Goal: Entertainment & Leisure: Browse casually

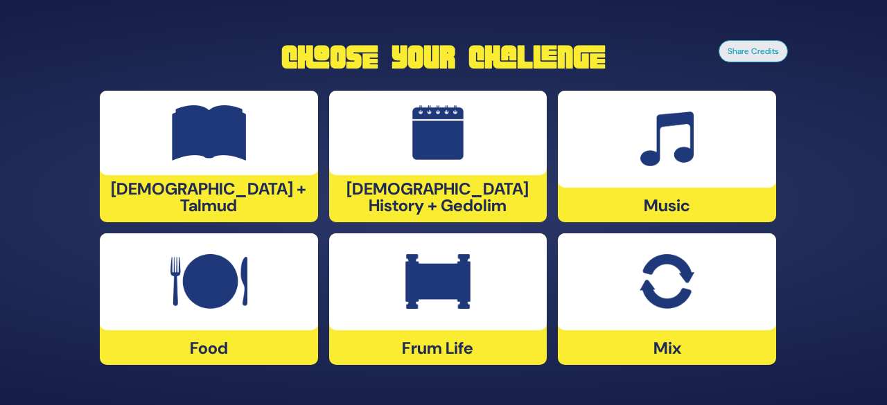
click at [283, 302] on div at bounding box center [209, 281] width 218 height 97
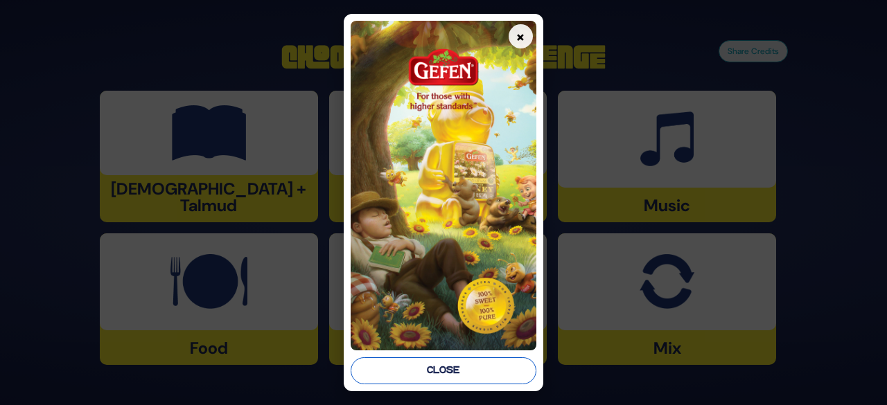
click at [415, 371] on button "Close" at bounding box center [444, 370] width 186 height 27
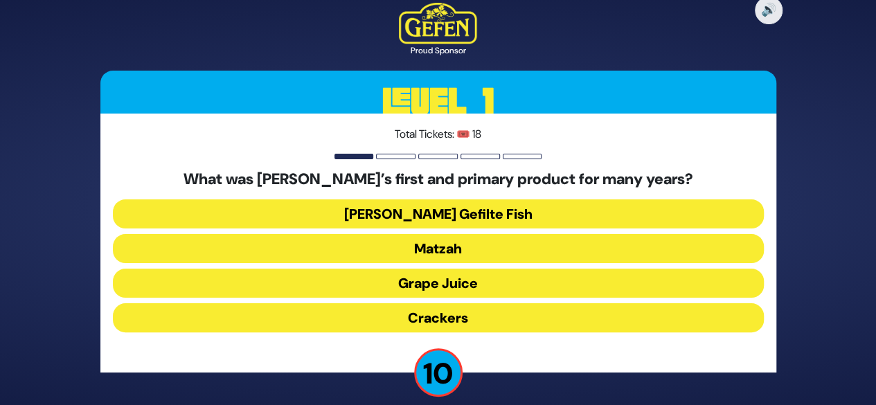
click at [441, 280] on button "Grape Juice" at bounding box center [438, 283] width 651 height 29
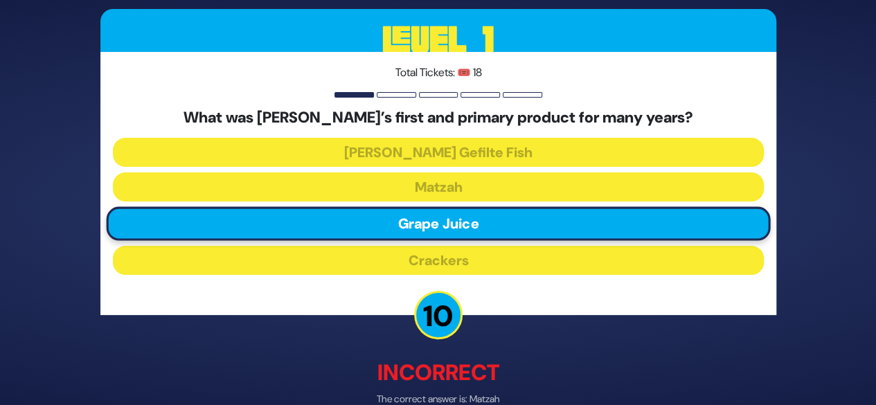
scroll to position [75, 0]
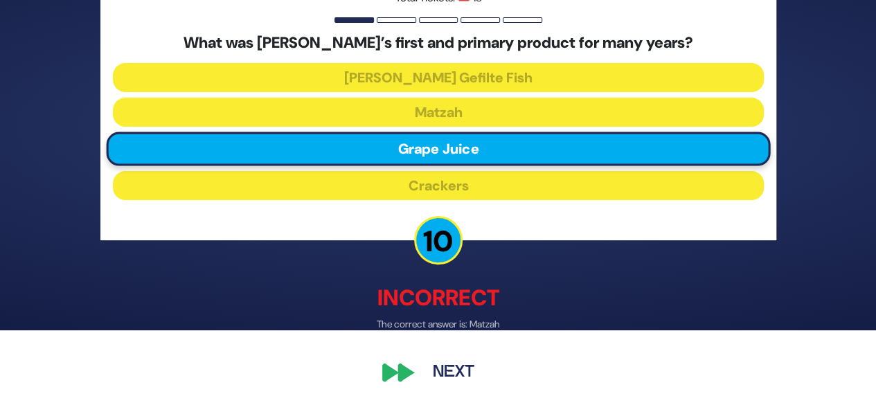
click at [453, 373] on button "Next" at bounding box center [454, 373] width 80 height 32
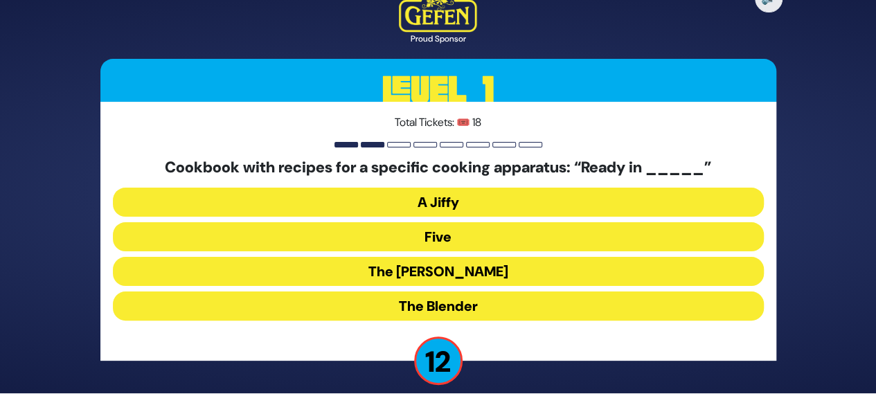
scroll to position [14, 0]
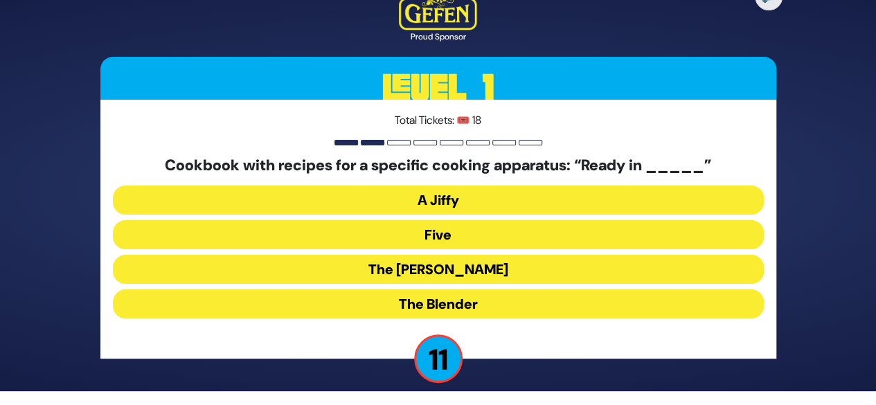
click at [464, 265] on button "The Betty" at bounding box center [438, 269] width 651 height 29
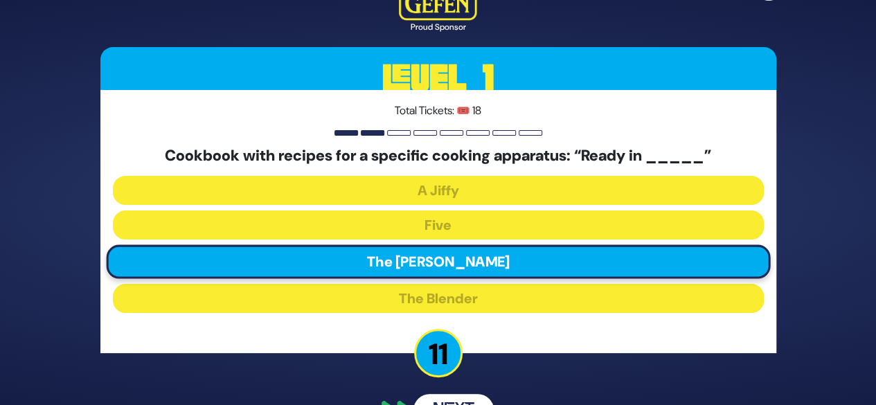
scroll to position [37, 0]
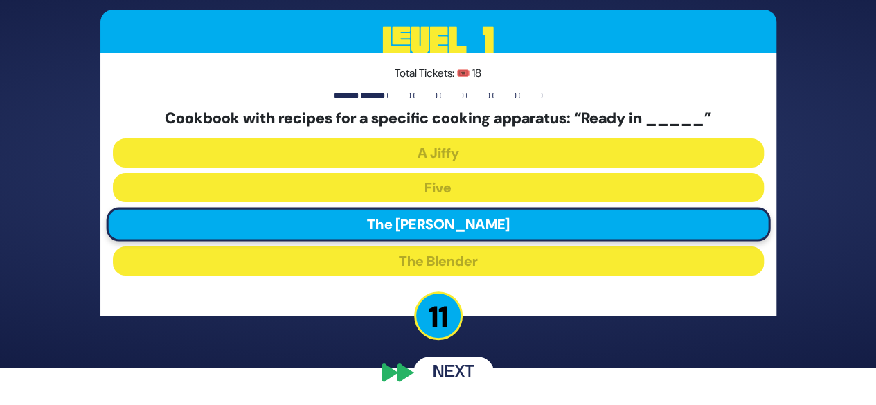
click at [441, 369] on button "Next" at bounding box center [454, 373] width 80 height 32
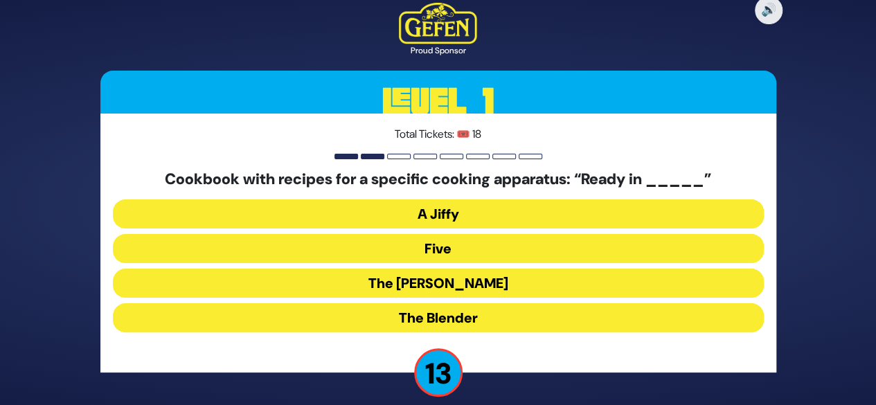
click at [453, 282] on button "The Betty" at bounding box center [438, 283] width 651 height 29
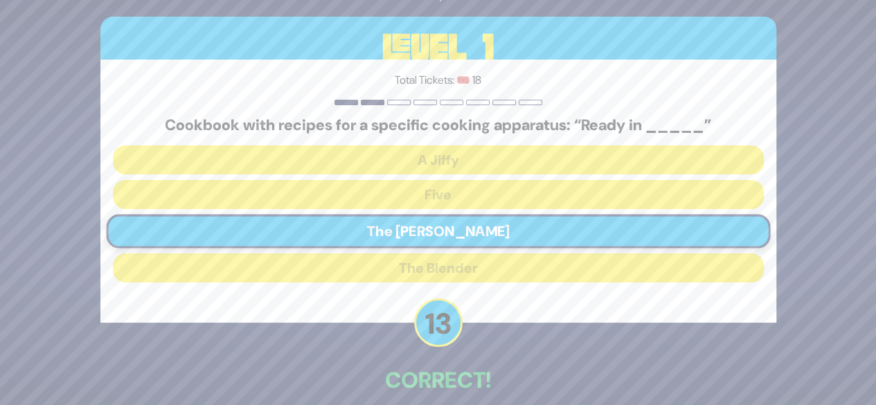
scroll to position [68, 0]
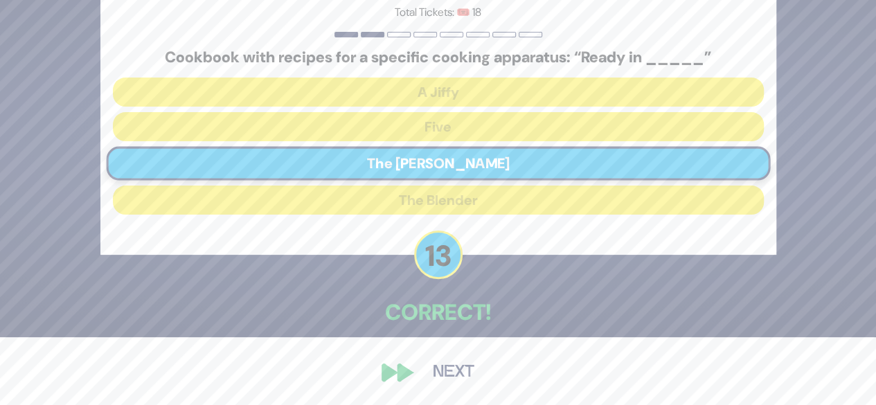
click at [449, 373] on button "Next" at bounding box center [454, 373] width 80 height 32
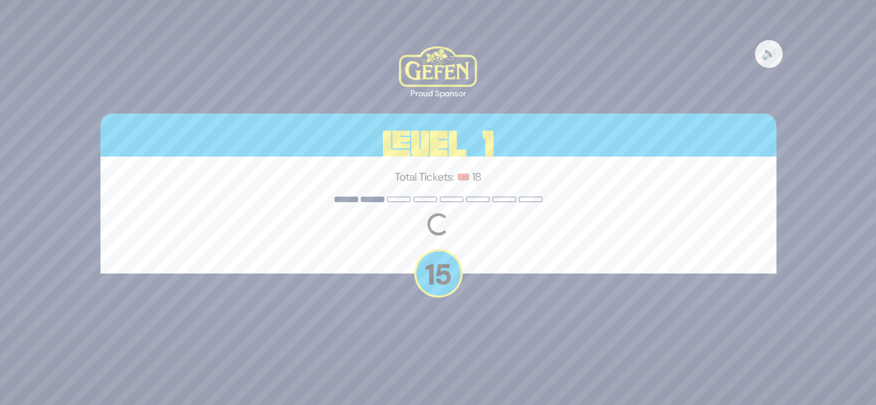
scroll to position [0, 0]
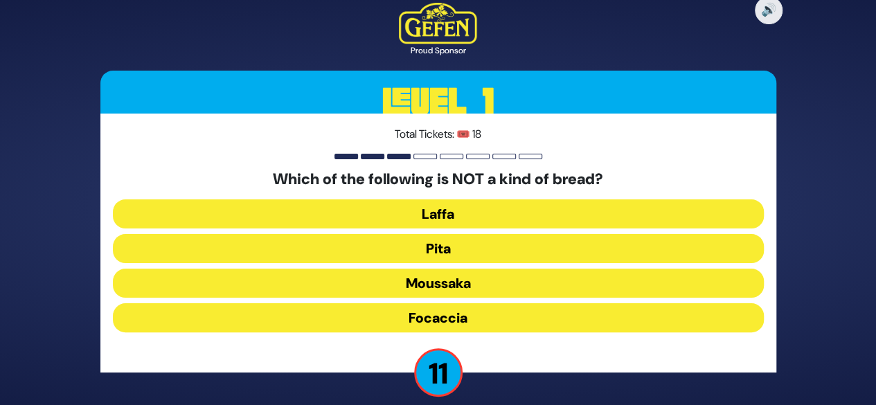
click at [457, 285] on button "Moussaka" at bounding box center [438, 283] width 651 height 29
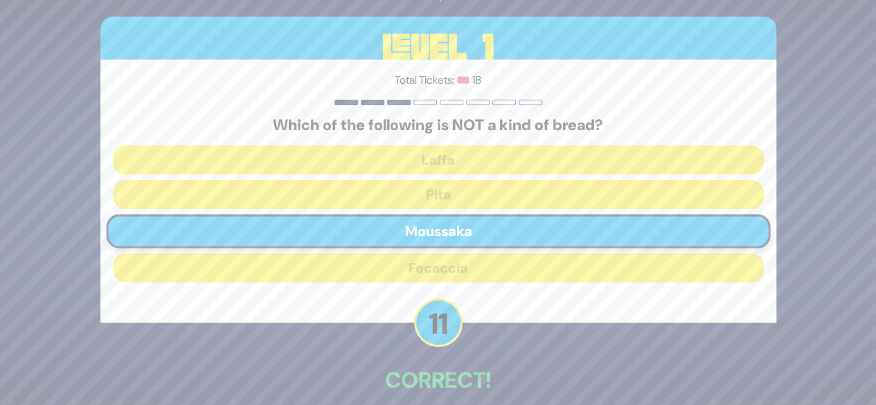
scroll to position [68, 0]
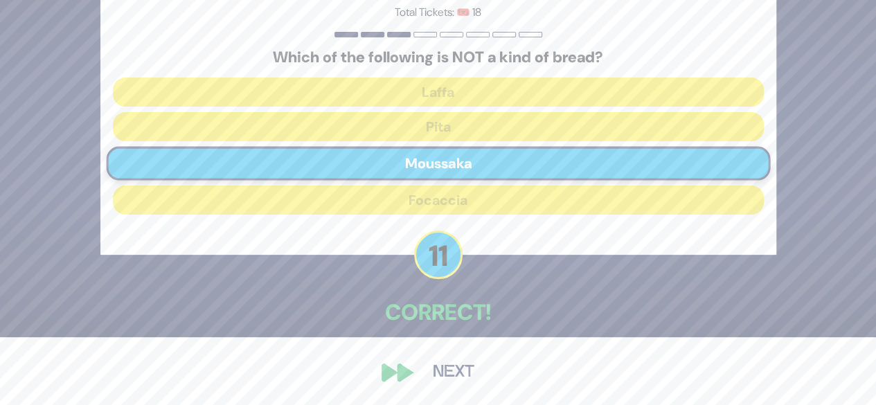
click at [461, 382] on button "Next" at bounding box center [454, 373] width 80 height 32
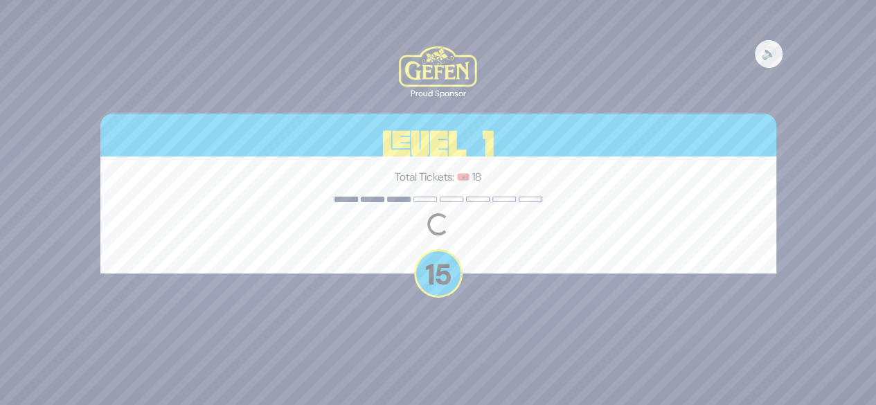
scroll to position [0, 0]
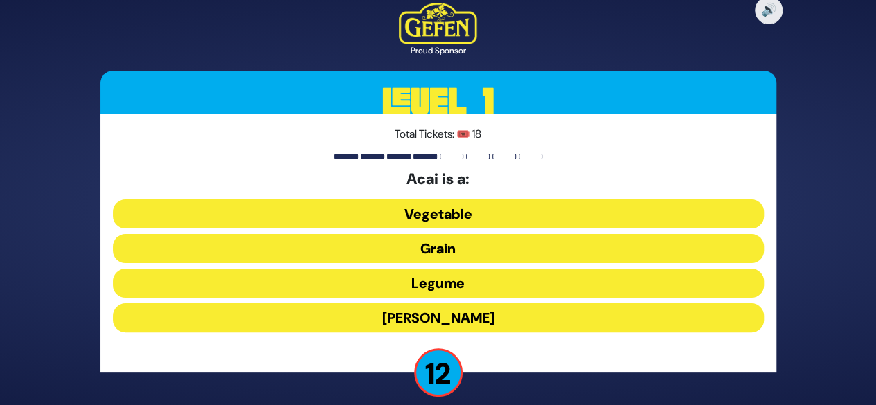
click at [442, 315] on button "Berry" at bounding box center [438, 317] width 651 height 29
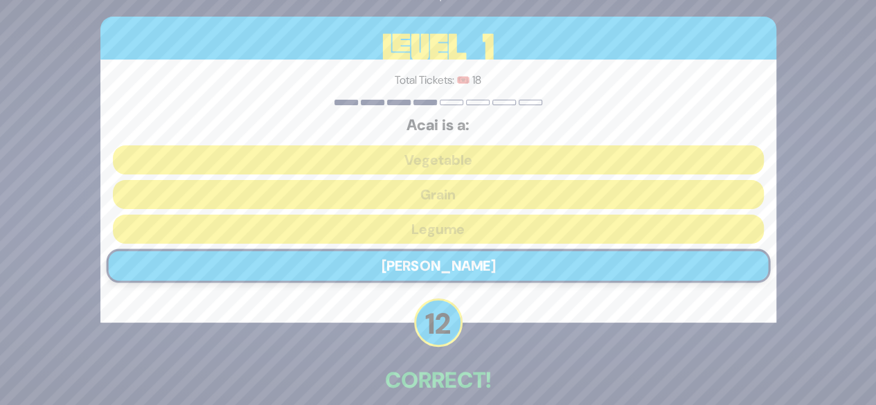
scroll to position [68, 0]
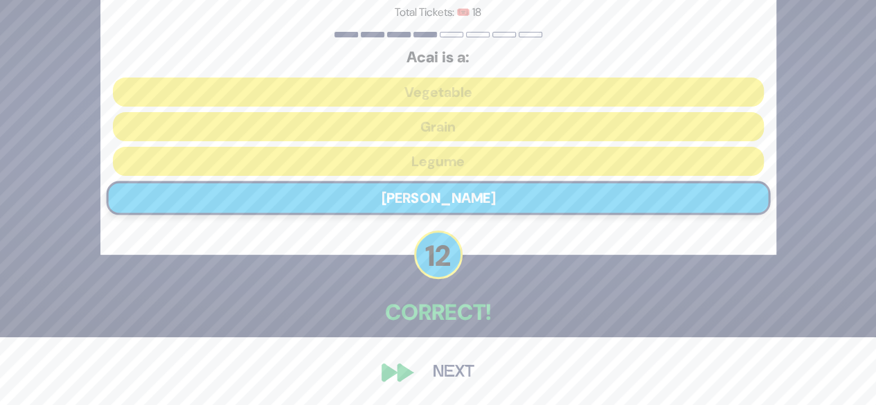
click at [450, 368] on button "Next" at bounding box center [454, 373] width 80 height 32
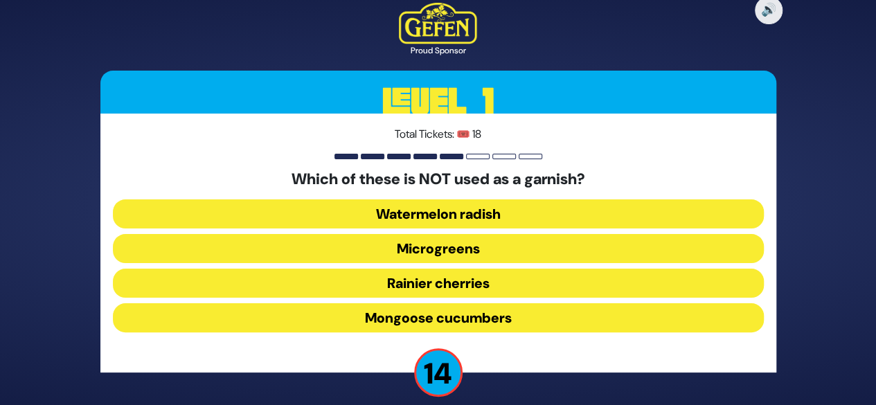
scroll to position [14, 0]
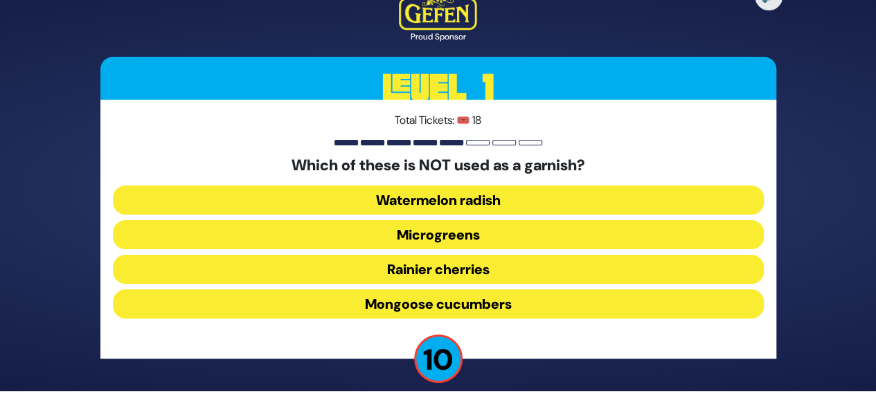
click at [422, 306] on button "Mongoose cucumbers" at bounding box center [438, 304] width 651 height 29
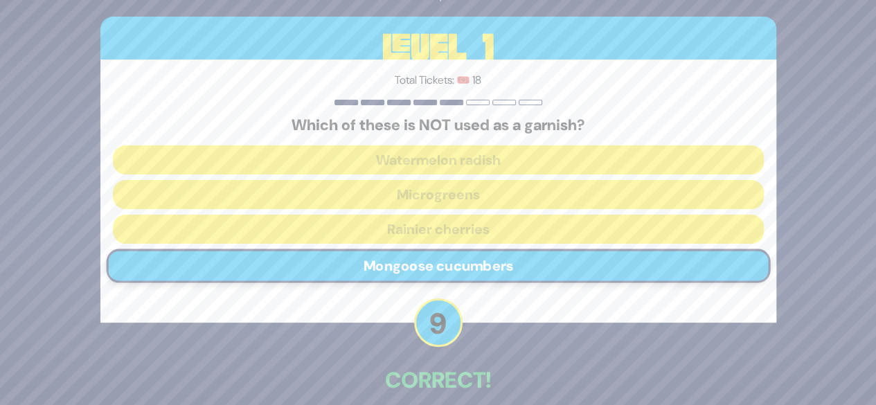
scroll to position [68, 0]
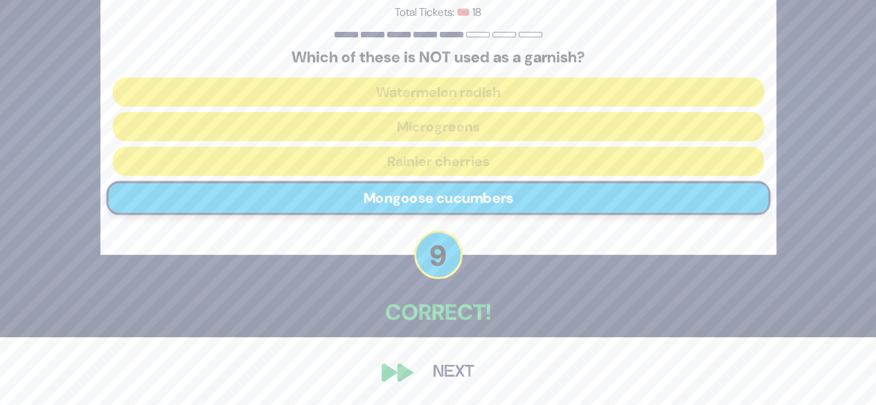
click at [443, 369] on button "Next" at bounding box center [454, 373] width 80 height 32
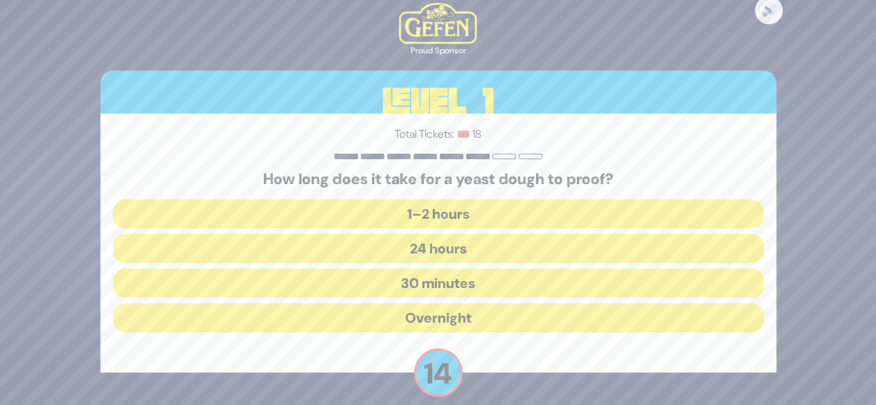
scroll to position [14, 0]
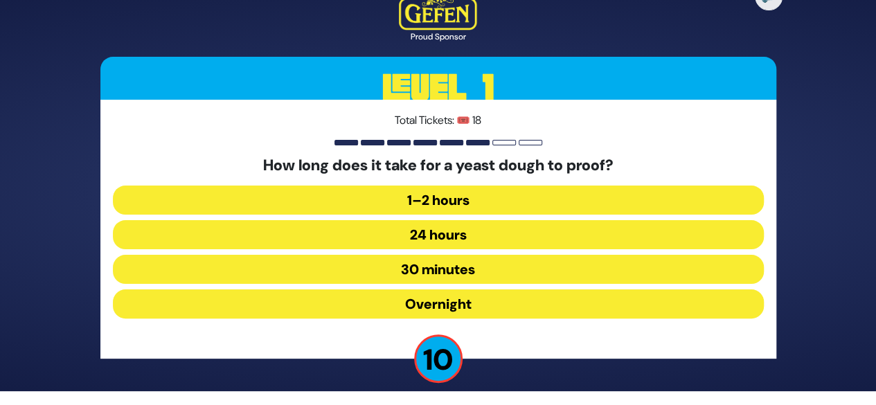
click at [434, 272] on button "30 minutes" at bounding box center [438, 269] width 651 height 29
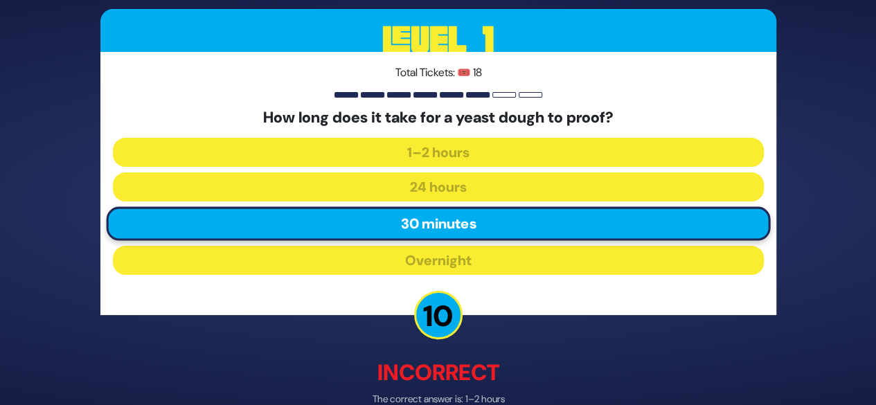
scroll to position [75, 0]
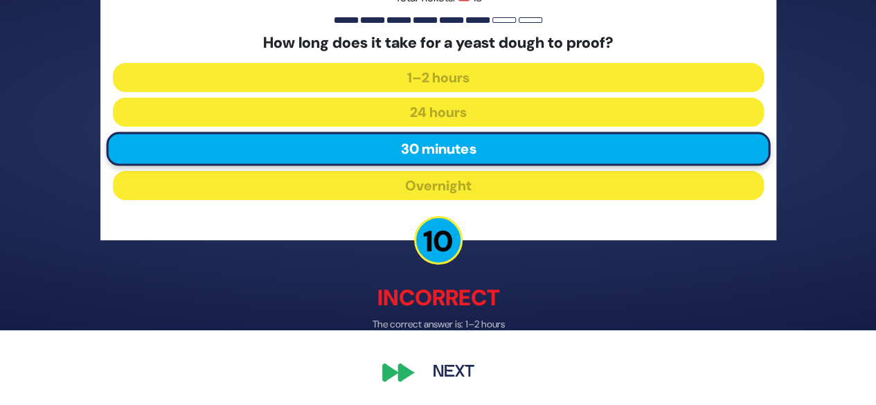
click at [445, 375] on button "Next" at bounding box center [454, 373] width 80 height 32
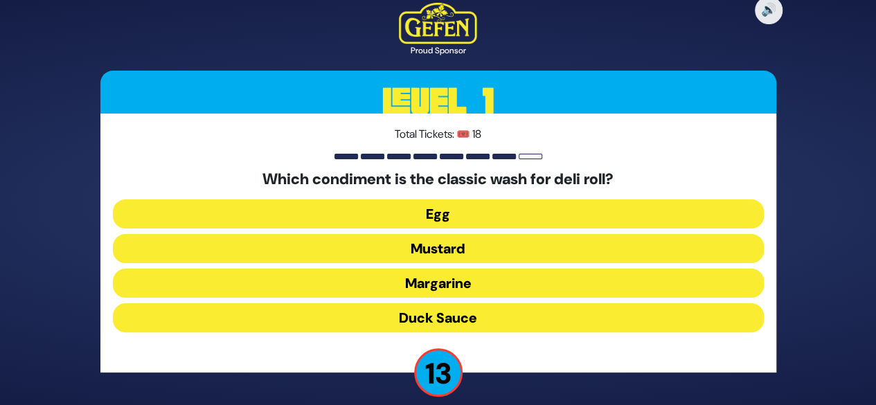
click at [436, 315] on button "Duck Sauce" at bounding box center [438, 317] width 651 height 29
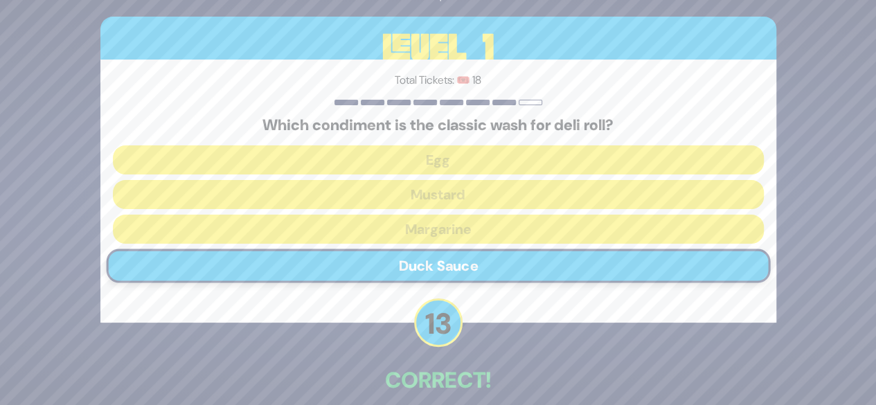
scroll to position [68, 0]
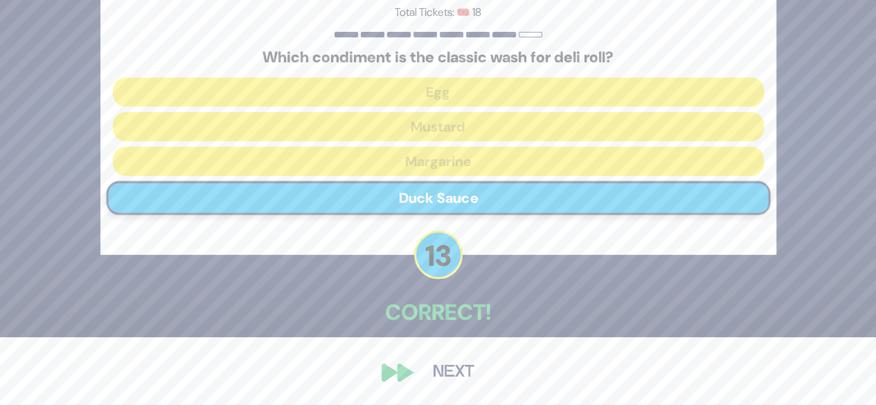
click at [449, 374] on button "Next" at bounding box center [454, 373] width 80 height 32
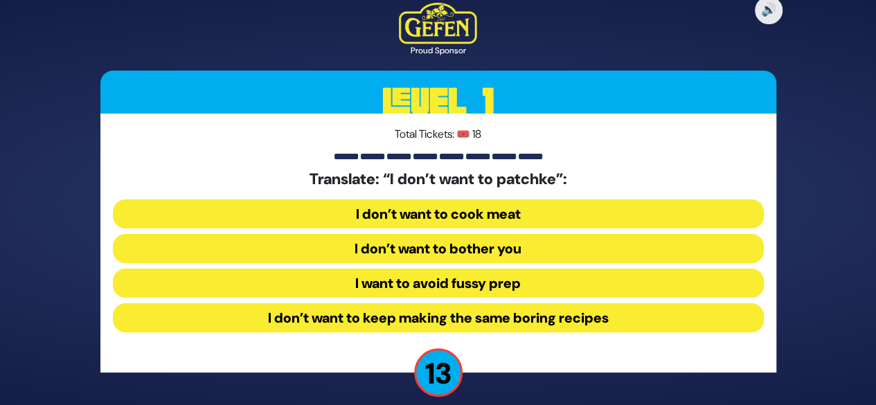
click at [454, 288] on button "I want to avoid fussy prep" at bounding box center [438, 283] width 651 height 29
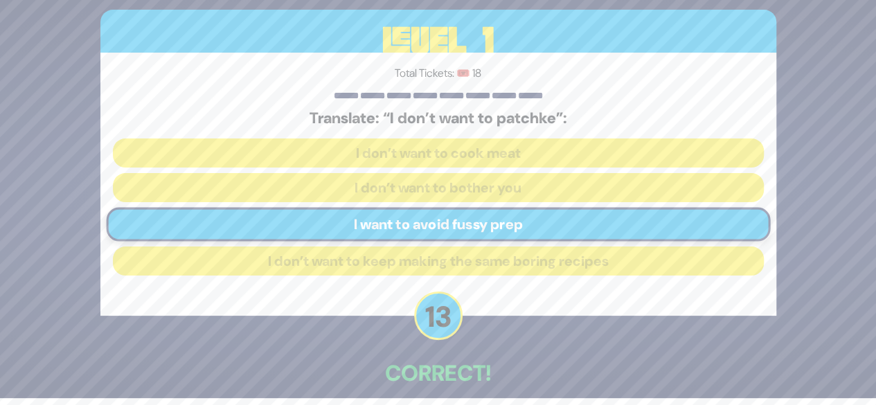
scroll to position [68, 0]
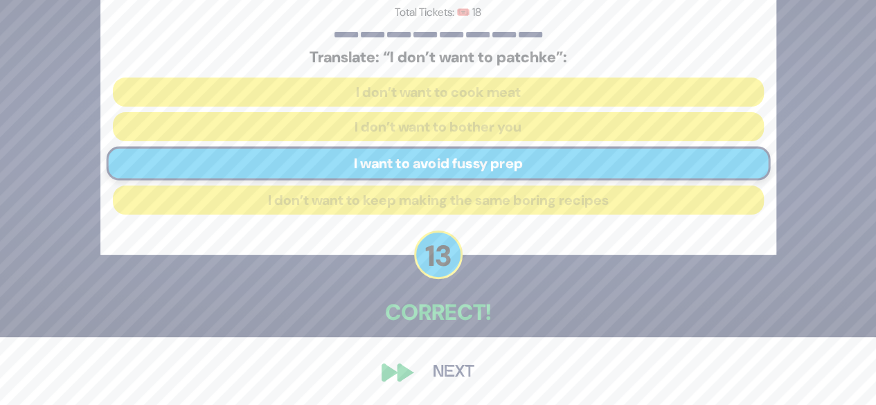
click at [436, 367] on button "Next" at bounding box center [454, 373] width 80 height 32
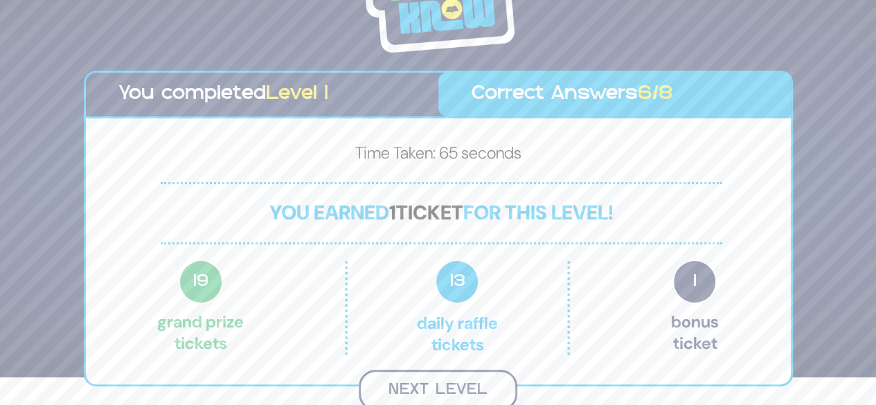
scroll to position [30, 0]
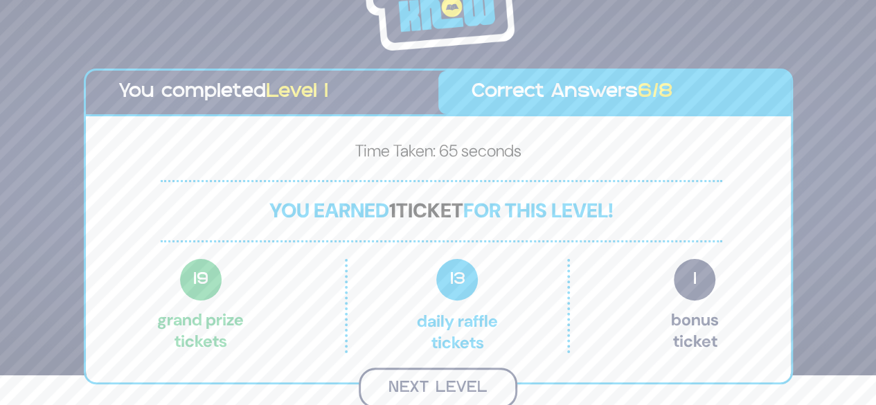
click at [454, 388] on div "Share Credits You completed Level 1 Correct Answers 6/8 Time Taken: 65 seconds …" at bounding box center [438, 173] width 709 height 472
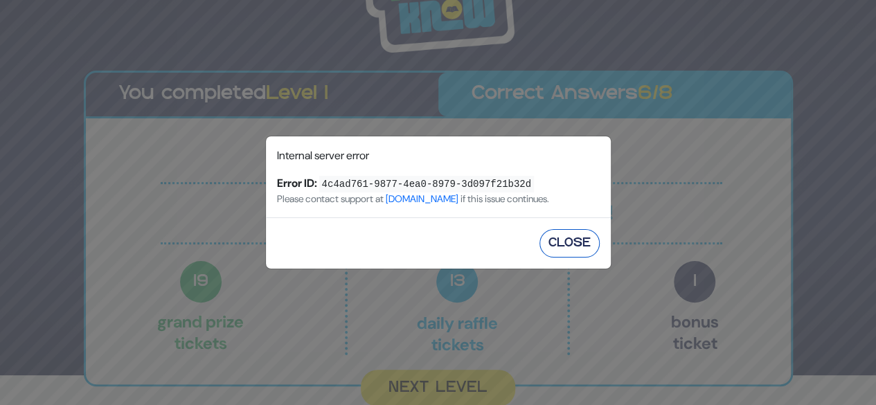
click at [580, 238] on button "Close" at bounding box center [570, 243] width 60 height 28
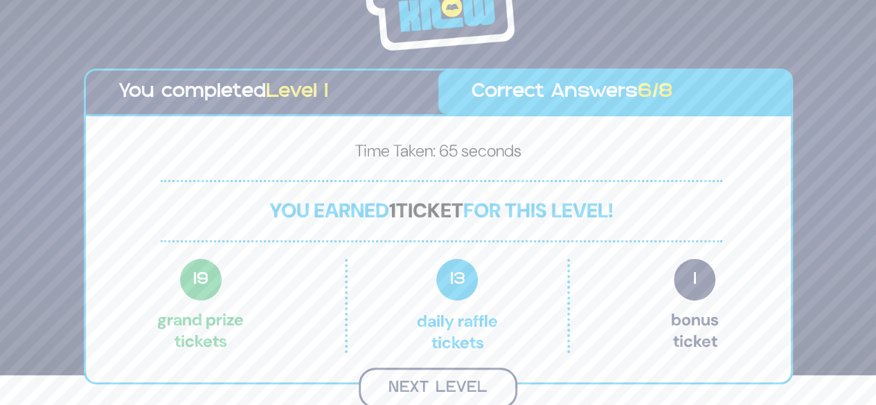
scroll to position [28, 0]
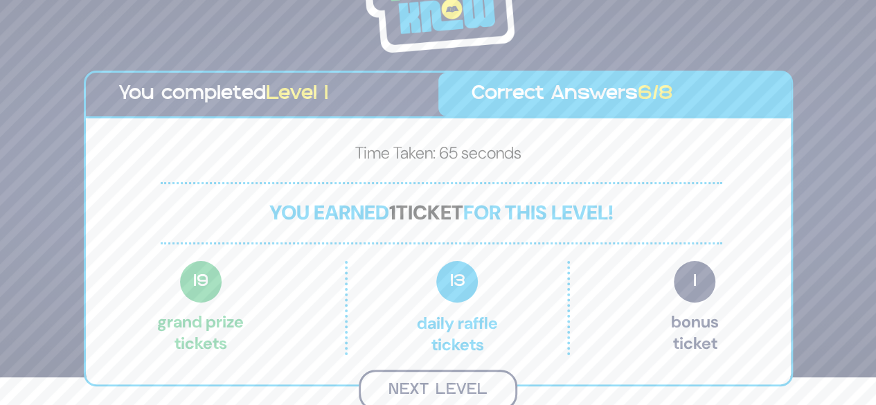
click at [458, 389] on button "Next Level" at bounding box center [438, 390] width 159 height 41
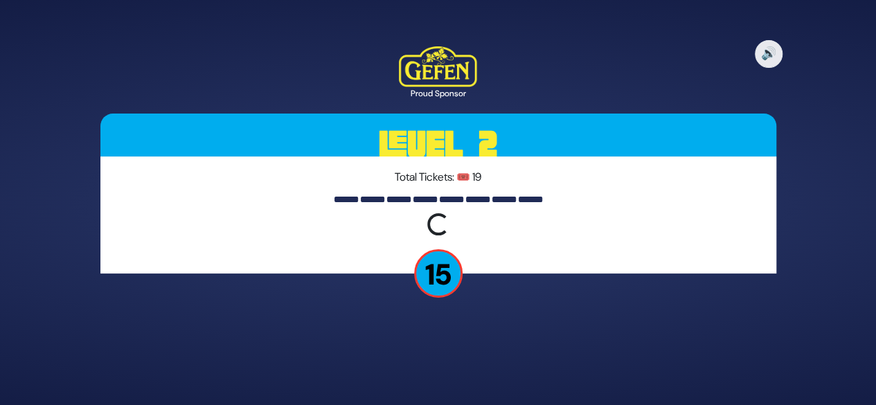
scroll to position [0, 0]
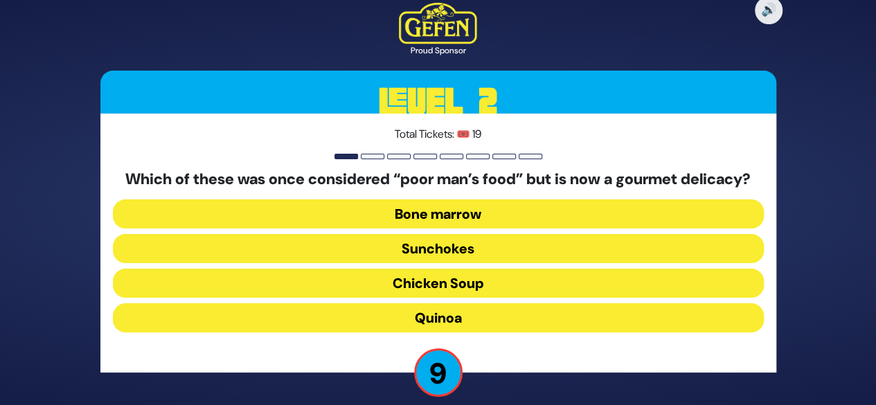
click at [454, 226] on button "Bone marrow" at bounding box center [438, 214] width 651 height 29
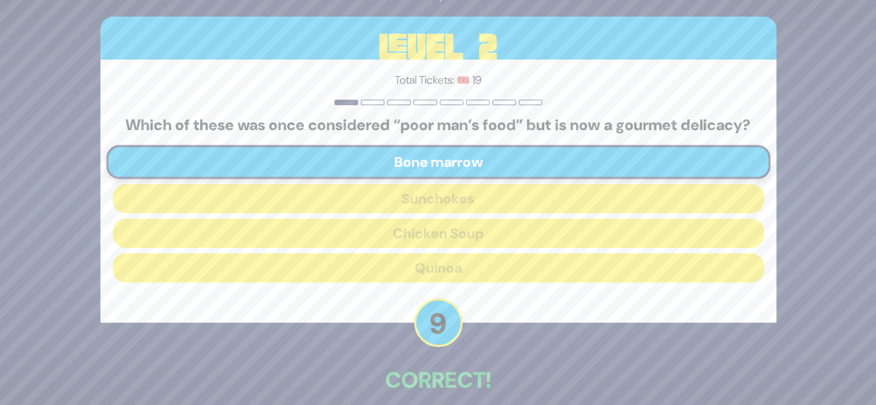
scroll to position [76, 0]
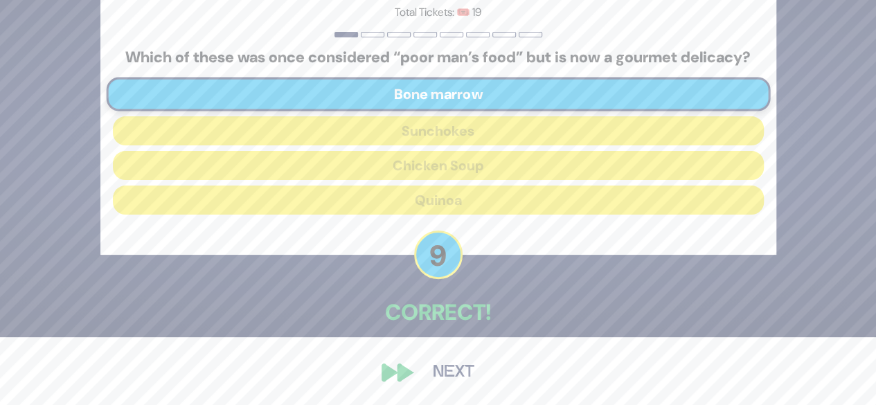
click at [449, 372] on button "Next" at bounding box center [454, 373] width 80 height 32
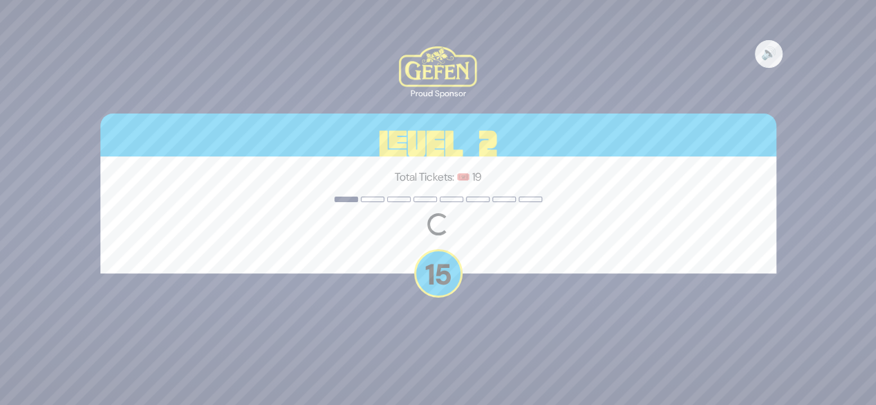
scroll to position [0, 0]
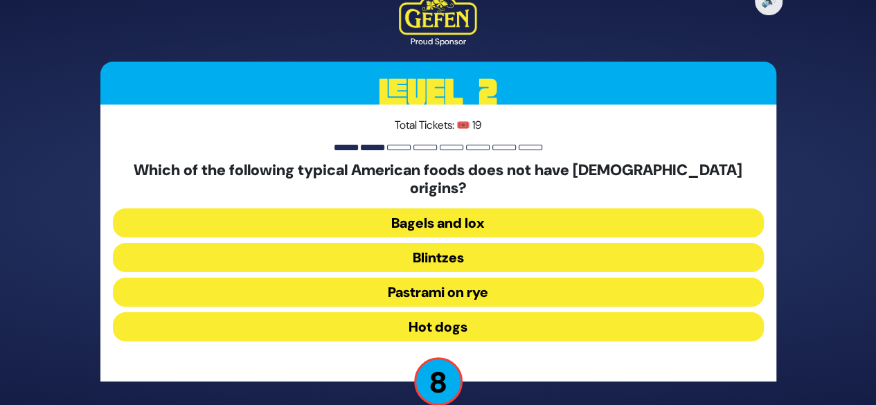
click at [443, 321] on button "Hot dogs" at bounding box center [438, 326] width 651 height 29
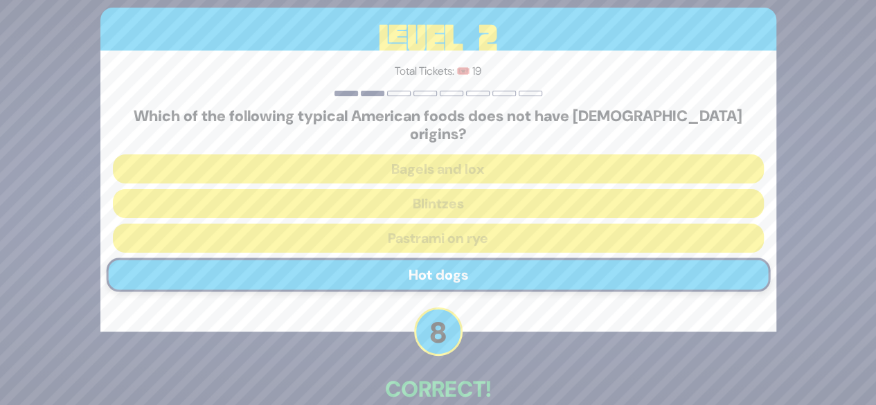
scroll to position [68, 0]
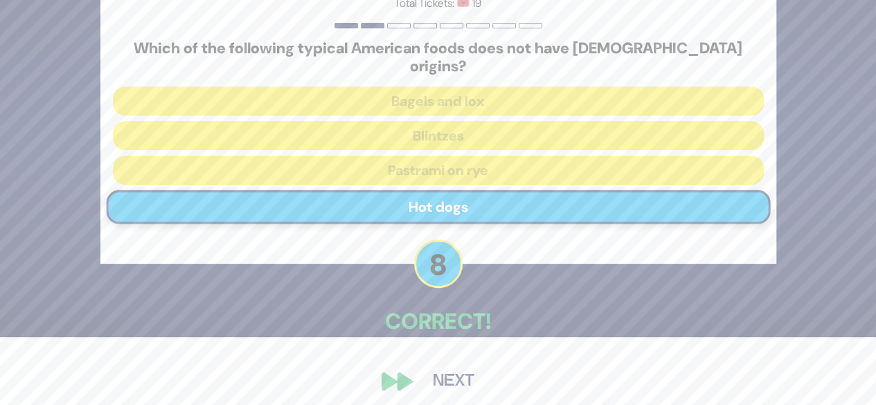
click at [446, 371] on button "Next" at bounding box center [454, 382] width 80 height 32
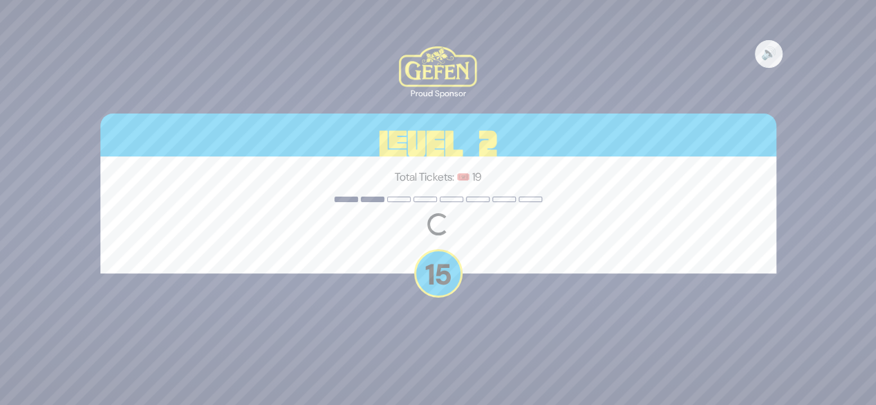
scroll to position [0, 0]
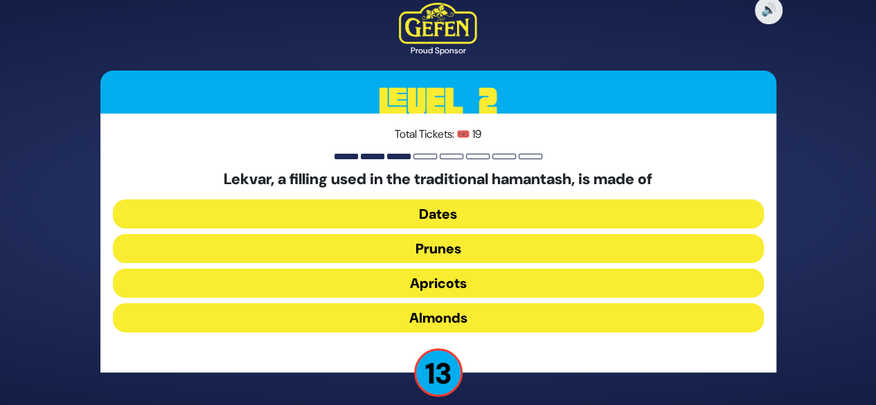
click at [446, 213] on button "Dates" at bounding box center [438, 214] width 651 height 29
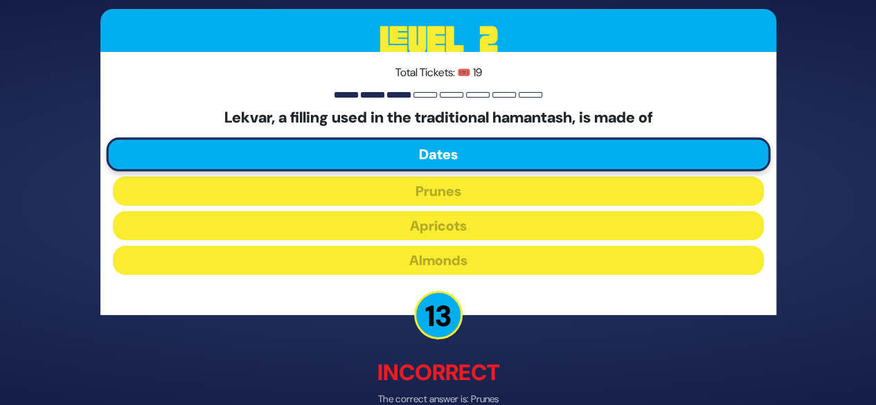
scroll to position [75, 0]
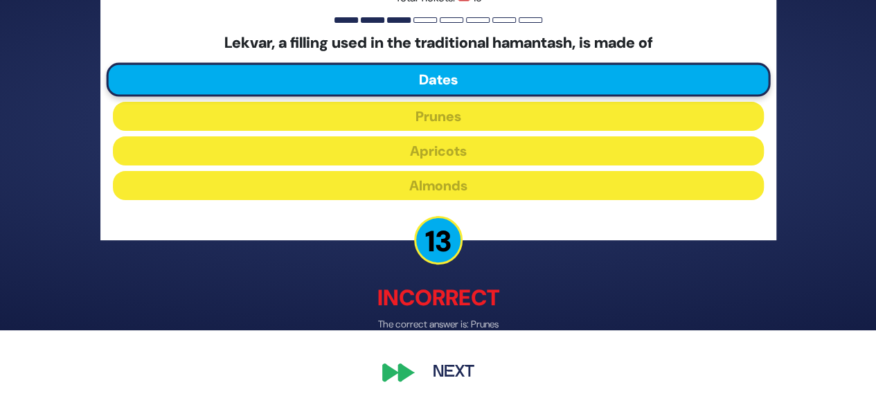
click at [454, 375] on button "Next" at bounding box center [454, 373] width 80 height 32
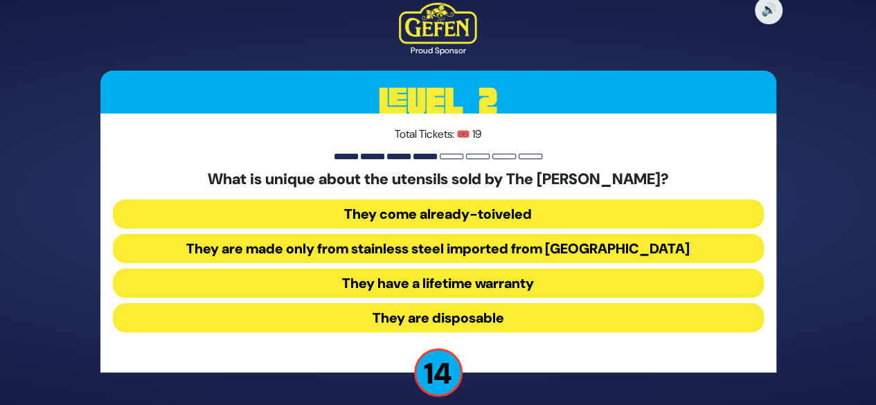
click at [482, 211] on button "They come already-toiveled" at bounding box center [438, 214] width 651 height 29
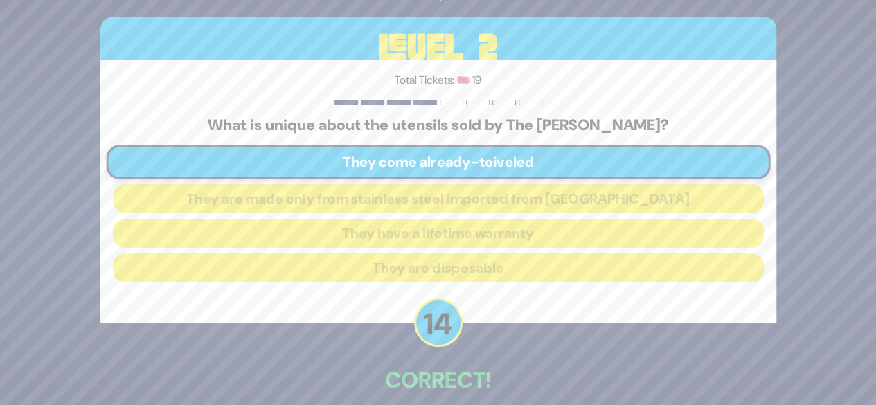
scroll to position [68, 0]
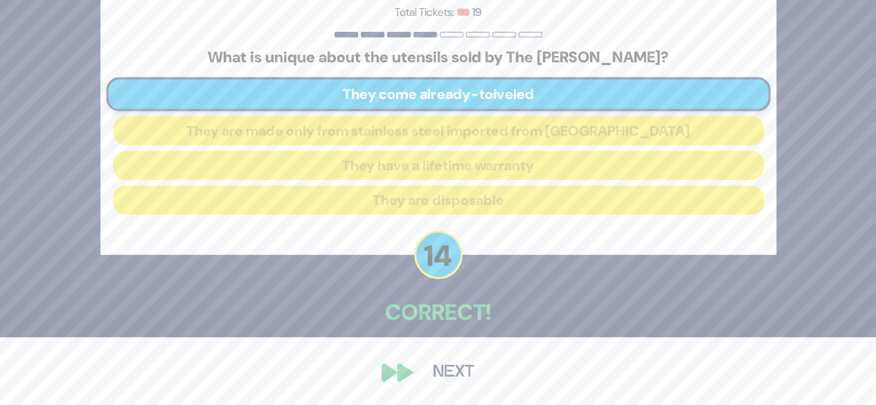
click at [457, 371] on button "Next" at bounding box center [454, 373] width 80 height 32
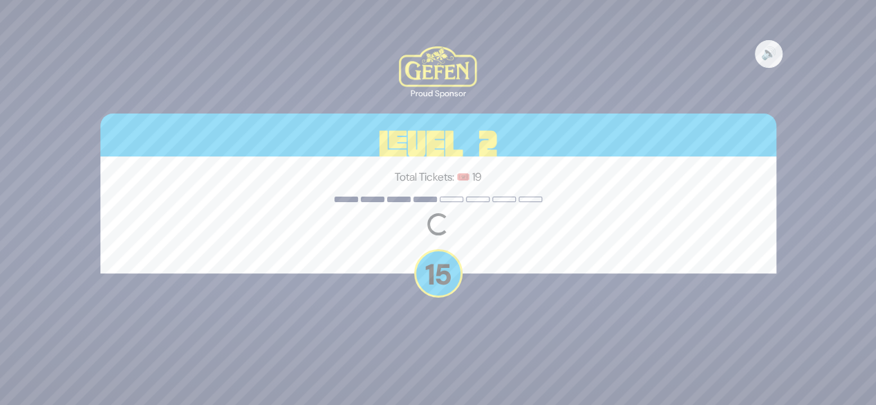
scroll to position [0, 0]
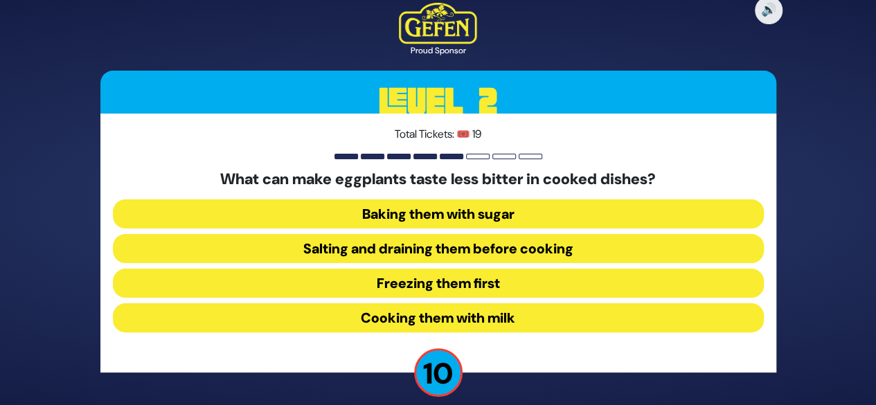
click at [444, 245] on button "Salting and draining them before cooking" at bounding box center [438, 248] width 651 height 29
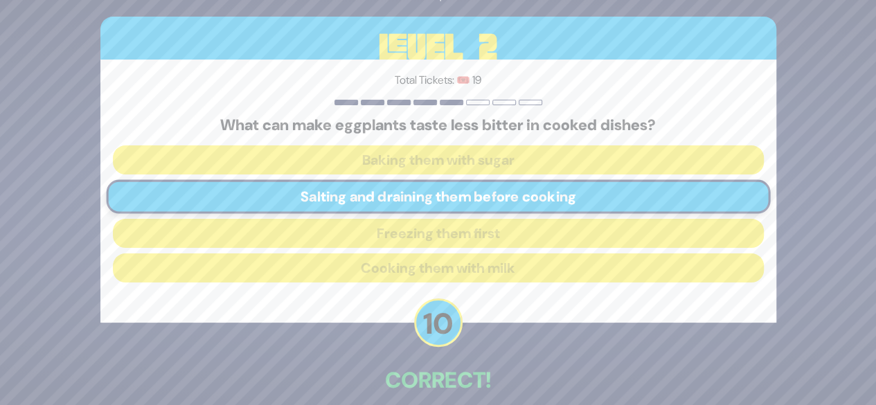
scroll to position [68, 0]
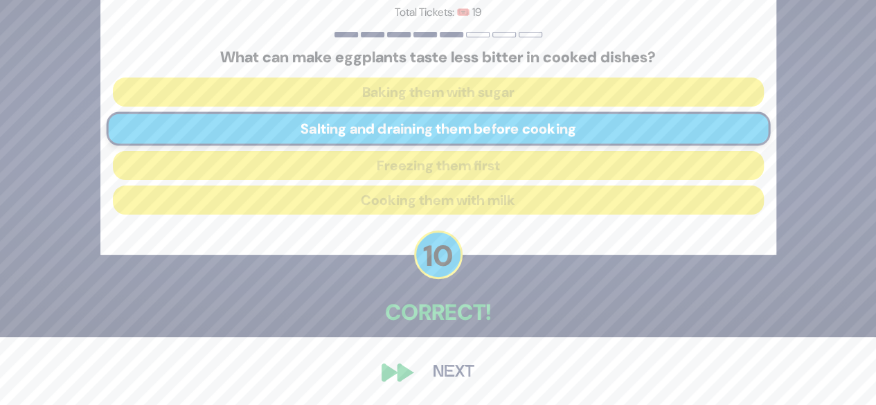
click at [436, 377] on button "Next" at bounding box center [454, 373] width 80 height 32
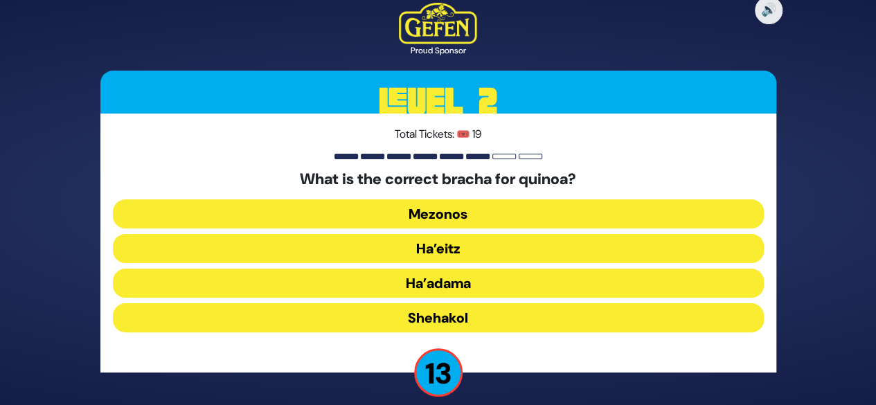
click at [436, 281] on button "Ha’adama" at bounding box center [438, 283] width 651 height 29
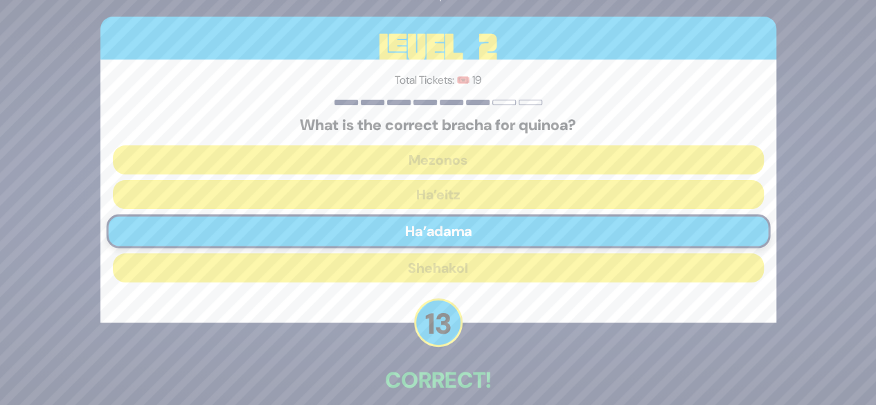
scroll to position [68, 0]
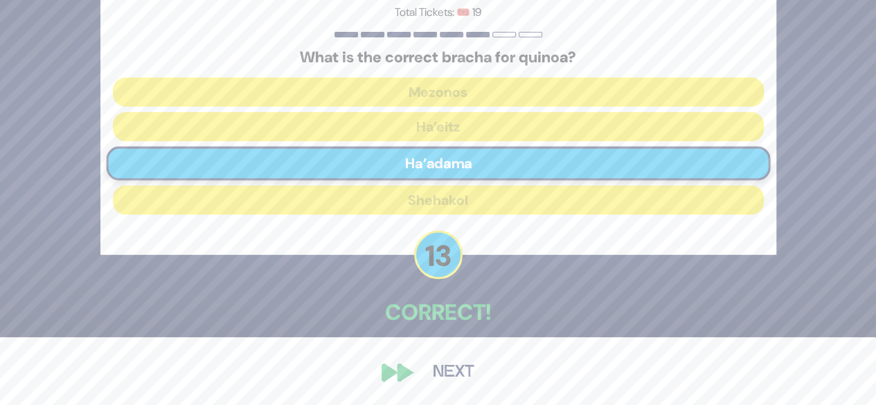
click at [457, 368] on button "Next" at bounding box center [454, 373] width 80 height 32
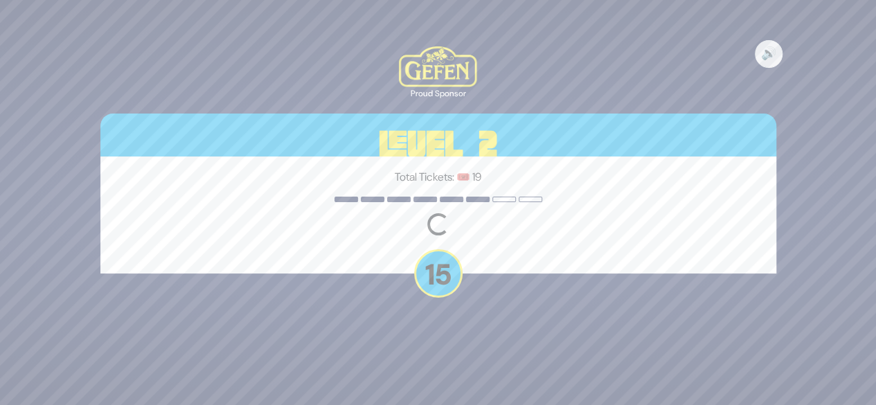
scroll to position [0, 0]
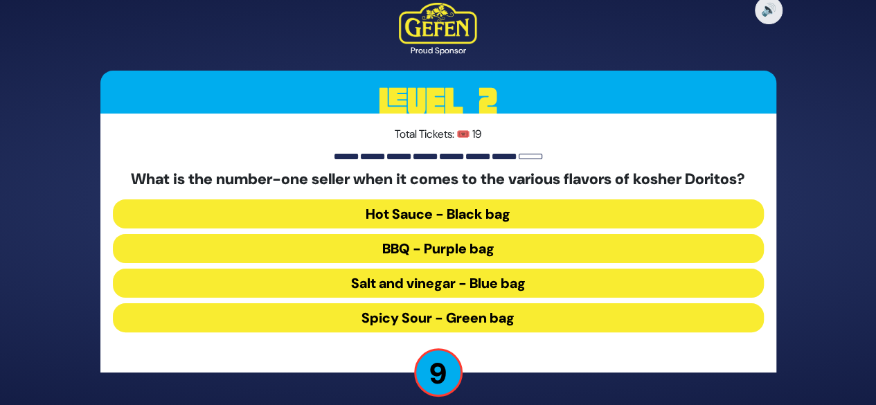
click at [453, 254] on button "BBQ - Purple bag" at bounding box center [438, 248] width 651 height 29
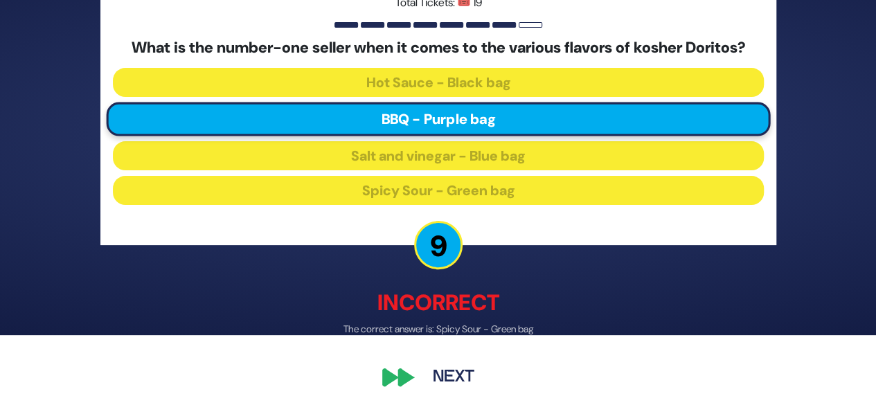
scroll to position [75, 0]
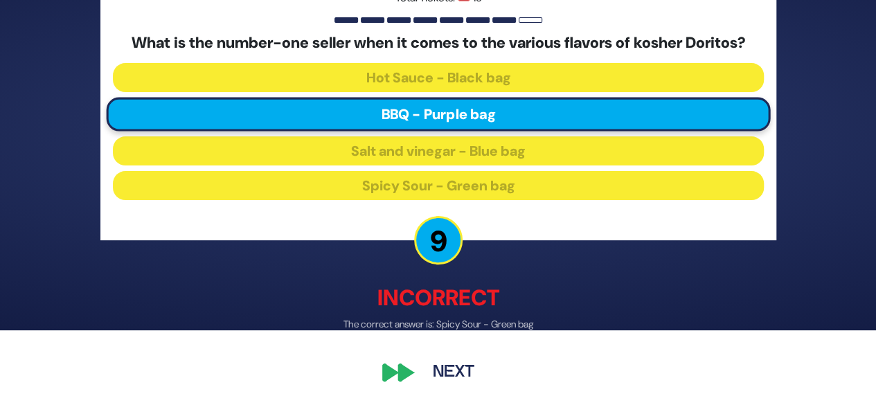
click at [467, 365] on button "Next" at bounding box center [454, 373] width 80 height 32
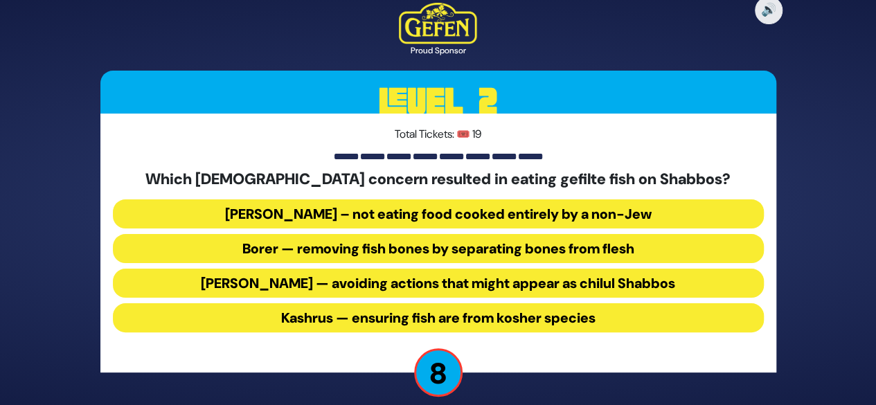
click at [377, 247] on button "Borer — removing fish bones by separating bones from flesh" at bounding box center [438, 248] width 651 height 29
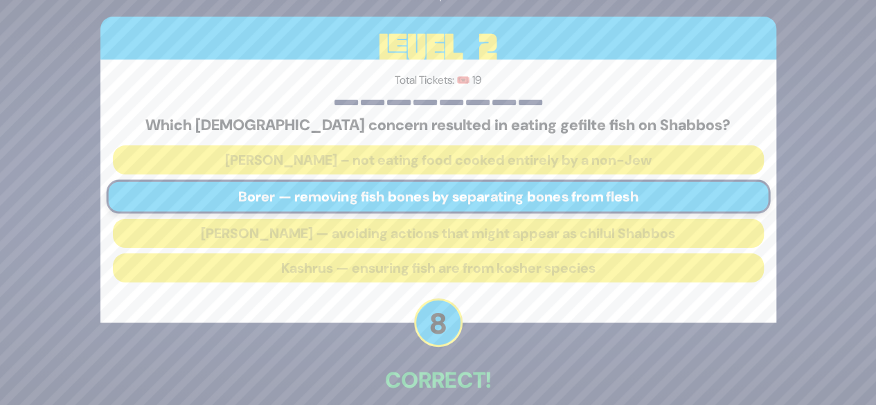
scroll to position [68, 0]
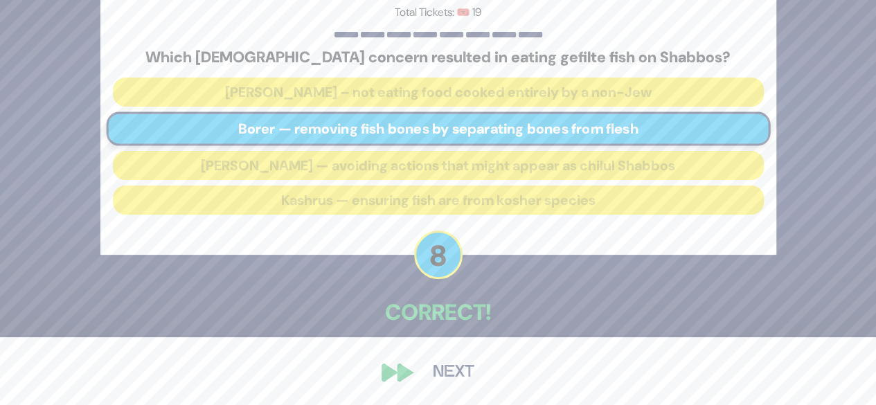
click at [441, 375] on button "Next" at bounding box center [454, 373] width 80 height 32
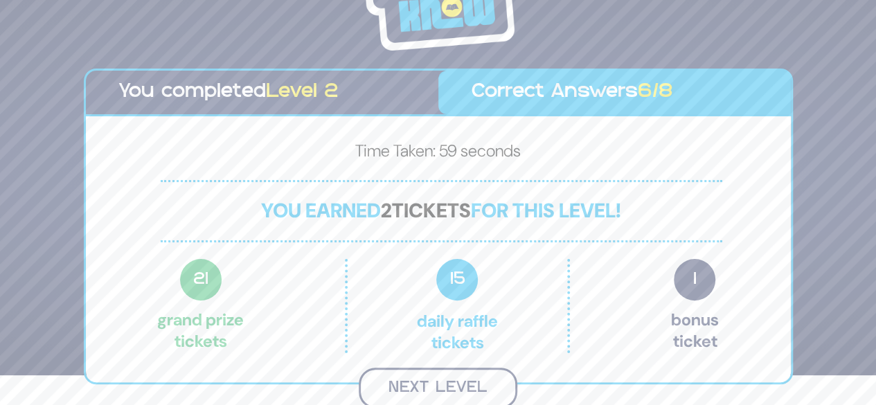
scroll to position [28, 0]
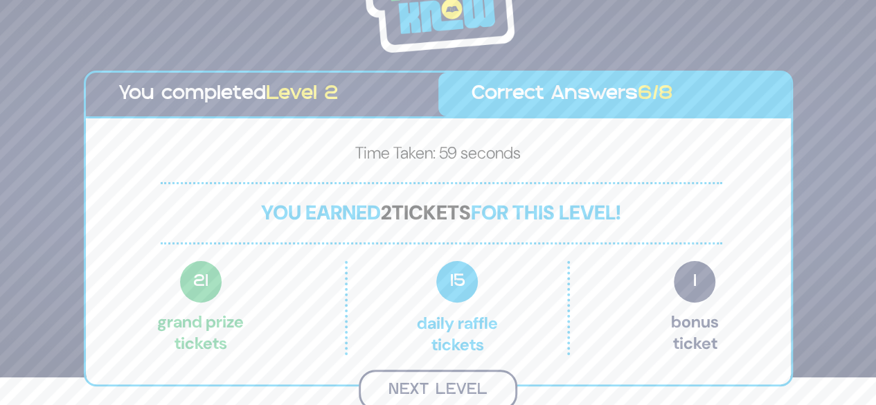
click at [468, 394] on button "Next Level" at bounding box center [438, 390] width 159 height 41
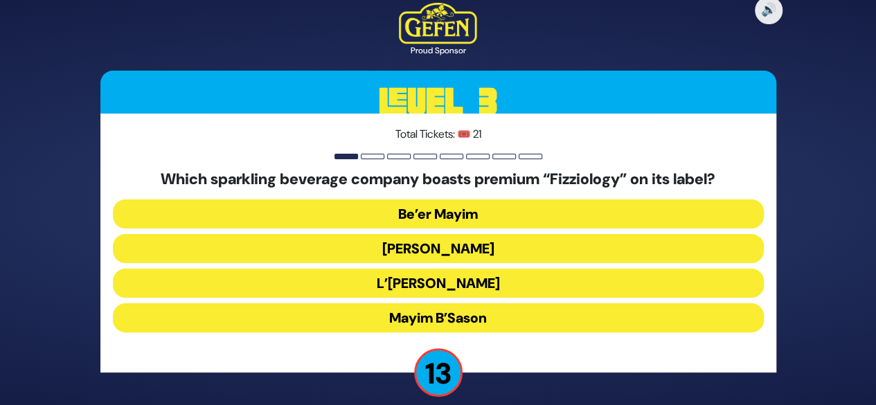
click at [459, 254] on button "Mayim Chayim" at bounding box center [438, 248] width 651 height 29
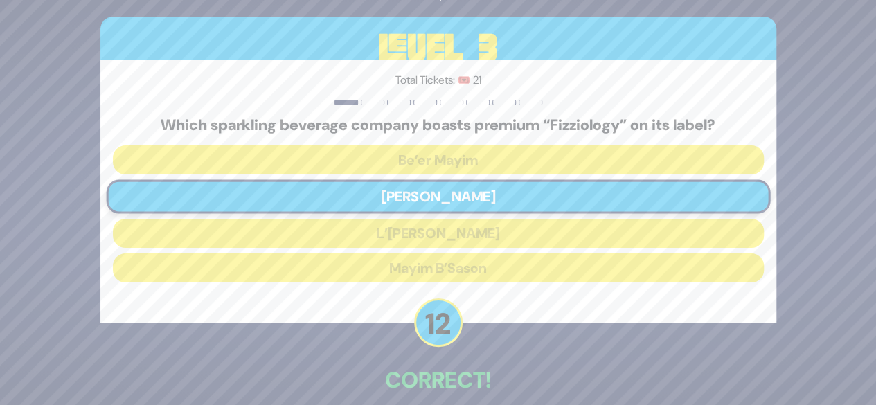
scroll to position [68, 0]
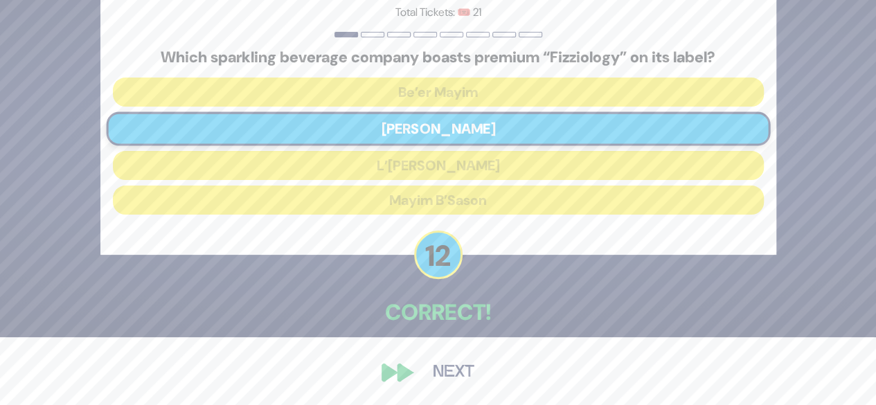
click at [442, 370] on button "Next" at bounding box center [454, 373] width 80 height 32
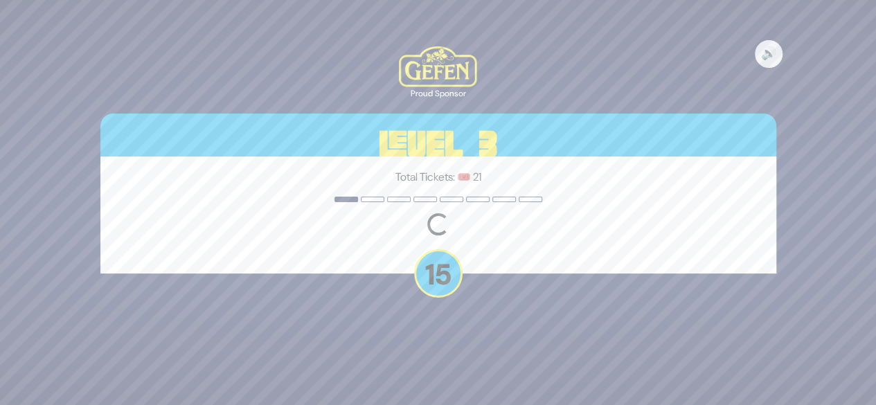
scroll to position [0, 0]
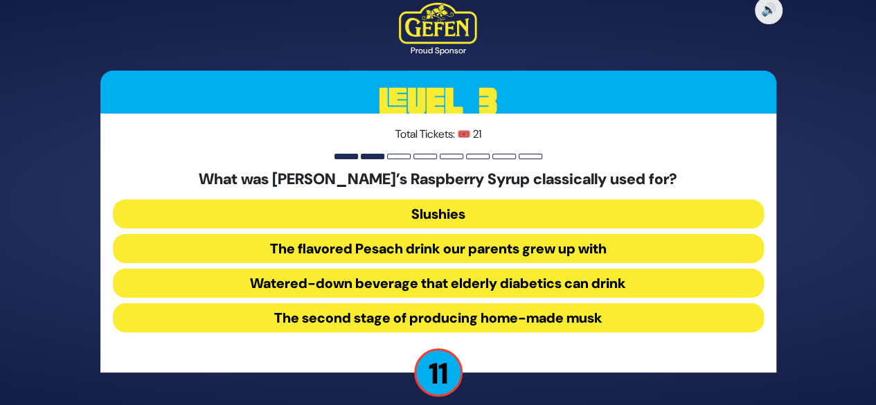
click at [443, 251] on button "The flavored Pesach drink our parents grew up with" at bounding box center [438, 248] width 651 height 29
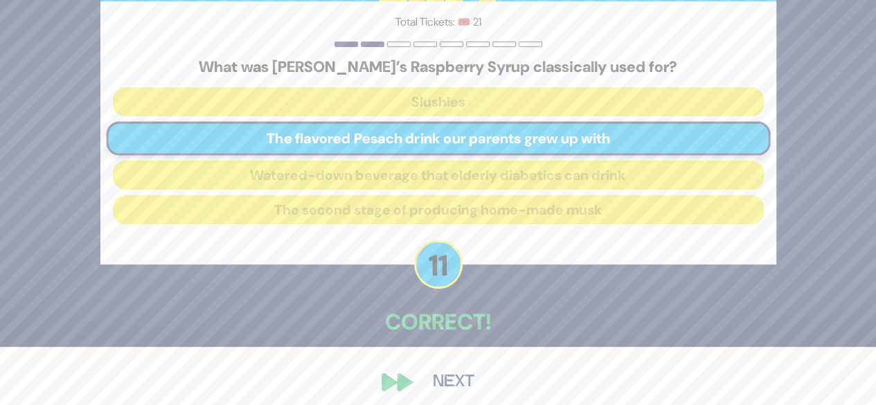
scroll to position [68, 0]
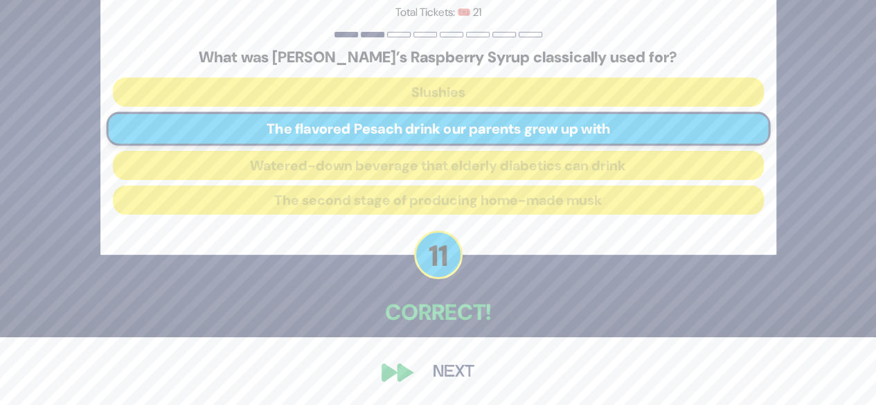
click at [460, 369] on button "Next" at bounding box center [454, 373] width 80 height 32
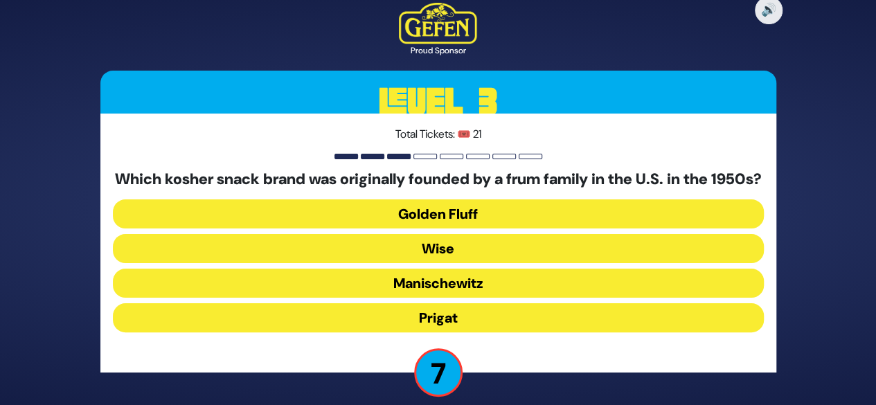
click at [439, 214] on button "Golden Fluff" at bounding box center [438, 214] width 651 height 29
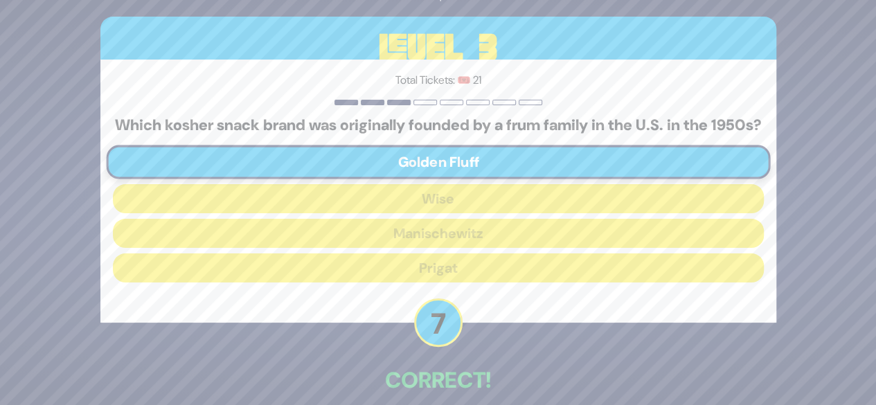
scroll to position [76, 0]
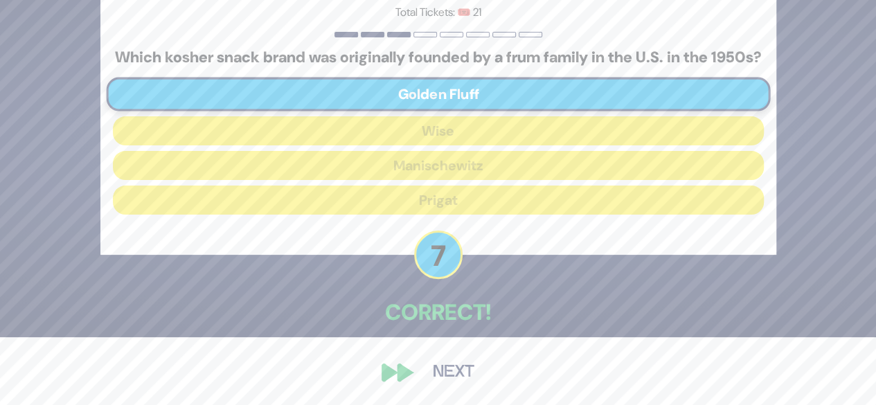
click at [448, 367] on button "Next" at bounding box center [454, 373] width 80 height 32
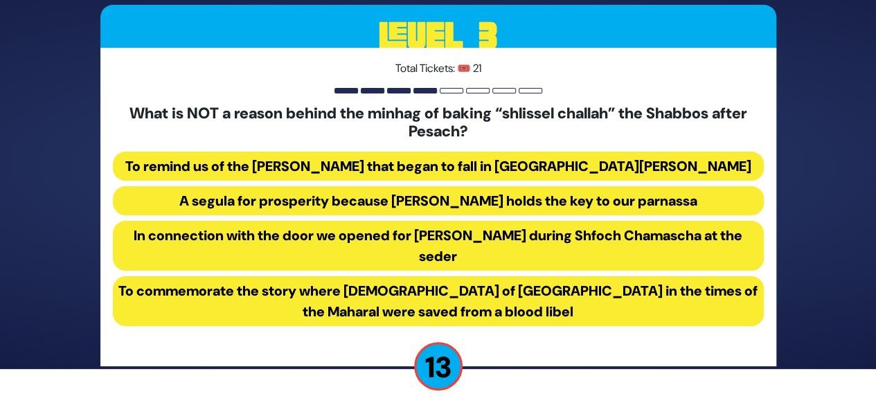
scroll to position [44, 0]
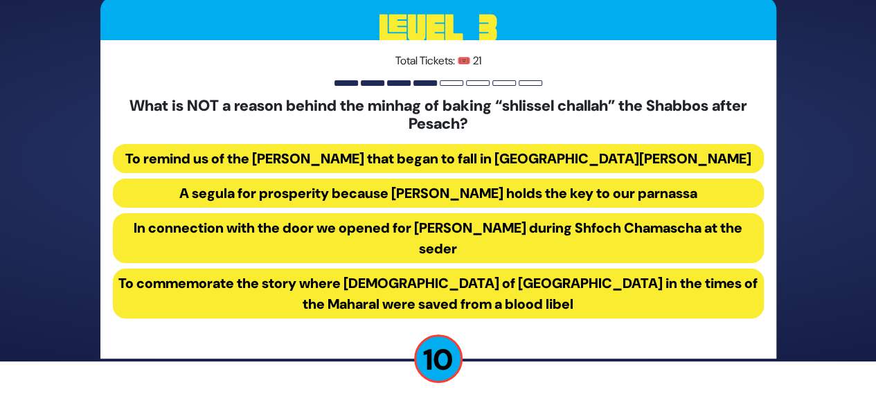
click at [435, 250] on button "In connection with the door we opened for Eliyahu Hanavi during Shfoch Chamasch…" at bounding box center [438, 238] width 651 height 50
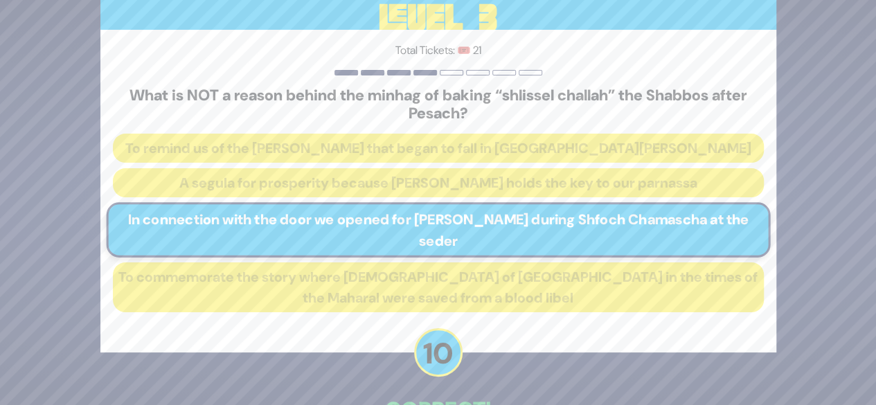
scroll to position [97, 0]
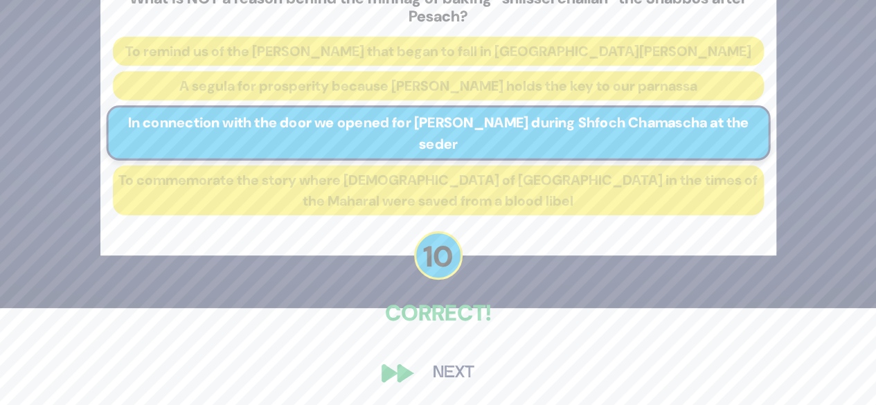
click at [446, 376] on button "Next" at bounding box center [454, 373] width 80 height 32
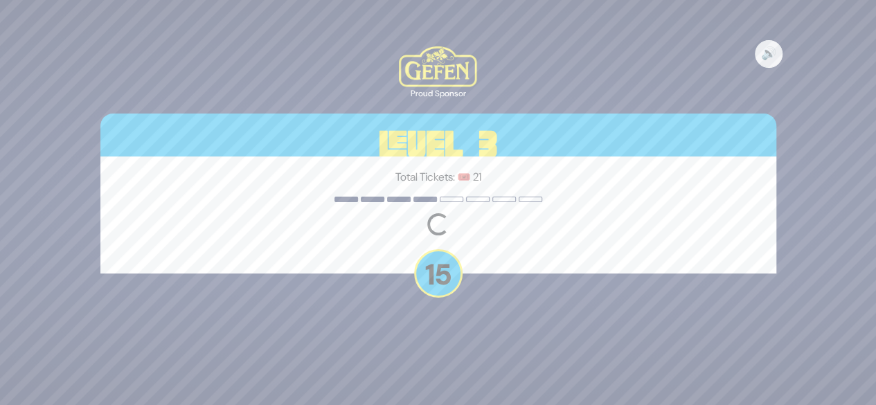
scroll to position [0, 0]
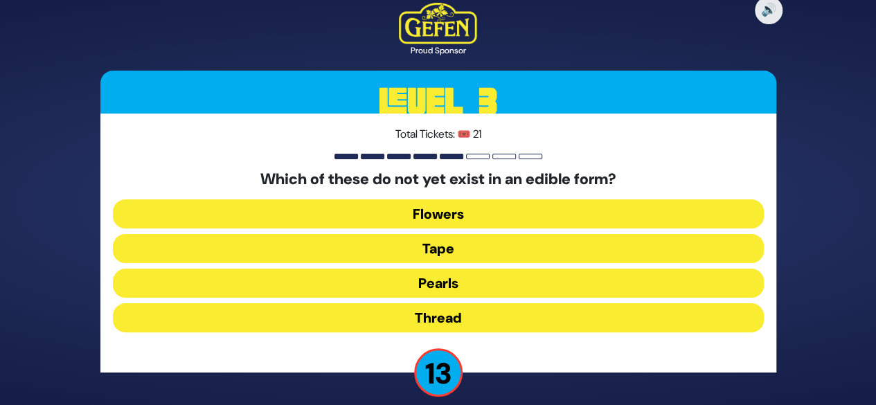
click at [447, 307] on button "Thread" at bounding box center [438, 317] width 651 height 29
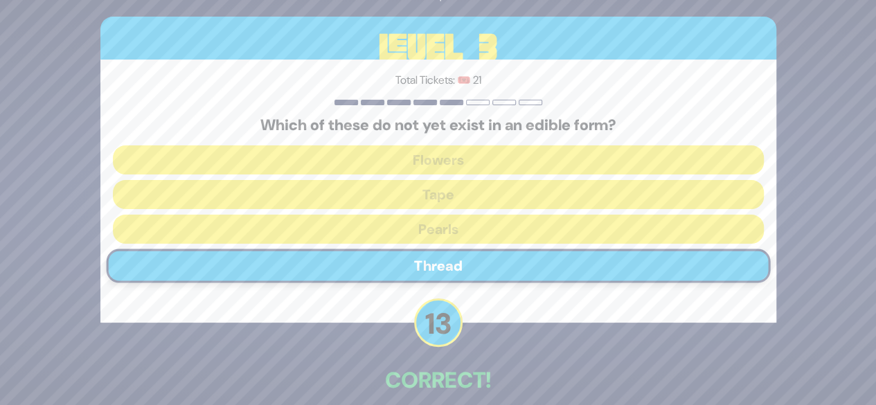
scroll to position [68, 0]
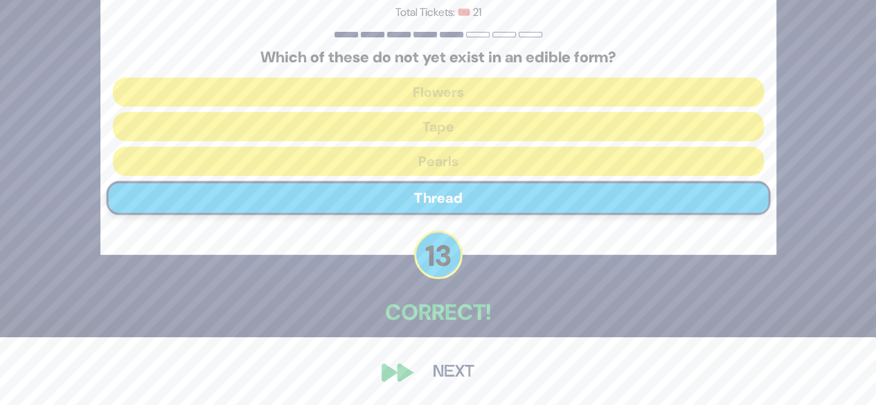
click at [449, 367] on button "Next" at bounding box center [454, 373] width 80 height 32
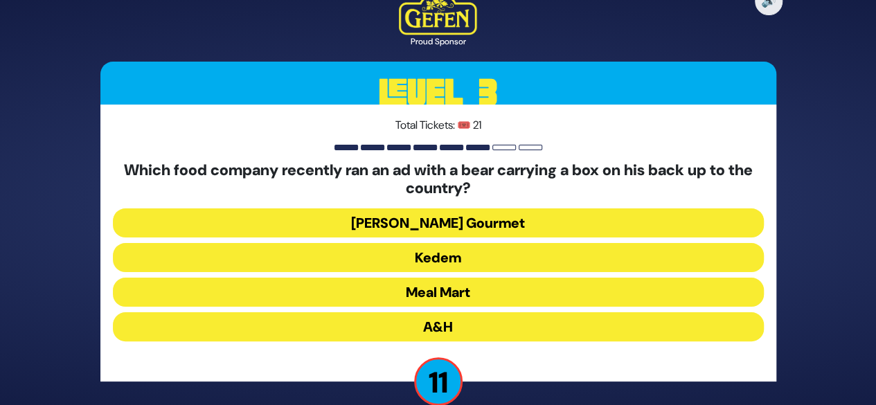
click at [436, 326] on button "A&H" at bounding box center [438, 326] width 651 height 29
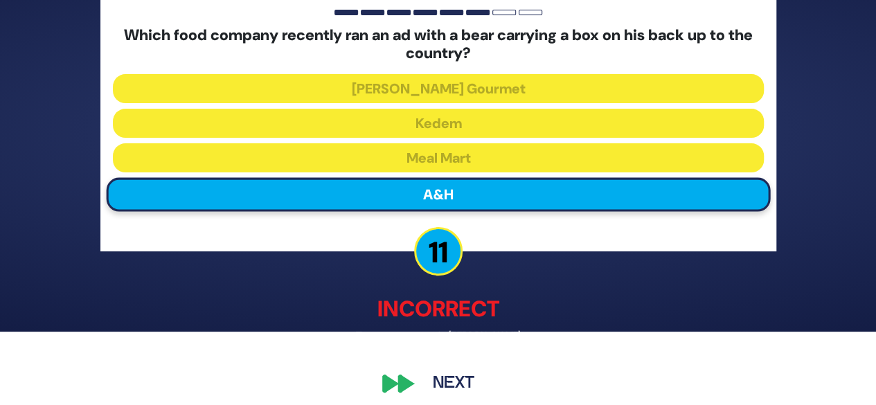
scroll to position [84, 0]
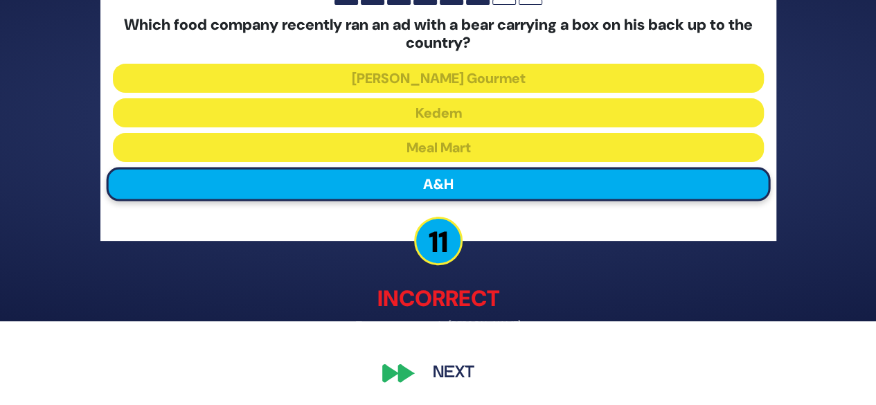
click at [448, 367] on button "Next" at bounding box center [454, 373] width 80 height 32
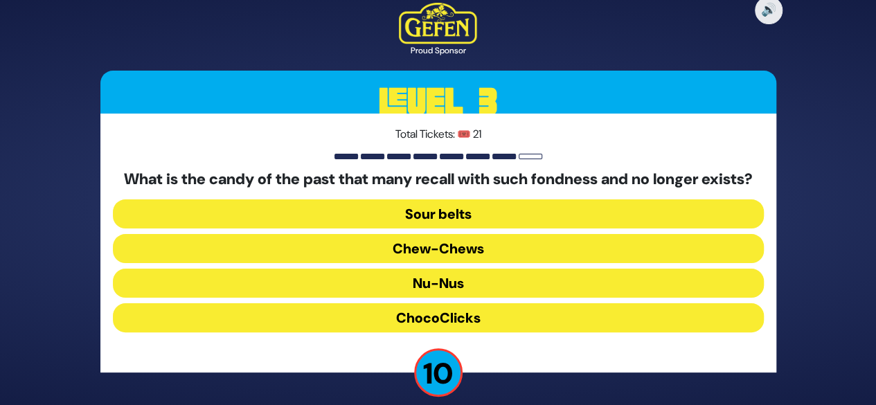
click at [447, 263] on button "Chew-Chews" at bounding box center [438, 248] width 651 height 29
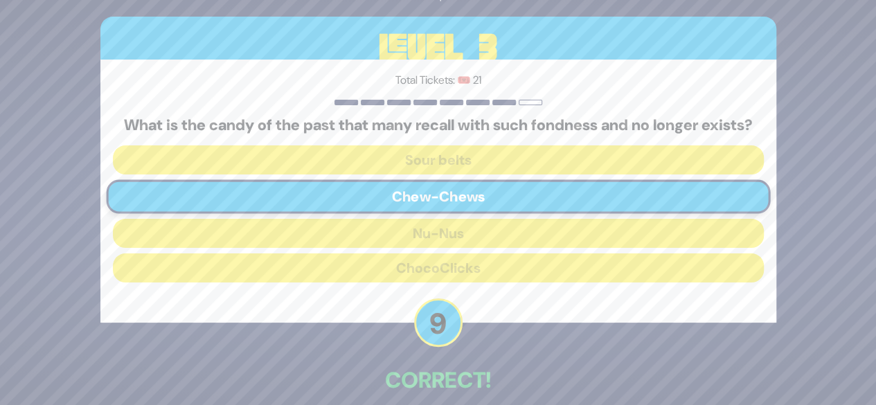
scroll to position [76, 0]
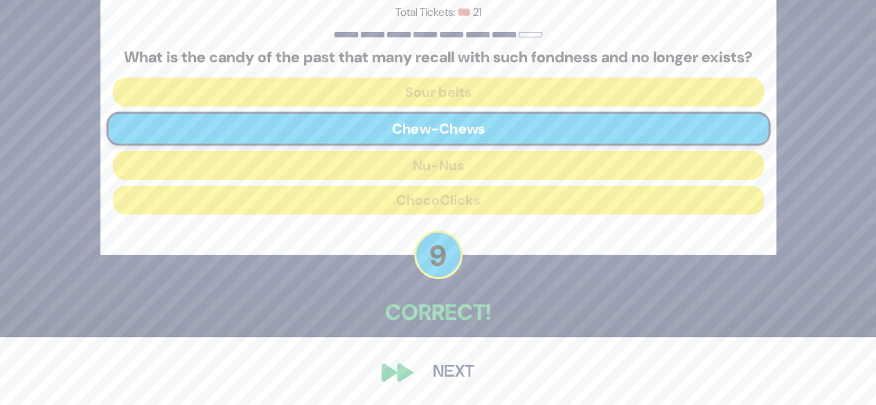
click at [450, 366] on button "Next" at bounding box center [454, 373] width 80 height 32
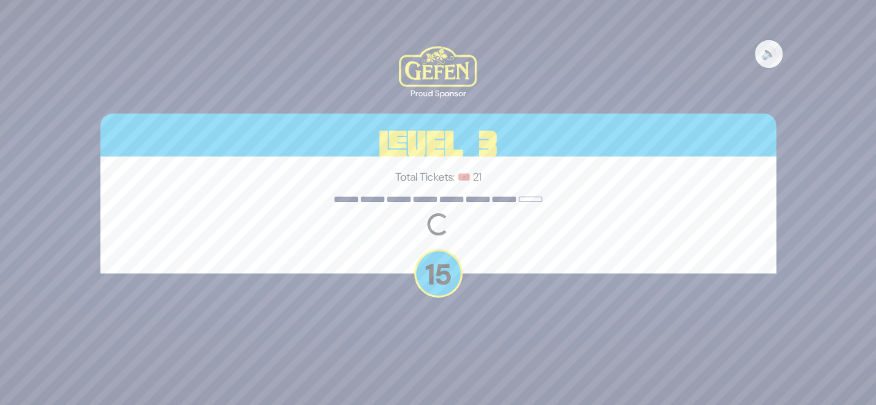
scroll to position [0, 0]
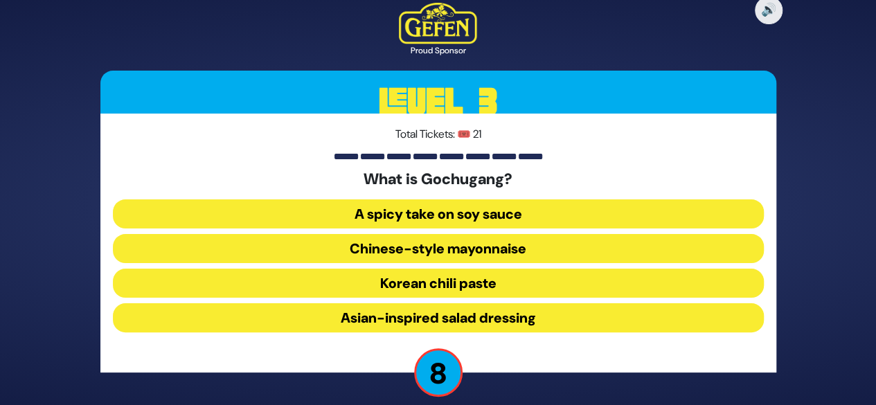
click at [481, 258] on button "Chinese-style mayonnaise" at bounding box center [438, 248] width 651 height 29
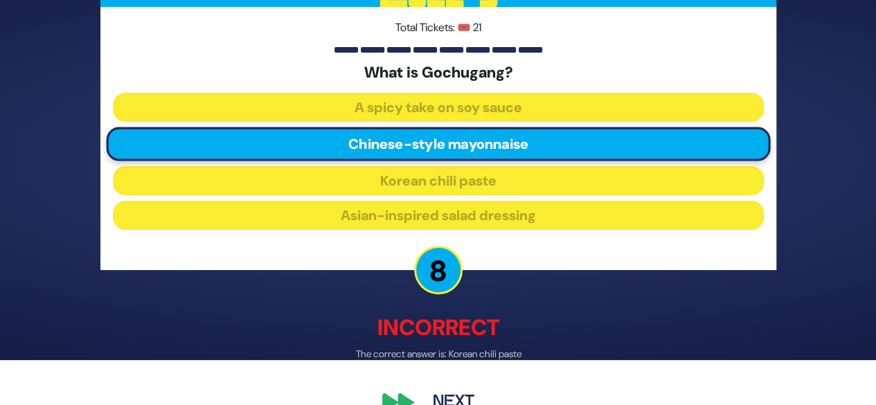
scroll to position [75, 0]
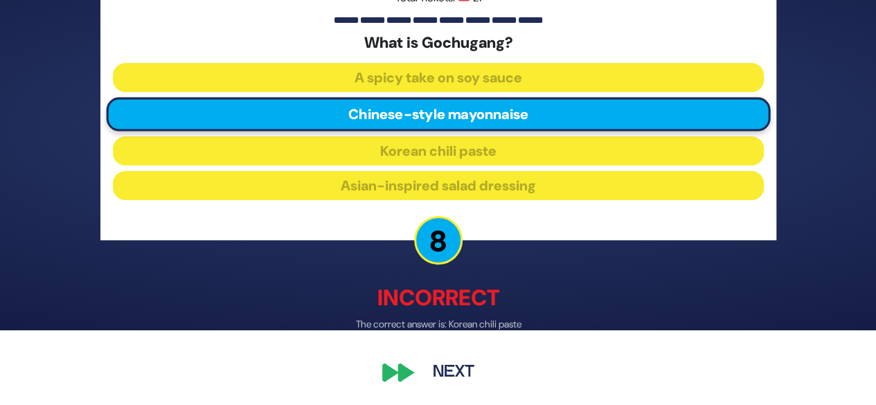
click at [449, 373] on button "Next" at bounding box center [454, 373] width 80 height 32
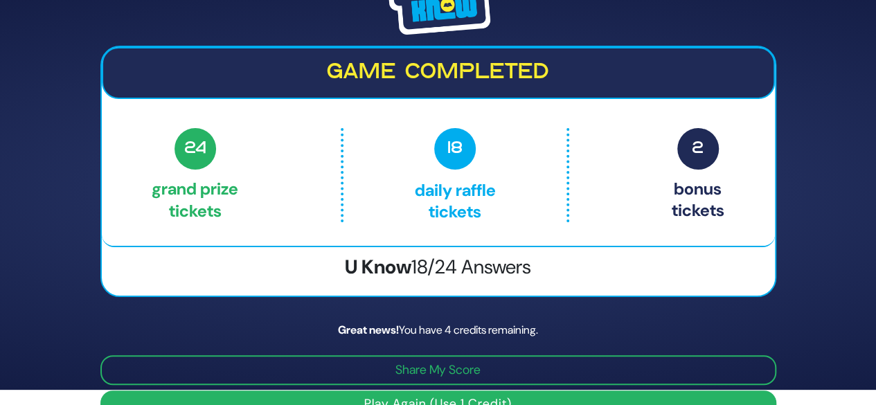
scroll to position [44, 0]
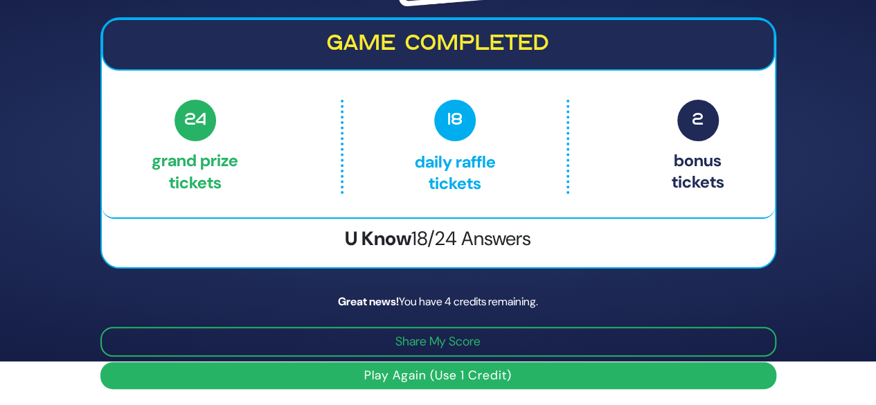
click at [416, 368] on button "Play Again (Use 1 Credit)" at bounding box center [438, 375] width 676 height 27
click at [472, 375] on button "Play Again (Use 1 Credit)" at bounding box center [438, 375] width 676 height 27
click at [403, 376] on button "Play Again (Use 1 Credit)" at bounding box center [438, 375] width 676 height 27
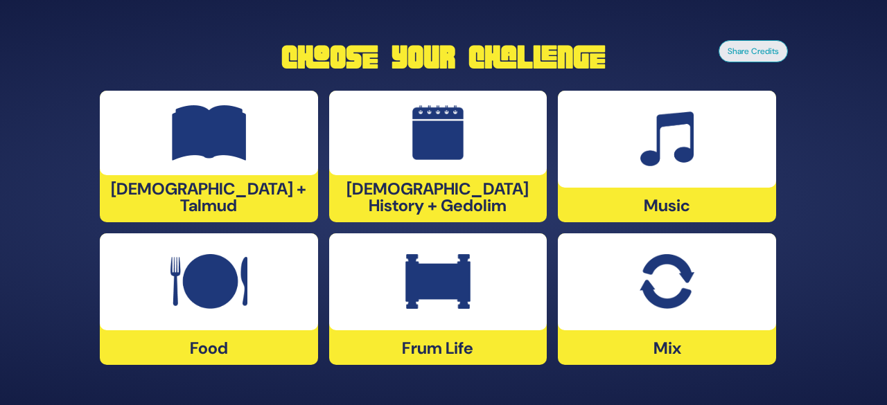
click at [277, 302] on div at bounding box center [209, 281] width 218 height 97
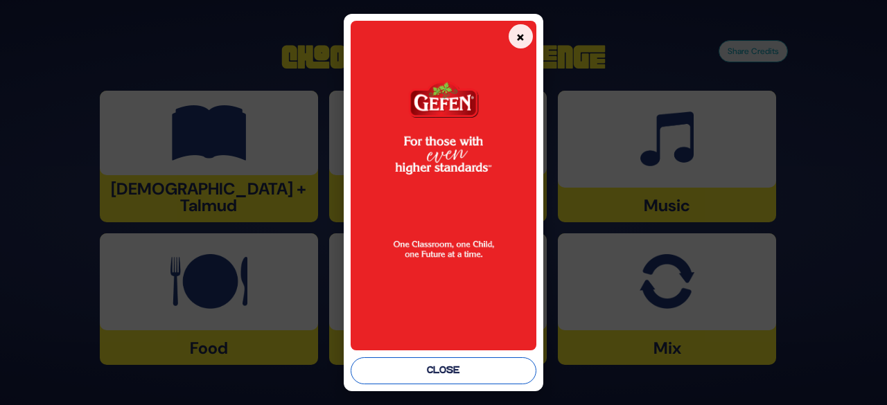
click at [412, 371] on button "Close" at bounding box center [444, 370] width 186 height 27
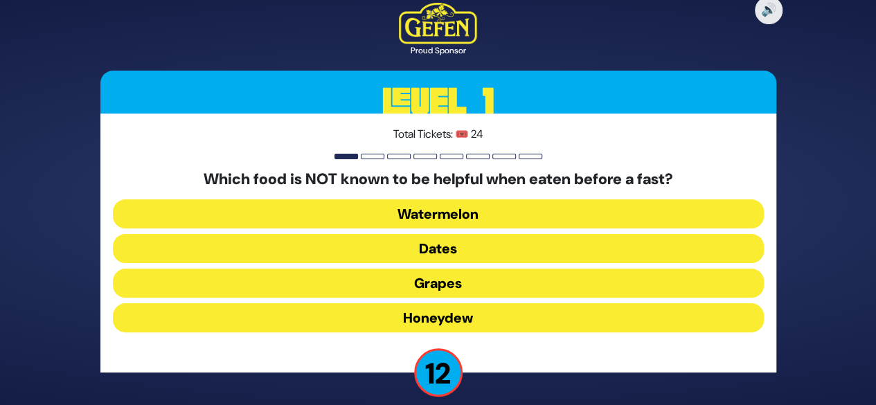
click at [432, 308] on button "Honeydew" at bounding box center [438, 317] width 651 height 29
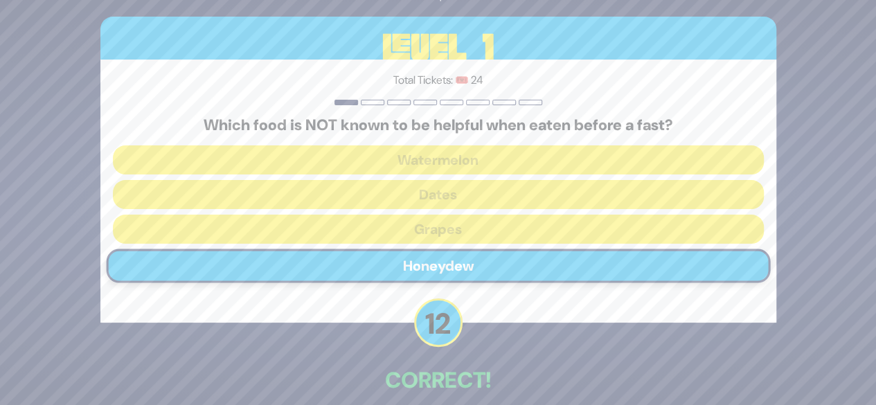
scroll to position [68, 0]
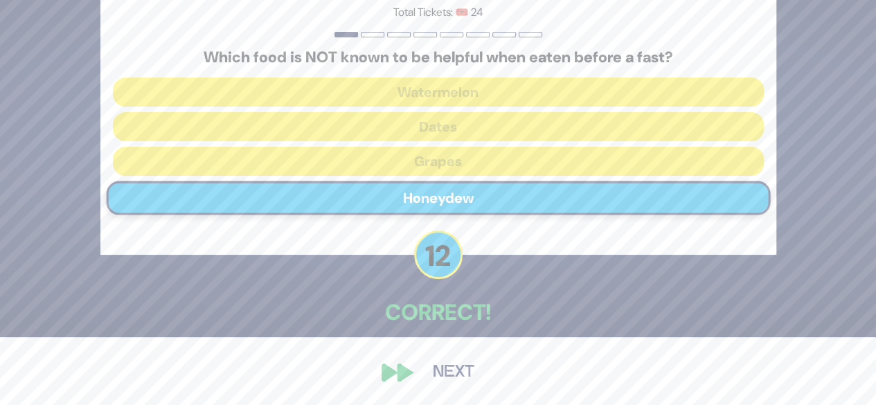
click at [459, 369] on button "Next" at bounding box center [454, 373] width 80 height 32
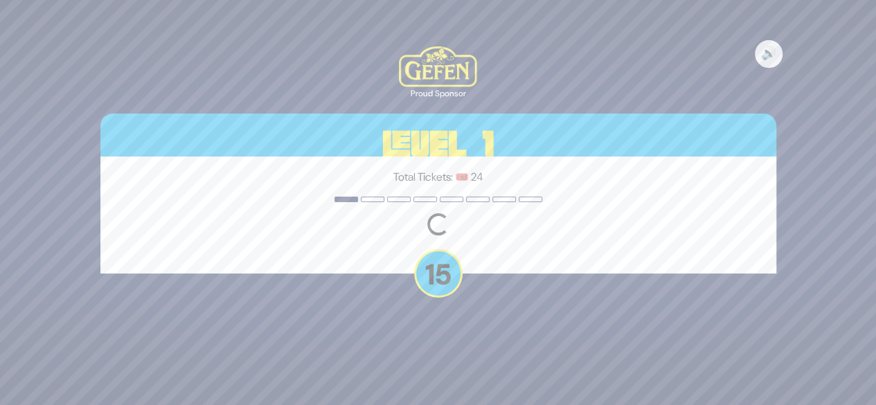
scroll to position [0, 0]
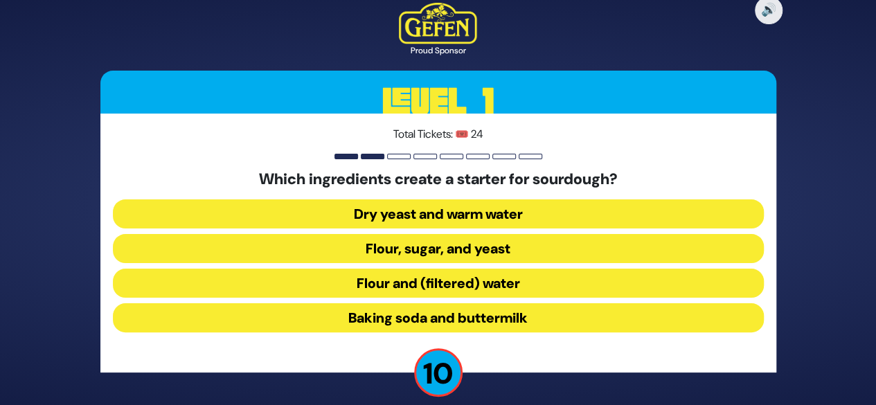
click at [405, 278] on button "Flour and (filtered) water" at bounding box center [438, 283] width 651 height 29
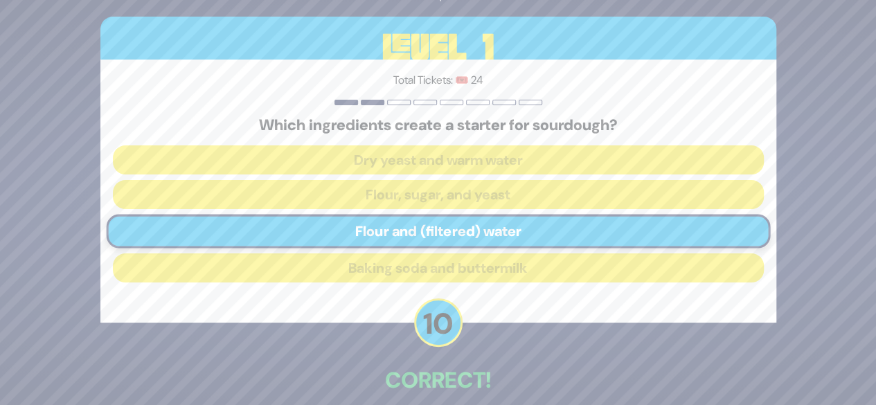
scroll to position [68, 0]
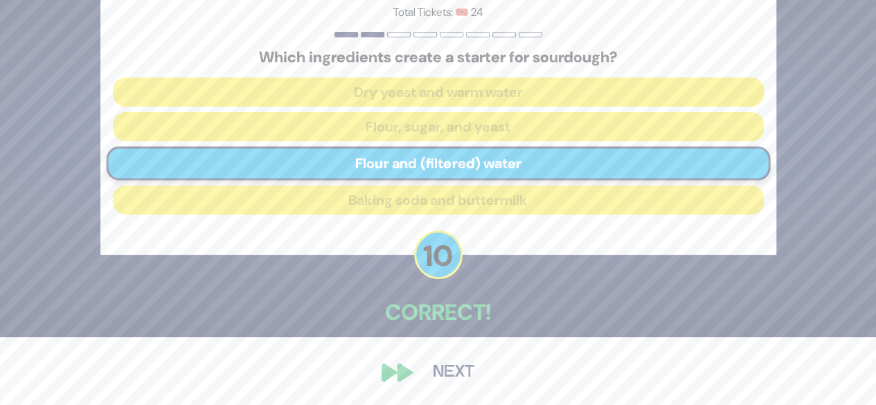
click at [446, 382] on button "Next" at bounding box center [454, 373] width 80 height 32
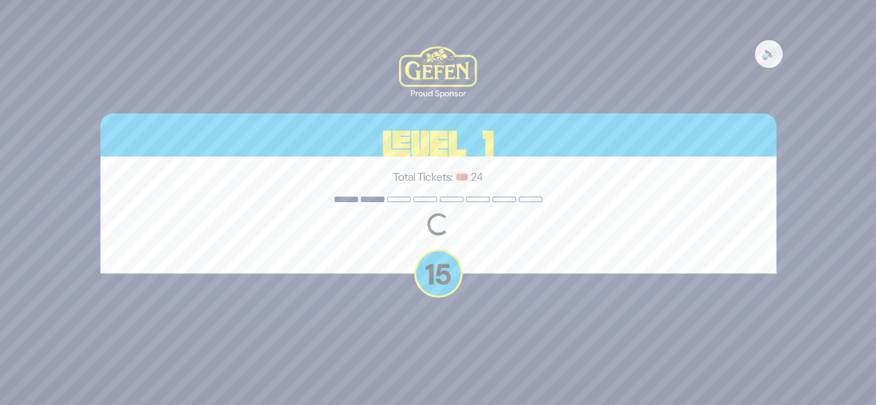
scroll to position [0, 0]
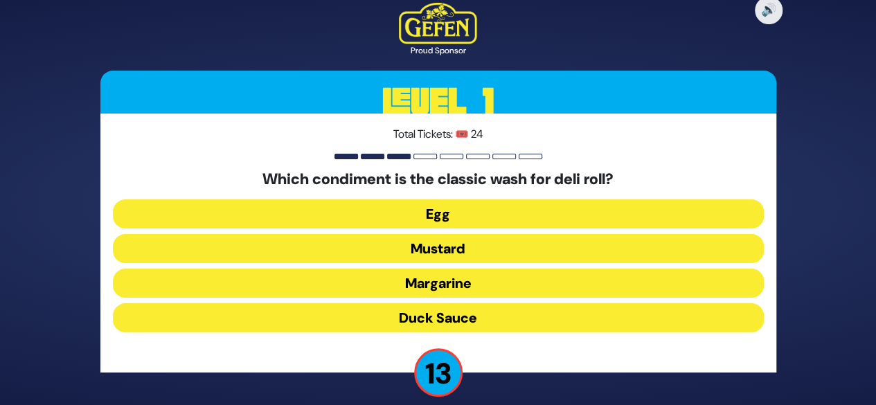
click at [433, 314] on button "Duck Sauce" at bounding box center [438, 317] width 651 height 29
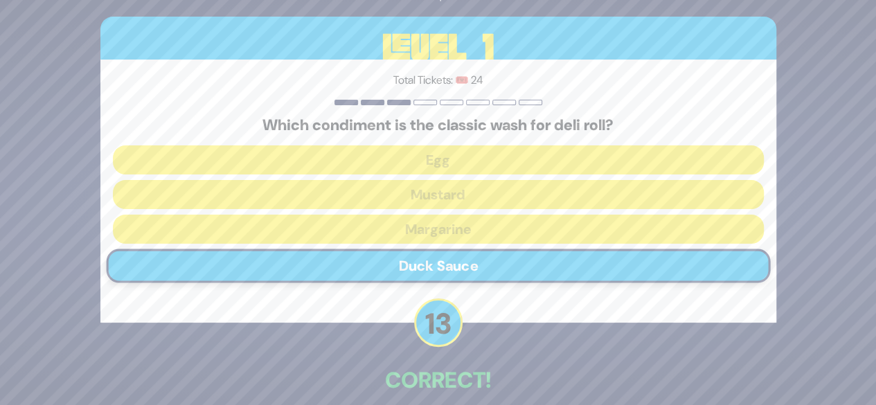
scroll to position [68, 0]
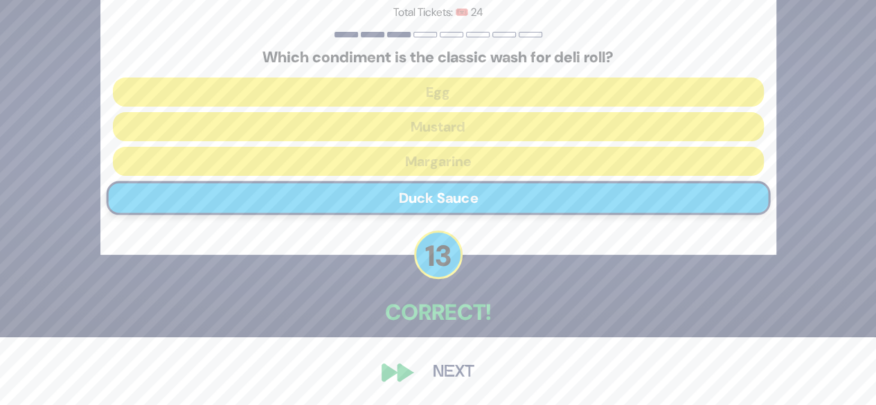
click at [446, 367] on button "Next" at bounding box center [454, 373] width 80 height 32
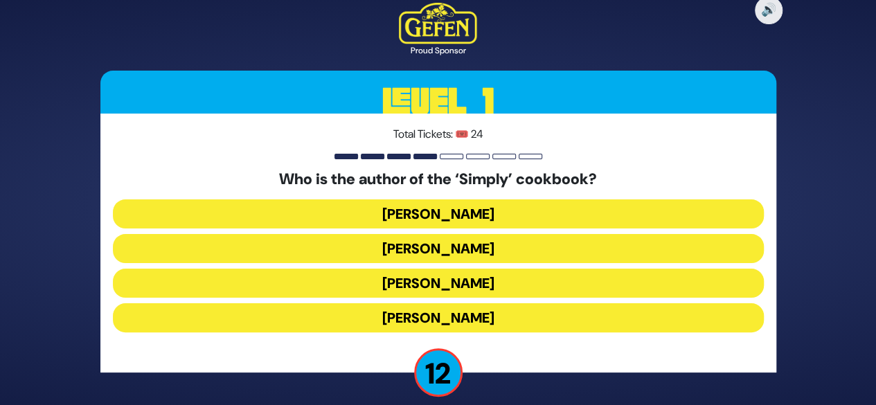
click at [438, 321] on button "Rivky Kleinman" at bounding box center [438, 317] width 651 height 29
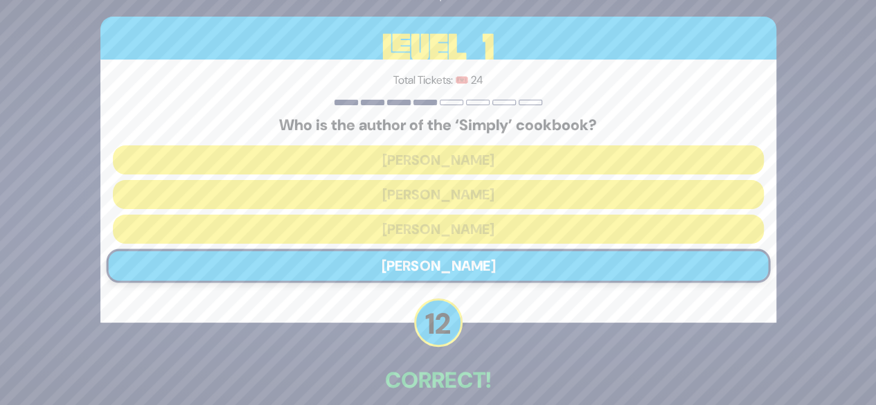
scroll to position [68, 0]
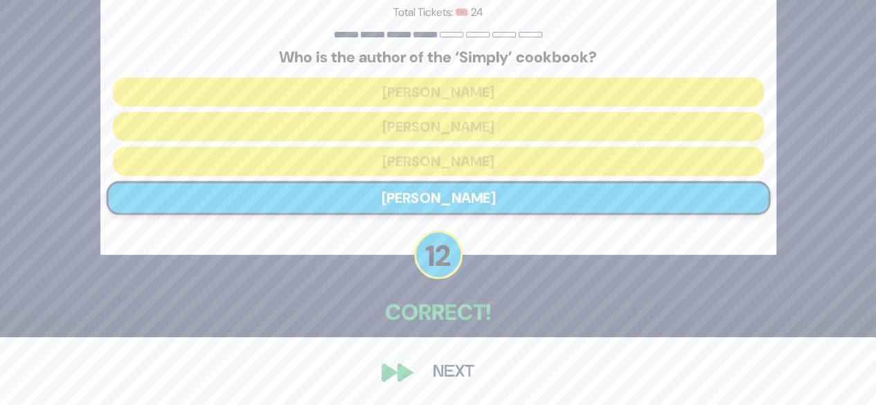
click at [433, 367] on button "Next" at bounding box center [454, 373] width 80 height 32
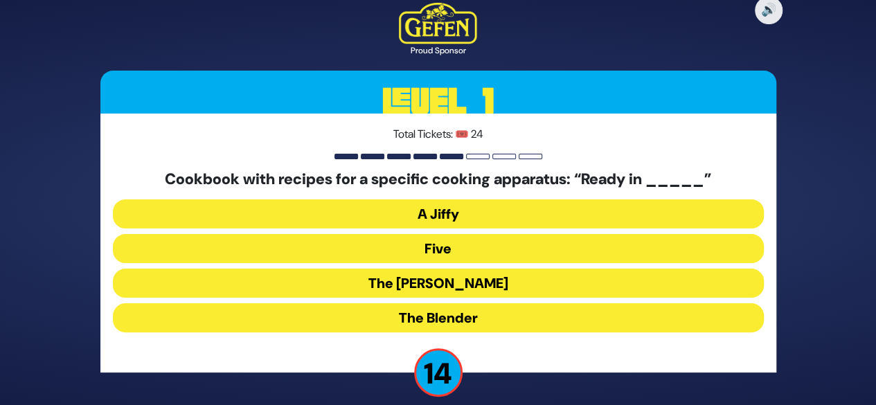
click at [456, 278] on button "The Betty" at bounding box center [438, 283] width 651 height 29
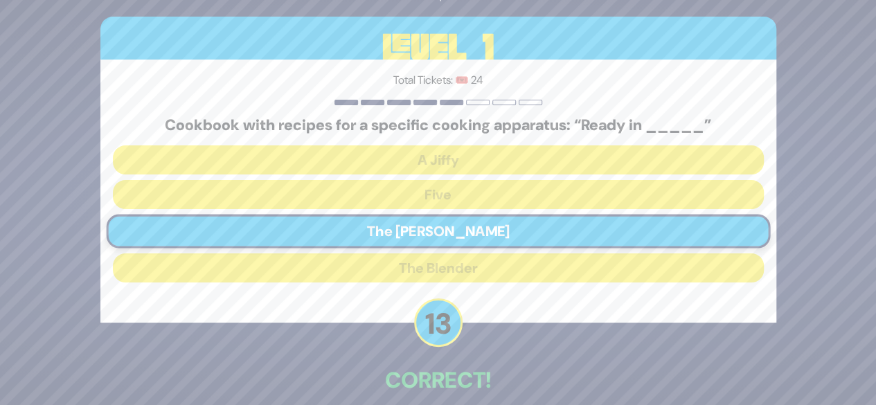
scroll to position [68, 0]
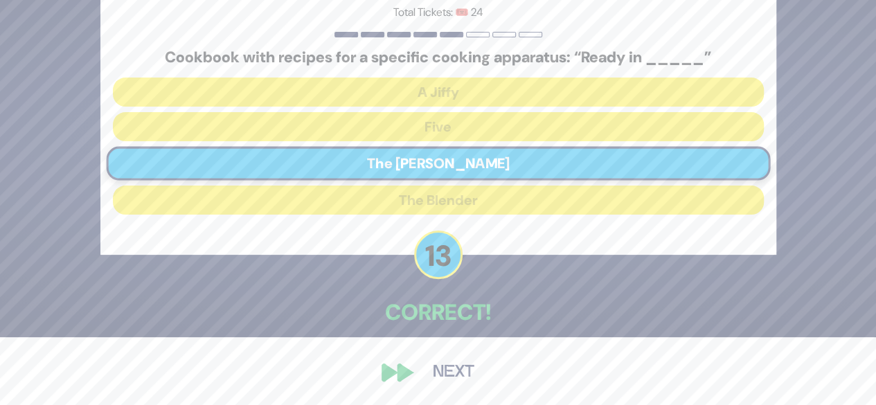
click at [459, 373] on button "Next" at bounding box center [454, 373] width 80 height 32
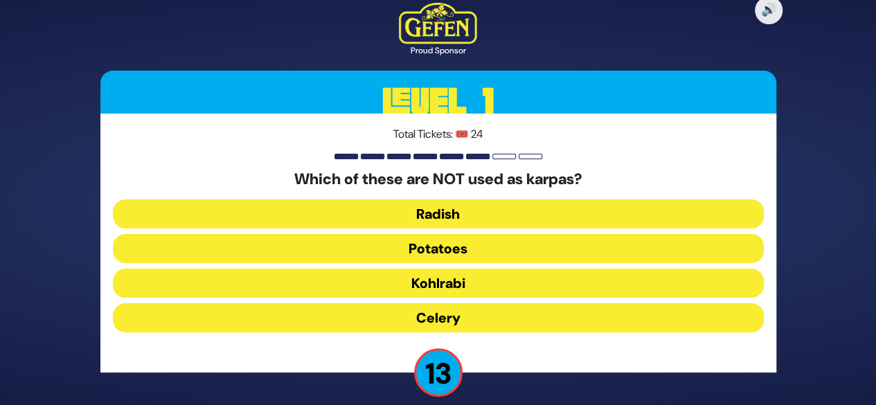
click at [453, 290] on button "Kohlrabi" at bounding box center [438, 283] width 651 height 29
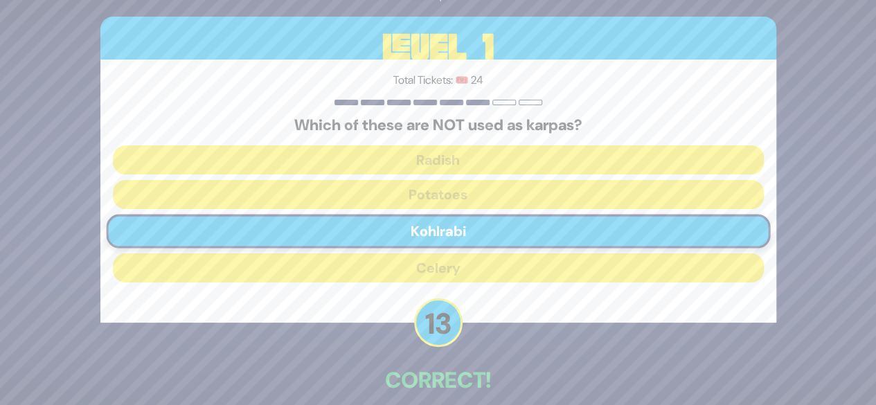
scroll to position [68, 0]
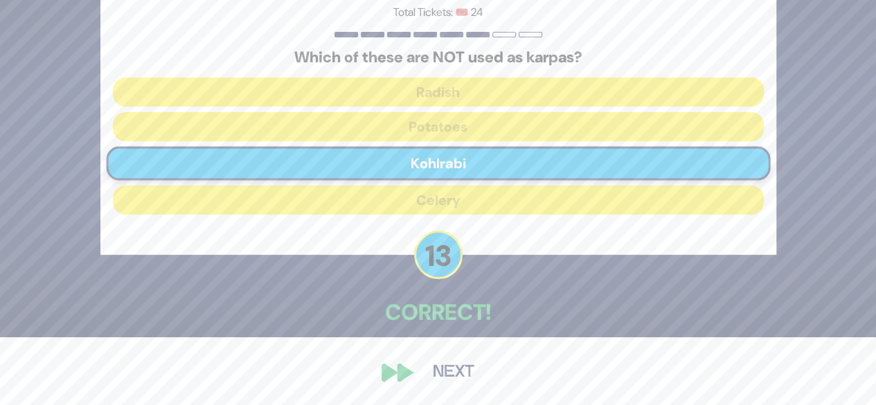
click at [443, 387] on button "Next" at bounding box center [454, 373] width 80 height 32
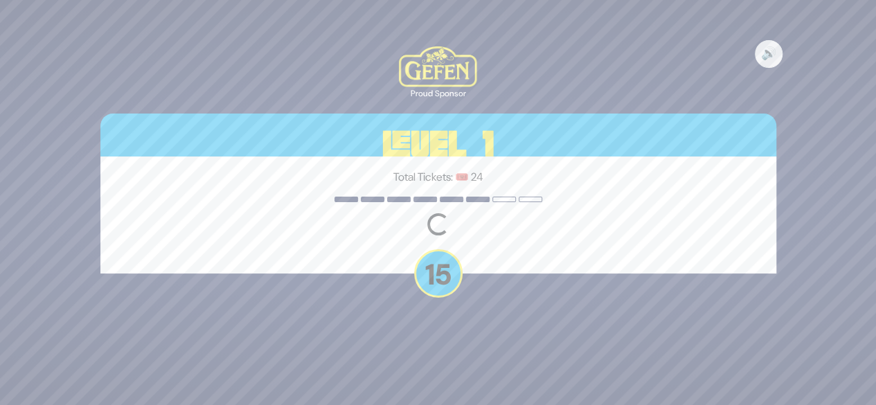
scroll to position [0, 0]
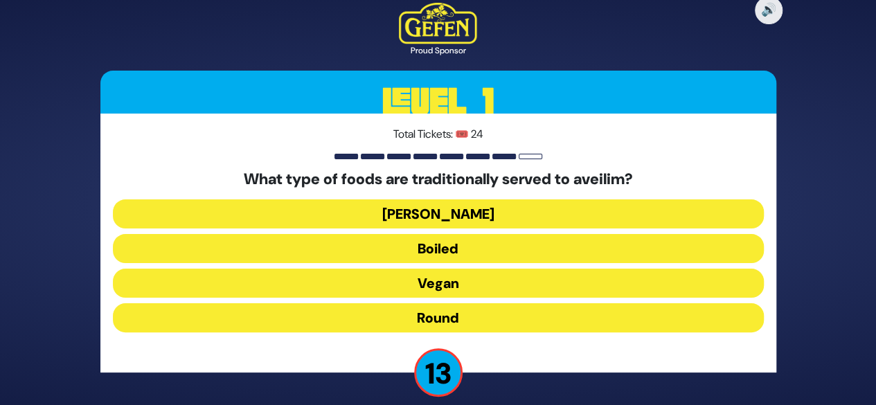
click at [464, 315] on button "Round" at bounding box center [438, 317] width 651 height 29
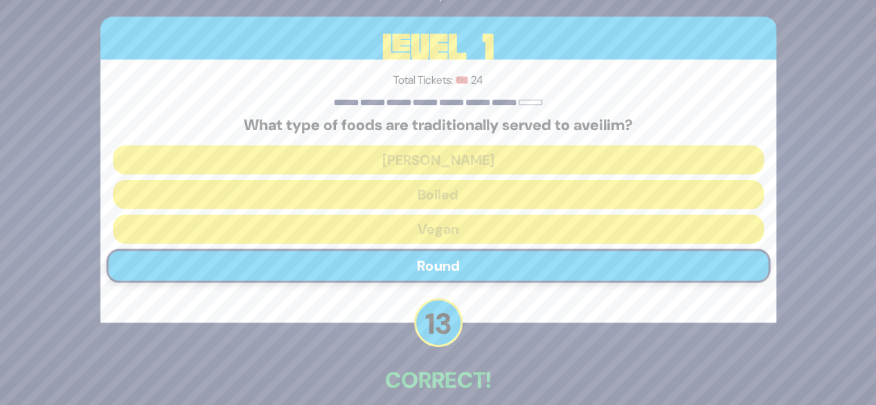
scroll to position [68, 0]
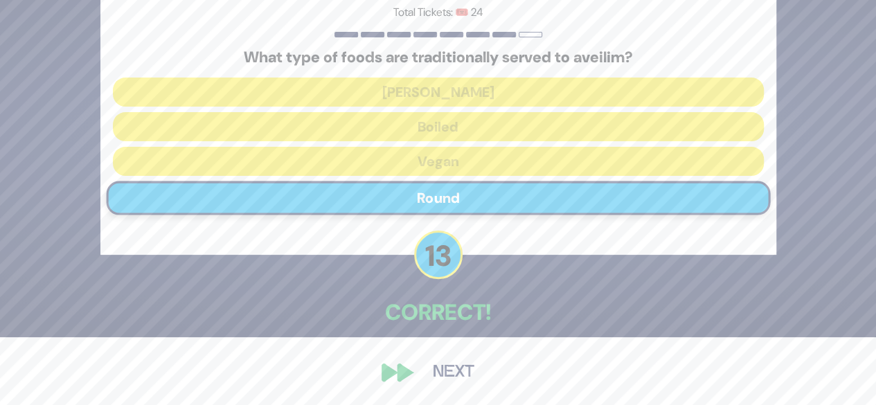
click at [474, 369] on button "Next" at bounding box center [454, 373] width 80 height 32
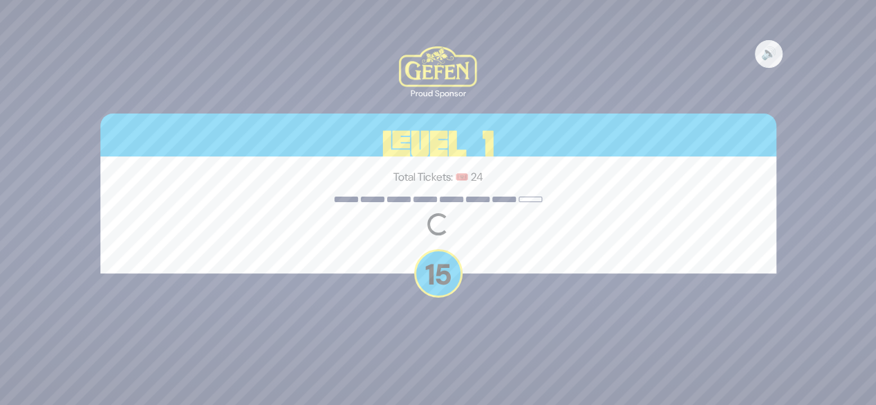
scroll to position [0, 0]
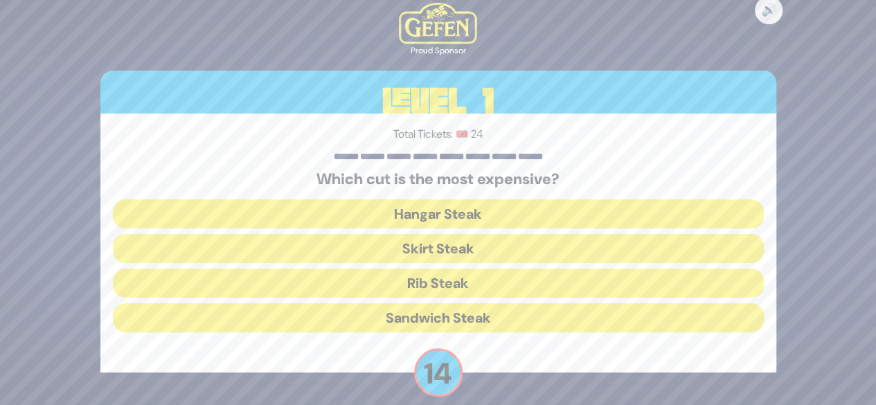
click at [450, 281] on button "Rib Steak" at bounding box center [438, 283] width 651 height 29
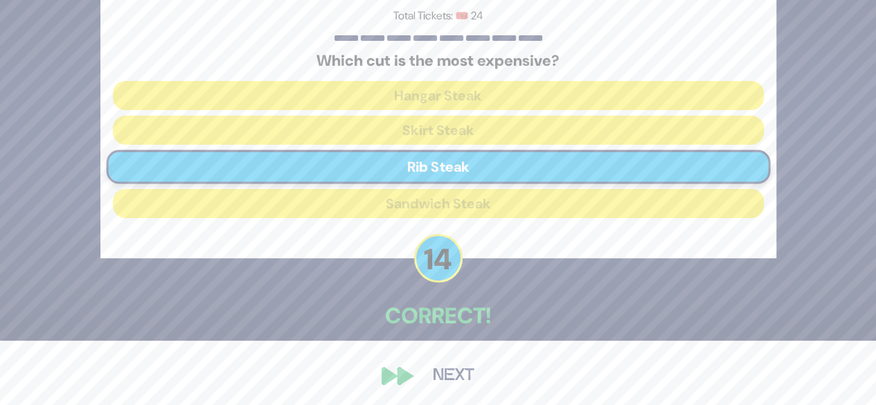
scroll to position [65, 0]
click at [454, 373] on button "Next" at bounding box center [454, 376] width 80 height 32
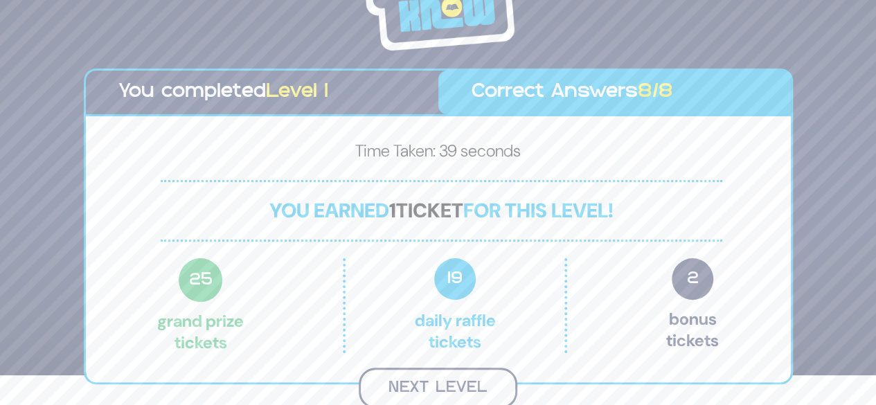
scroll to position [28, 0]
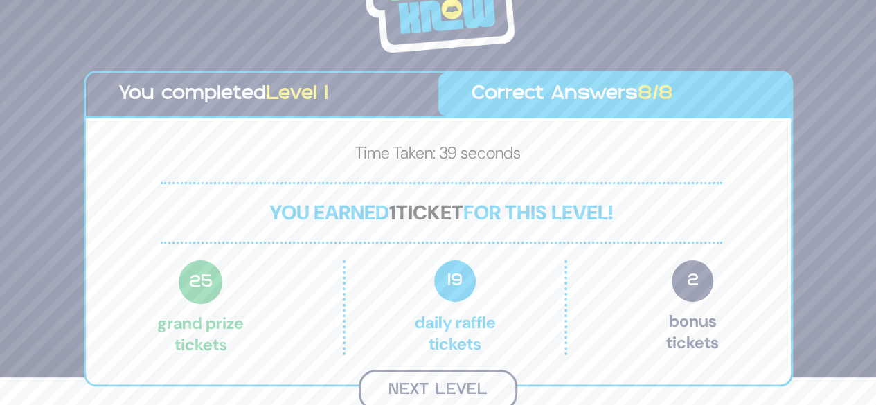
click at [449, 385] on button "Next Level" at bounding box center [438, 390] width 159 height 41
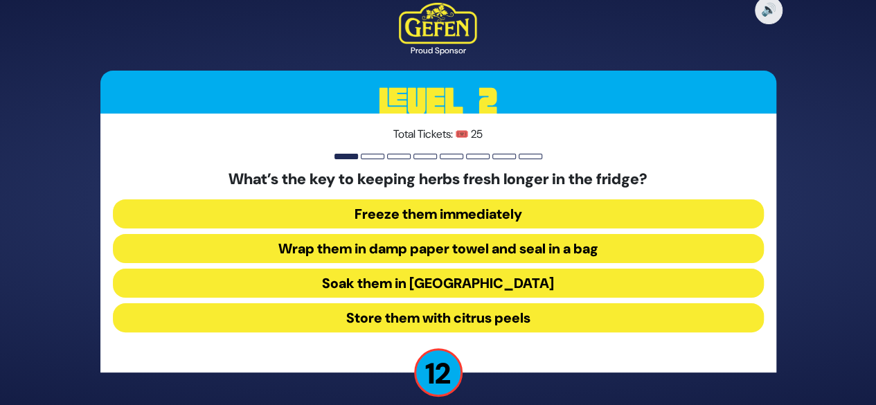
click at [421, 245] on button "Wrap them in damp paper towel and seal in a bag" at bounding box center [438, 248] width 651 height 29
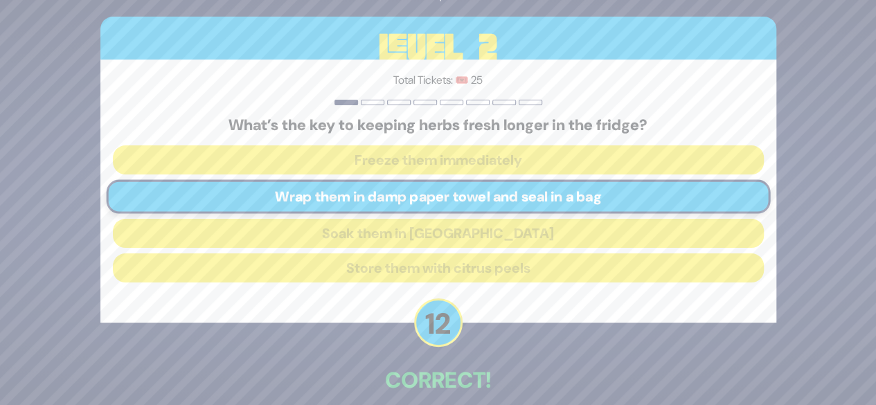
scroll to position [68, 0]
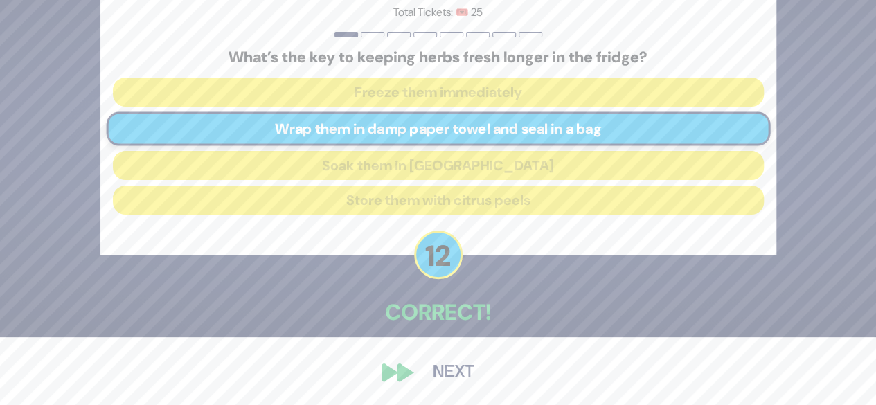
click at [448, 366] on button "Next" at bounding box center [454, 373] width 80 height 32
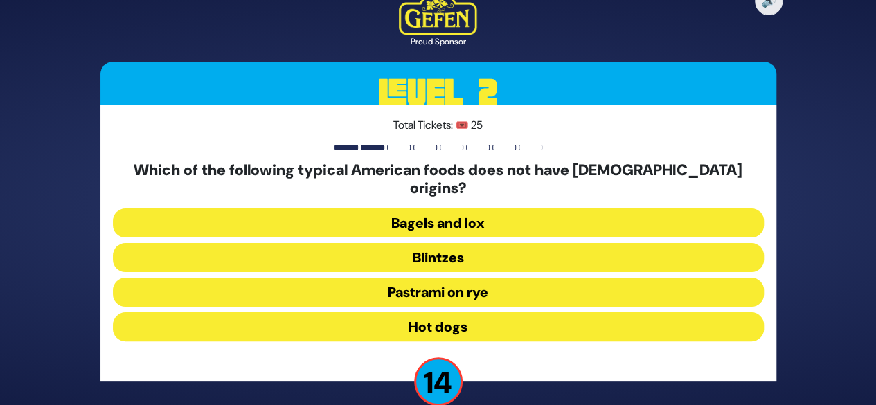
click at [438, 321] on button "Hot dogs" at bounding box center [438, 326] width 651 height 29
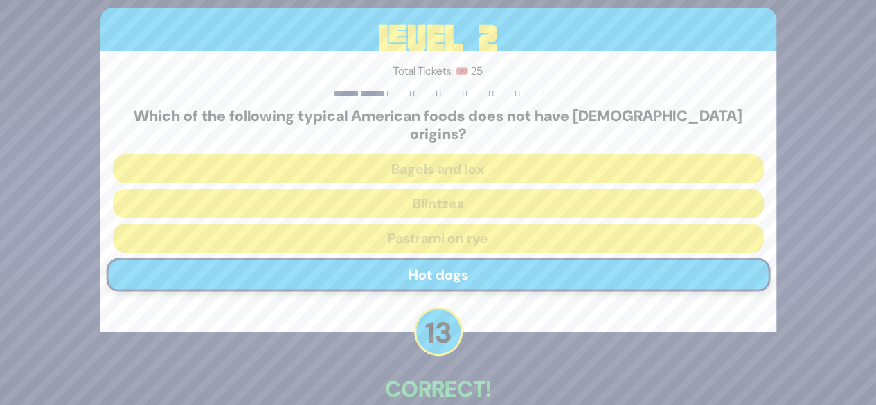
scroll to position [68, 0]
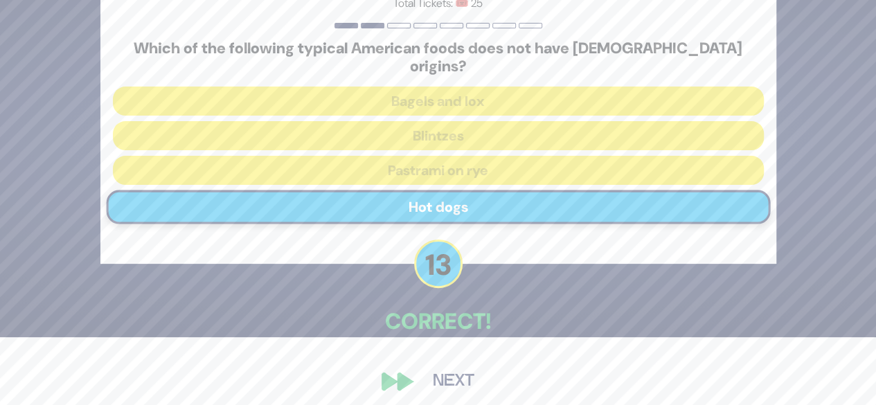
click at [466, 366] on button "Next" at bounding box center [454, 382] width 80 height 32
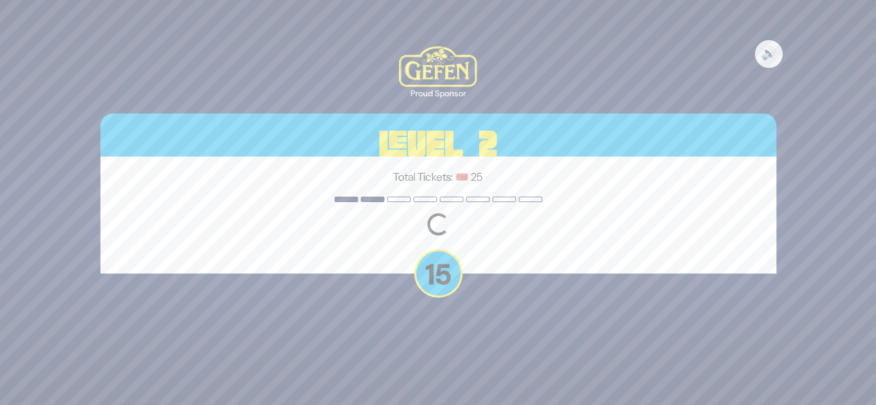
scroll to position [0, 0]
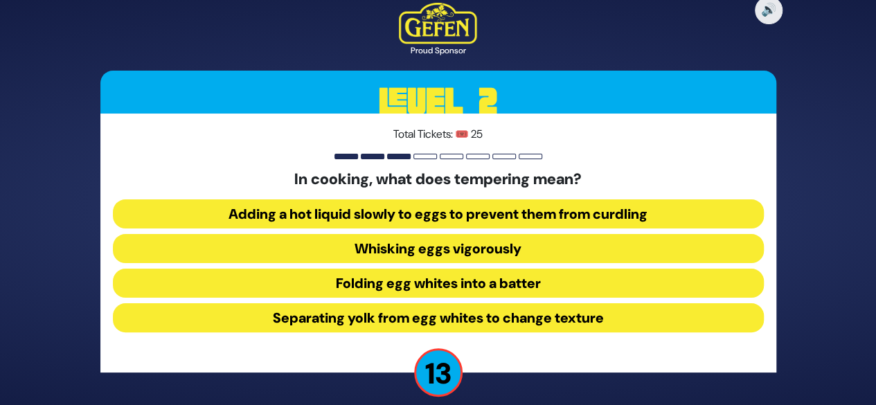
click at [459, 216] on button "Adding a hot liquid slowly to eggs to prevent them from curdling" at bounding box center [438, 214] width 651 height 29
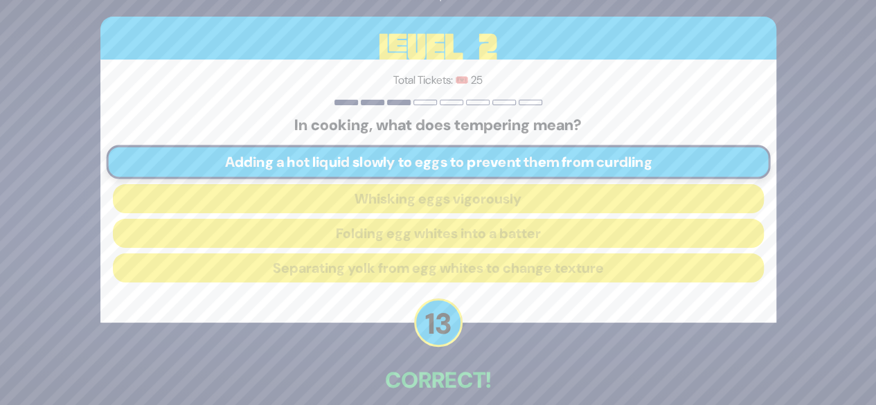
scroll to position [68, 0]
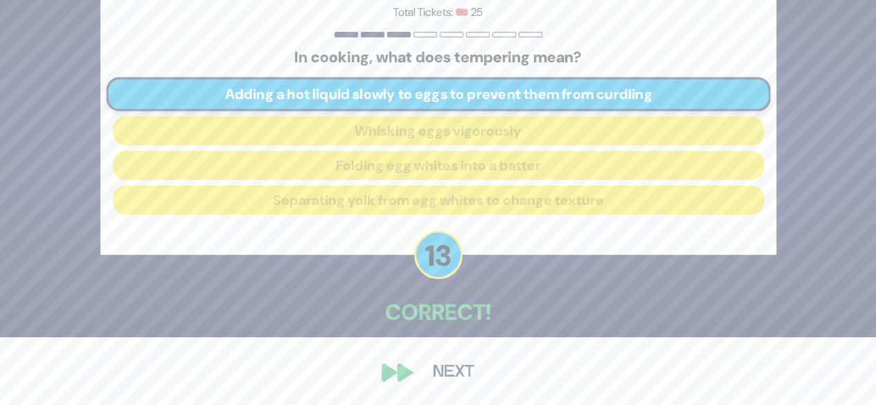
click at [445, 381] on button "Next" at bounding box center [454, 373] width 80 height 32
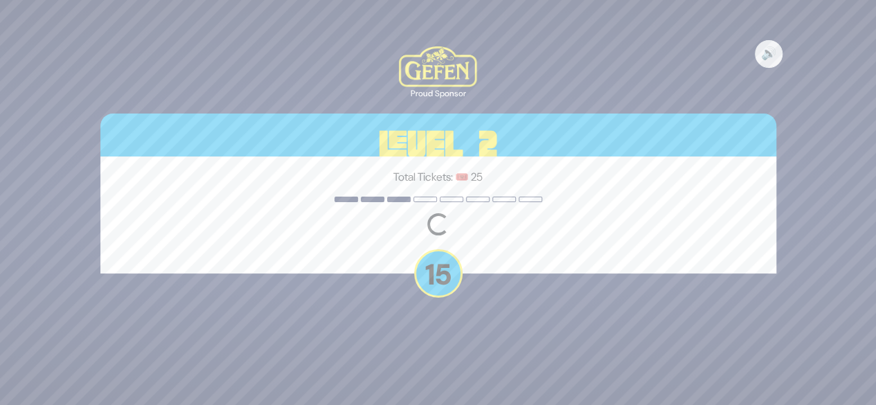
scroll to position [0, 0]
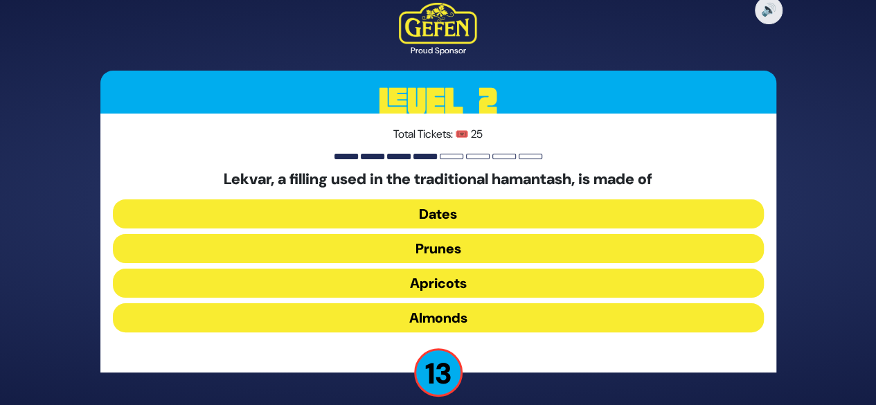
click at [441, 250] on button "Prunes" at bounding box center [438, 248] width 651 height 29
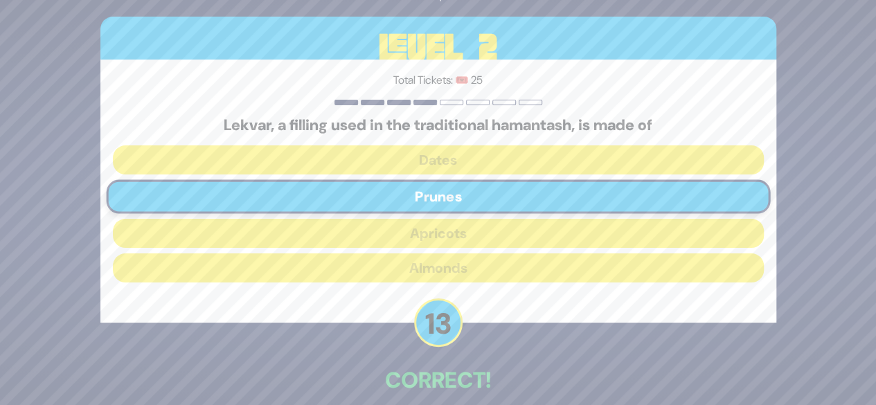
scroll to position [68, 0]
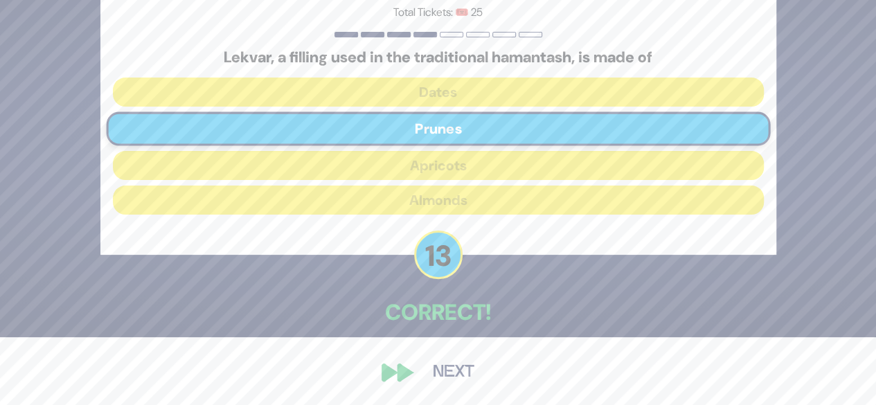
click at [461, 366] on button "Next" at bounding box center [454, 373] width 80 height 32
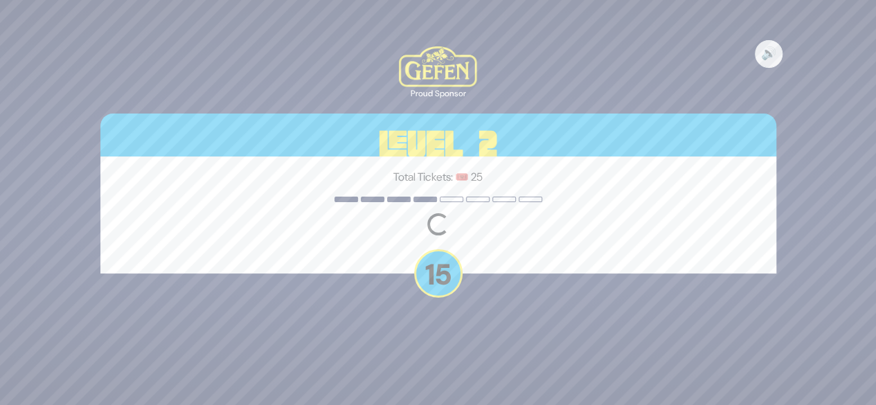
scroll to position [0, 0]
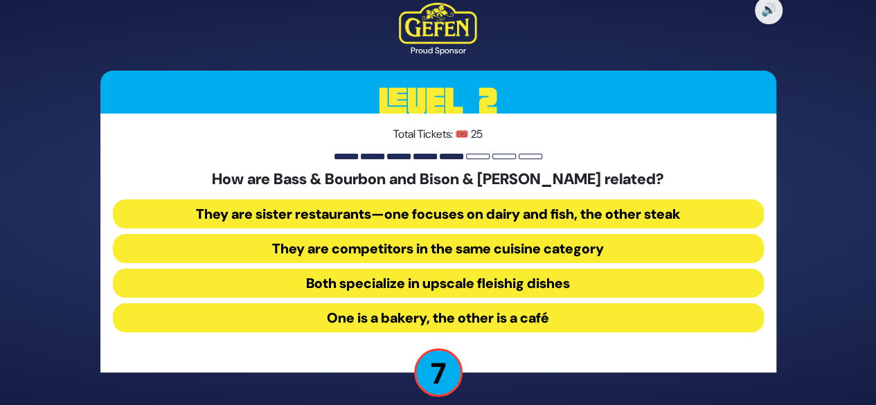
click at [420, 283] on button "Both specialize in upscale fleishig dishes" at bounding box center [438, 283] width 651 height 29
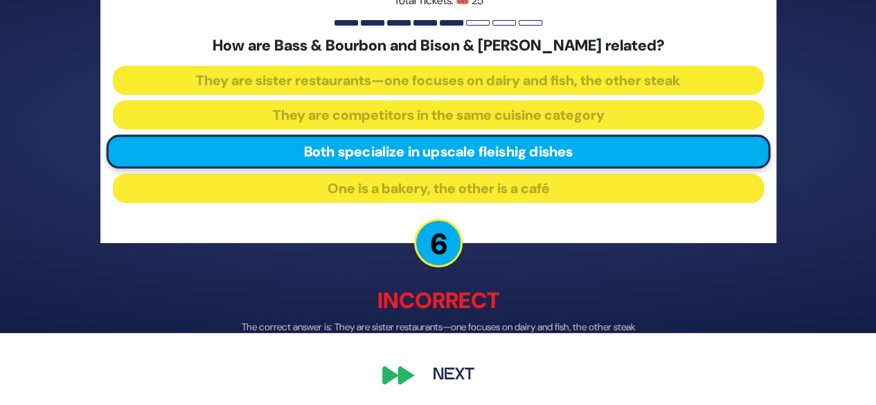
scroll to position [75, 0]
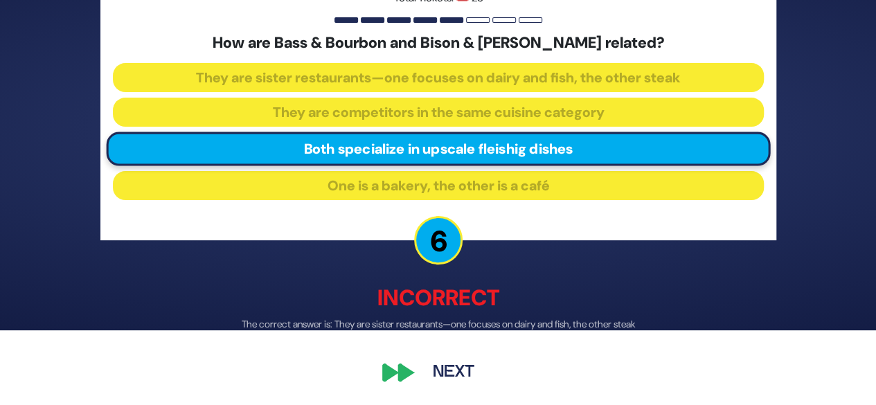
click at [442, 366] on button "Next" at bounding box center [454, 373] width 80 height 32
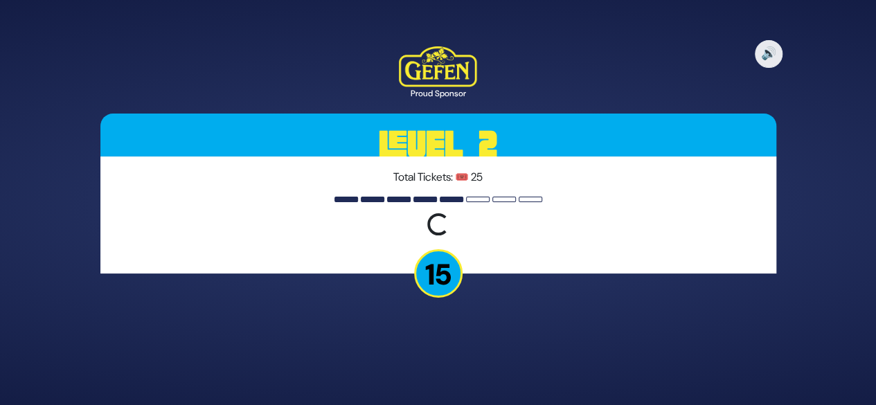
scroll to position [0, 0]
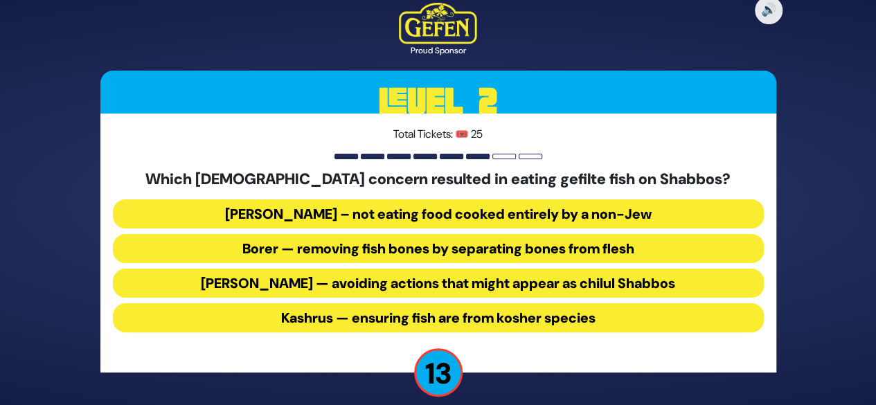
click at [415, 257] on button "Borer — removing fish bones by separating bones from flesh" at bounding box center [438, 248] width 651 height 29
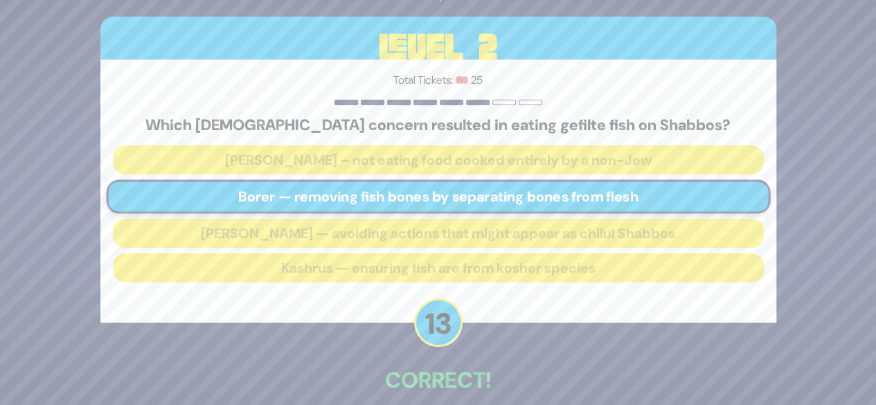
scroll to position [68, 0]
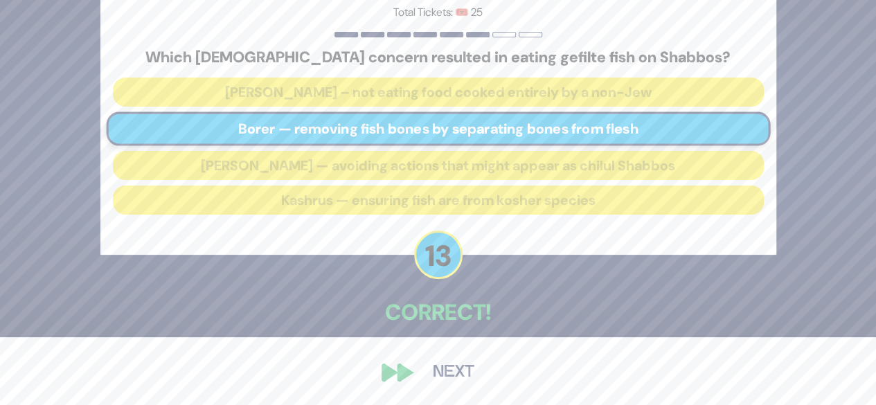
click at [463, 369] on button "Next" at bounding box center [454, 373] width 80 height 32
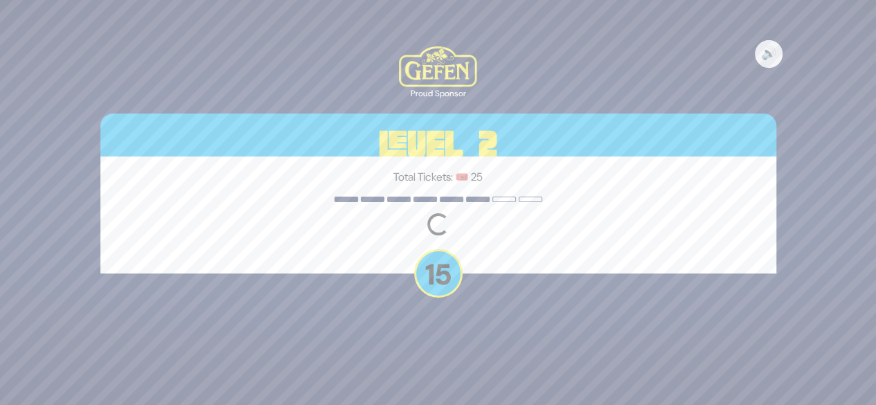
scroll to position [0, 0]
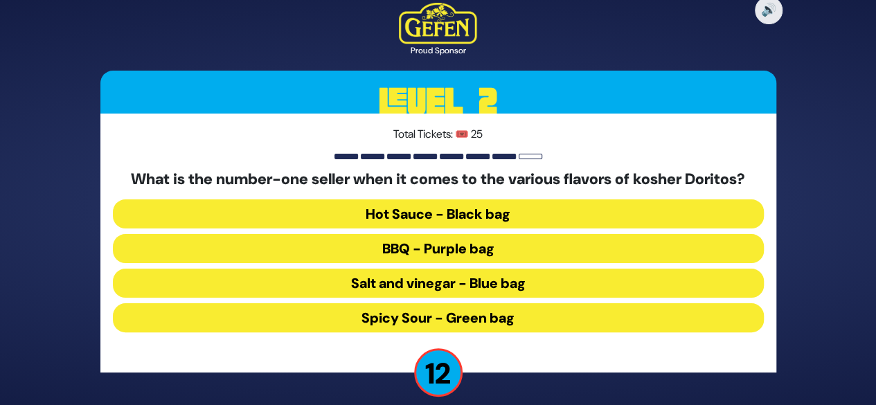
click at [430, 319] on button "Spicy Sour - Green bag" at bounding box center [438, 317] width 651 height 29
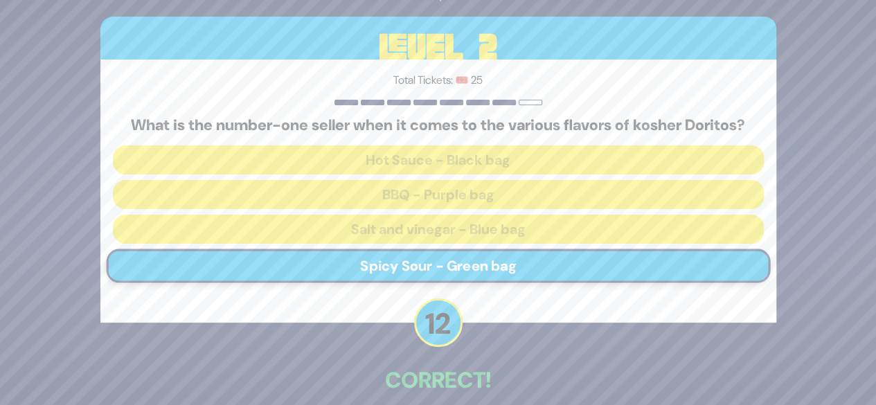
scroll to position [68, 0]
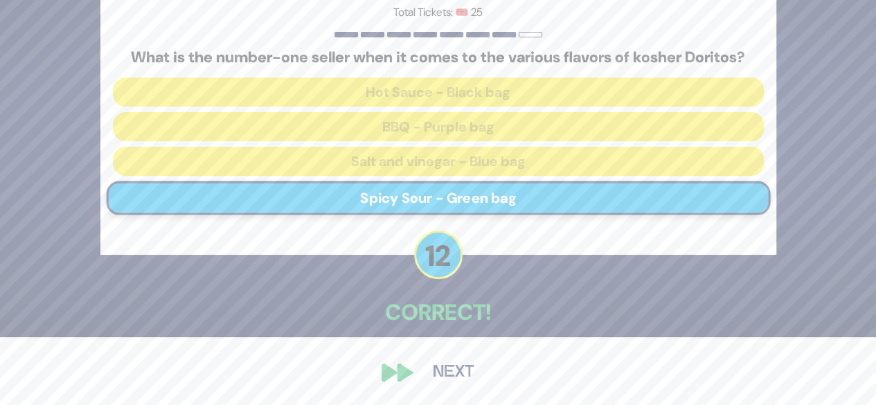
click at [446, 368] on button "Next" at bounding box center [454, 373] width 80 height 32
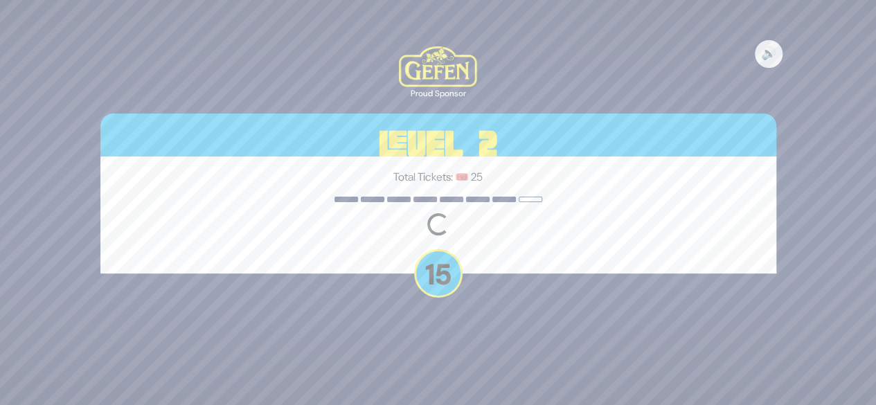
scroll to position [0, 0]
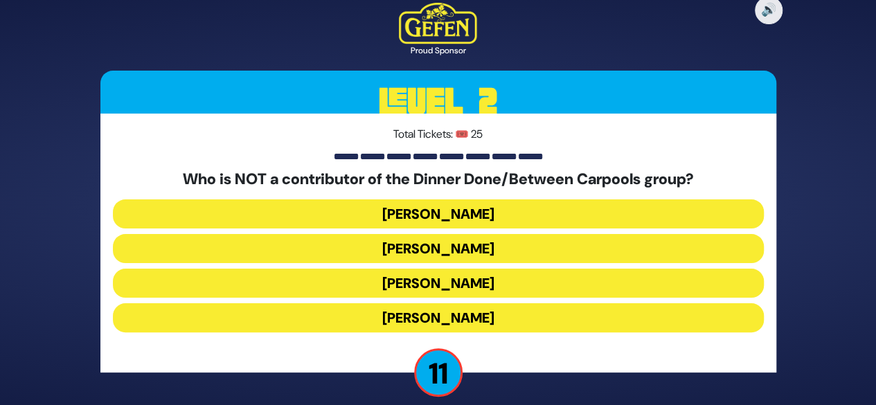
click at [413, 325] on button "Danielle Renov" at bounding box center [438, 317] width 651 height 29
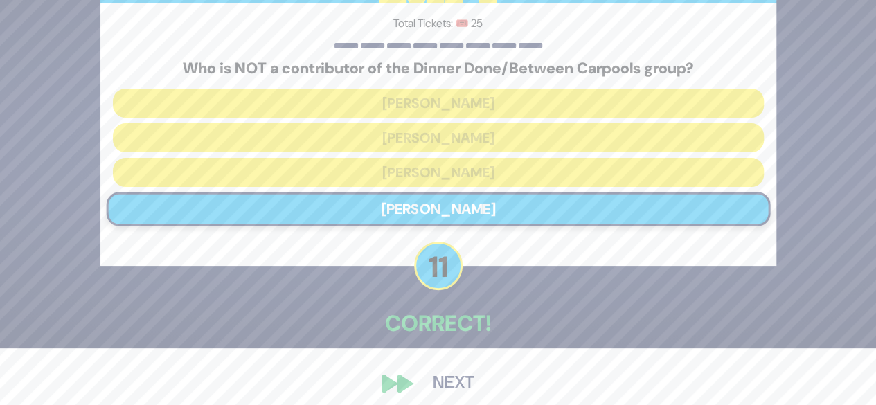
scroll to position [68, 0]
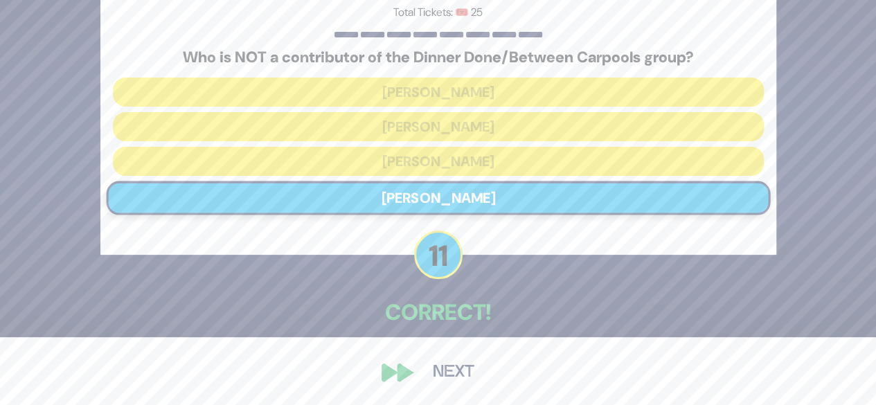
click at [434, 365] on button "Next" at bounding box center [454, 373] width 80 height 32
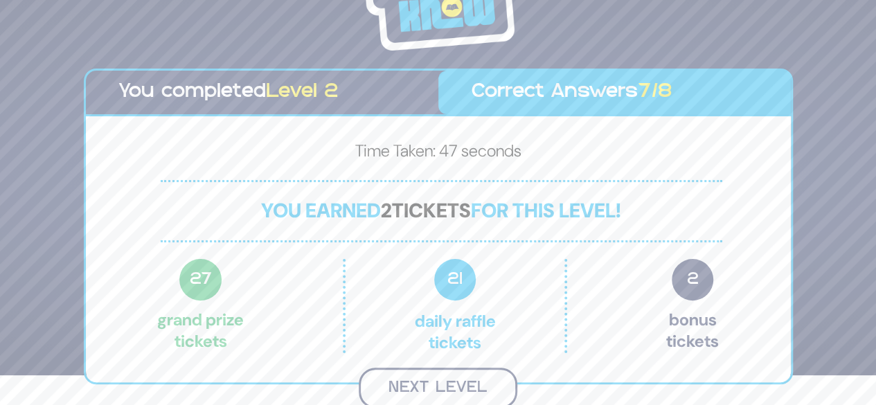
scroll to position [28, 0]
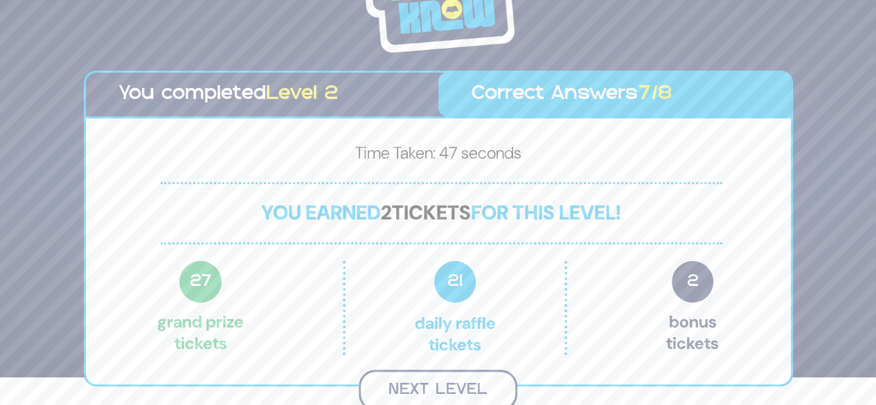
click at [457, 376] on button "Next Level" at bounding box center [438, 390] width 159 height 41
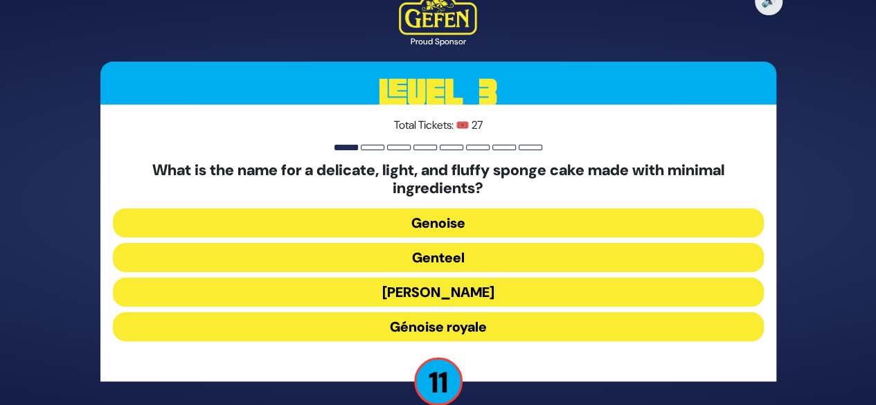
click at [447, 228] on button "Genoise" at bounding box center [438, 223] width 651 height 29
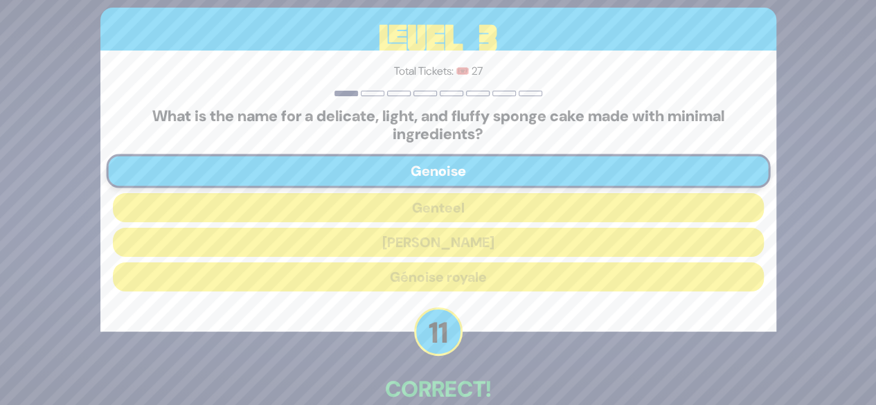
scroll to position [76, 0]
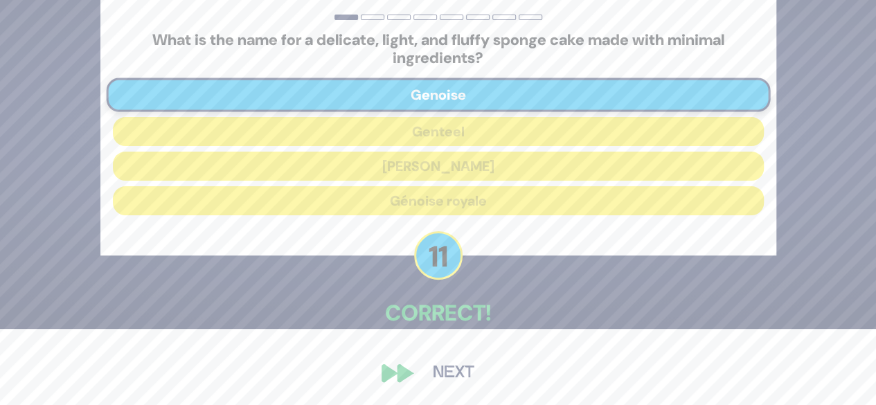
click at [443, 369] on button "Next" at bounding box center [454, 373] width 80 height 32
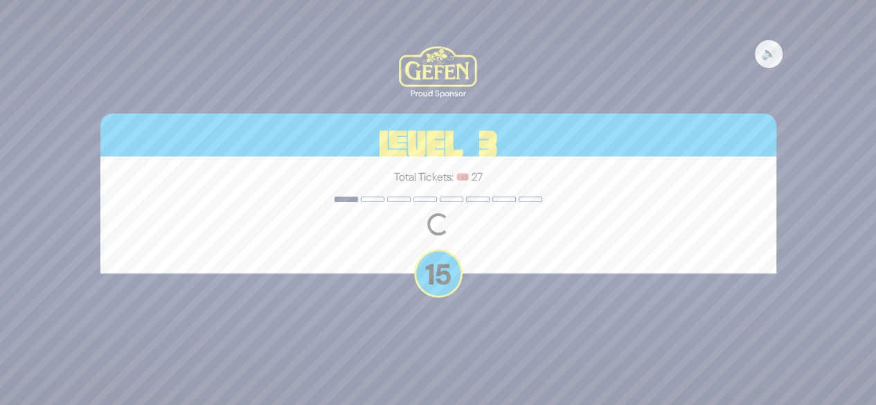
scroll to position [0, 0]
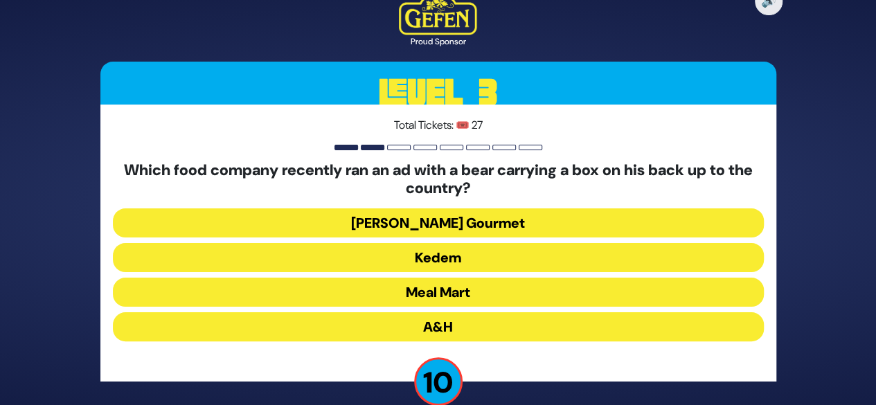
click at [449, 228] on button "Yedid Gourmet" at bounding box center [438, 223] width 651 height 29
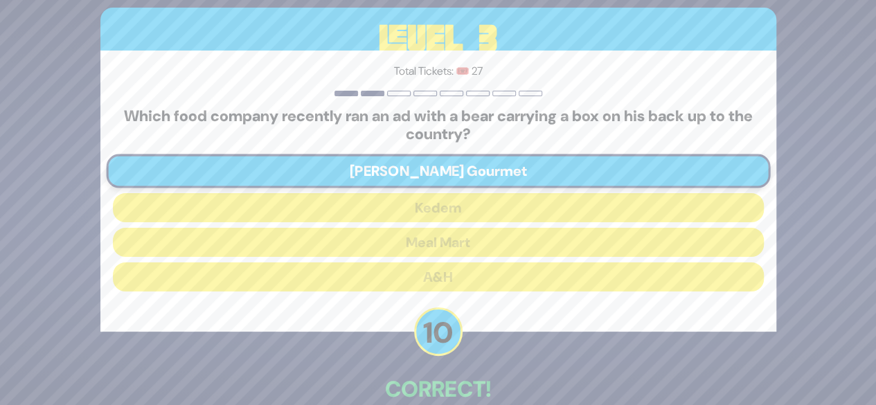
scroll to position [76, 0]
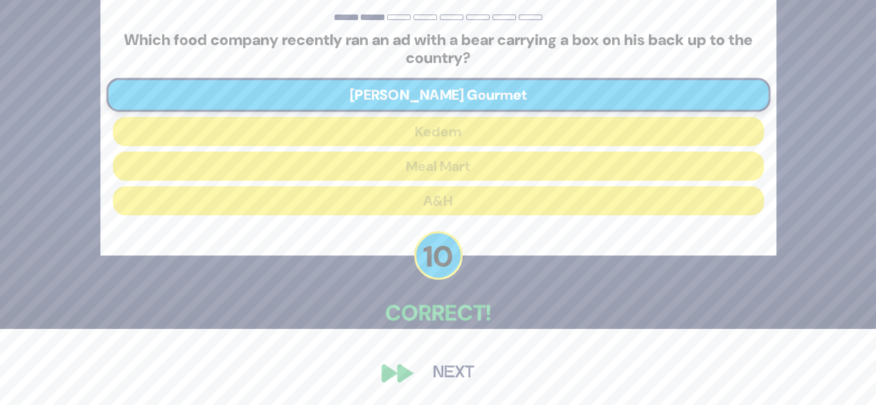
click at [447, 368] on button "Next" at bounding box center [454, 373] width 80 height 32
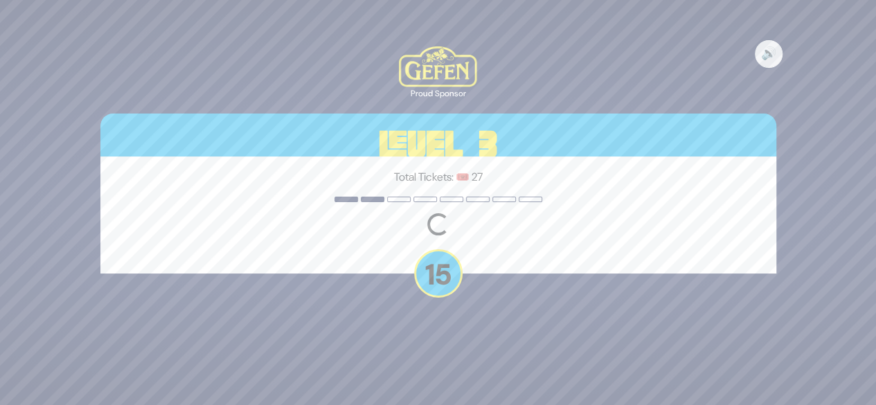
scroll to position [0, 0]
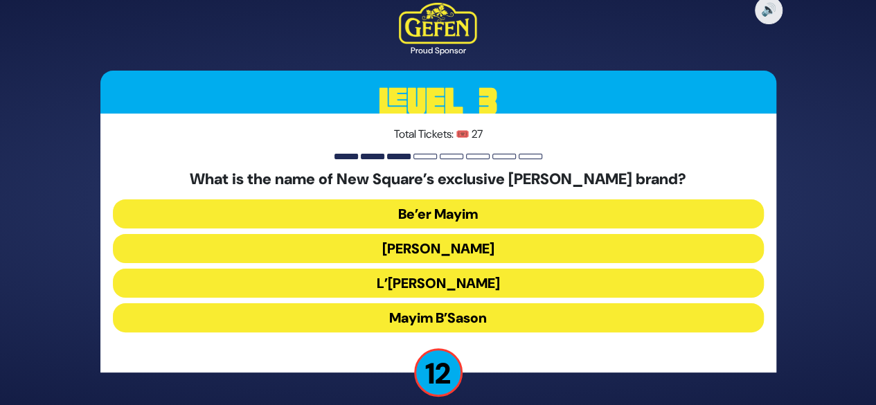
click at [452, 320] on button "Mayim B’Sason" at bounding box center [438, 317] width 651 height 29
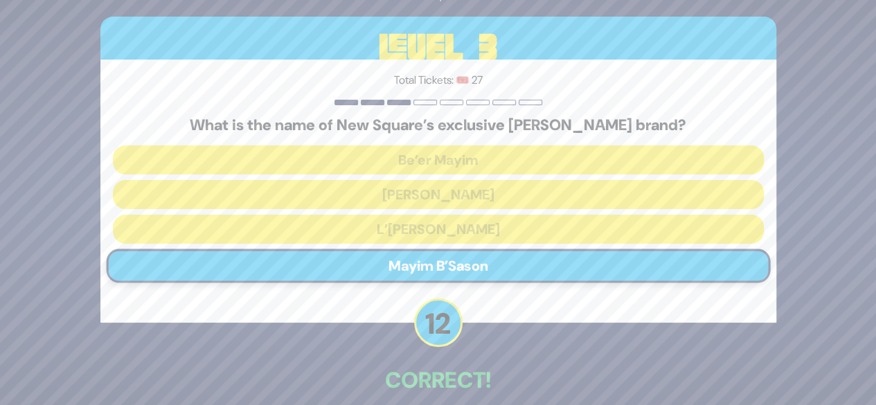
scroll to position [68, 0]
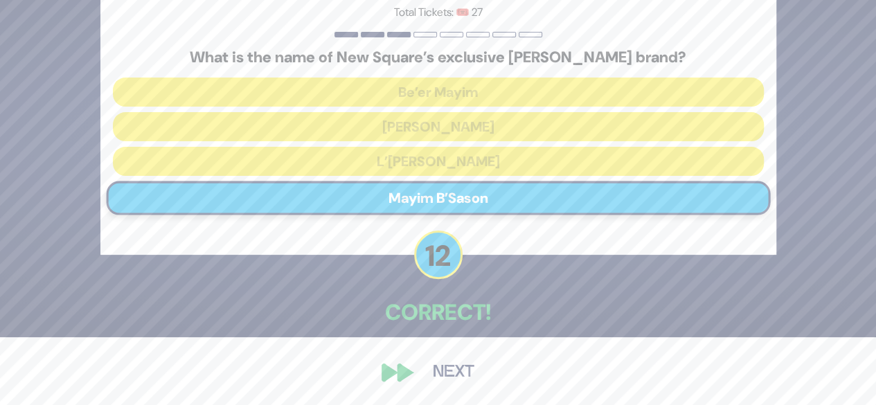
click at [452, 365] on button "Next" at bounding box center [454, 373] width 80 height 32
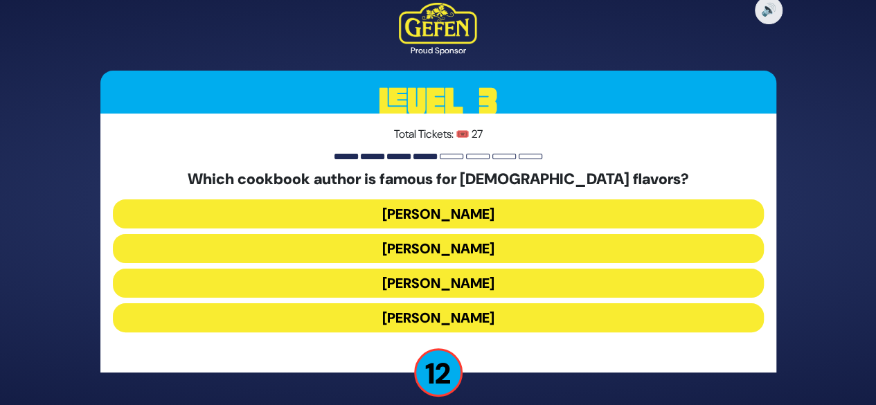
click at [433, 314] on button "Danielle Renov" at bounding box center [438, 317] width 651 height 29
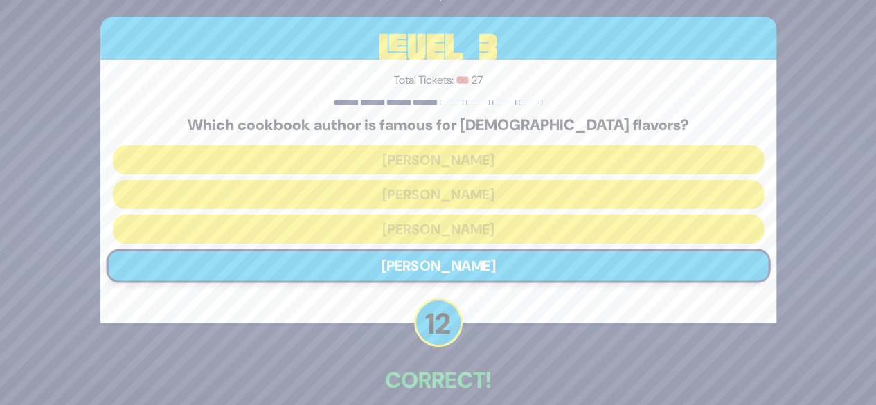
scroll to position [68, 0]
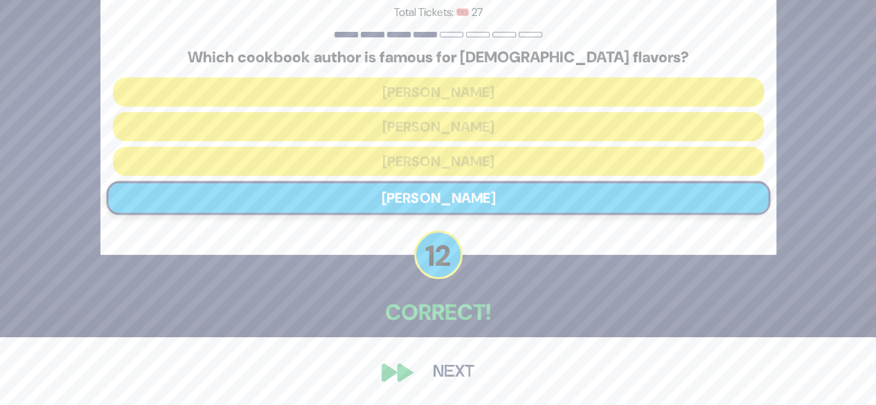
click at [450, 368] on button "Next" at bounding box center [454, 373] width 80 height 32
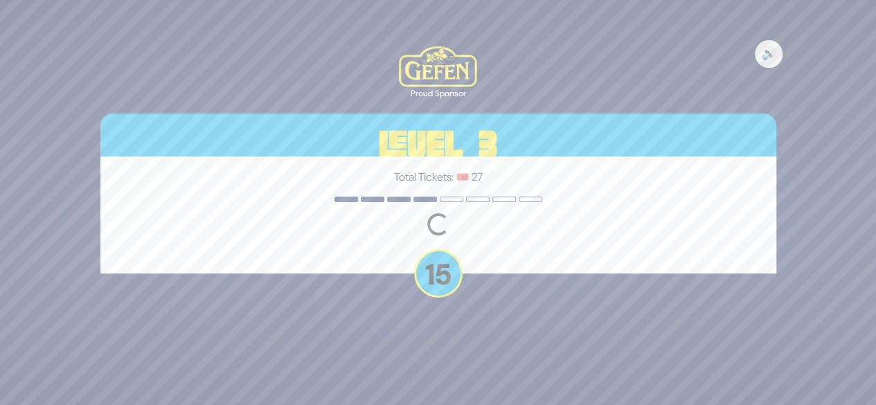
scroll to position [0, 0]
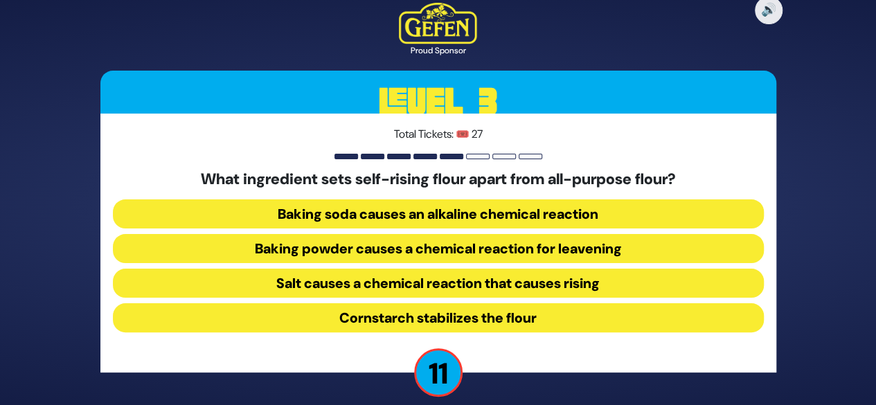
click at [448, 215] on button "Baking soda causes an alkaline chemical reaction" at bounding box center [438, 214] width 651 height 29
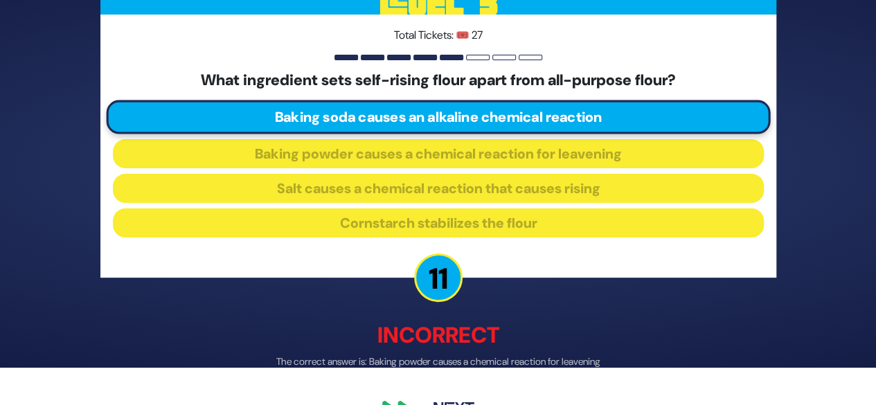
scroll to position [75, 0]
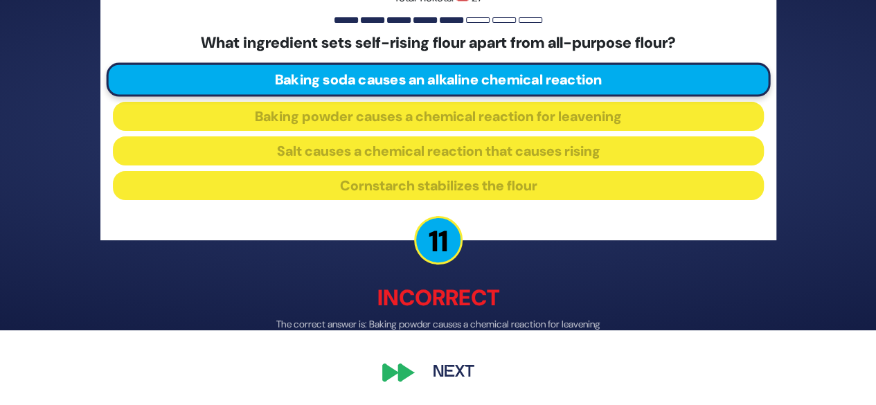
click at [448, 374] on button "Next" at bounding box center [454, 373] width 80 height 32
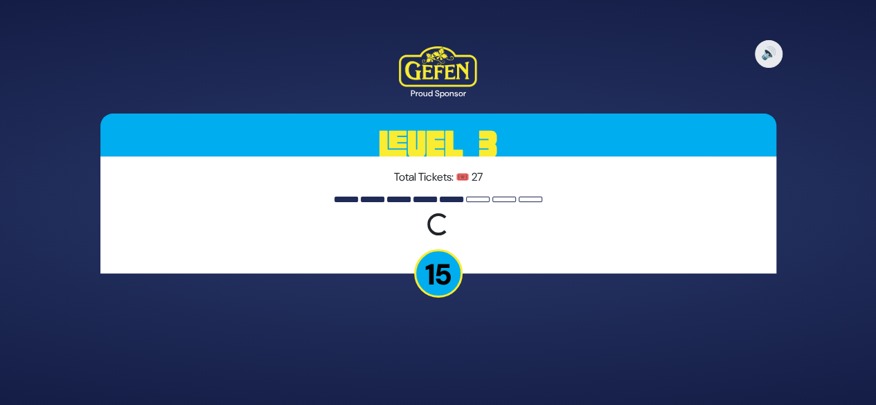
scroll to position [0, 0]
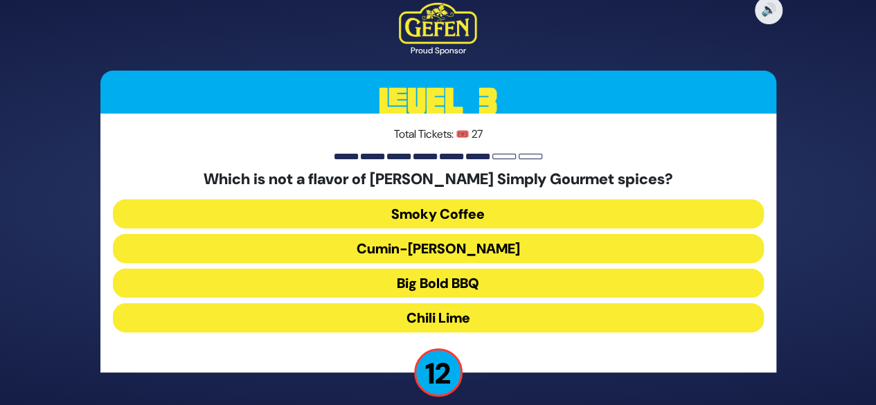
click at [436, 254] on button "Cumin-Curry" at bounding box center [438, 248] width 651 height 29
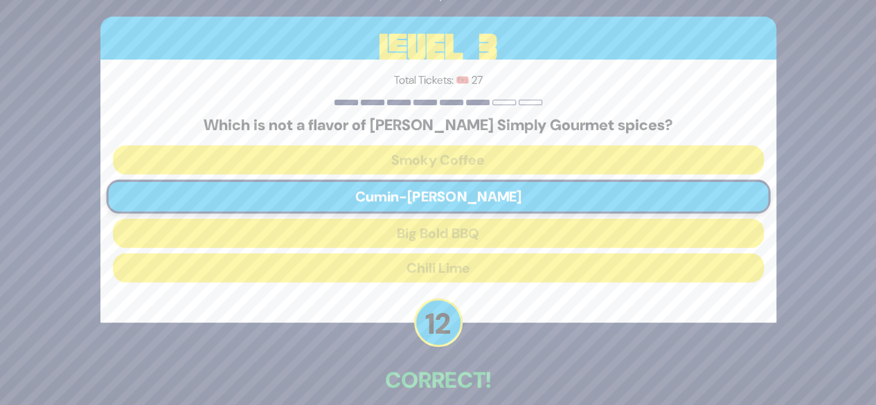
scroll to position [68, 0]
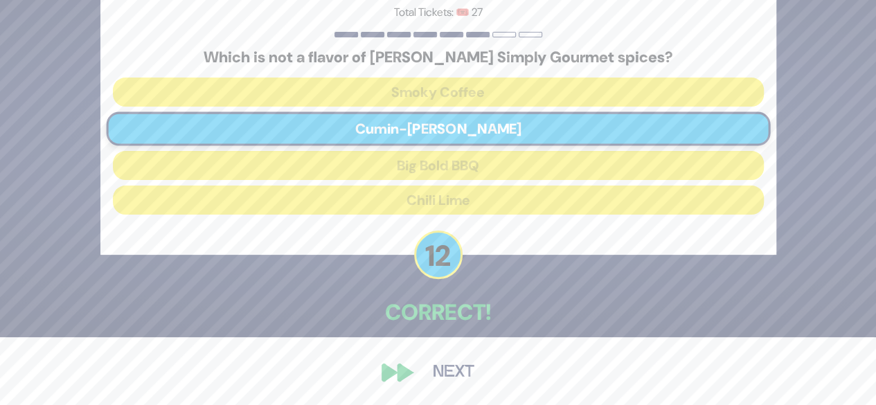
click at [442, 370] on button "Next" at bounding box center [454, 373] width 80 height 32
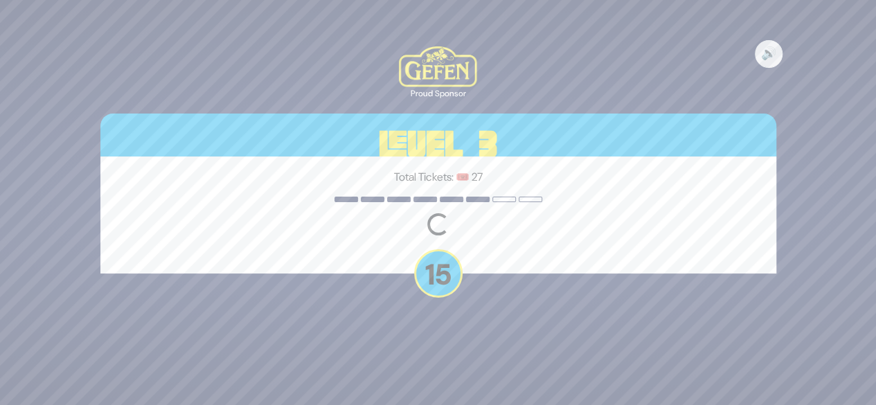
scroll to position [0, 0]
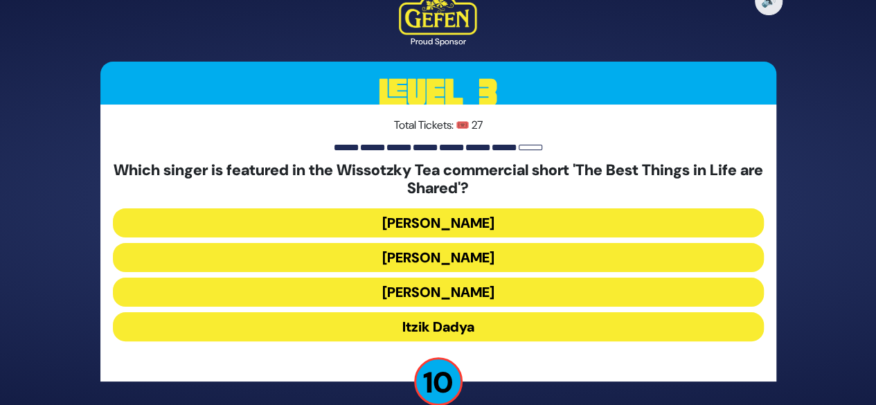
click at [436, 214] on button "Eli Marcus" at bounding box center [438, 223] width 651 height 29
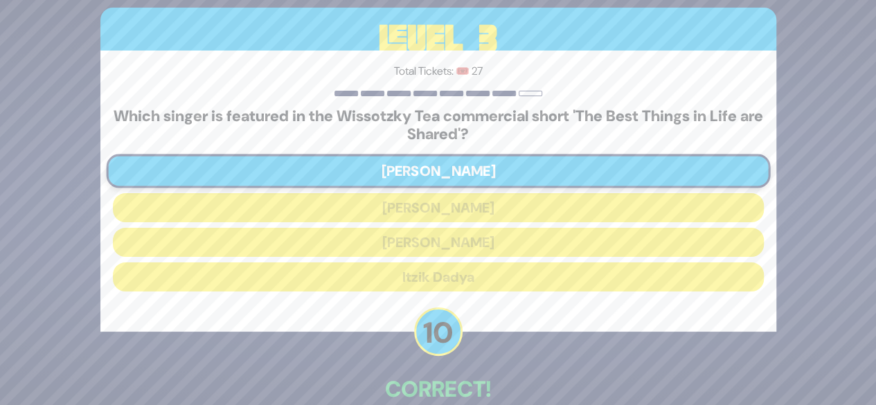
scroll to position [76, 0]
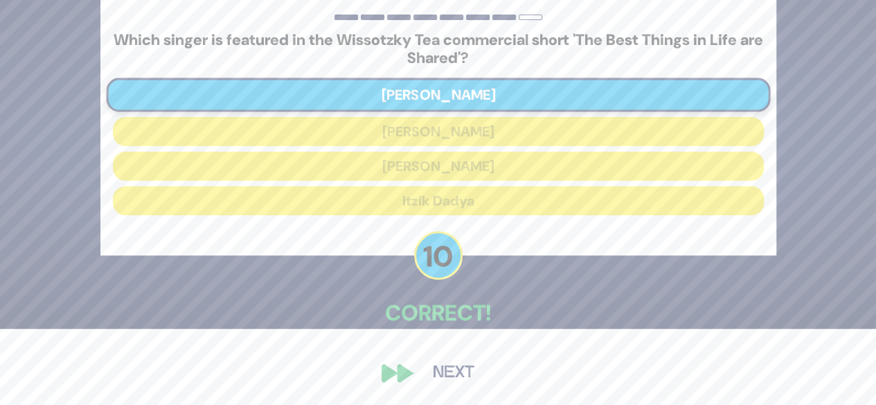
click at [449, 373] on button "Next" at bounding box center [454, 373] width 80 height 32
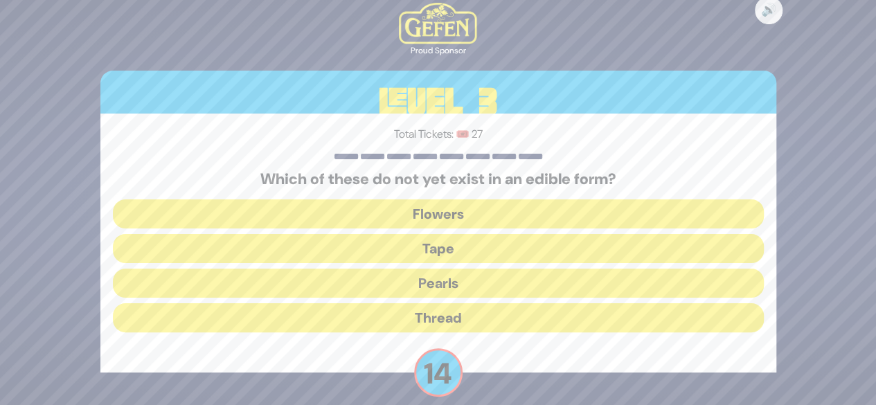
click at [445, 319] on button "Thread" at bounding box center [438, 317] width 651 height 29
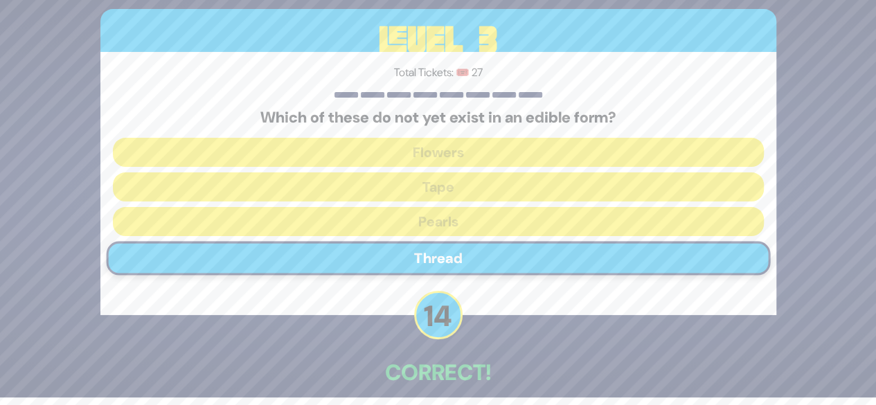
scroll to position [68, 0]
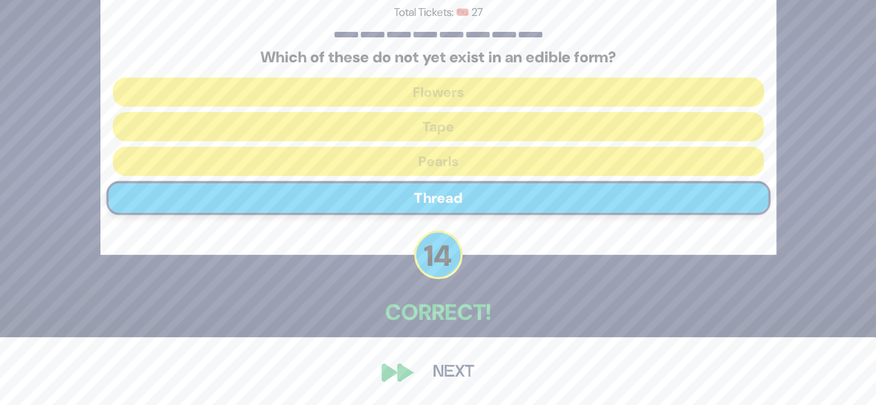
click at [467, 365] on button "Next" at bounding box center [454, 373] width 80 height 32
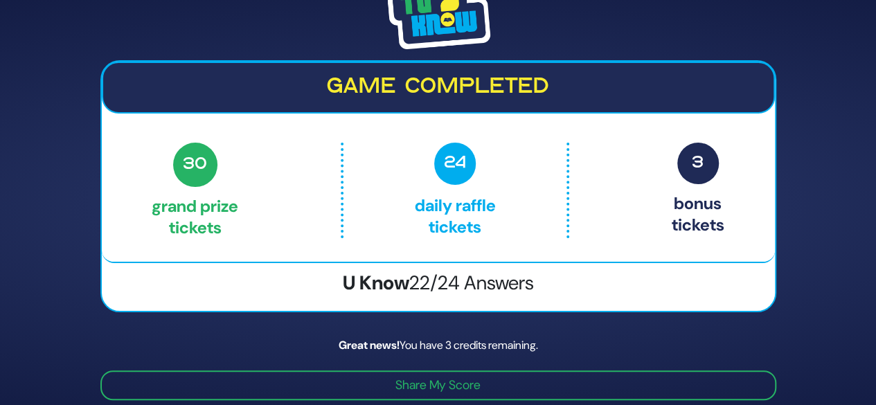
scroll to position [44, 0]
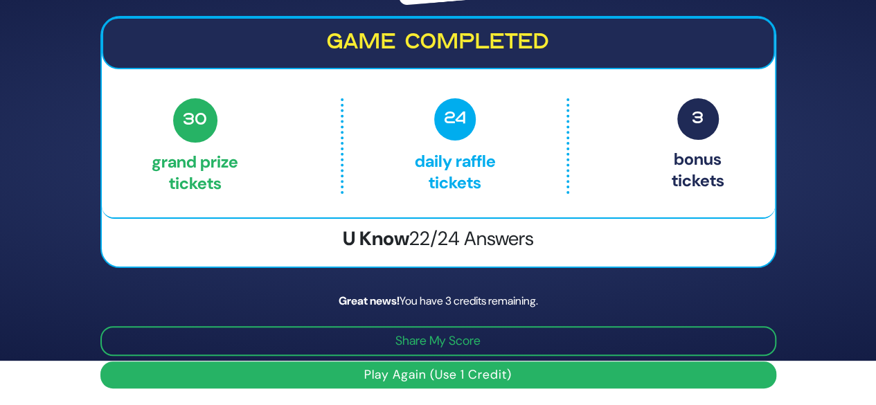
click at [455, 373] on button "Play Again (Use 1 Credit)" at bounding box center [438, 375] width 676 height 27
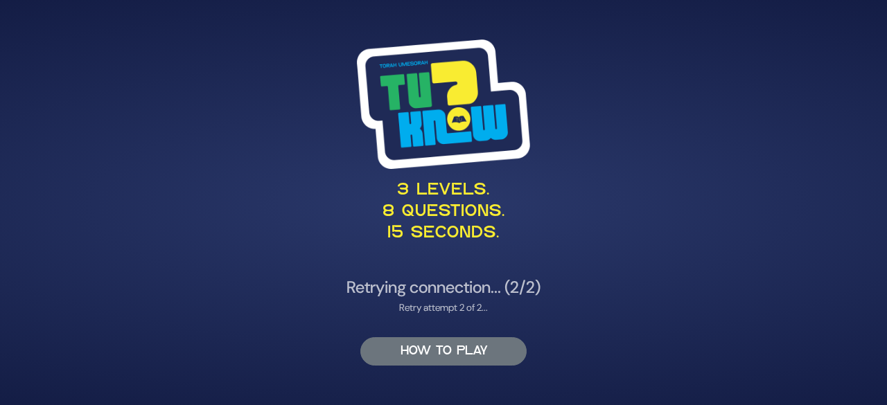
click at [412, 348] on button "HOW TO PLAY" at bounding box center [443, 351] width 166 height 28
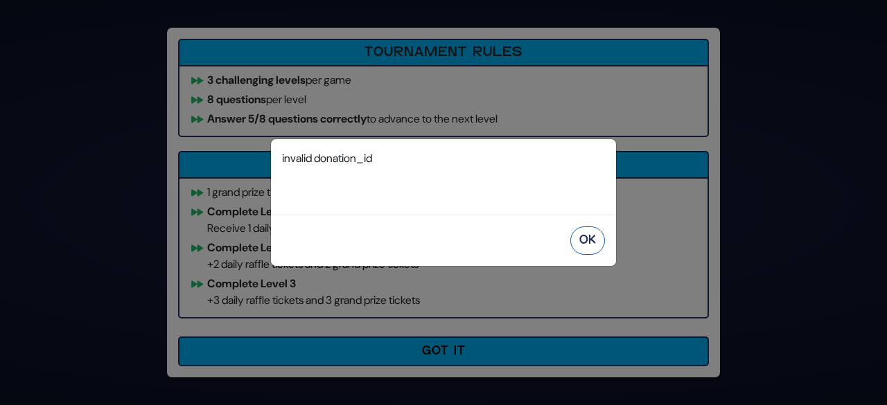
click at [586, 239] on button "OK" at bounding box center [587, 241] width 35 height 28
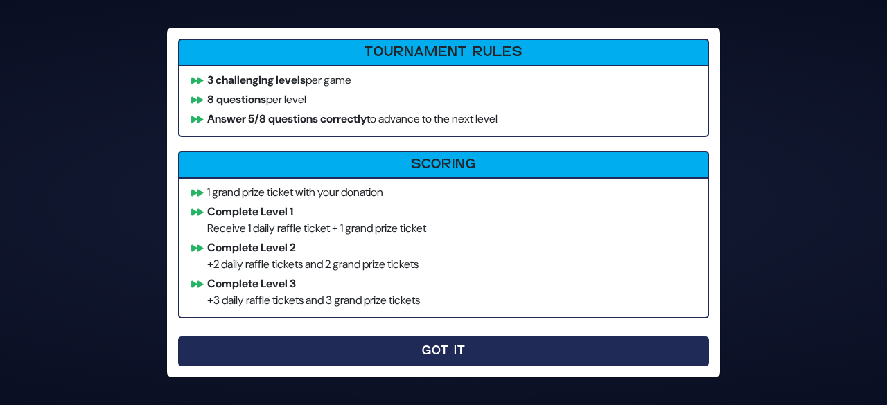
click at [431, 354] on button "Got It" at bounding box center [443, 352] width 531 height 30
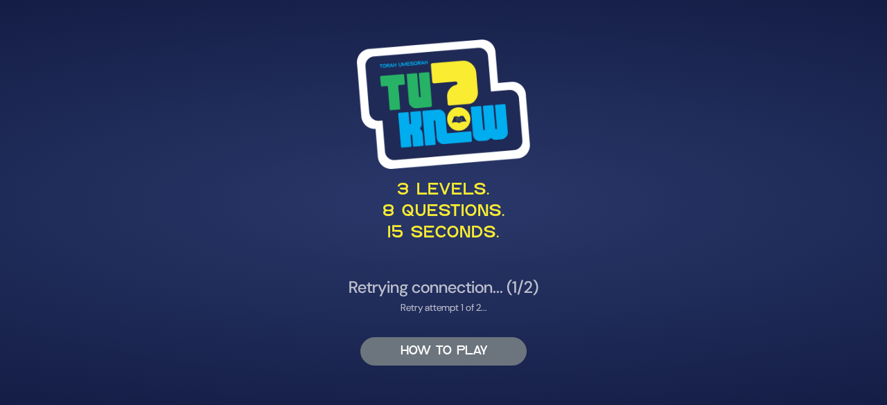
click at [461, 348] on button "HOW TO PLAY" at bounding box center [443, 351] width 166 height 28
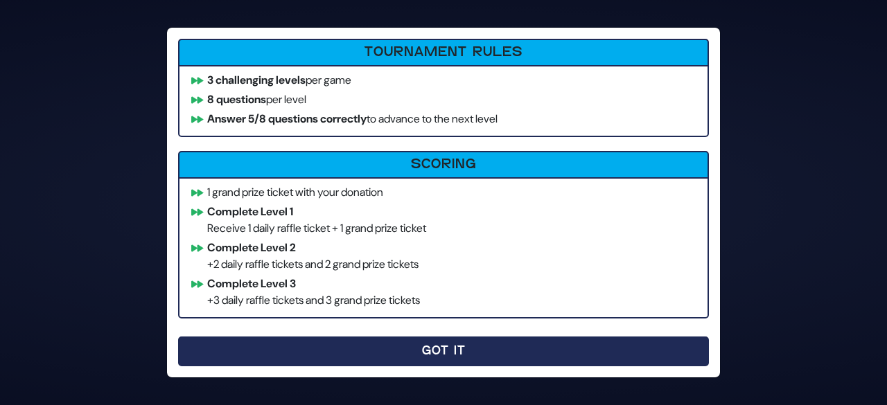
click at [418, 355] on button "Got It" at bounding box center [443, 352] width 531 height 30
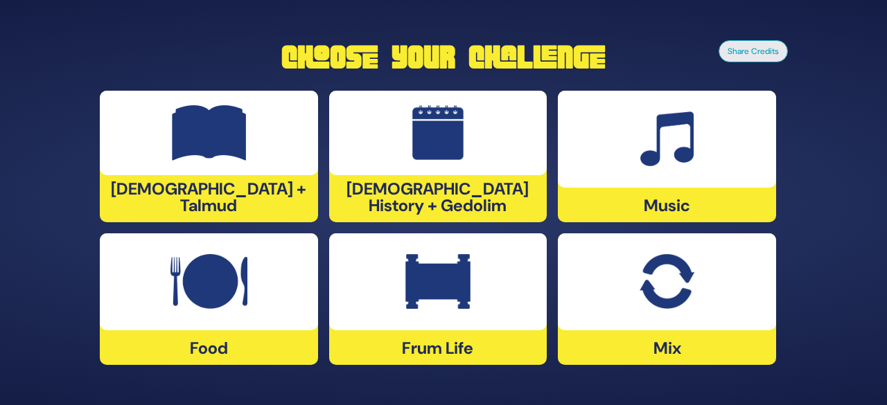
click at [453, 292] on img at bounding box center [437, 281] width 65 height 55
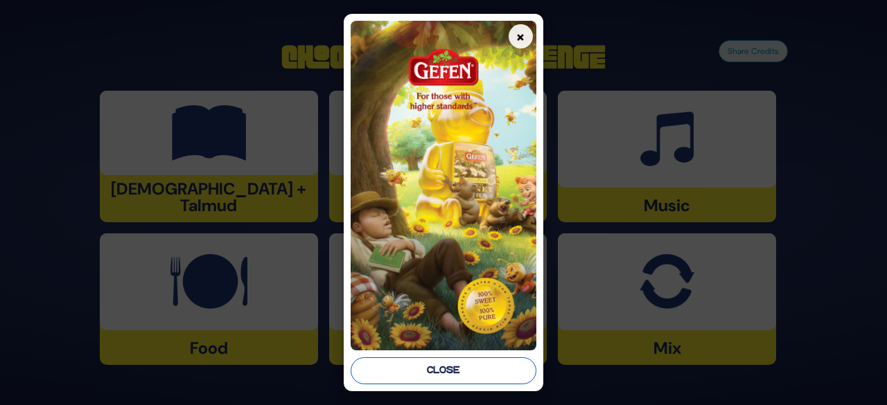
click at [450, 366] on button "Close" at bounding box center [444, 370] width 186 height 27
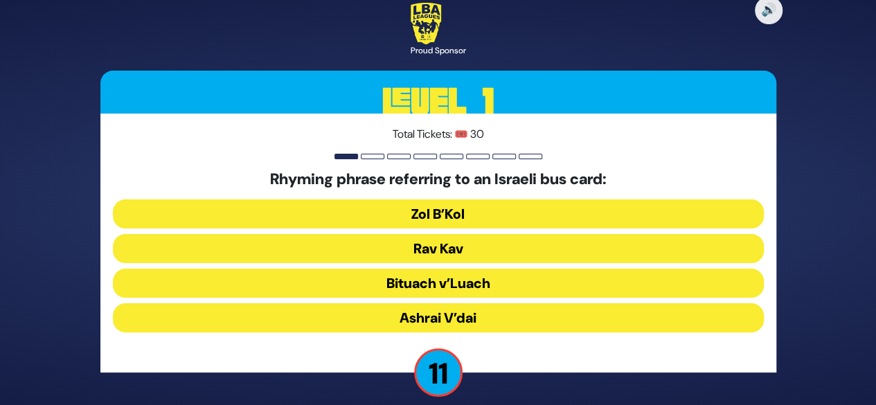
click at [441, 242] on button "Rav Kav" at bounding box center [438, 248] width 651 height 29
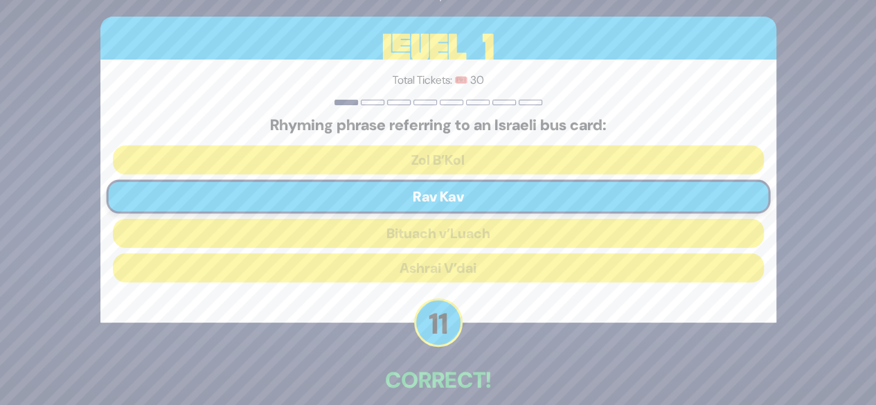
scroll to position [68, 0]
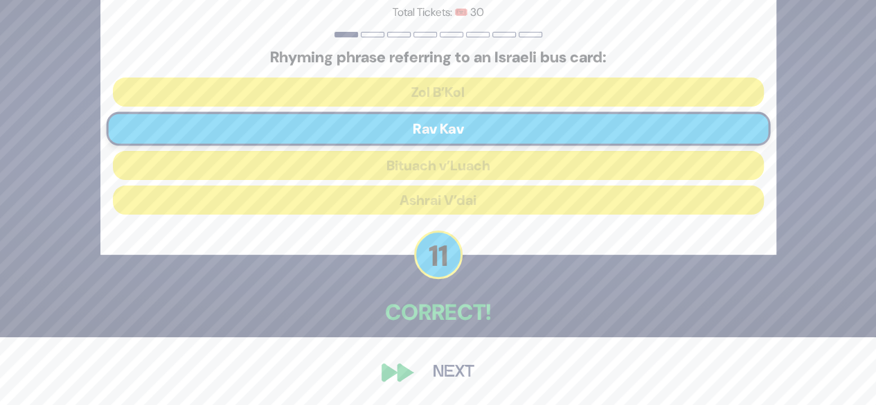
click at [448, 373] on button "Next" at bounding box center [454, 373] width 80 height 32
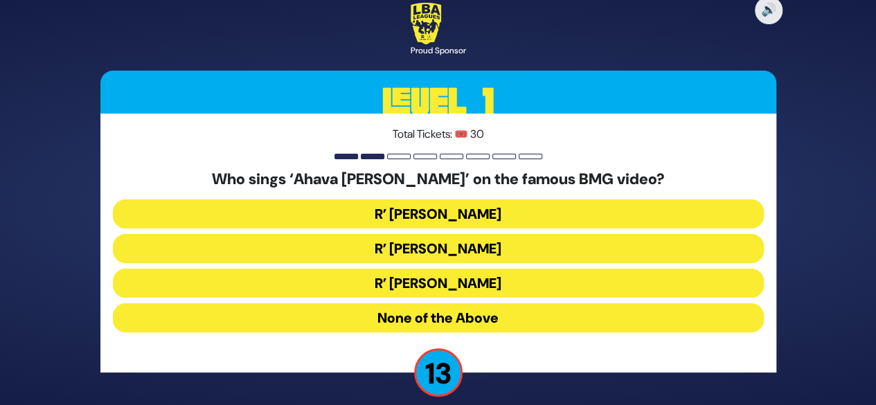
click at [428, 241] on button "R’ Ephraim Wachsman" at bounding box center [438, 248] width 651 height 29
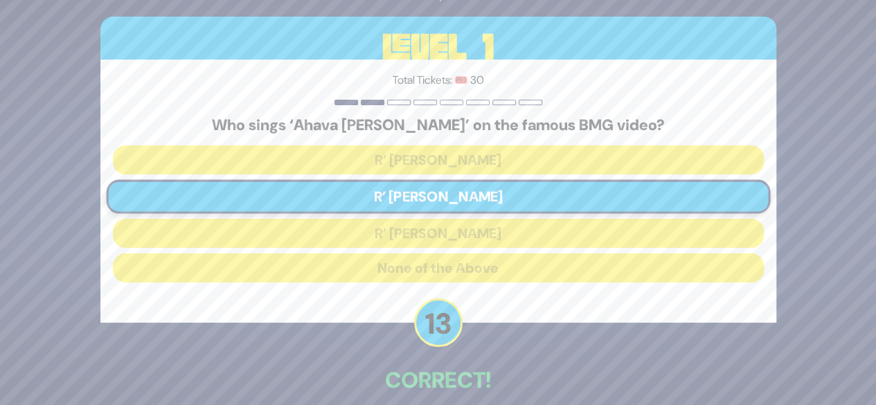
scroll to position [68, 0]
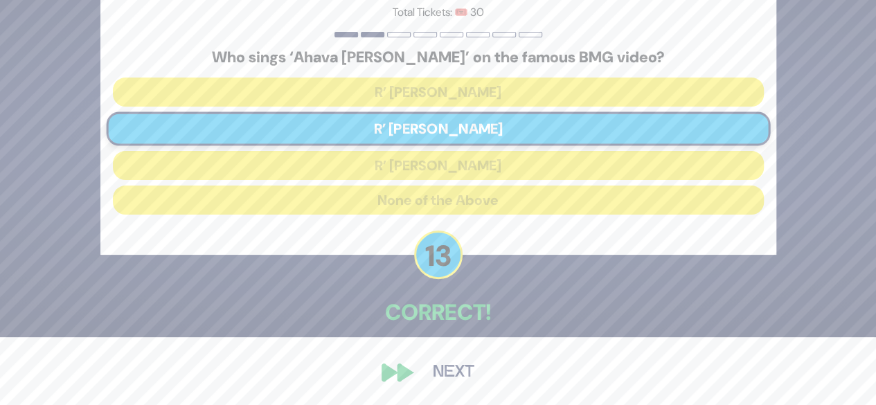
click at [456, 372] on button "Next" at bounding box center [454, 373] width 80 height 32
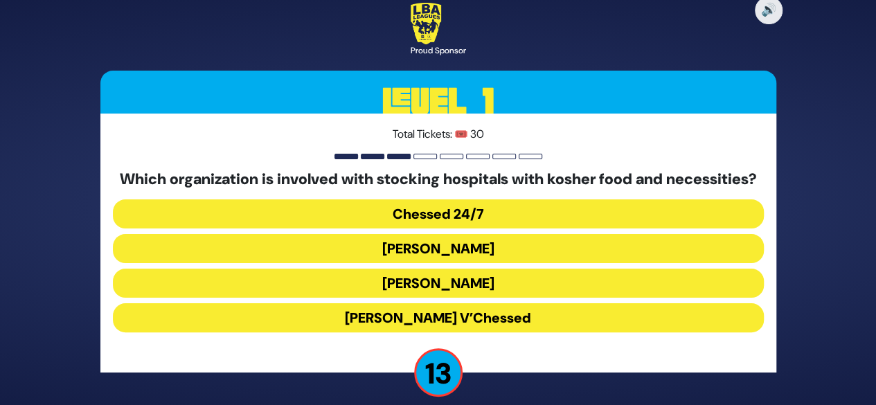
click at [432, 225] on button "Chessed 24/7" at bounding box center [438, 214] width 651 height 29
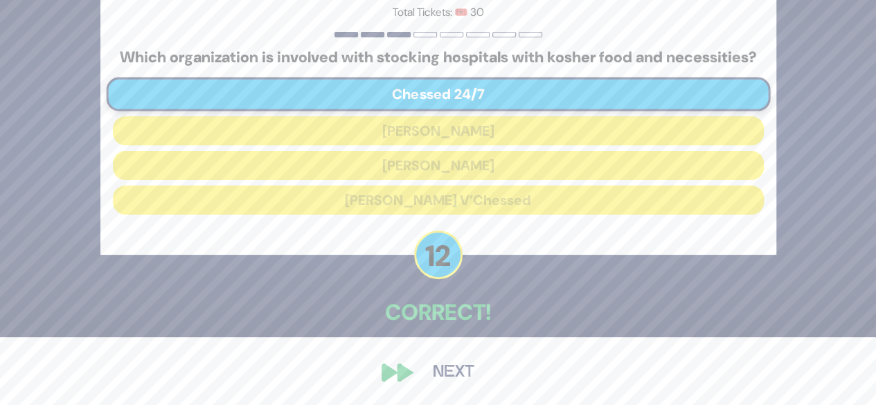
scroll to position [76, 0]
click at [447, 373] on button "Next" at bounding box center [454, 373] width 80 height 32
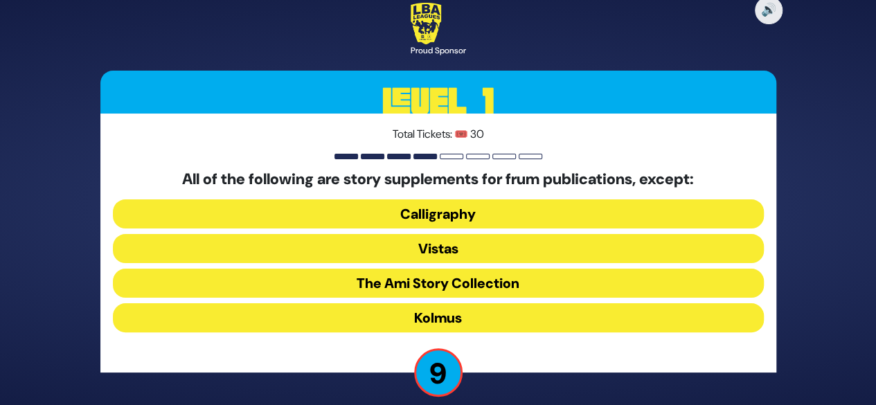
click at [430, 281] on button "The Ami Story Collection" at bounding box center [438, 283] width 651 height 29
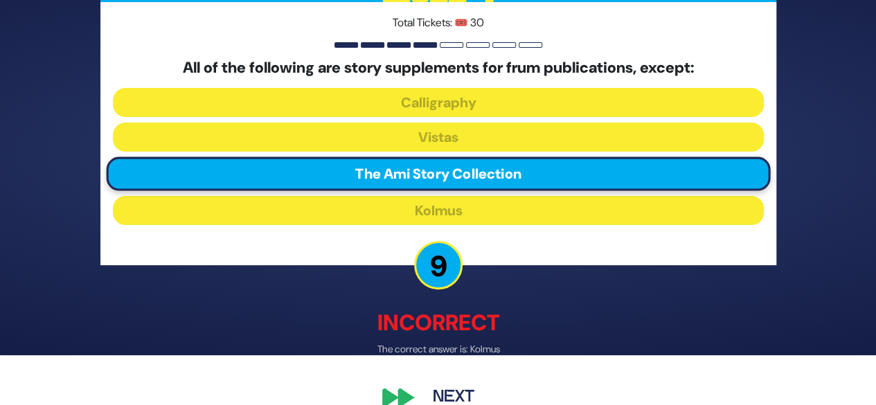
scroll to position [75, 0]
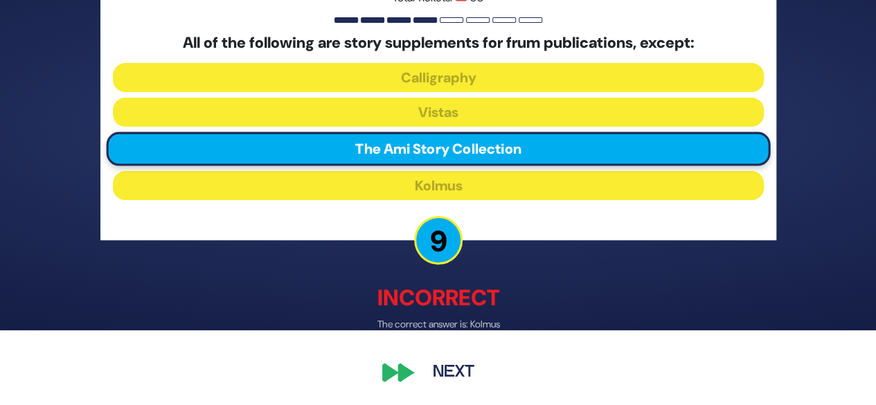
click at [446, 377] on button "Next" at bounding box center [454, 373] width 80 height 32
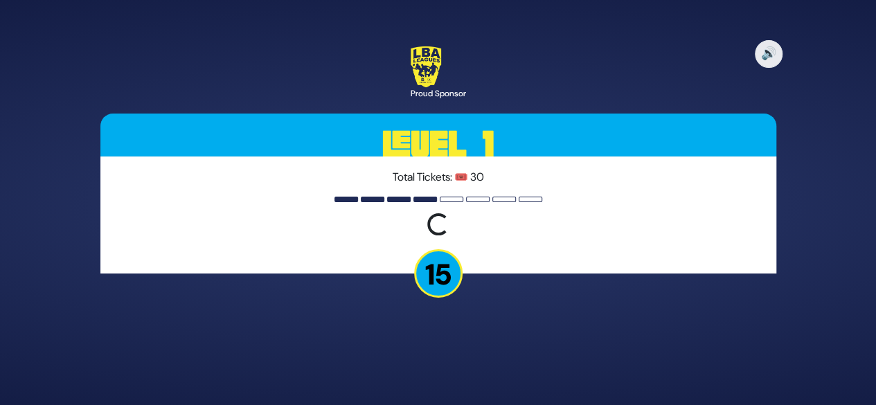
scroll to position [0, 0]
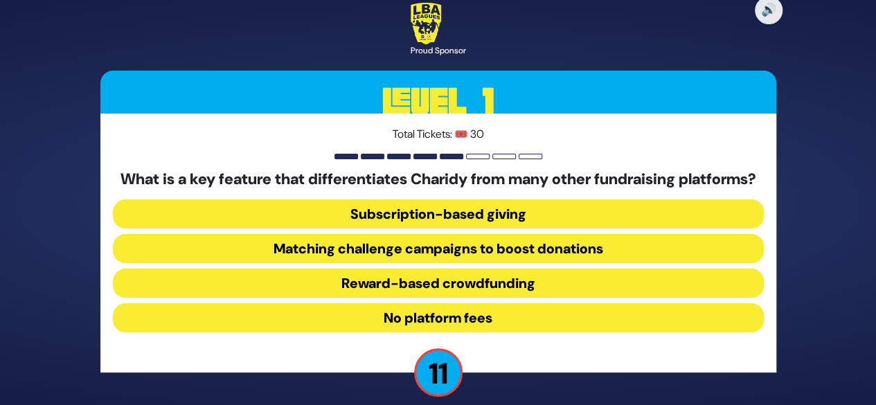
click at [438, 327] on button "No platform fees" at bounding box center [438, 317] width 651 height 29
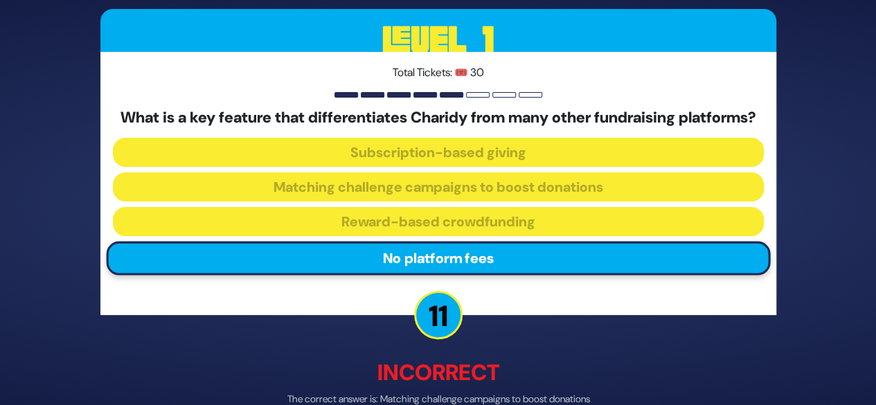
scroll to position [84, 0]
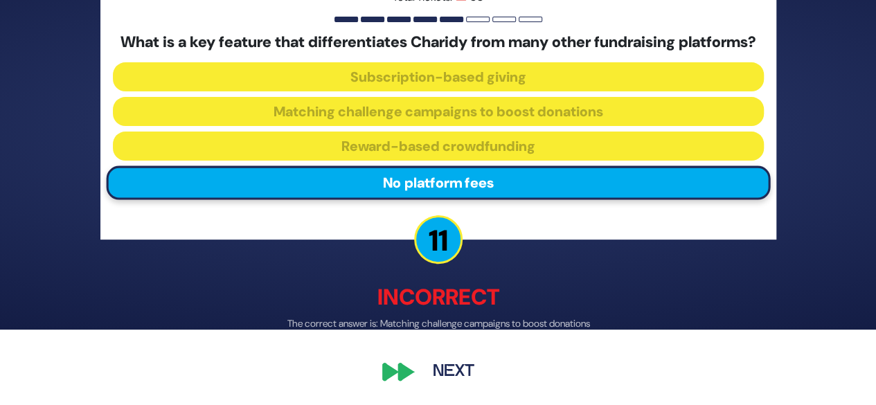
click at [452, 370] on button "Next" at bounding box center [454, 373] width 80 height 32
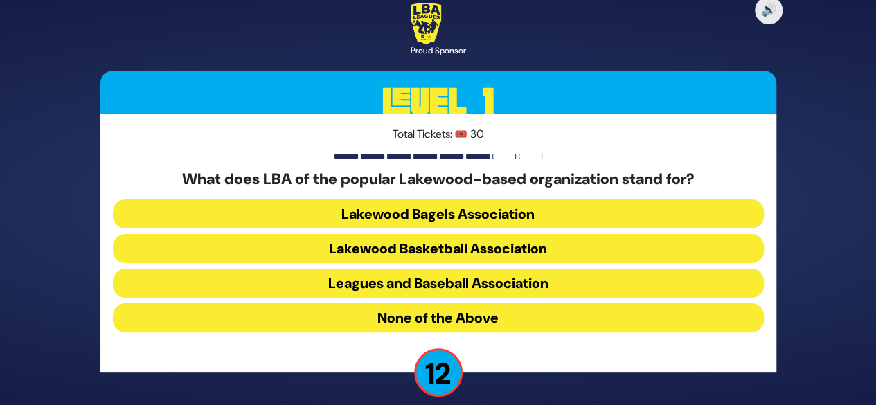
click at [394, 326] on button "None of the Above" at bounding box center [438, 317] width 651 height 29
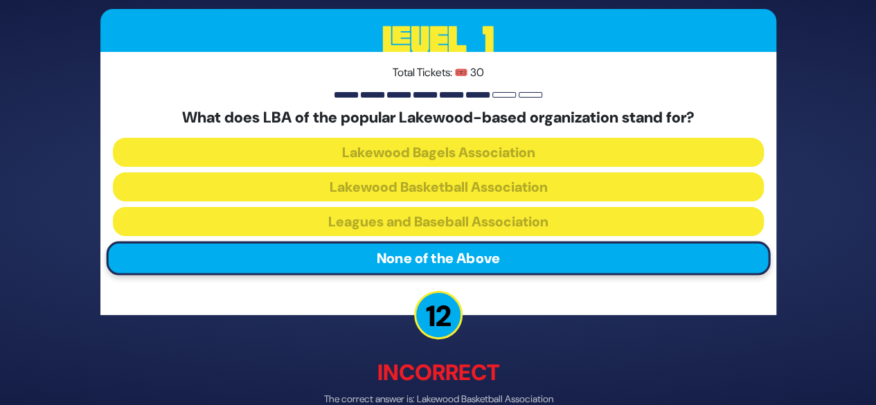
scroll to position [75, 0]
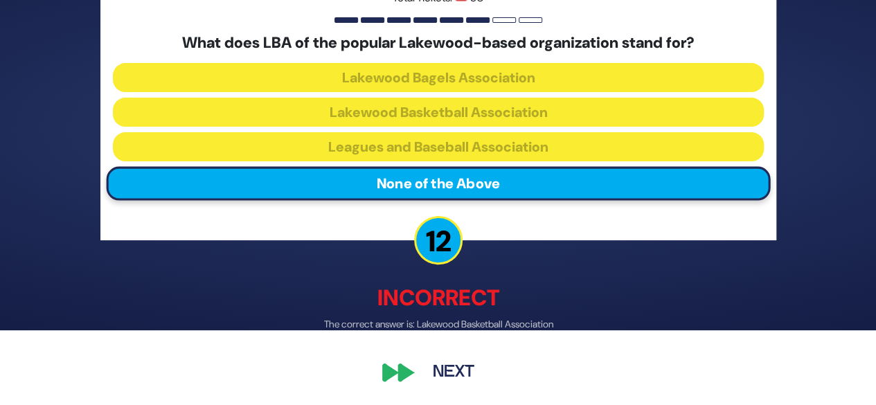
click at [442, 378] on button "Next" at bounding box center [454, 373] width 80 height 32
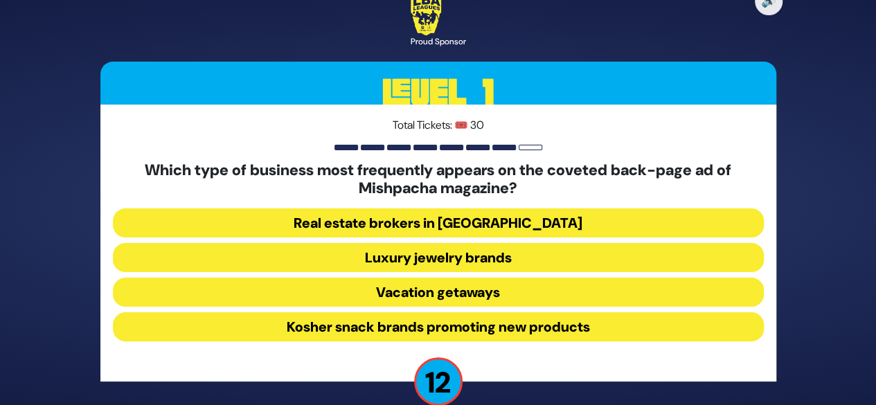
scroll to position [23, 0]
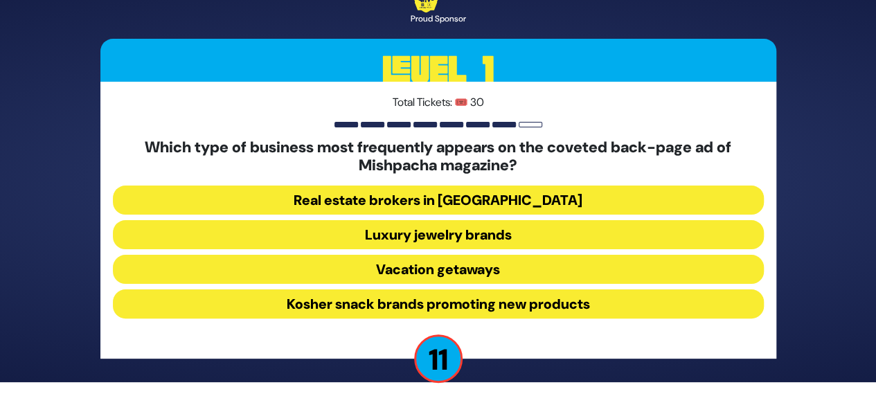
click at [477, 233] on button "Luxury jewelry brands" at bounding box center [438, 234] width 651 height 29
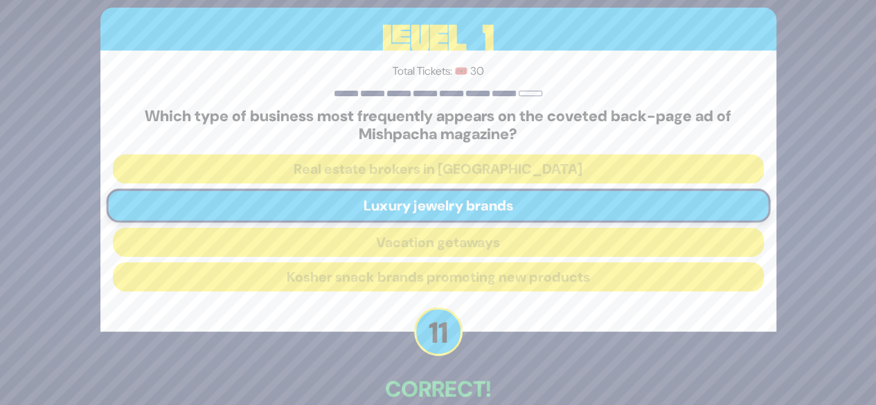
scroll to position [76, 0]
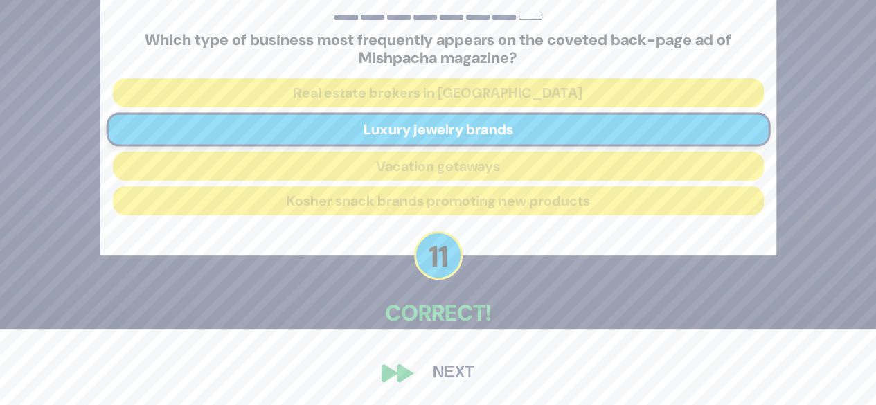
click at [452, 369] on button "Next" at bounding box center [454, 373] width 80 height 32
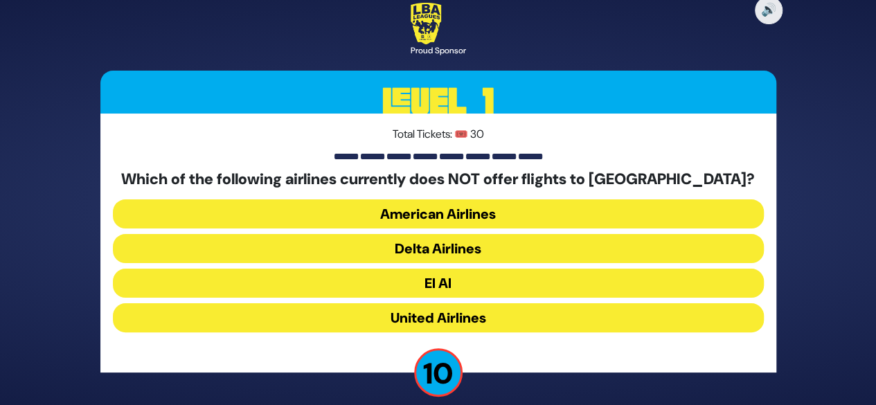
click at [468, 210] on button "American Airlines" at bounding box center [438, 214] width 651 height 29
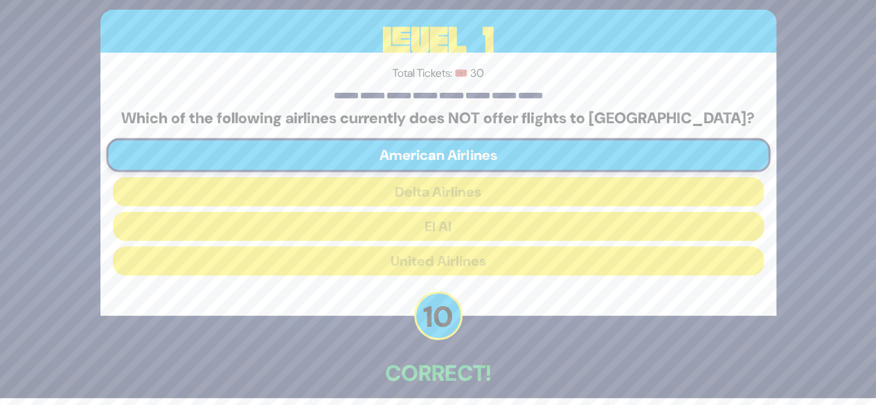
scroll to position [68, 0]
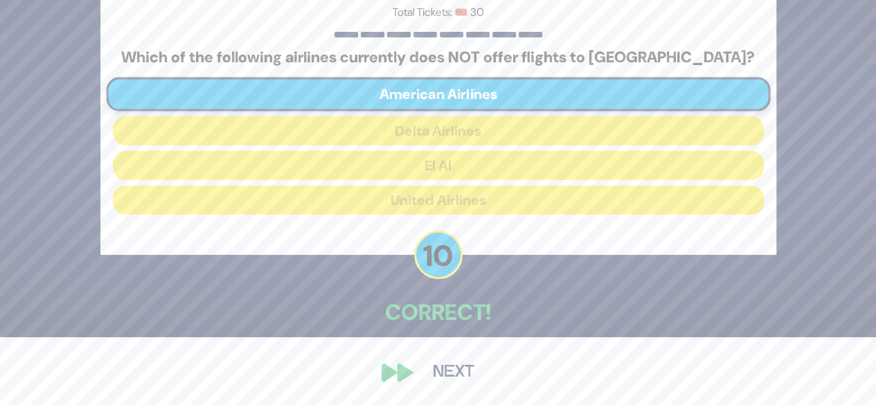
click at [454, 373] on button "Next" at bounding box center [454, 373] width 80 height 32
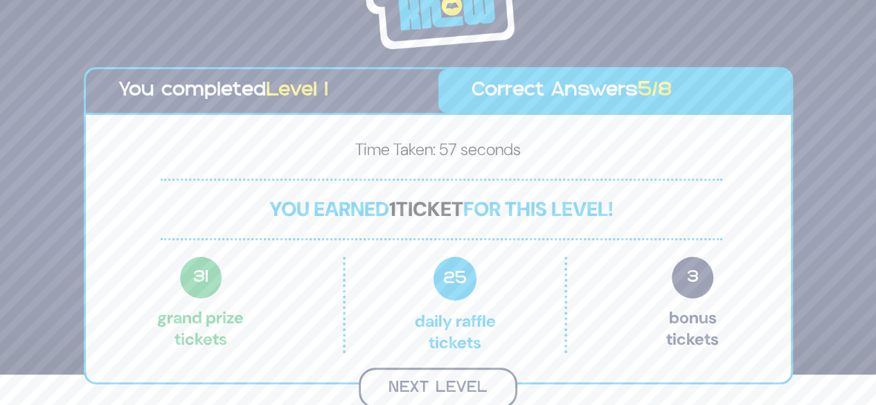
scroll to position [29, 0]
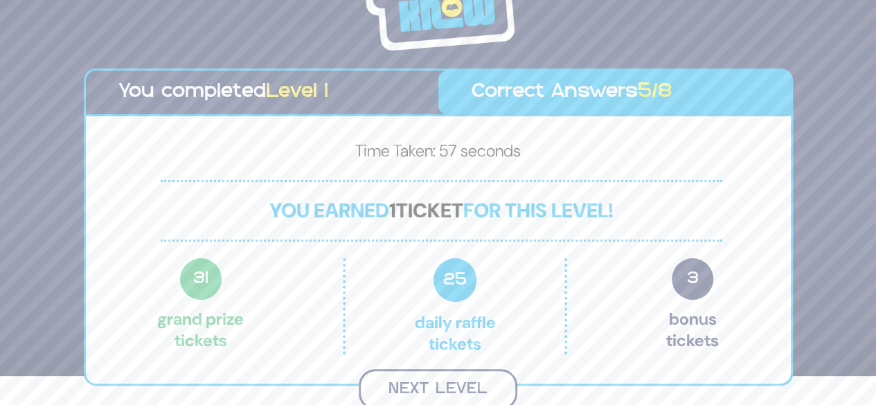
click at [455, 383] on button "Next Level" at bounding box center [438, 389] width 159 height 41
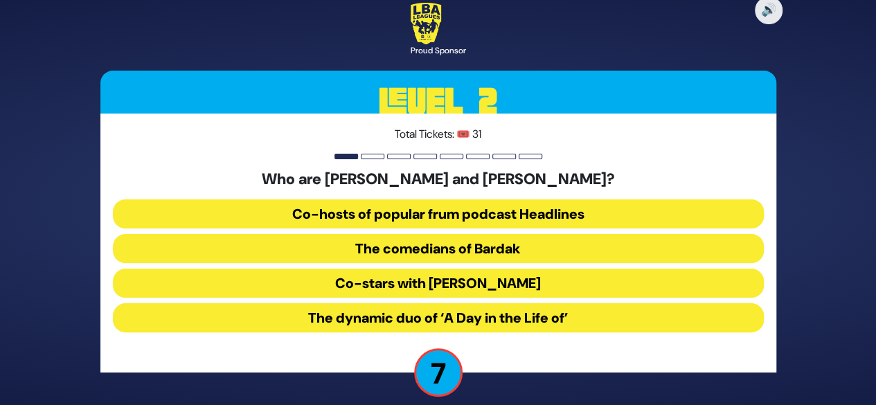
click at [448, 256] on button "The comedians of Bardak" at bounding box center [438, 248] width 651 height 29
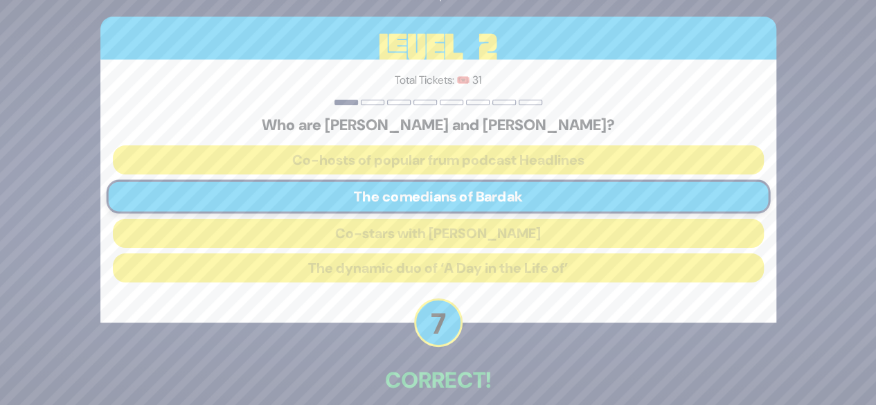
scroll to position [68, 0]
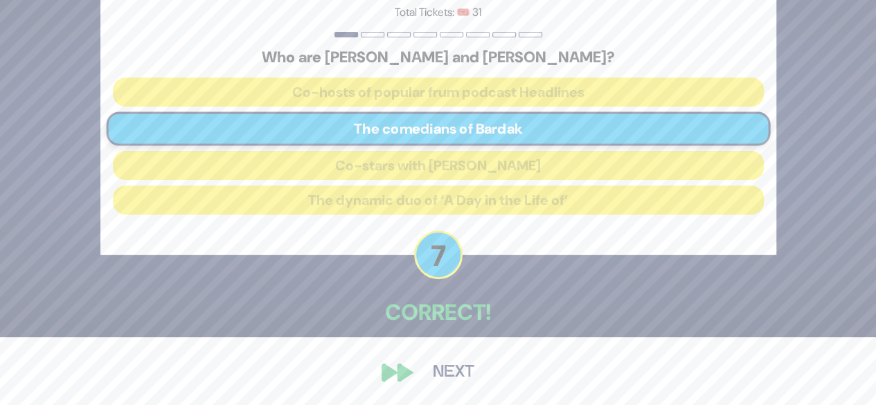
click at [452, 371] on button "Next" at bounding box center [454, 373] width 80 height 32
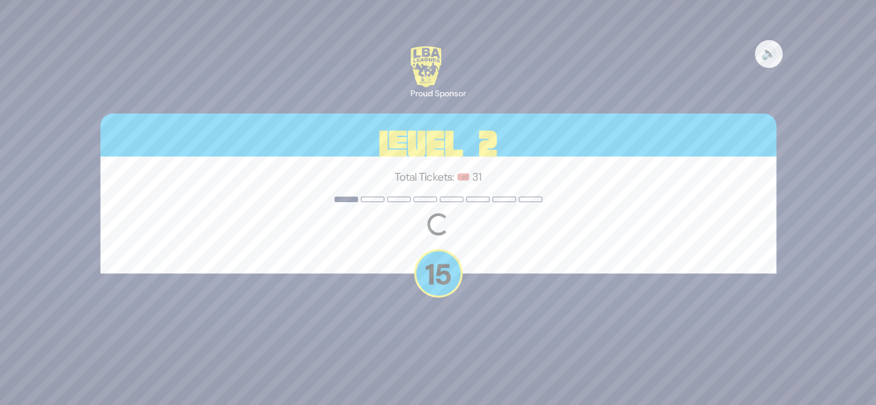
scroll to position [0, 0]
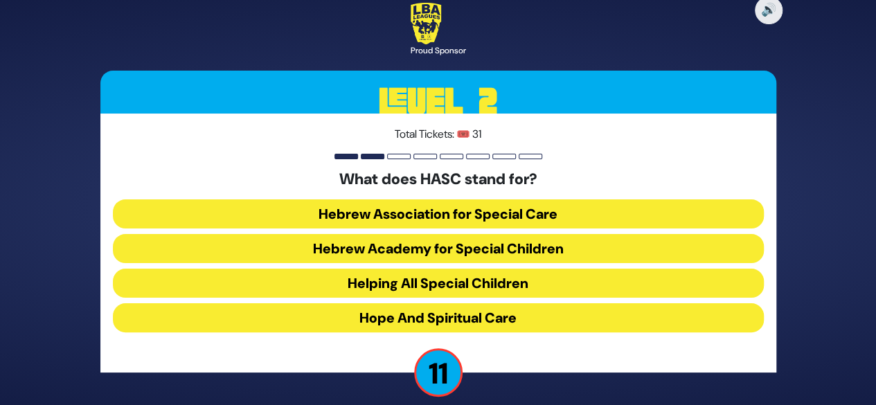
click at [448, 294] on button "Helping All Special Children" at bounding box center [438, 283] width 651 height 29
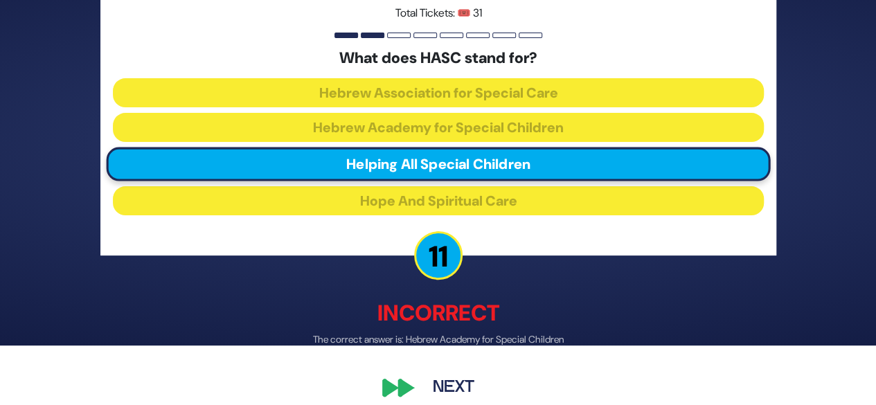
scroll to position [75, 0]
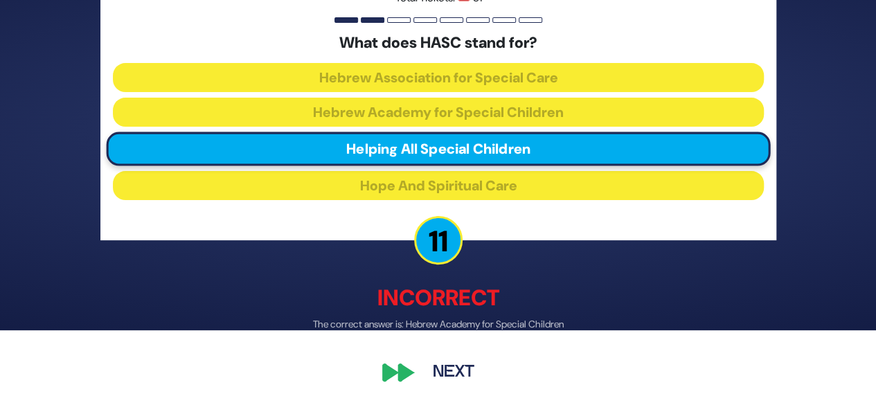
click at [445, 380] on button "Next" at bounding box center [454, 373] width 80 height 32
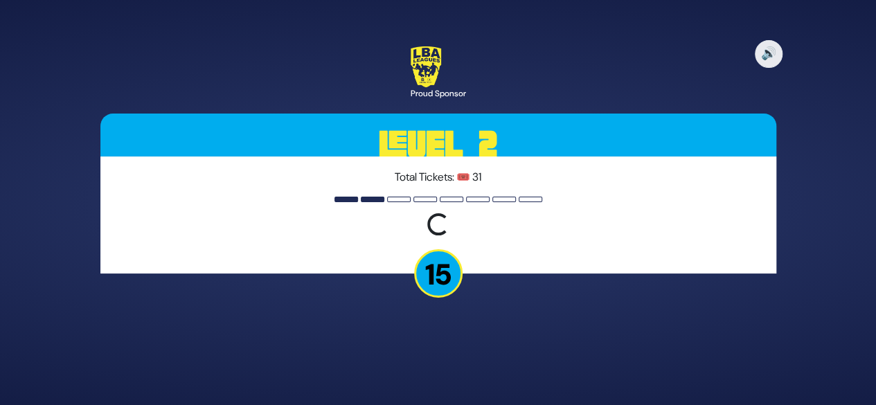
scroll to position [0, 0]
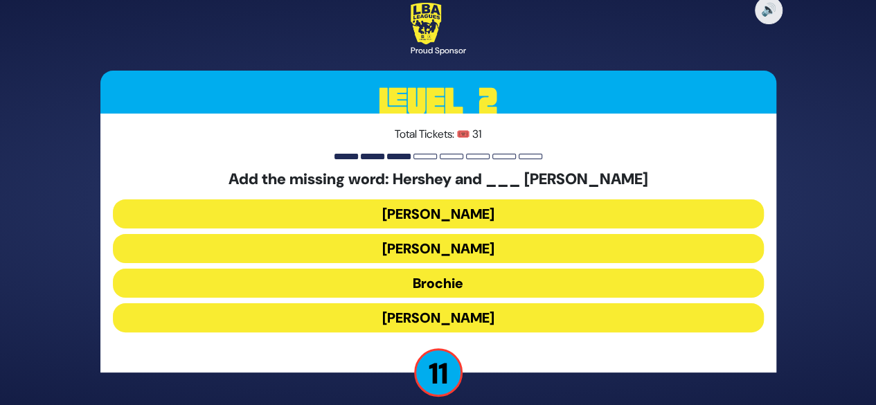
click at [443, 212] on button "Raizy" at bounding box center [438, 214] width 651 height 29
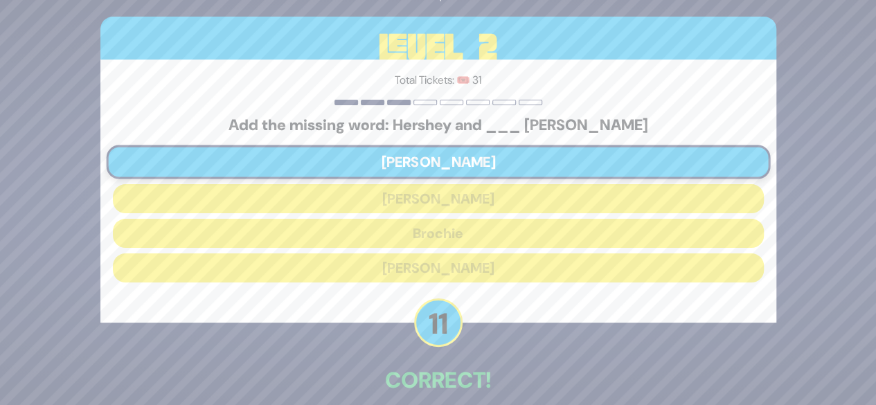
scroll to position [68, 0]
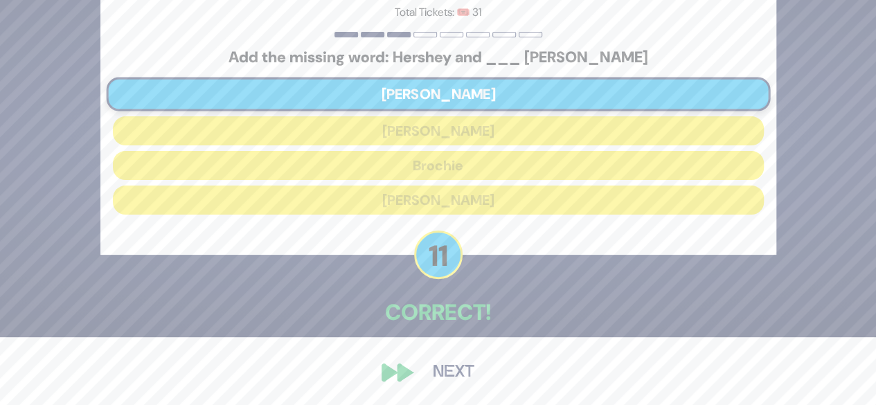
click at [449, 376] on button "Next" at bounding box center [454, 373] width 80 height 32
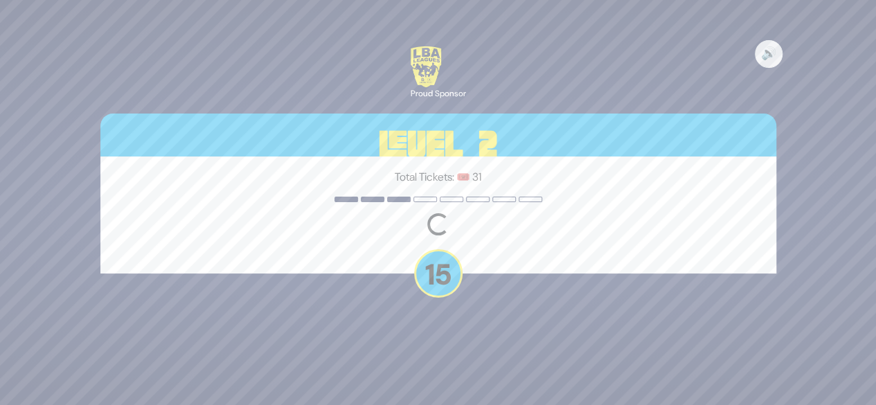
scroll to position [0, 0]
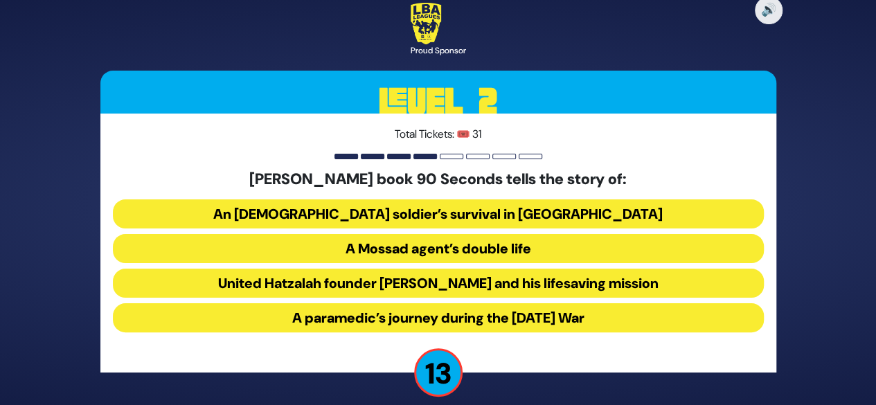
click at [442, 286] on button "United Hatzalah founder Eli Beer and his lifesaving mission" at bounding box center [438, 283] width 651 height 29
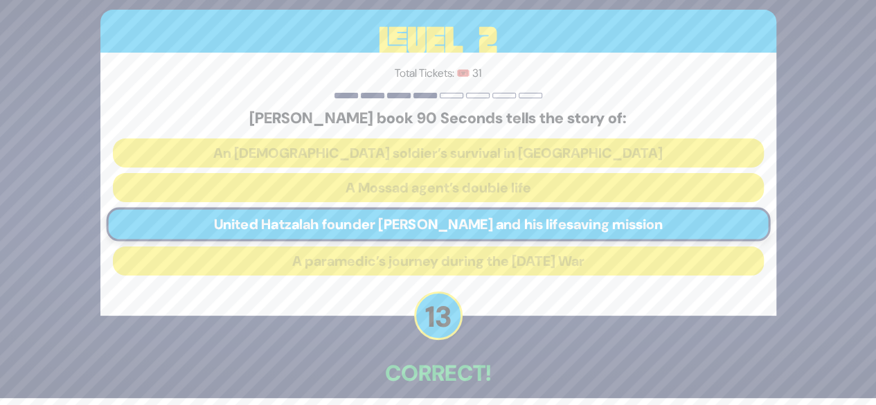
scroll to position [68, 0]
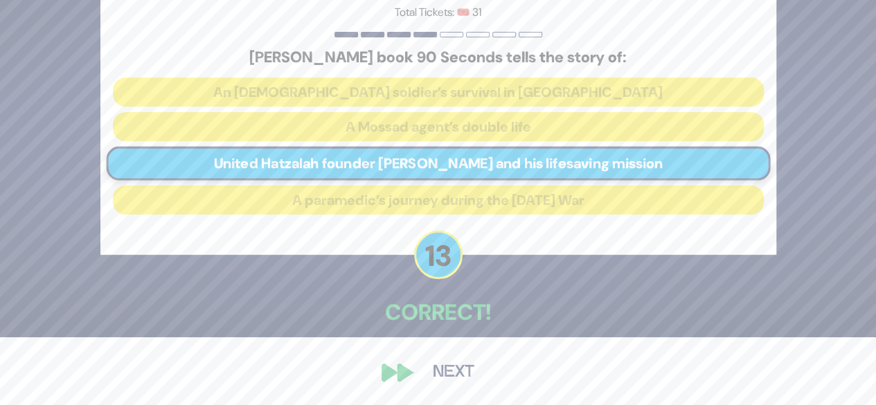
click at [456, 371] on button "Next" at bounding box center [454, 373] width 80 height 32
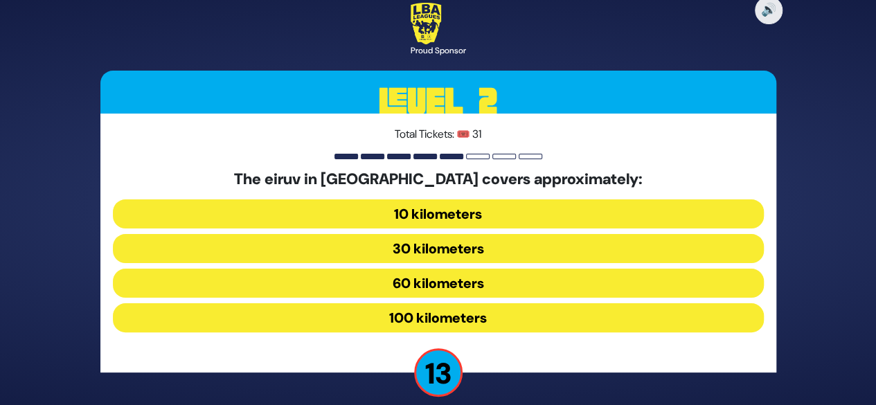
click at [456, 317] on button "100 kilometers" at bounding box center [438, 317] width 651 height 29
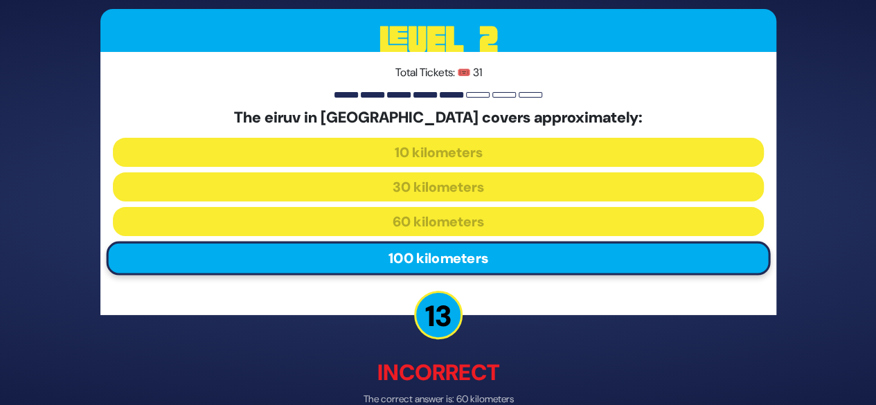
scroll to position [75, 0]
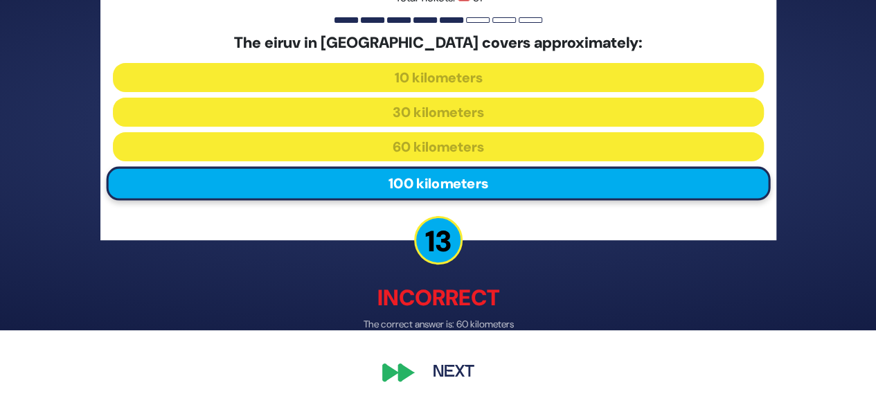
click at [452, 380] on button "Next" at bounding box center [454, 373] width 80 height 32
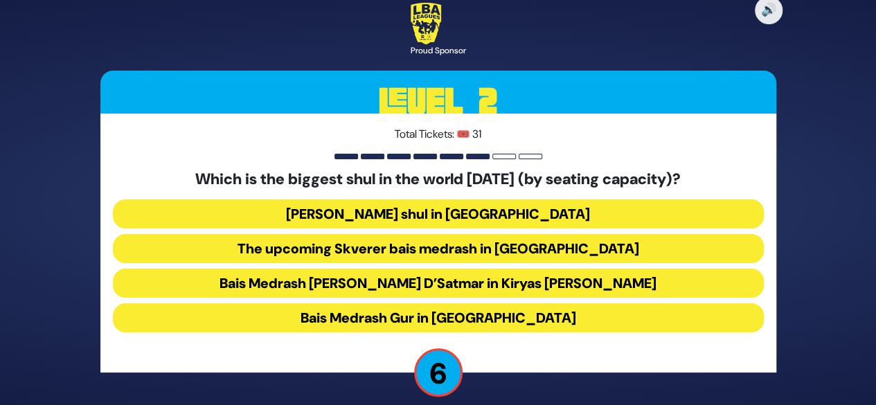
click at [400, 317] on button "Bais Medrash Gur in Yerushalayim" at bounding box center [438, 317] width 651 height 29
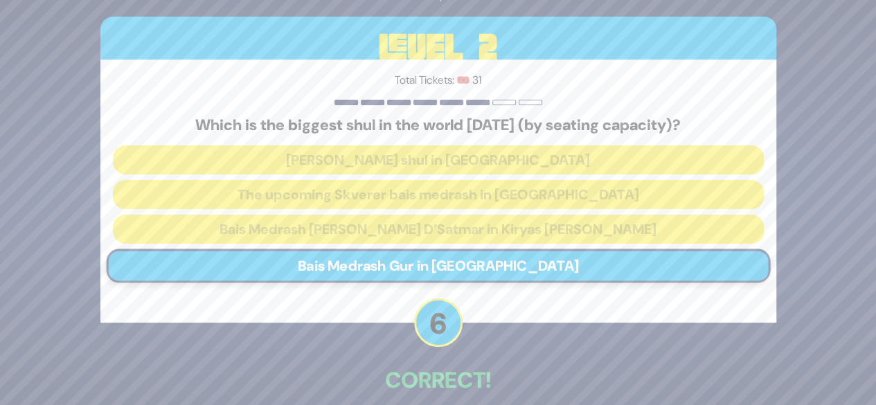
scroll to position [68, 0]
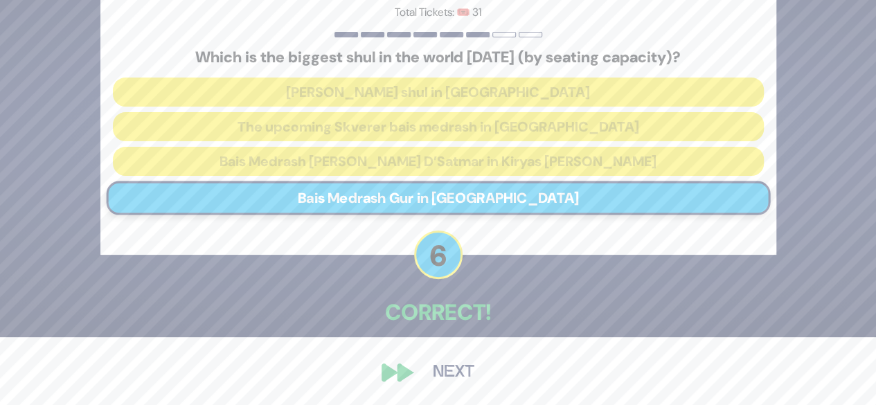
click at [438, 375] on button "Next" at bounding box center [454, 373] width 80 height 32
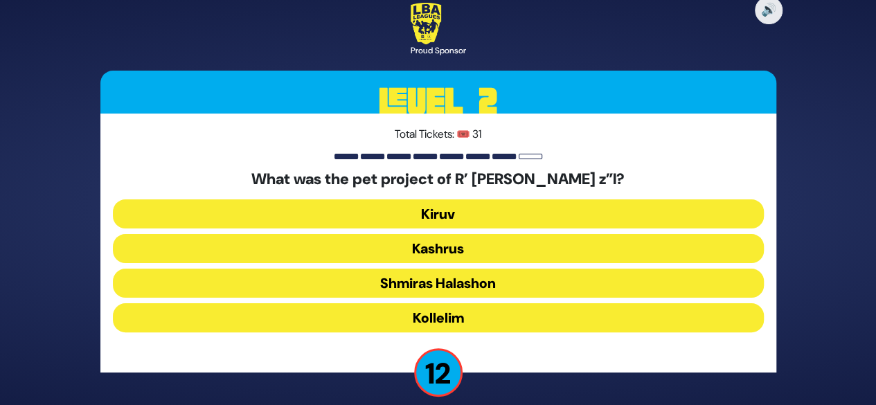
scroll to position [14, 0]
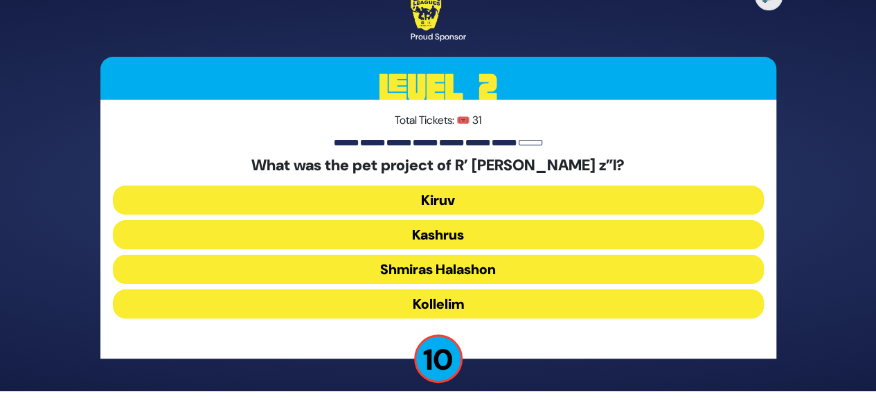
click at [459, 298] on button "Kollelim" at bounding box center [438, 304] width 651 height 29
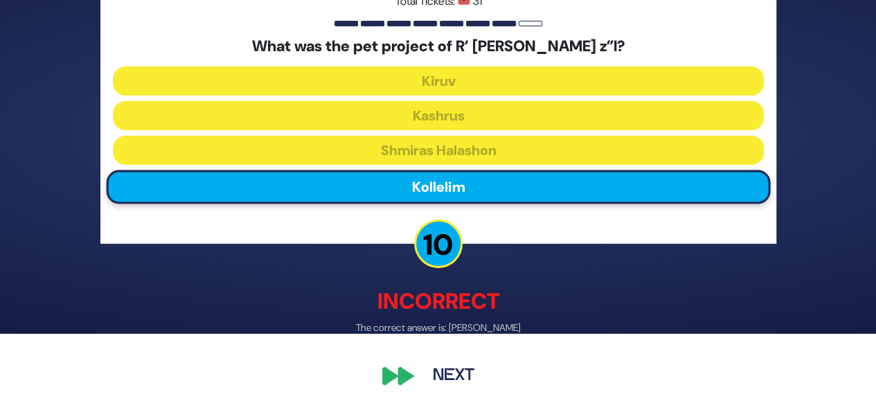
scroll to position [75, 0]
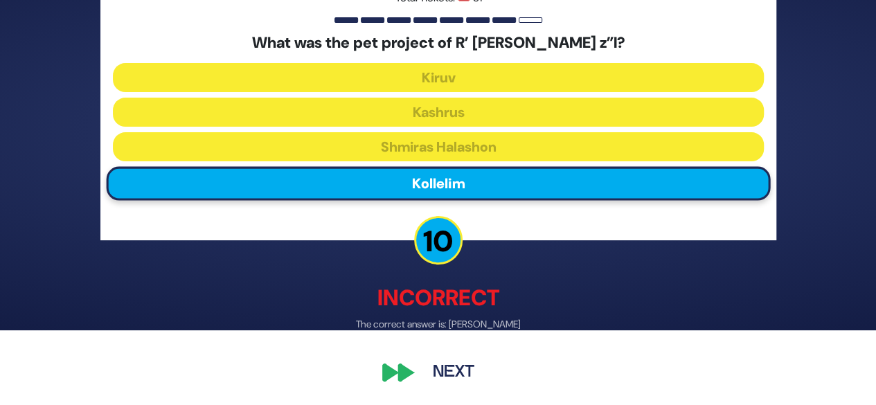
click at [453, 372] on button "Next" at bounding box center [454, 373] width 80 height 32
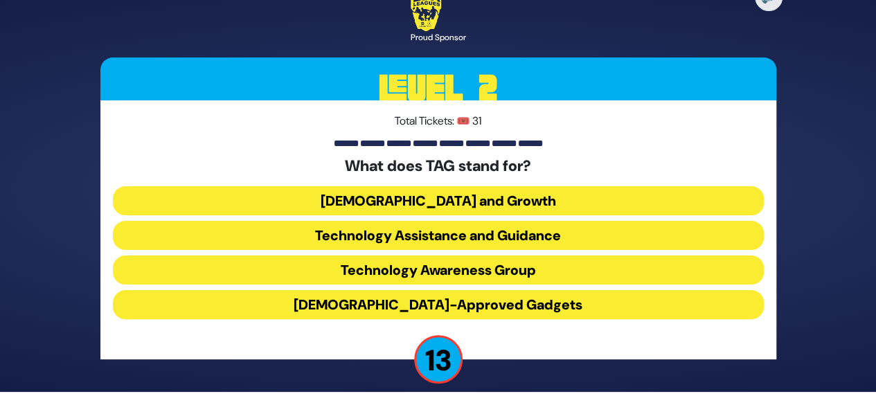
scroll to position [14, 0]
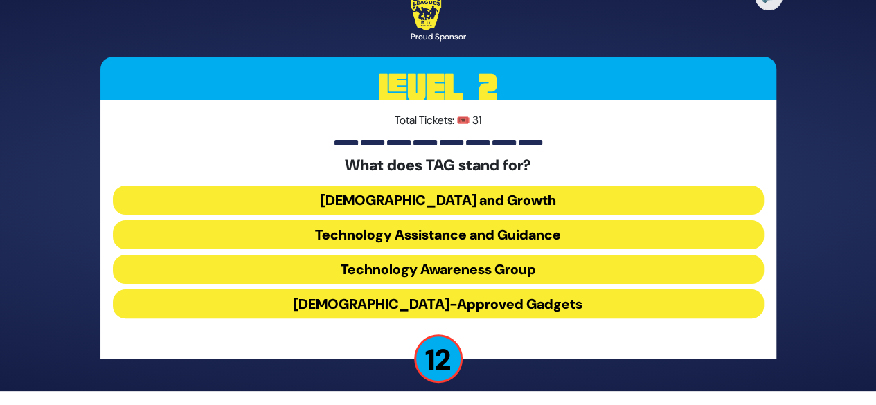
click at [506, 280] on button "Technology Awareness Group" at bounding box center [438, 269] width 651 height 29
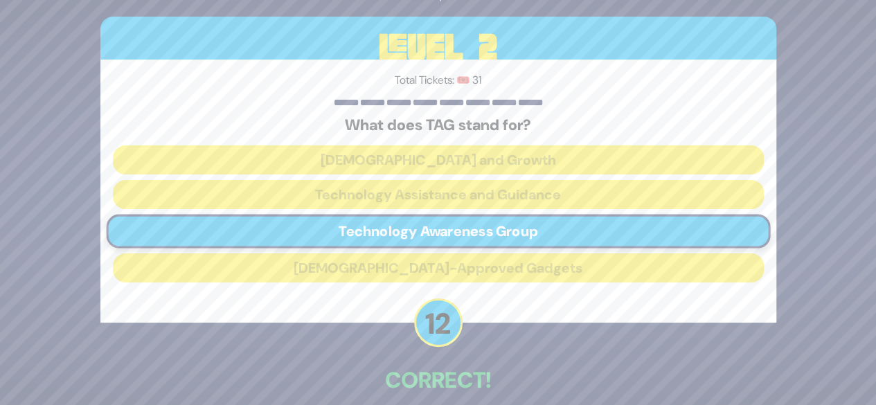
scroll to position [68, 0]
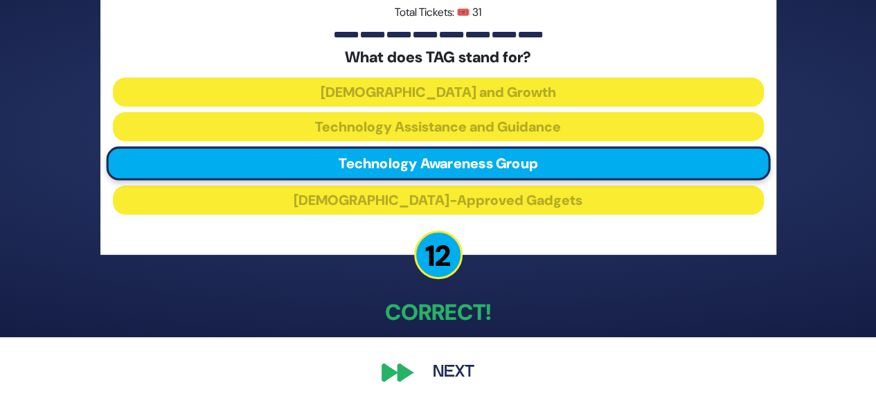
click at [449, 377] on button "Next" at bounding box center [454, 373] width 80 height 32
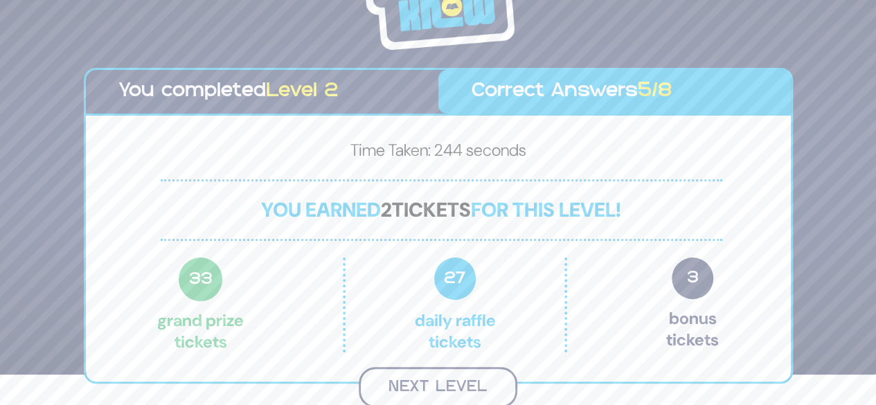
scroll to position [28, 0]
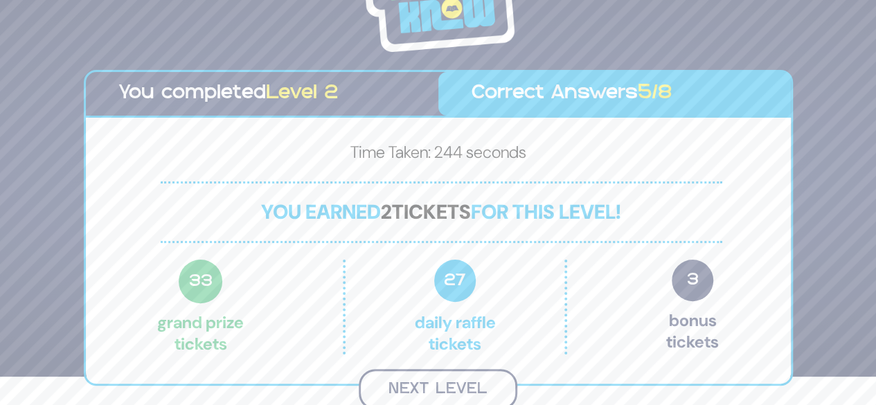
click at [460, 389] on button "Next Level" at bounding box center [438, 389] width 159 height 41
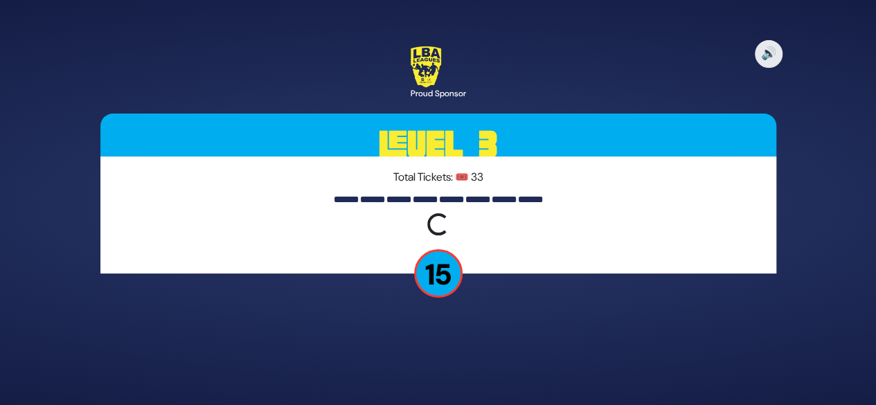
scroll to position [0, 0]
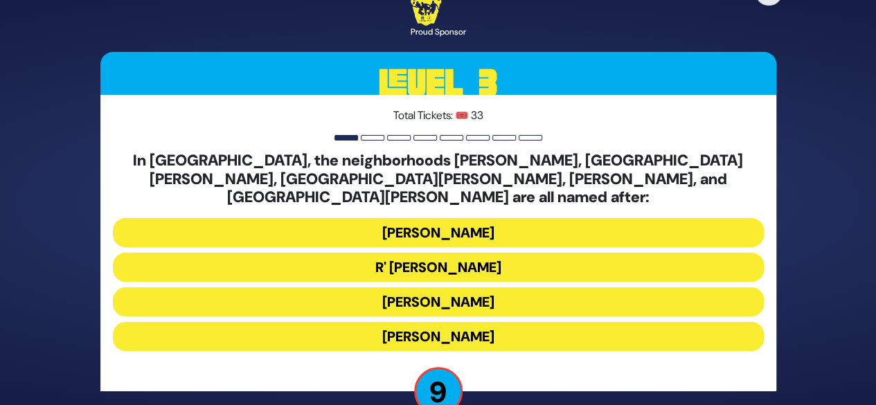
click at [460, 293] on button "Moses Montefiore" at bounding box center [438, 302] width 651 height 29
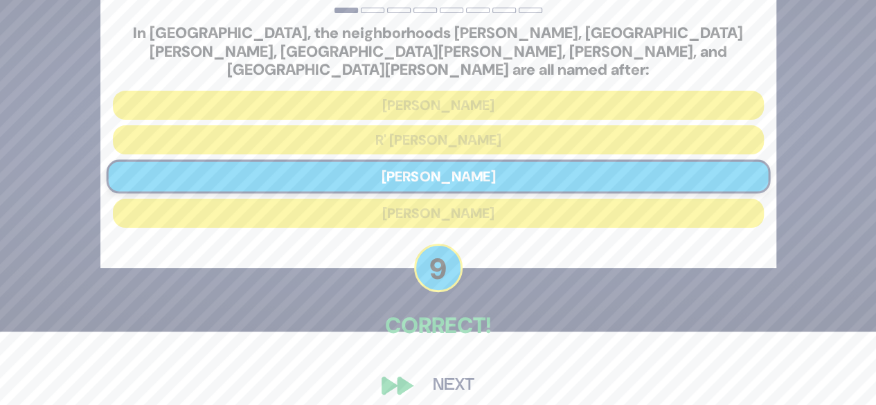
scroll to position [76, 0]
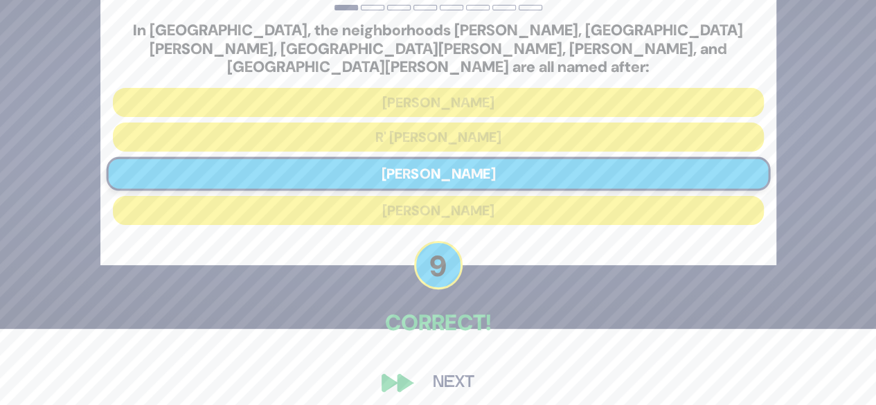
click at [453, 371] on button "Next" at bounding box center [454, 383] width 80 height 32
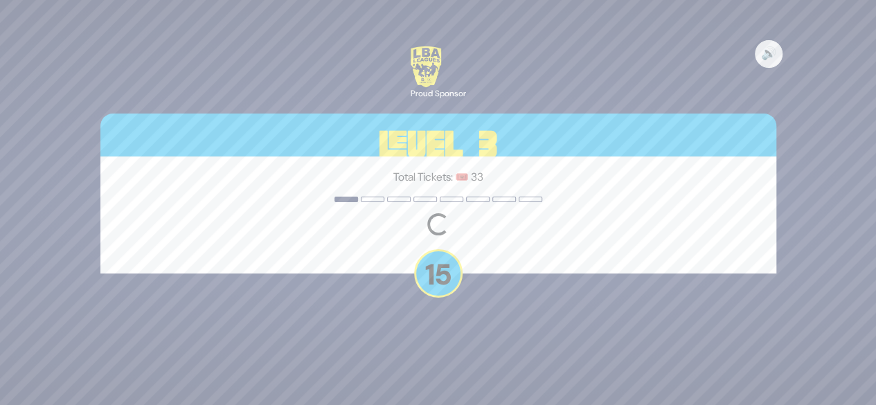
scroll to position [0, 0]
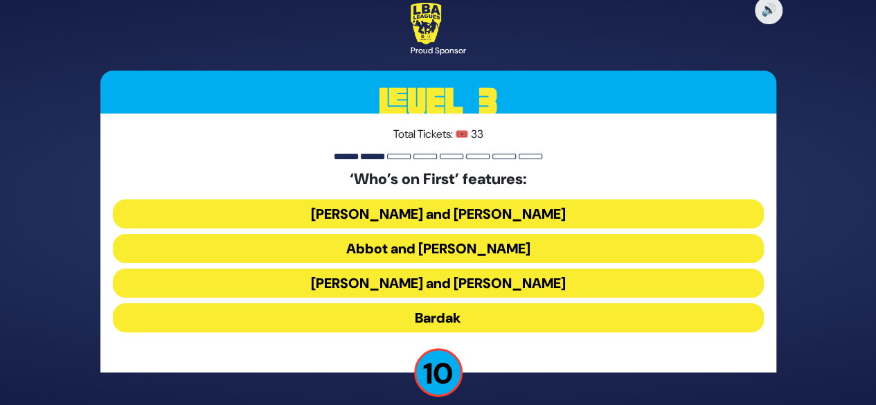
click at [463, 288] on button "Langsam and Feldman" at bounding box center [438, 283] width 651 height 29
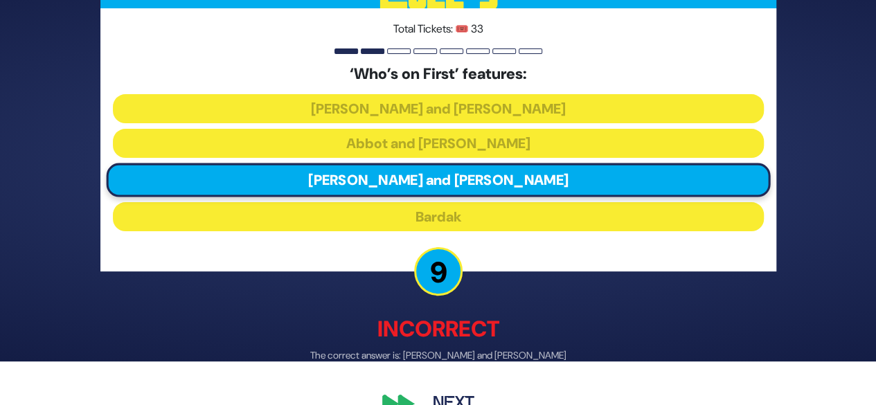
scroll to position [75, 0]
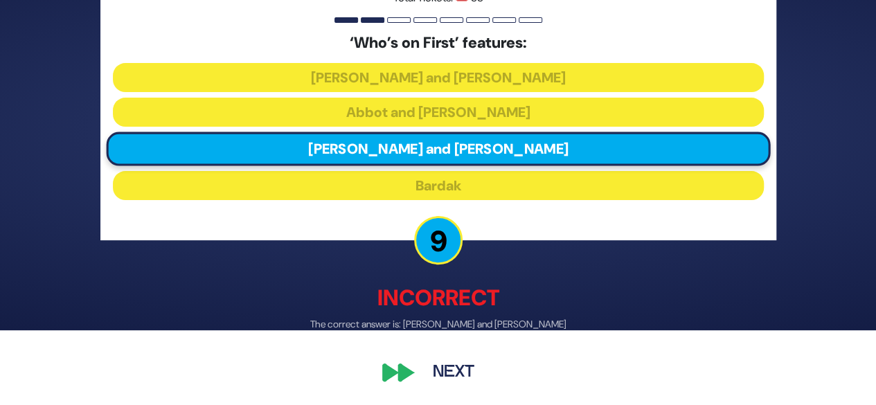
click at [448, 374] on button "Next" at bounding box center [454, 373] width 80 height 32
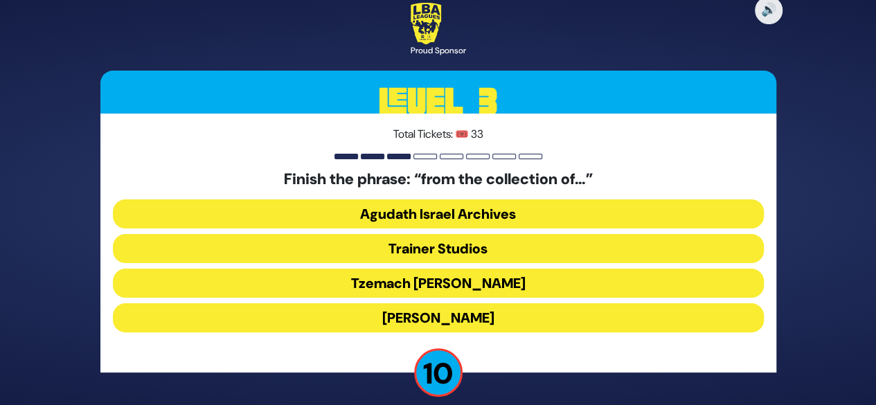
click at [470, 213] on button "Agudath Israel Archives" at bounding box center [438, 214] width 651 height 29
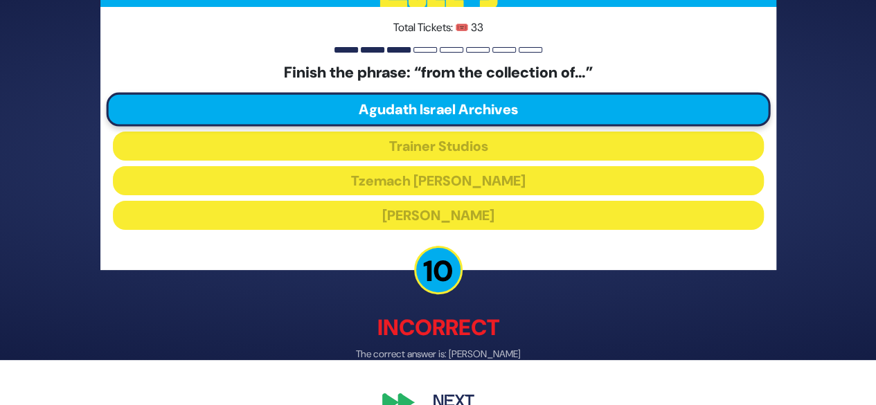
scroll to position [75, 0]
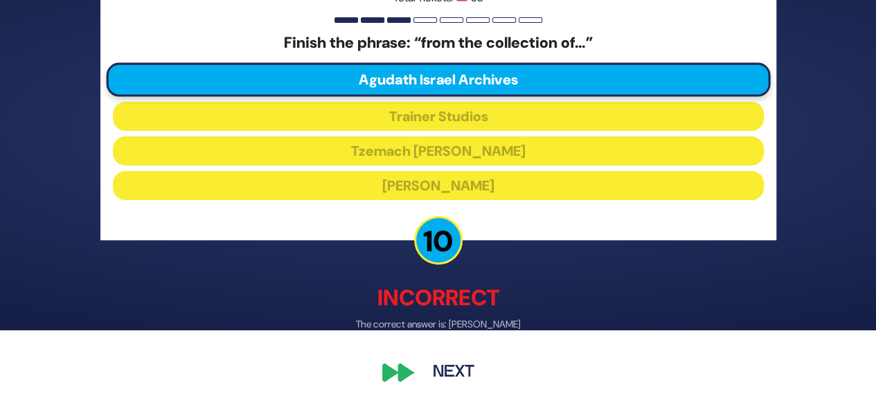
click at [449, 380] on button "Next" at bounding box center [454, 373] width 80 height 32
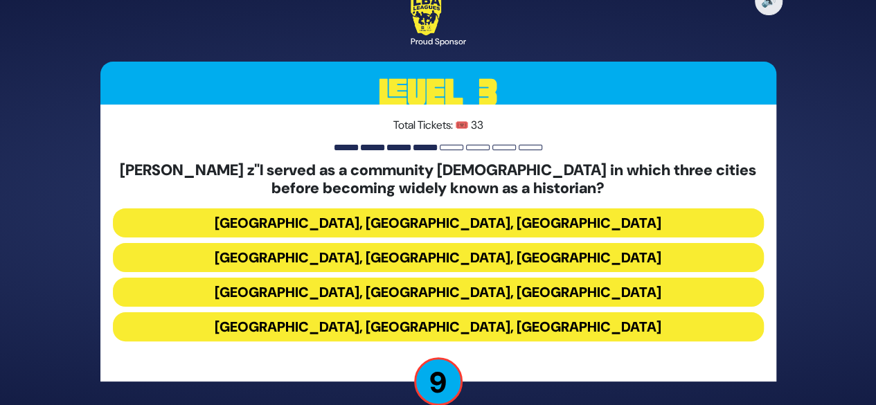
click at [441, 221] on button "Miami, Chicago, Monsey" at bounding box center [438, 223] width 651 height 29
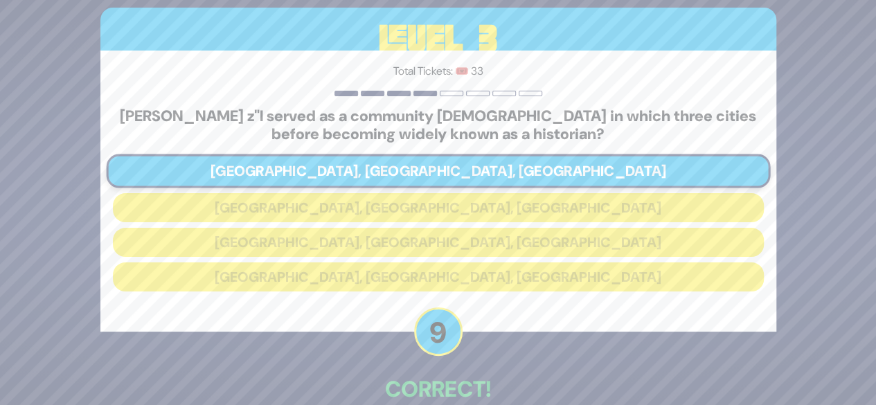
scroll to position [76, 0]
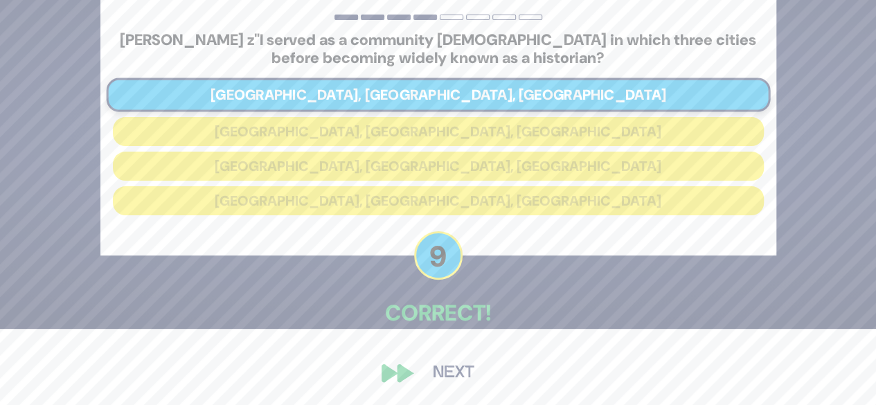
click at [449, 376] on button "Next" at bounding box center [454, 373] width 80 height 32
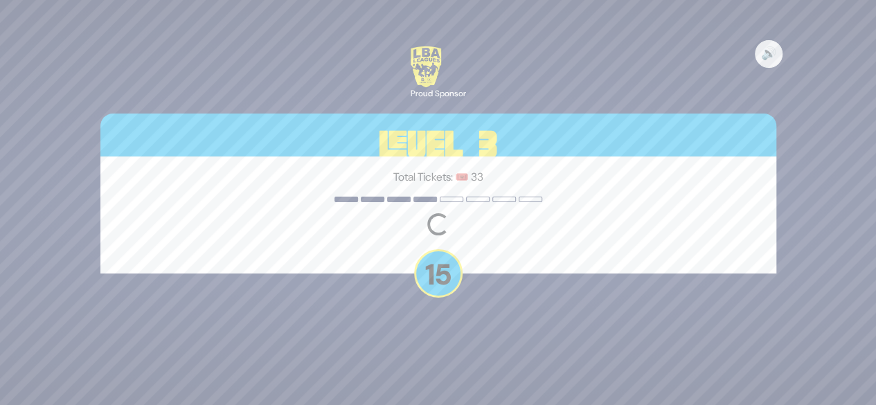
scroll to position [0, 0]
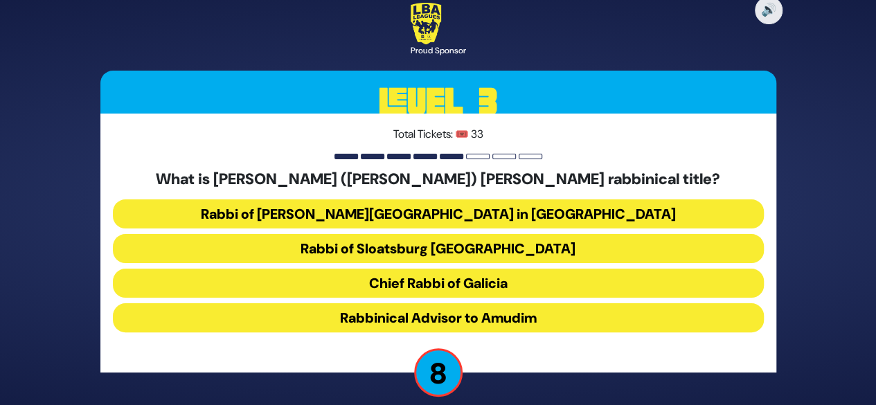
click at [432, 314] on button "Rabbinical Advisor to Amudim" at bounding box center [438, 317] width 651 height 29
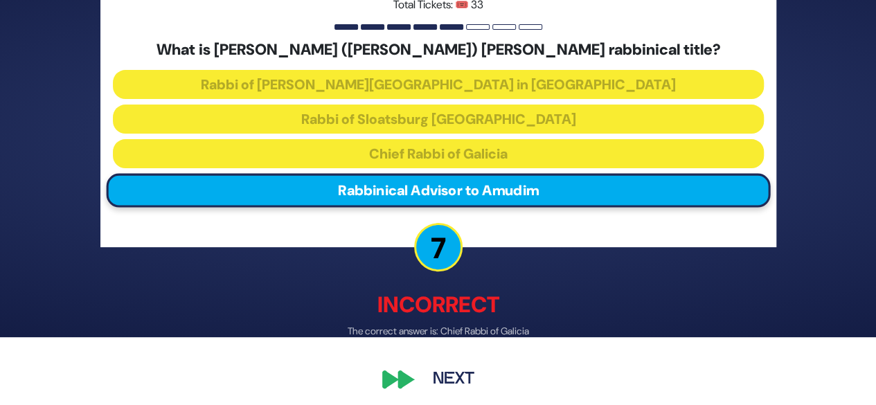
scroll to position [75, 0]
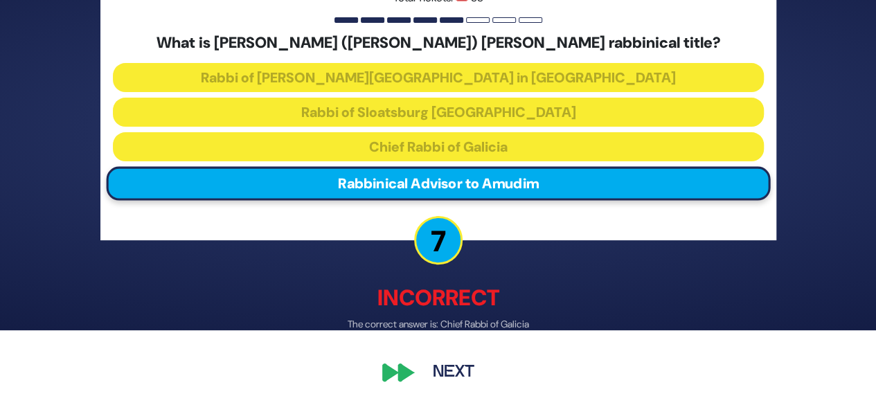
click at [440, 376] on button "Next" at bounding box center [454, 373] width 80 height 32
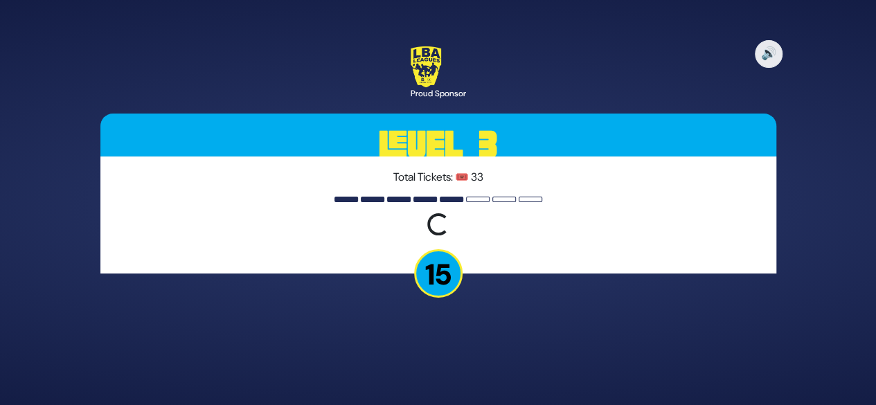
scroll to position [0, 0]
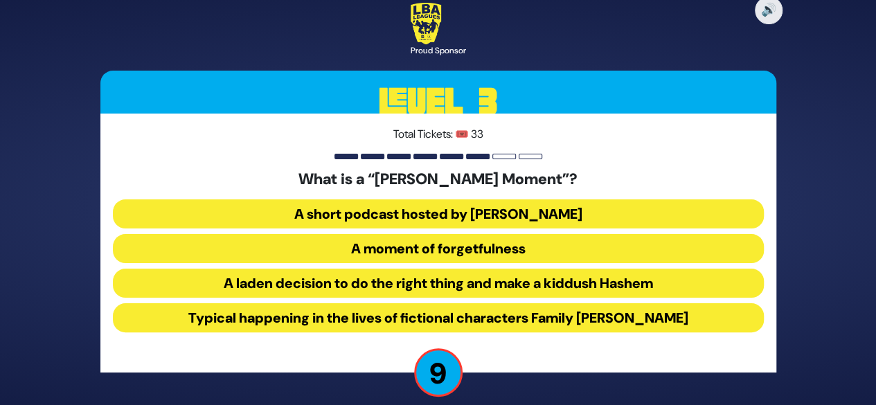
click at [422, 243] on button "A moment of forgetfulness" at bounding box center [438, 248] width 651 height 29
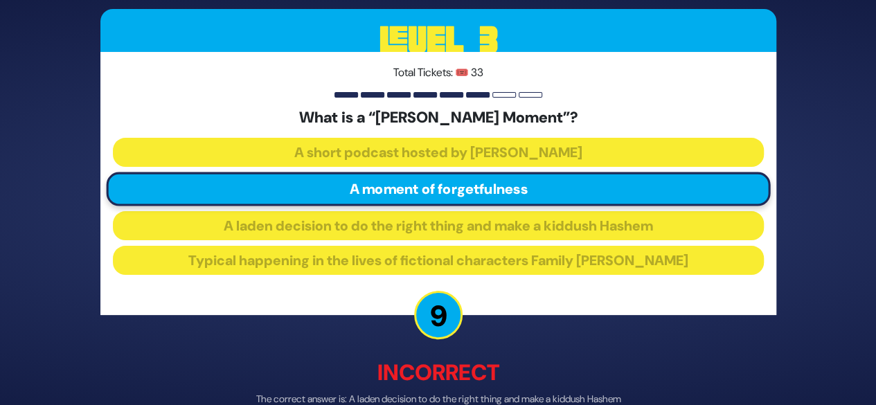
scroll to position [75, 0]
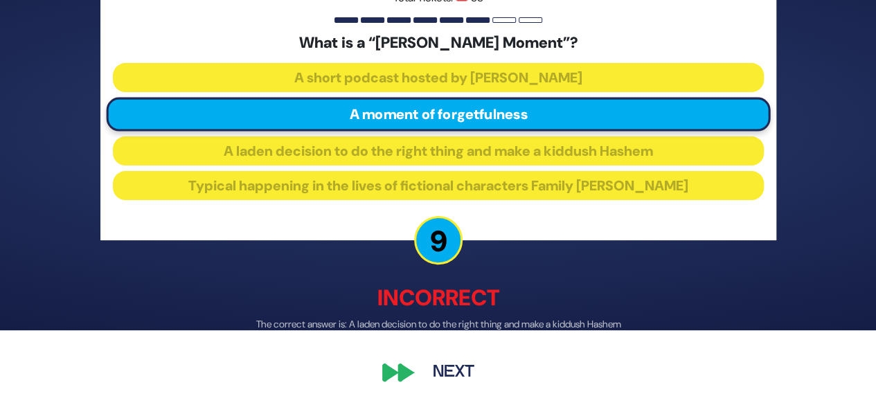
click at [441, 366] on button "Next" at bounding box center [454, 373] width 80 height 32
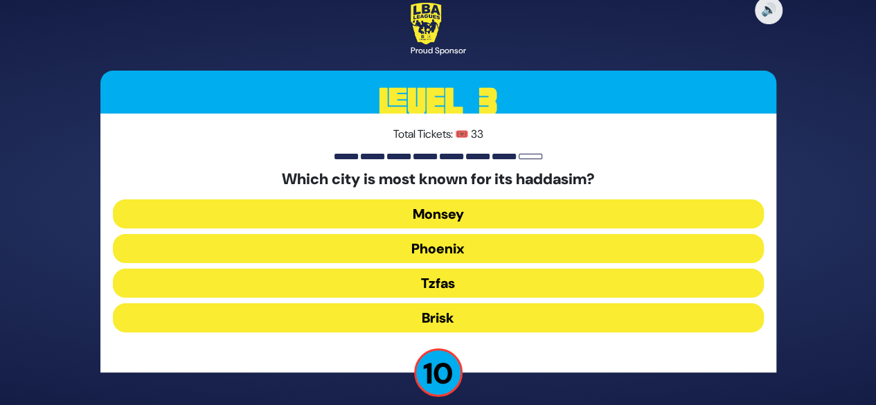
click at [445, 292] on button "Tzfas" at bounding box center [438, 283] width 651 height 29
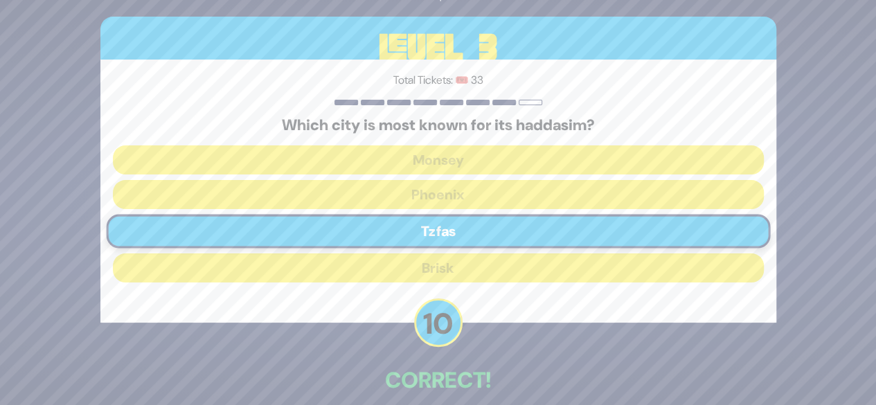
scroll to position [68, 0]
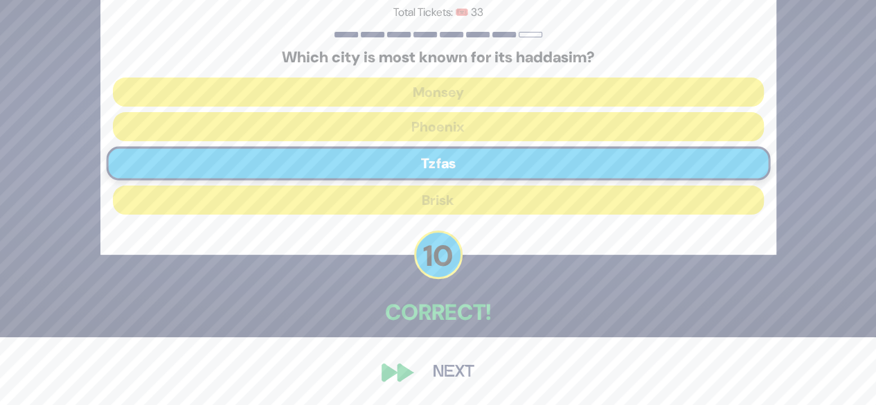
click at [459, 362] on button "Next" at bounding box center [454, 373] width 80 height 32
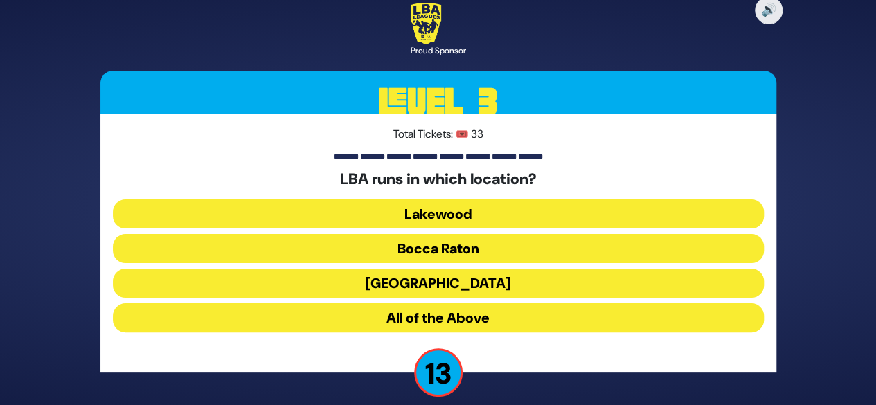
click at [460, 217] on button "Lakewood" at bounding box center [438, 214] width 651 height 29
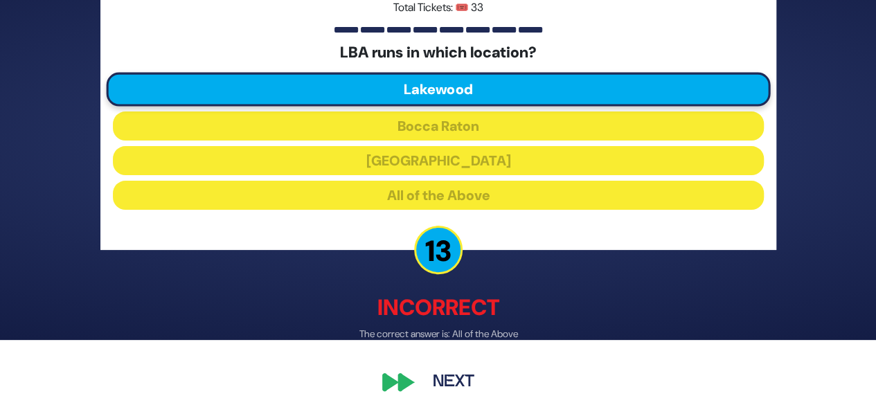
scroll to position [75, 0]
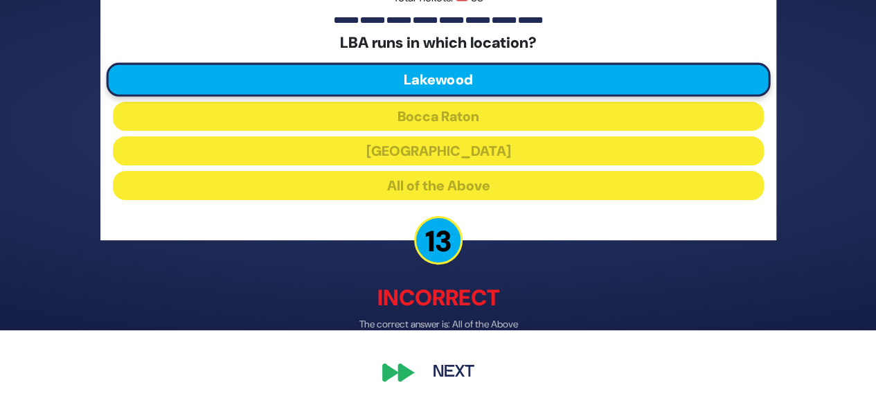
click at [449, 380] on button "Next" at bounding box center [454, 373] width 80 height 32
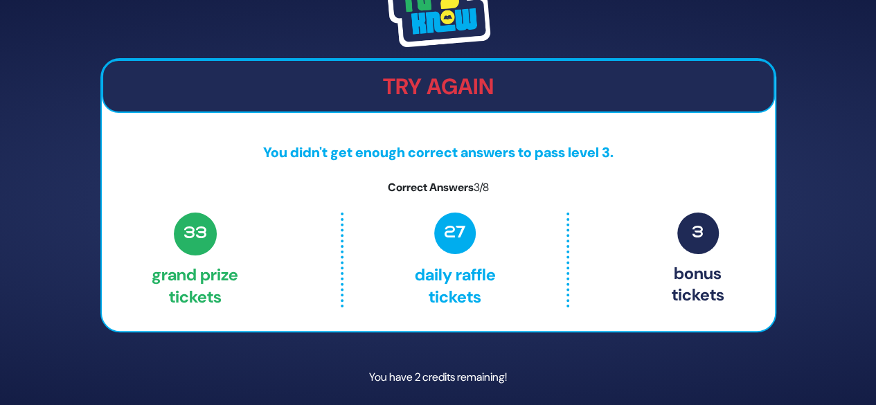
scroll to position [46, 0]
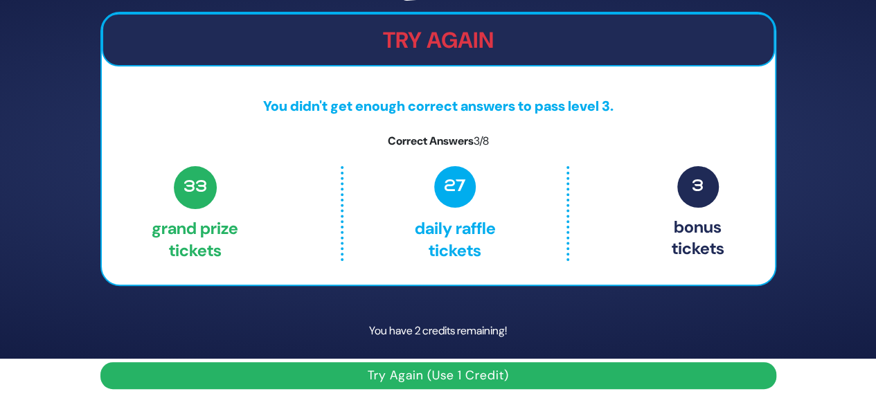
click at [491, 365] on button "Try Again (Use 1 Credit)" at bounding box center [438, 375] width 676 height 27
click at [425, 377] on button "Try Again (Use 1 Credit)" at bounding box center [438, 375] width 676 height 27
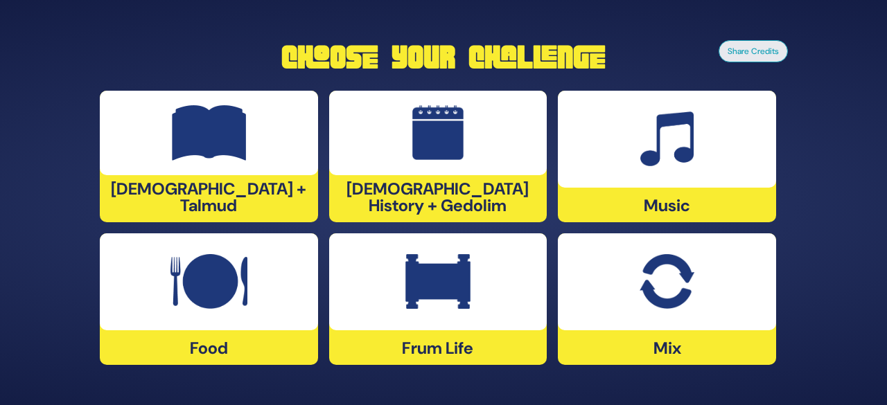
click at [220, 325] on div at bounding box center [209, 281] width 218 height 97
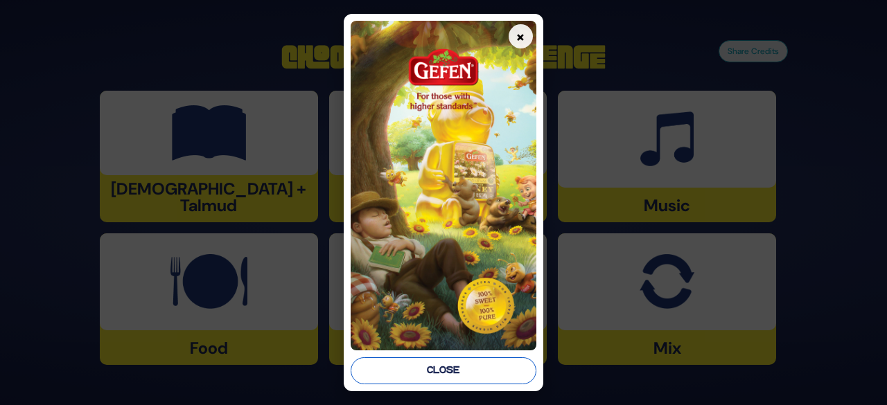
click at [450, 366] on button "Close" at bounding box center [444, 370] width 186 height 27
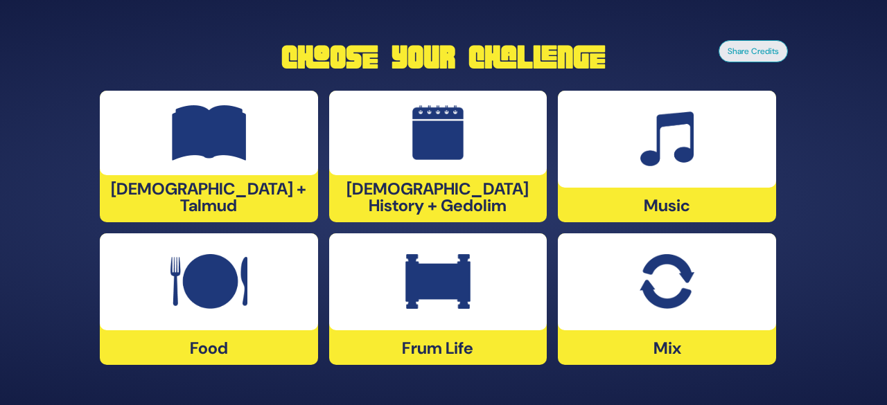
click at [235, 314] on div at bounding box center [209, 281] width 218 height 97
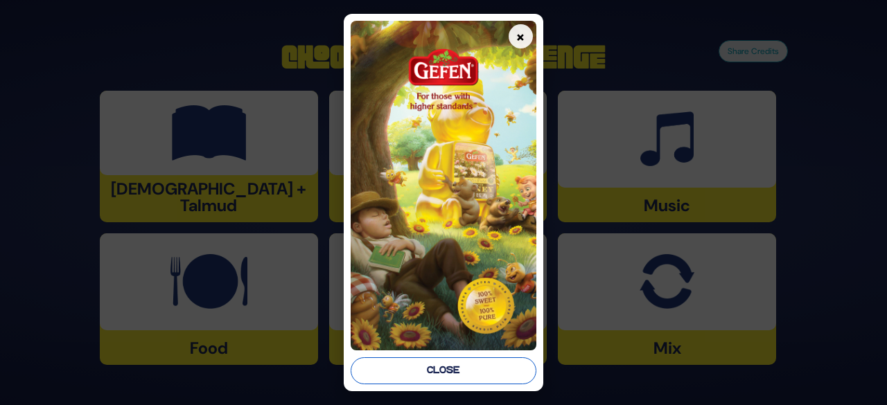
click at [479, 373] on button "Close" at bounding box center [444, 370] width 186 height 27
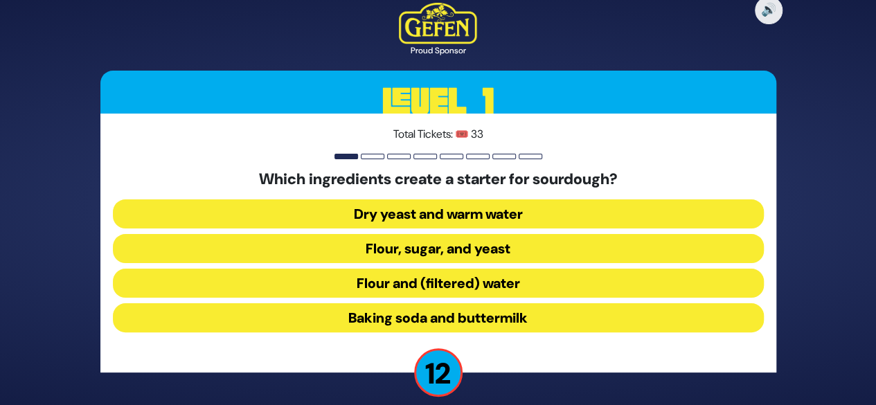
click at [421, 285] on button "Flour and (filtered) water" at bounding box center [438, 283] width 651 height 29
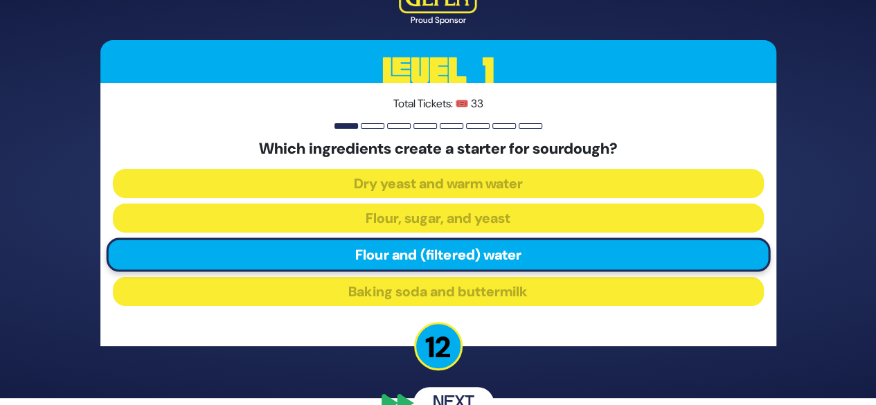
click at [446, 366] on div "🔊 Proud Sponsor Level 1 Total Tickets: 🎟️ 33 Which ingredients create a starter…" at bounding box center [438, 196] width 709 height 480
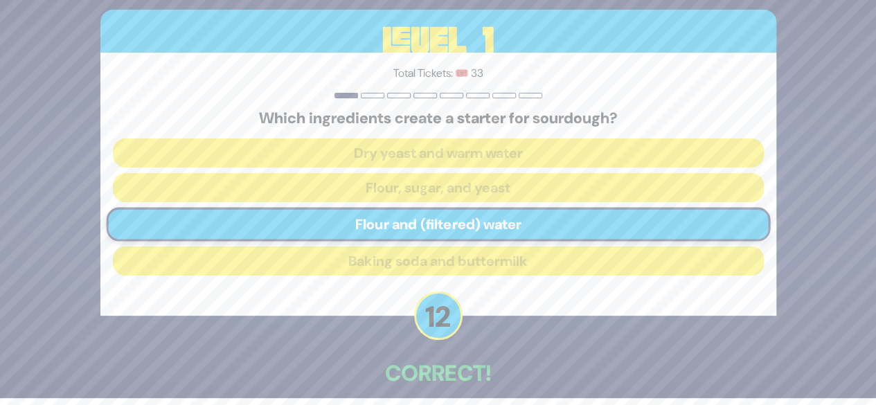
scroll to position [68, 0]
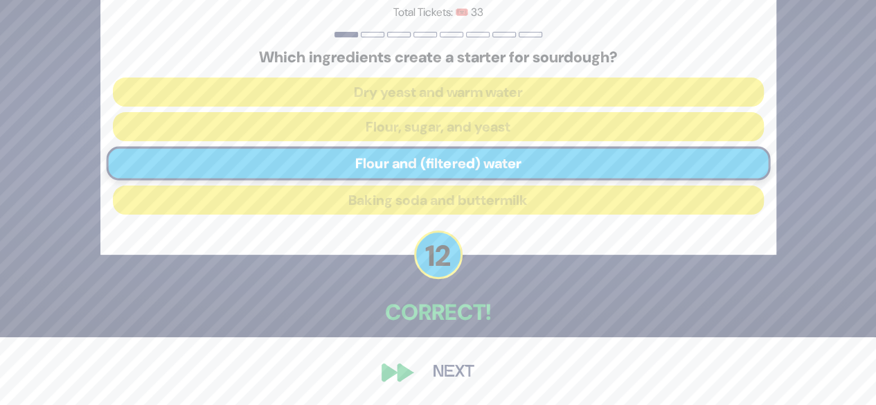
click at [450, 366] on button "Next" at bounding box center [454, 373] width 80 height 32
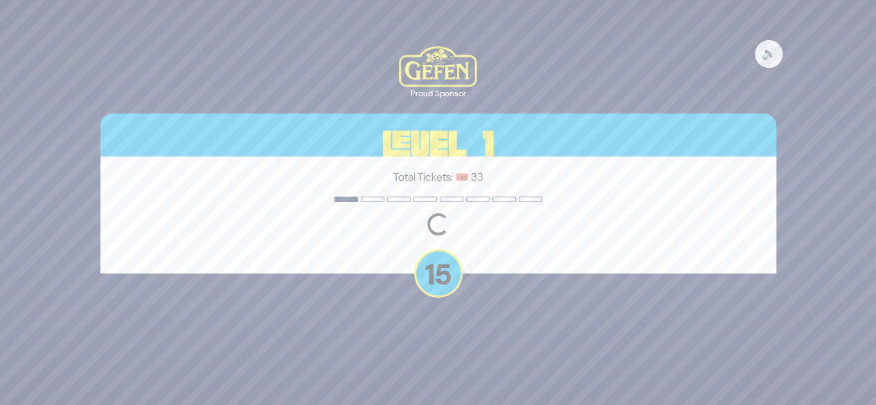
scroll to position [0, 0]
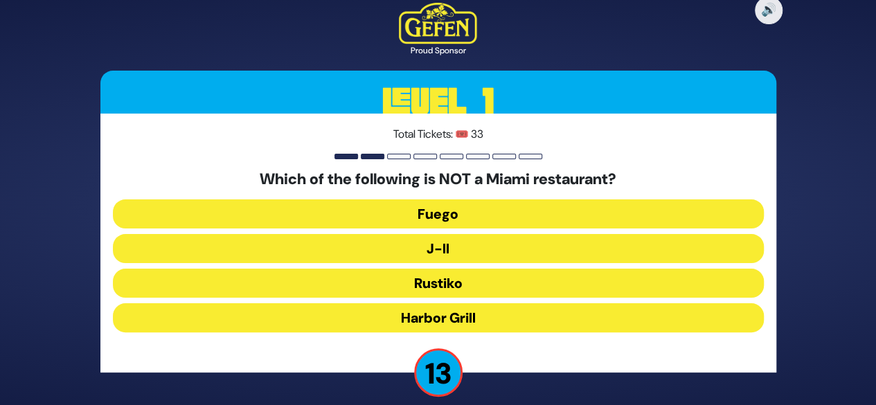
click at [448, 251] on button "J-II" at bounding box center [438, 248] width 651 height 29
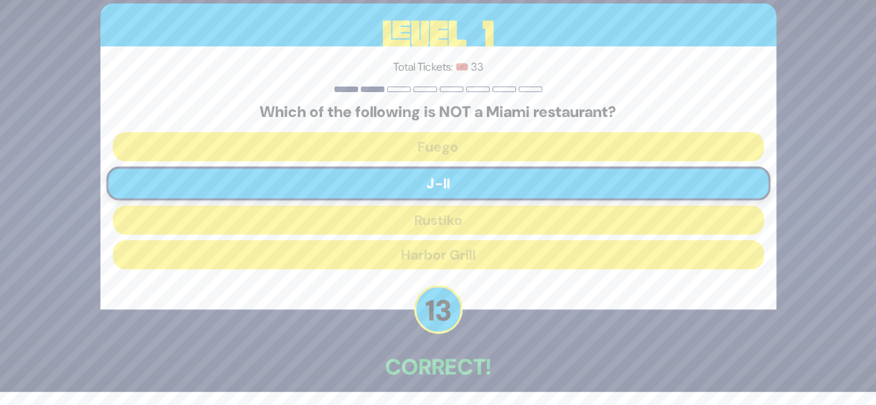
scroll to position [68, 0]
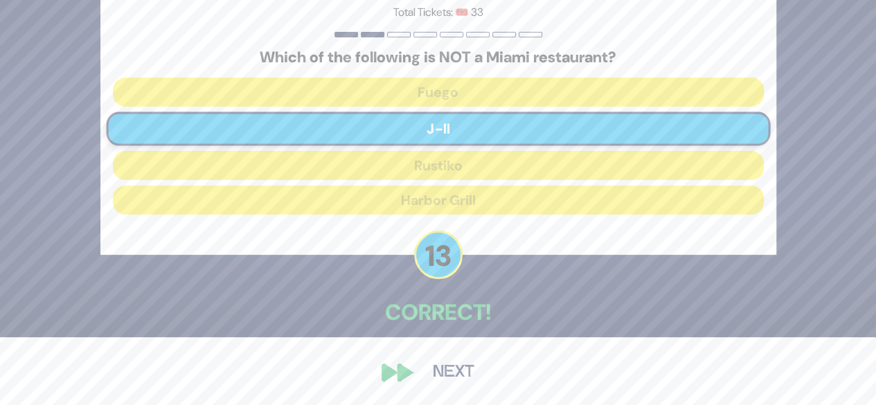
click at [454, 369] on button "Next" at bounding box center [454, 373] width 80 height 32
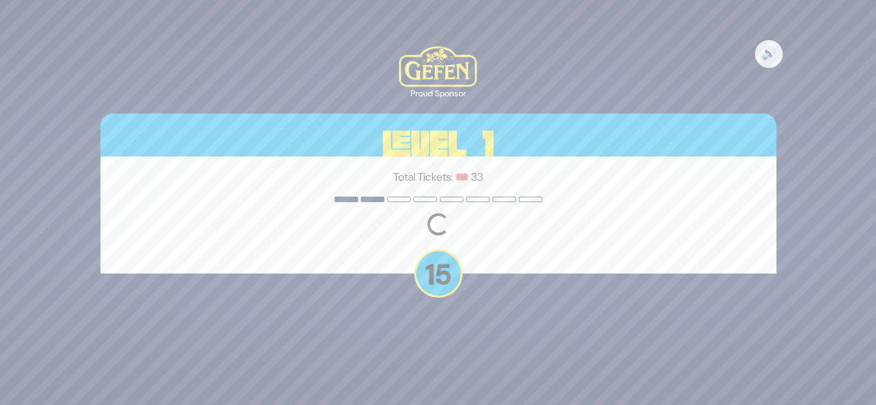
scroll to position [0, 0]
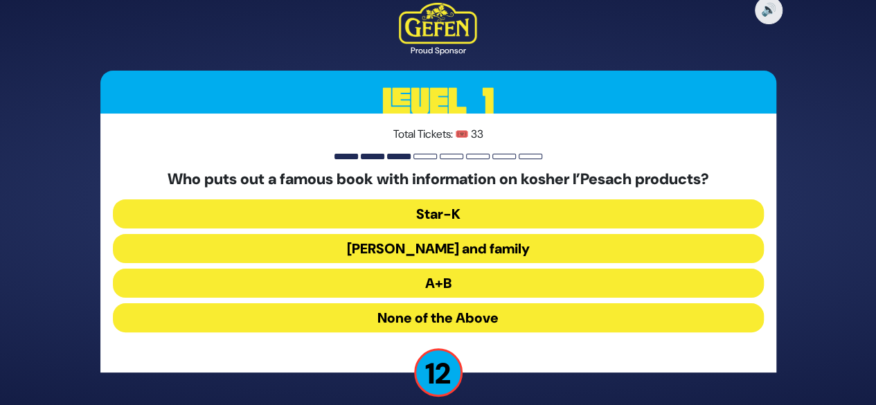
click at [461, 210] on button "Star-K" at bounding box center [438, 214] width 651 height 29
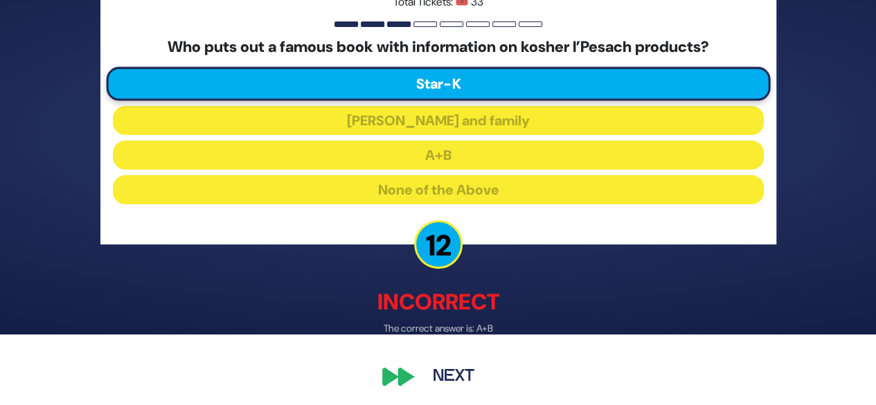
scroll to position [75, 0]
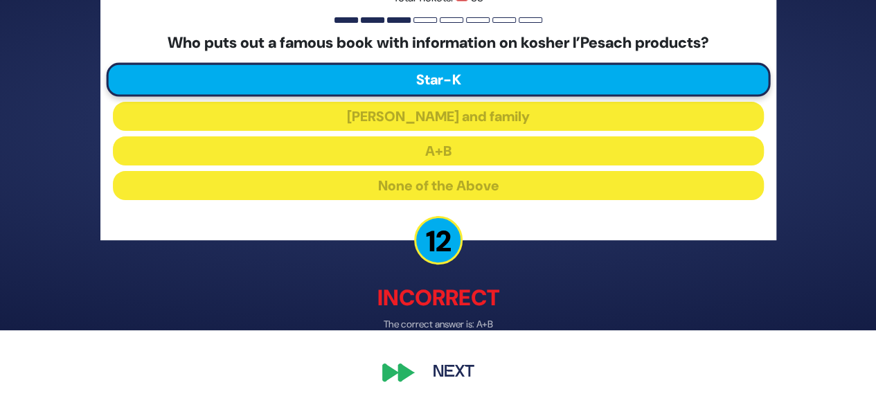
click at [448, 372] on button "Next" at bounding box center [454, 373] width 80 height 32
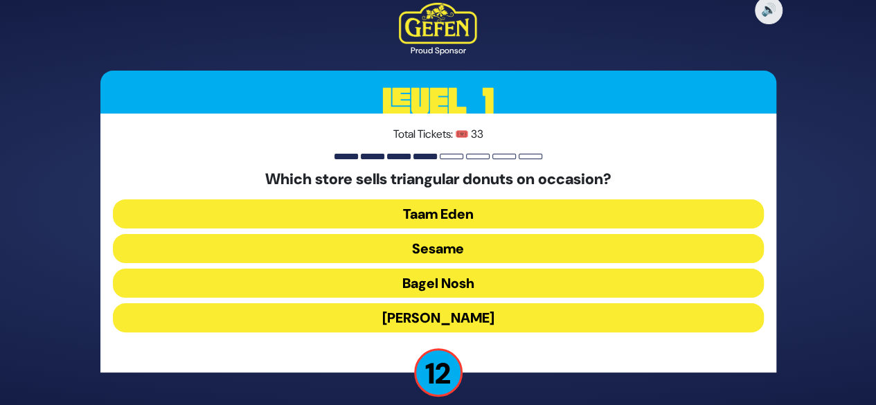
click at [427, 293] on button "Bagel Nosh" at bounding box center [438, 283] width 651 height 29
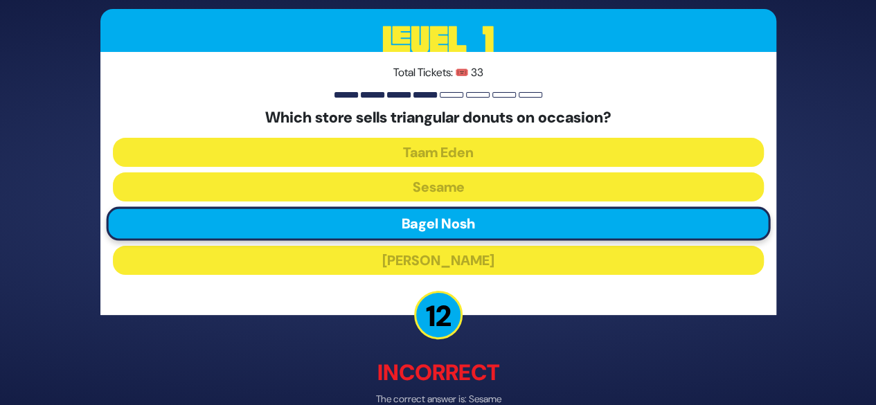
scroll to position [75, 0]
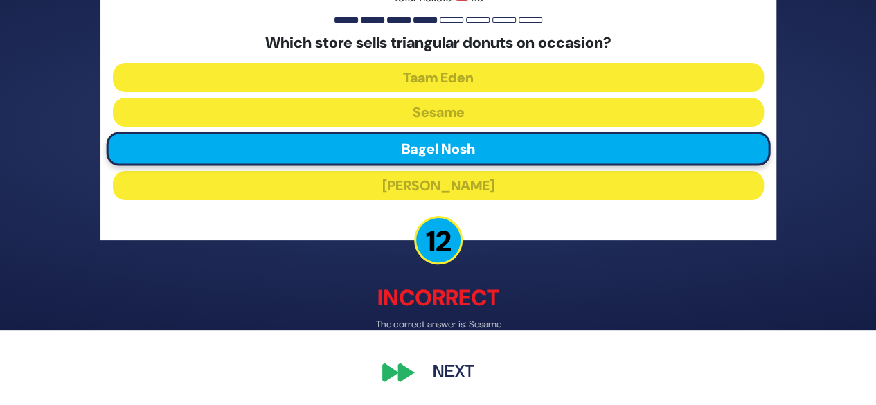
click at [445, 369] on button "Next" at bounding box center [454, 373] width 80 height 32
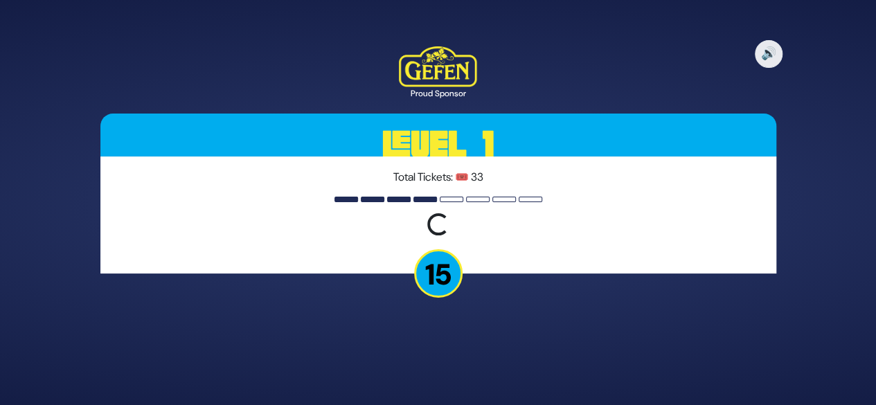
scroll to position [0, 0]
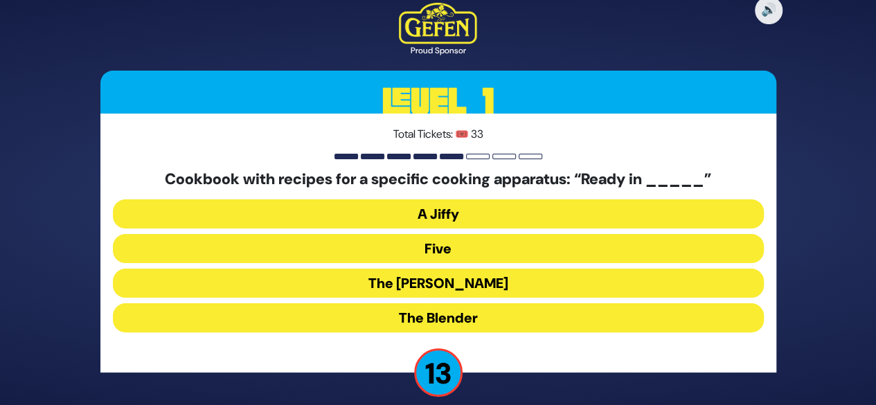
click at [452, 281] on button "The Betty" at bounding box center [438, 283] width 651 height 29
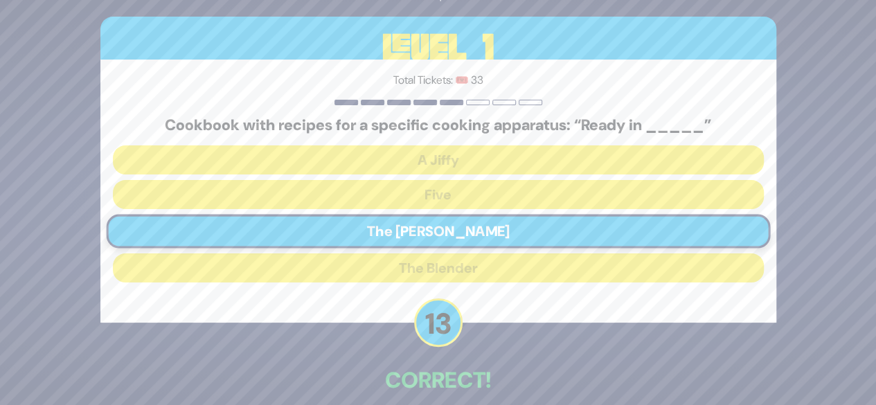
scroll to position [68, 0]
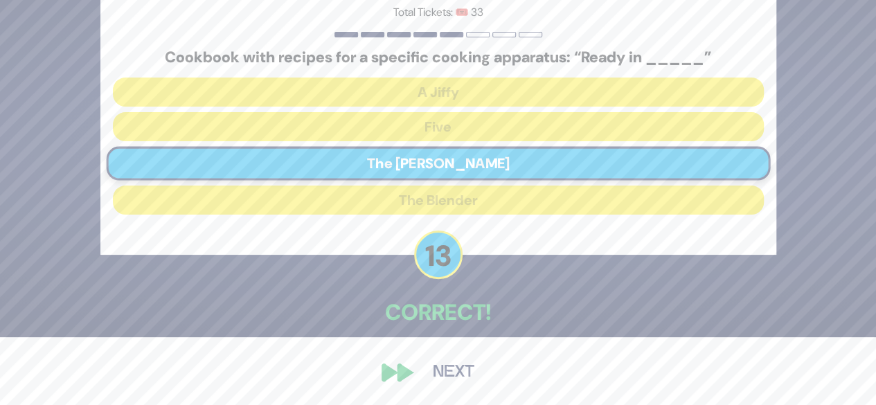
click at [450, 370] on button "Next" at bounding box center [454, 373] width 80 height 32
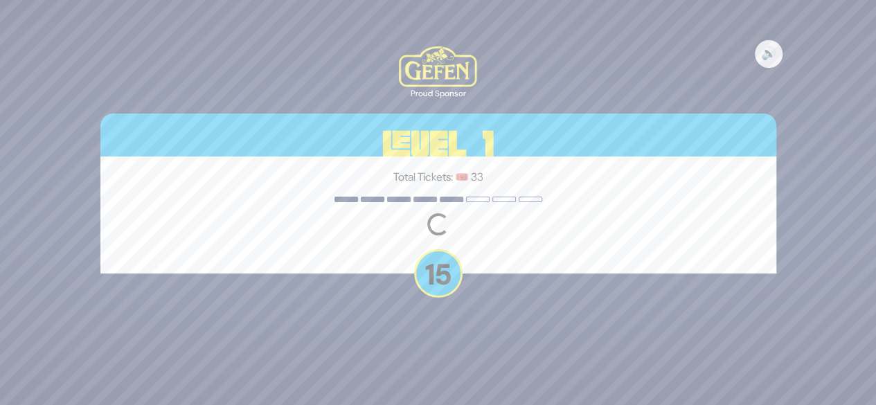
scroll to position [0, 0]
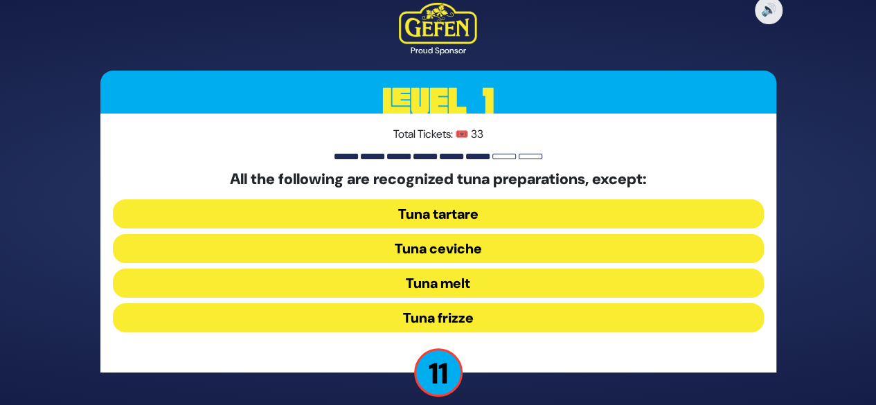
click at [438, 280] on button "Tuna melt" at bounding box center [438, 283] width 651 height 29
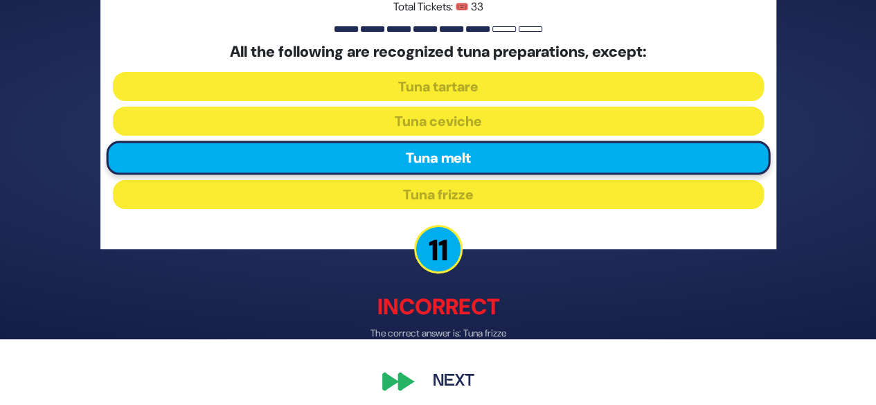
scroll to position [75, 0]
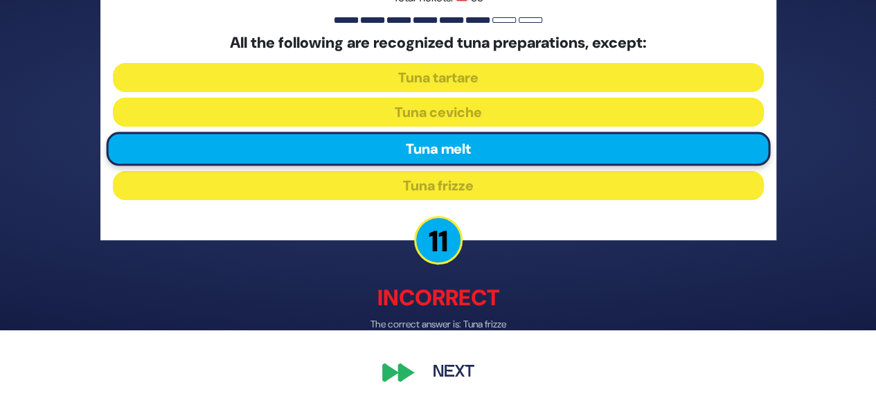
click at [441, 375] on button "Next" at bounding box center [454, 373] width 80 height 32
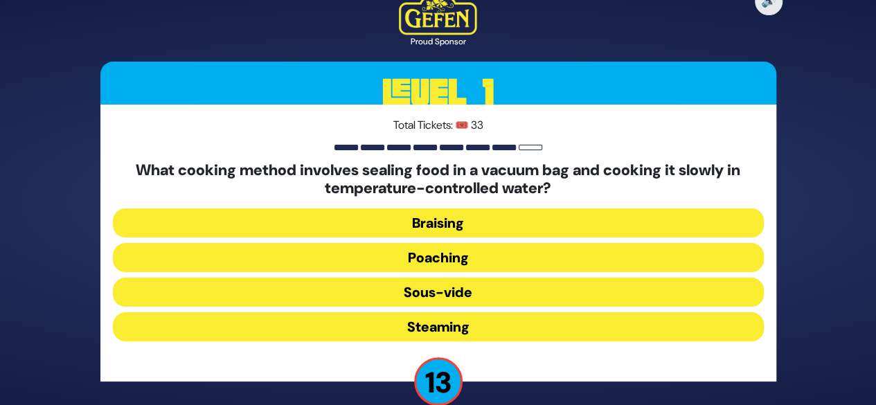
click at [454, 290] on button "Sous-vide" at bounding box center [438, 292] width 651 height 29
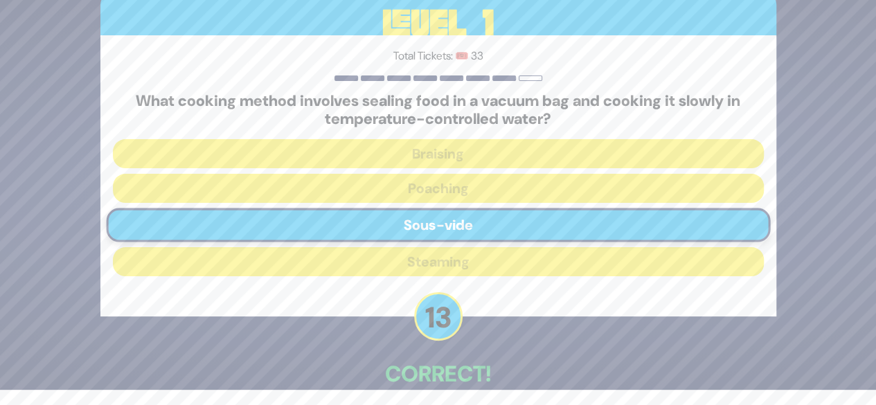
scroll to position [76, 0]
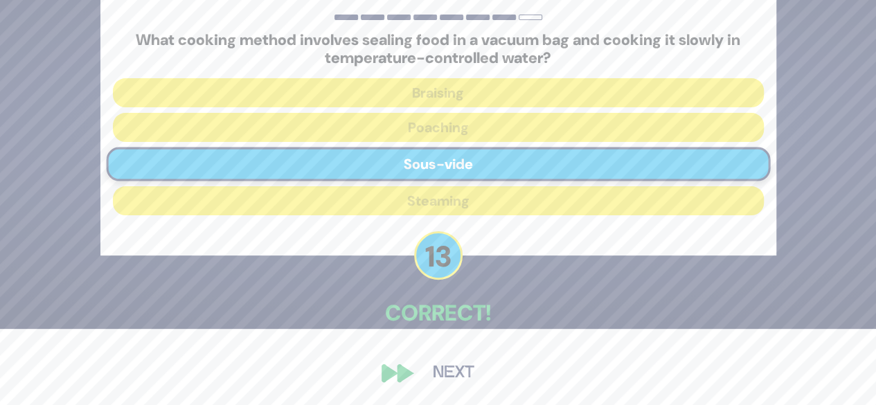
click at [454, 366] on button "Next" at bounding box center [454, 373] width 80 height 32
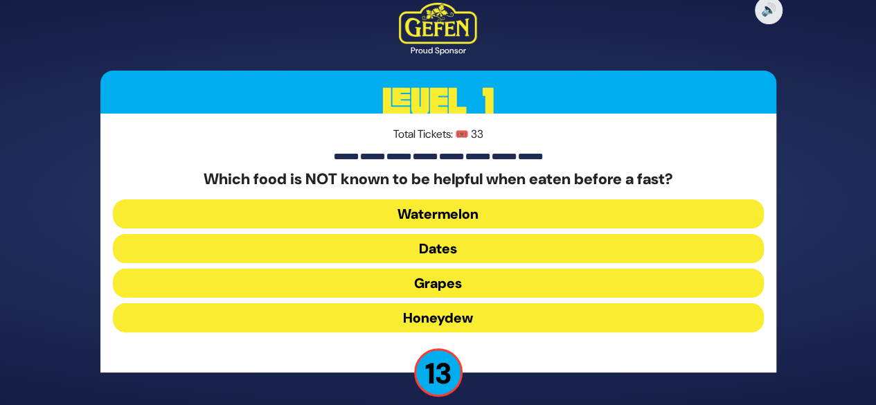
click at [454, 322] on button "Honeydew" at bounding box center [438, 317] width 651 height 29
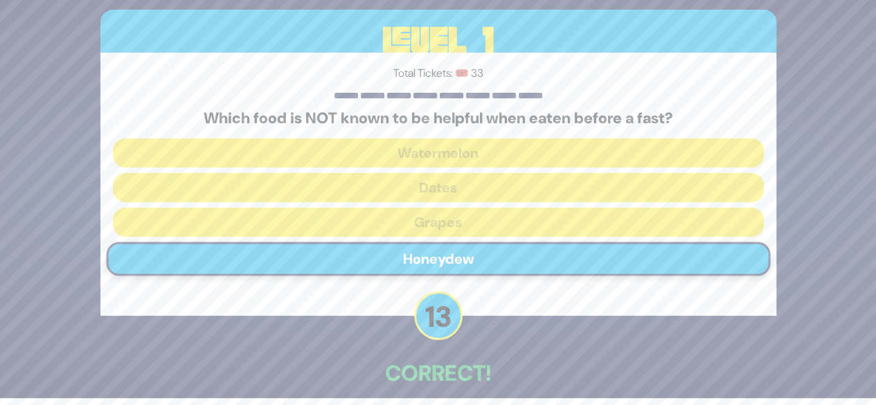
scroll to position [68, 0]
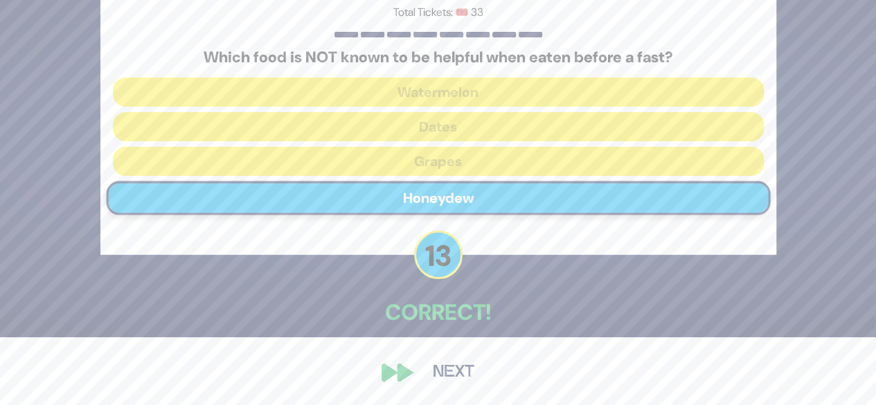
click at [452, 371] on button "Next" at bounding box center [454, 373] width 80 height 32
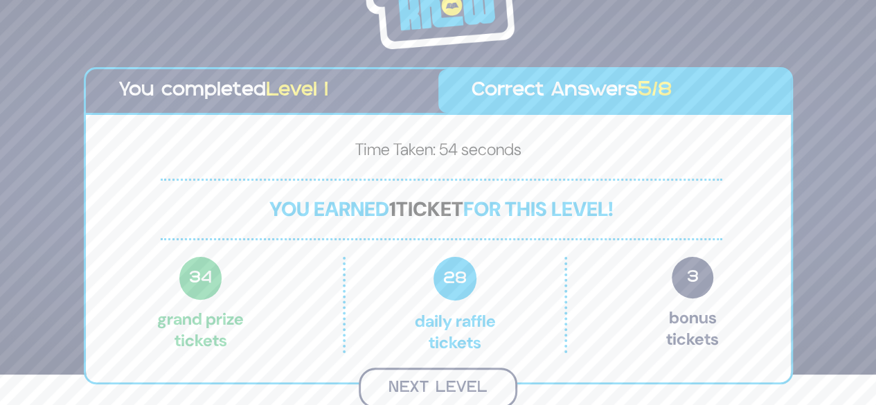
scroll to position [29, 0]
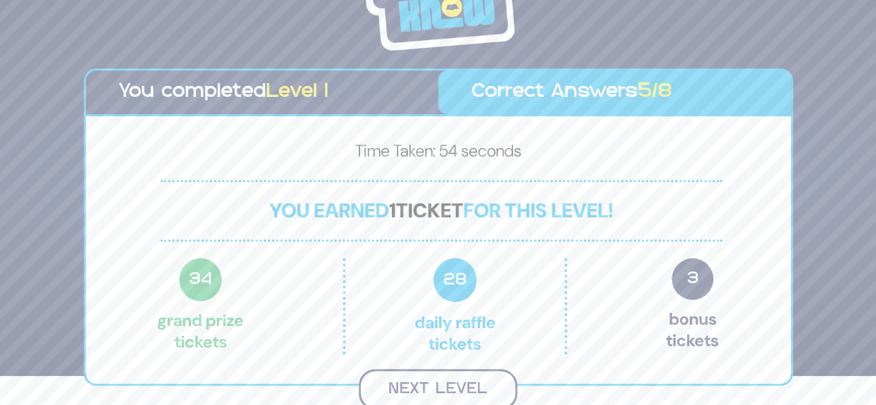
click at [467, 380] on button "Next Level" at bounding box center [438, 389] width 159 height 41
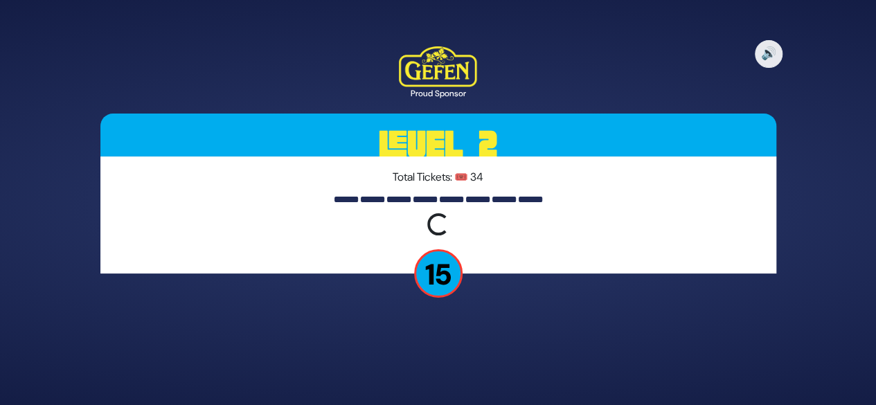
scroll to position [0, 0]
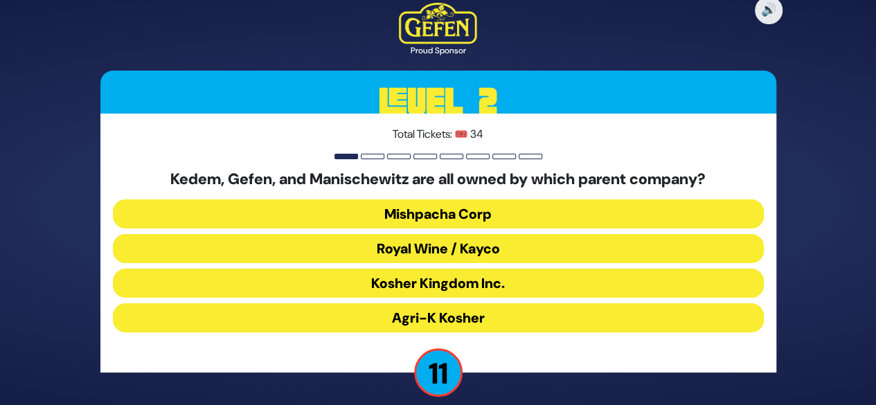
click at [448, 249] on button "Royal Wine / Kayco" at bounding box center [438, 248] width 651 height 29
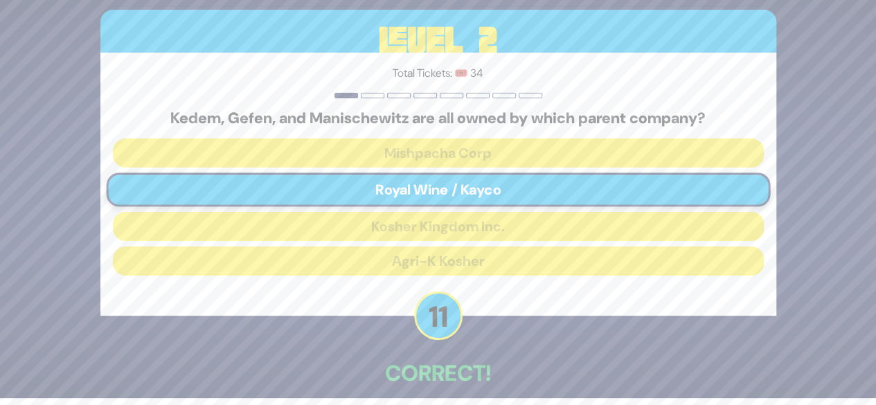
scroll to position [68, 0]
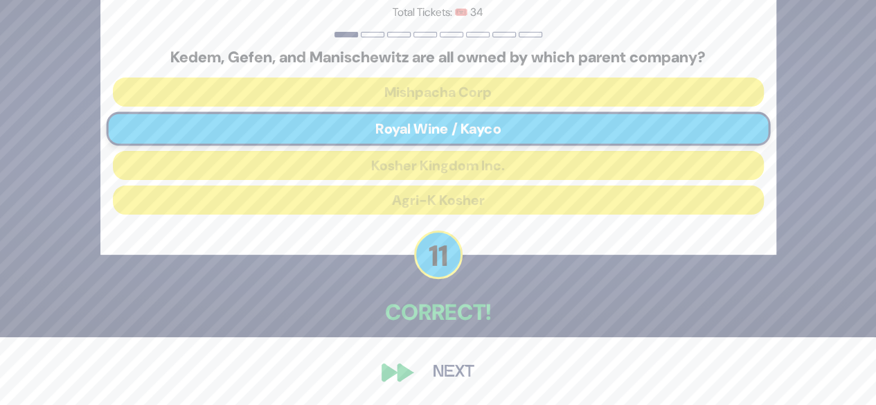
click at [448, 378] on button "Next" at bounding box center [454, 373] width 80 height 32
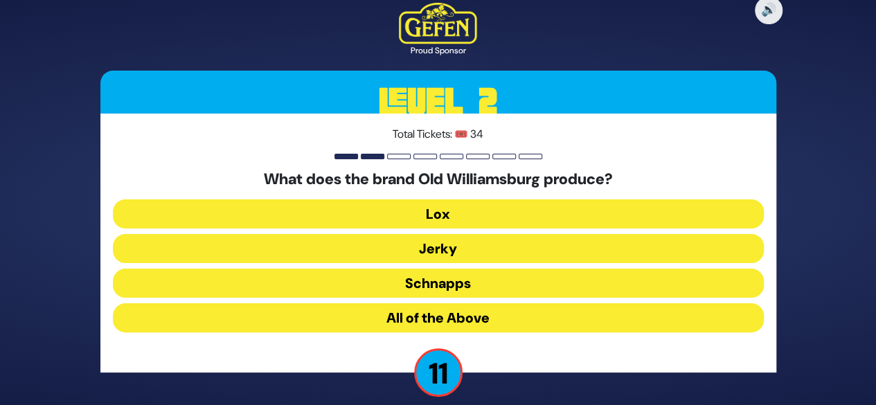
click at [436, 312] on button "All of the Above" at bounding box center [438, 317] width 651 height 29
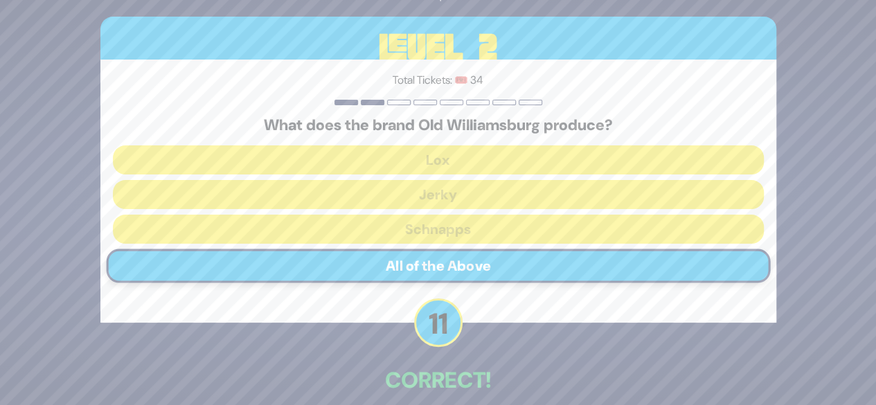
scroll to position [68, 0]
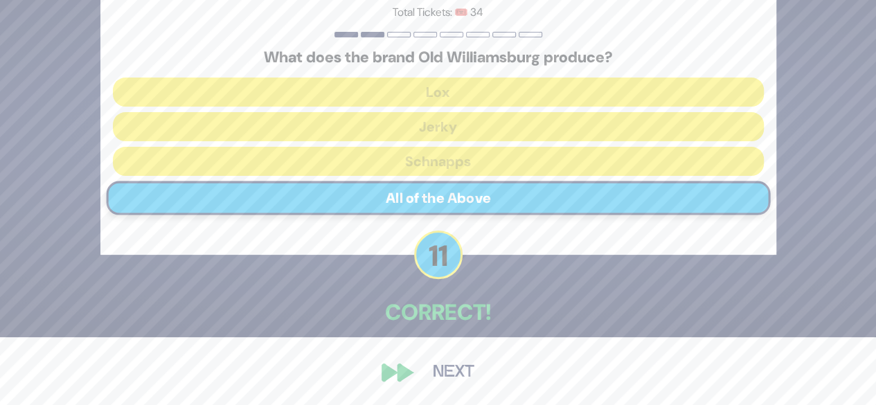
click at [443, 367] on button "Next" at bounding box center [454, 373] width 80 height 32
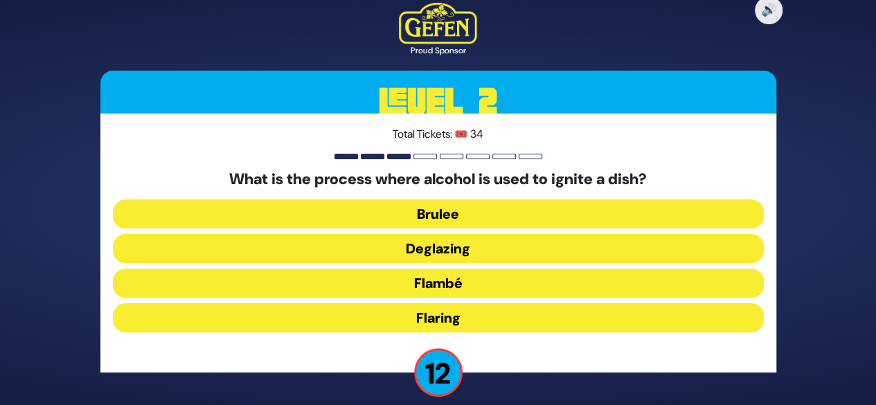
click at [439, 285] on button "Flambé" at bounding box center [438, 283] width 651 height 29
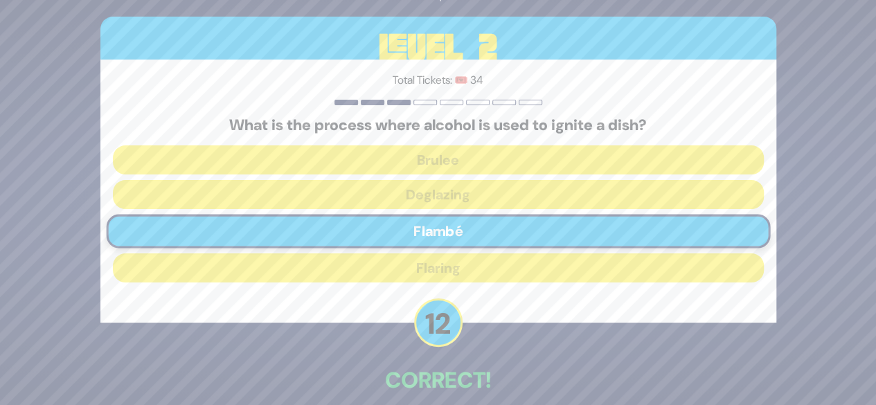
scroll to position [68, 0]
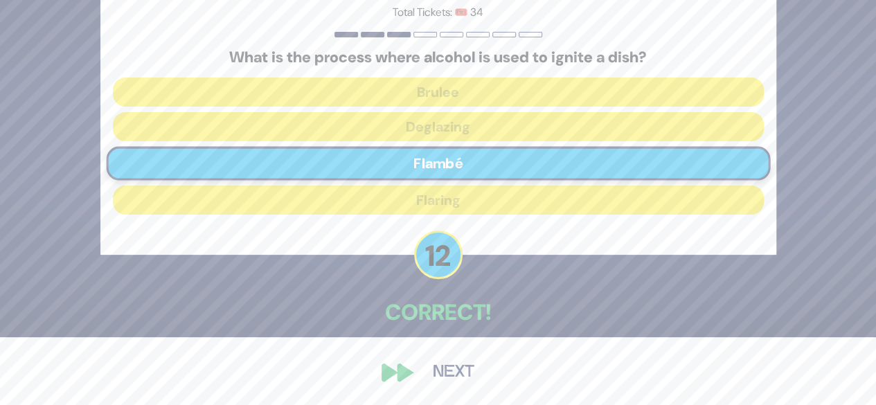
click at [459, 373] on button "Next" at bounding box center [454, 373] width 80 height 32
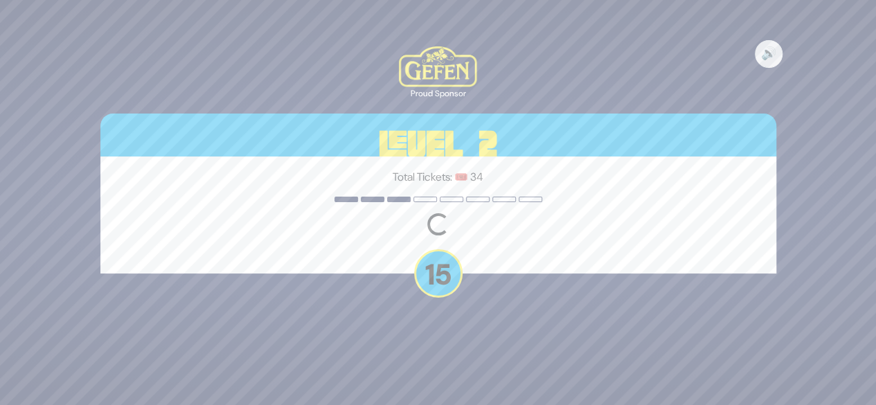
scroll to position [0, 0]
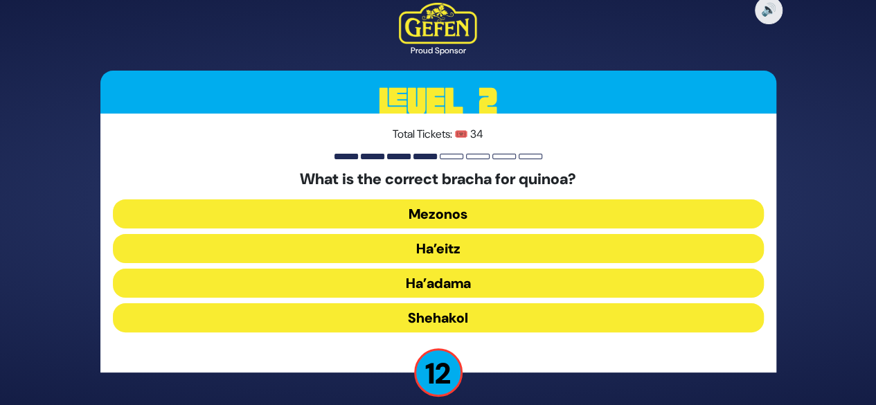
click at [457, 216] on button "Mezonos" at bounding box center [438, 214] width 651 height 29
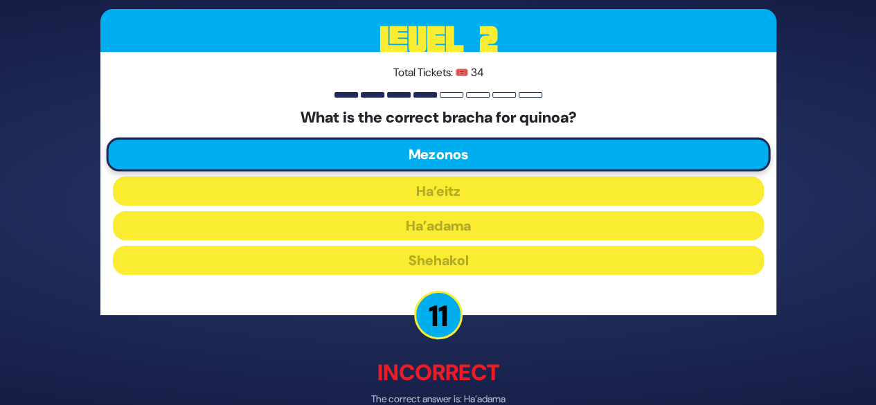
scroll to position [75, 0]
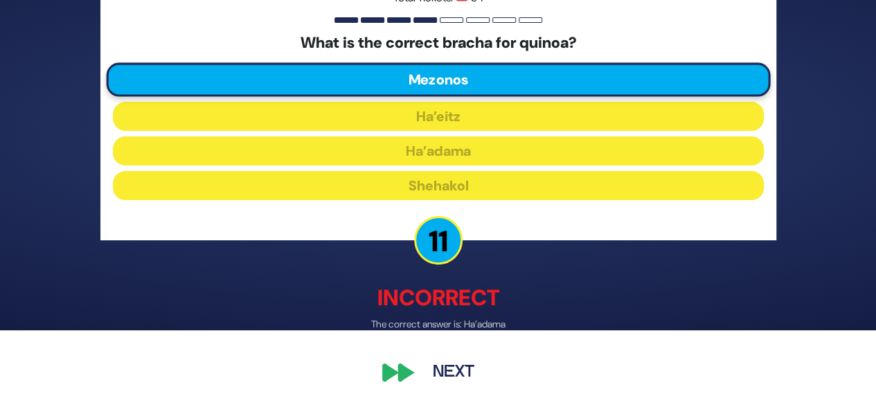
click at [458, 372] on button "Next" at bounding box center [454, 373] width 80 height 32
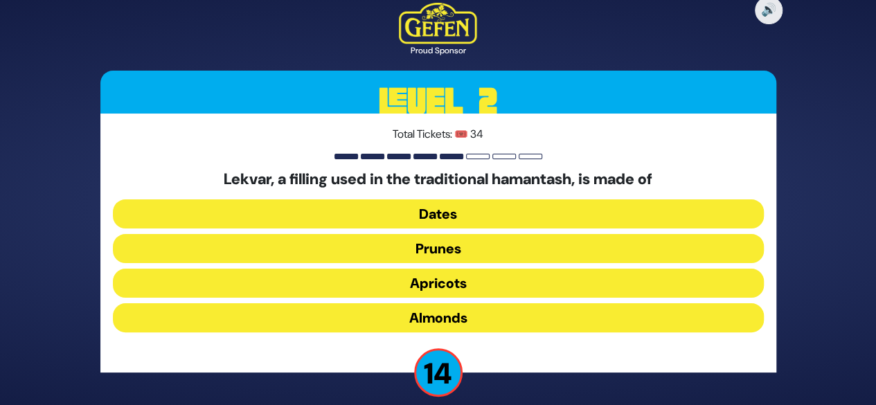
click at [448, 250] on button "Prunes" at bounding box center [438, 248] width 651 height 29
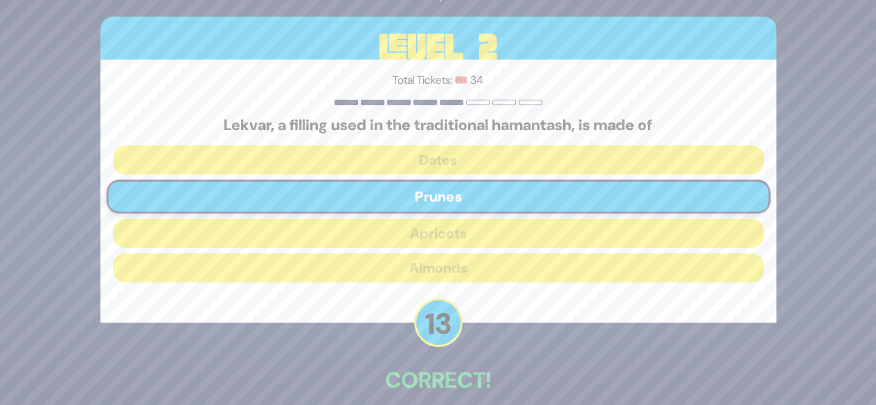
scroll to position [68, 0]
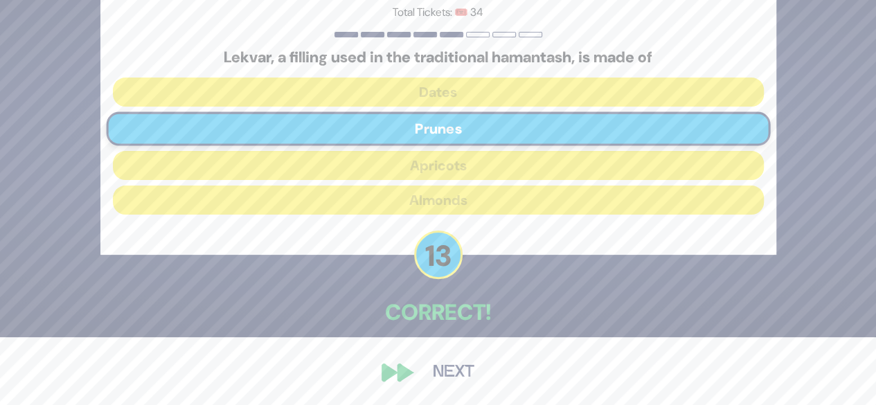
click at [454, 378] on button "Next" at bounding box center [454, 373] width 80 height 32
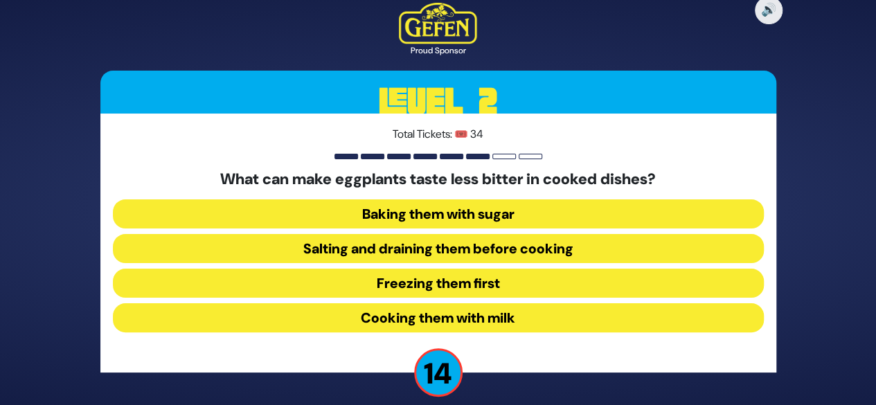
click at [446, 247] on button "Salting and draining them before cooking" at bounding box center [438, 248] width 651 height 29
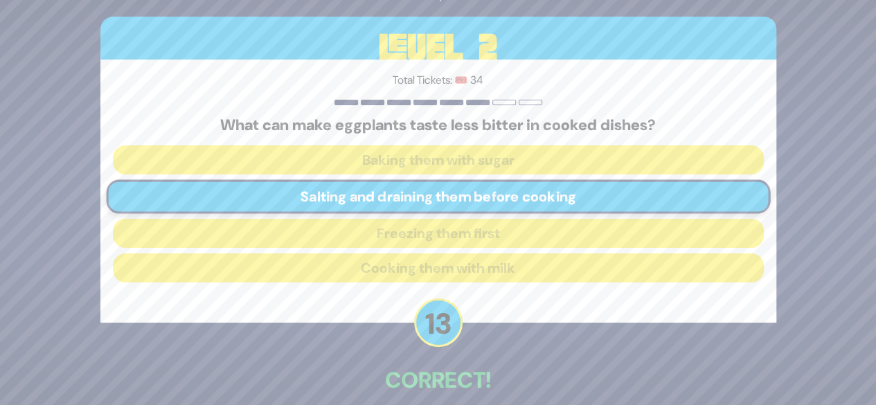
scroll to position [68, 0]
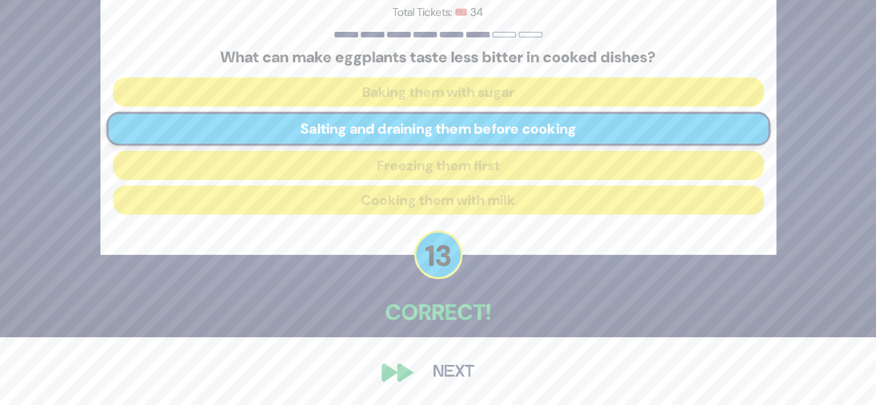
click at [448, 369] on button "Next" at bounding box center [454, 373] width 80 height 32
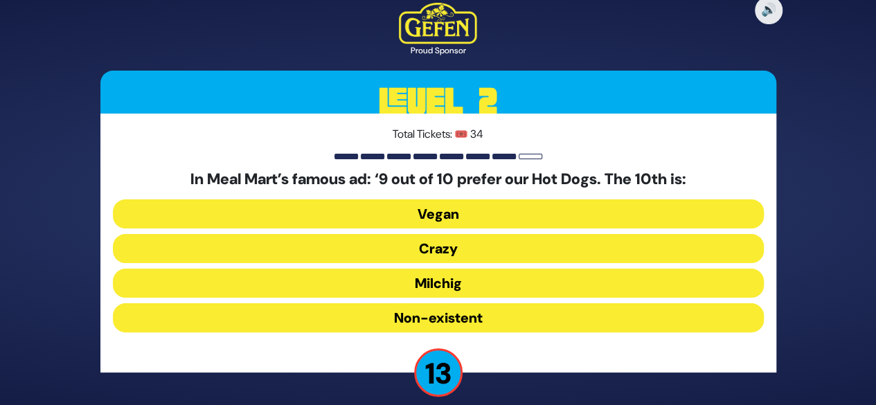
click at [445, 274] on button "Milchig" at bounding box center [438, 283] width 651 height 29
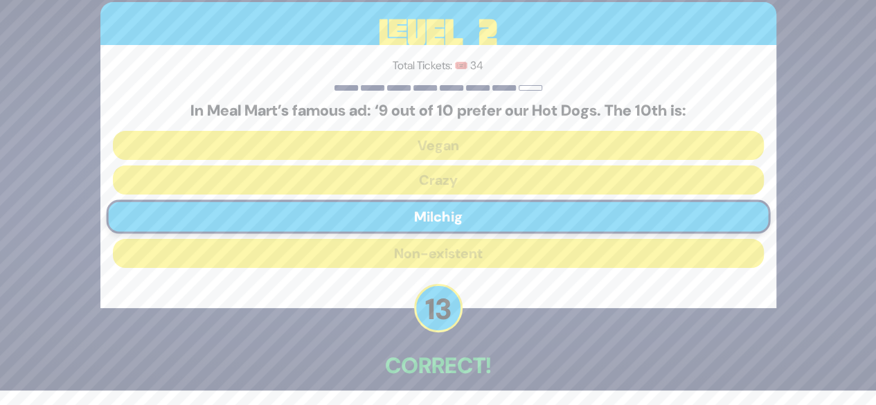
scroll to position [68, 0]
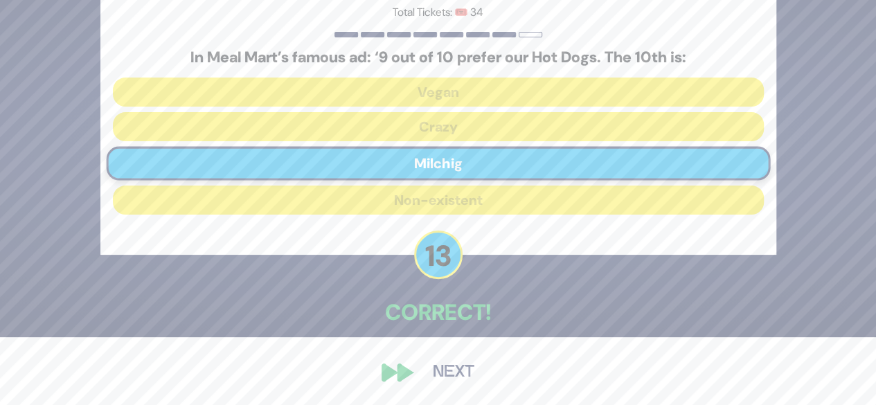
click at [448, 375] on button "Next" at bounding box center [454, 373] width 80 height 32
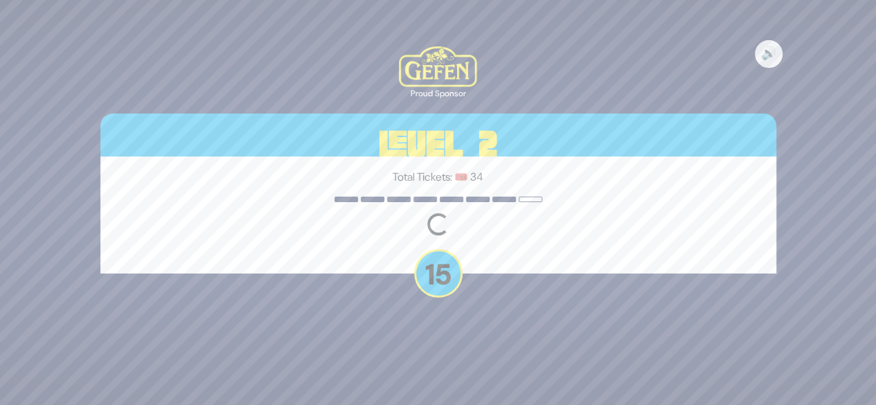
scroll to position [0, 0]
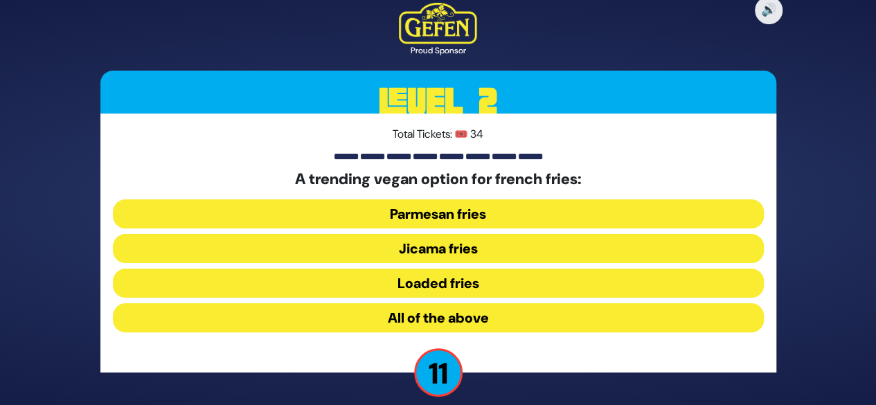
click at [461, 251] on button "Jicama fries" at bounding box center [438, 248] width 651 height 29
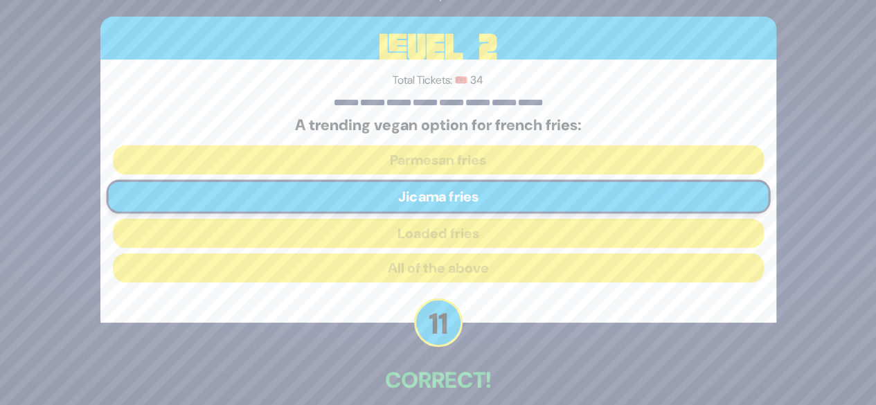
scroll to position [68, 0]
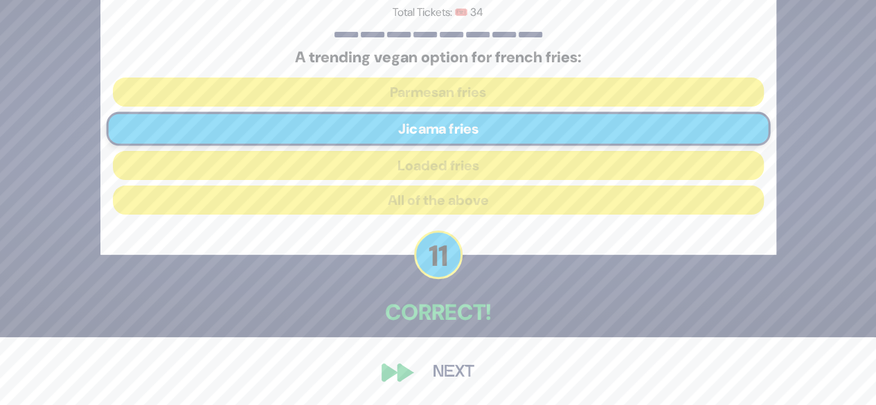
click at [445, 370] on button "Next" at bounding box center [454, 373] width 80 height 32
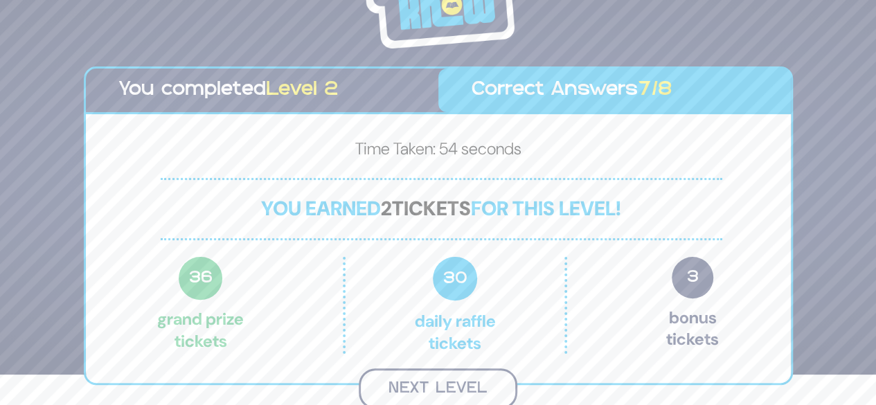
scroll to position [29, 0]
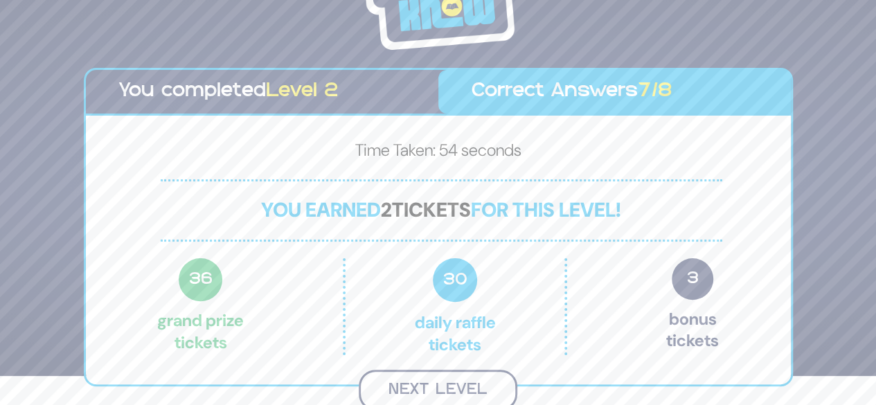
click at [477, 385] on button "Next Level" at bounding box center [438, 390] width 159 height 41
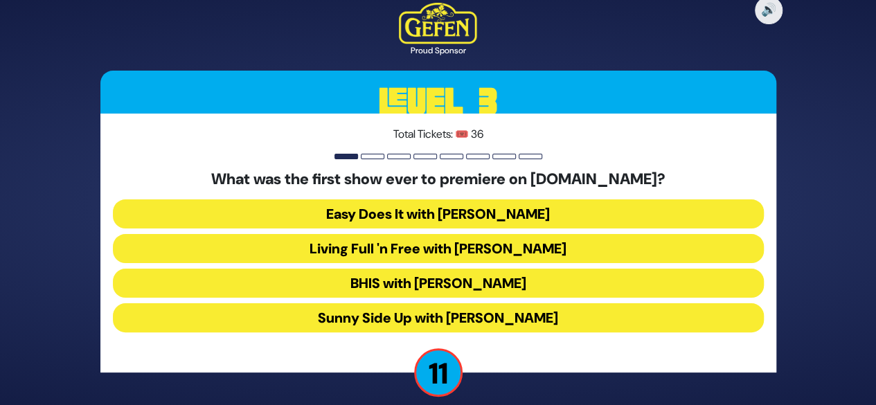
click at [439, 207] on button "Easy Does It with Esty Wolbe" at bounding box center [438, 214] width 651 height 29
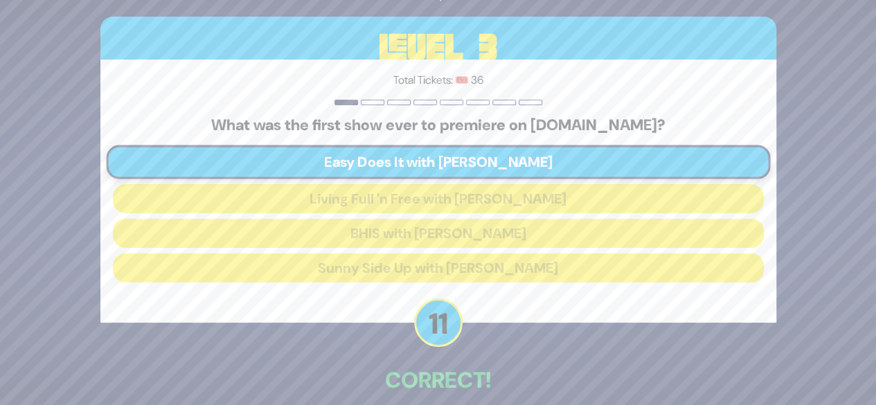
scroll to position [68, 0]
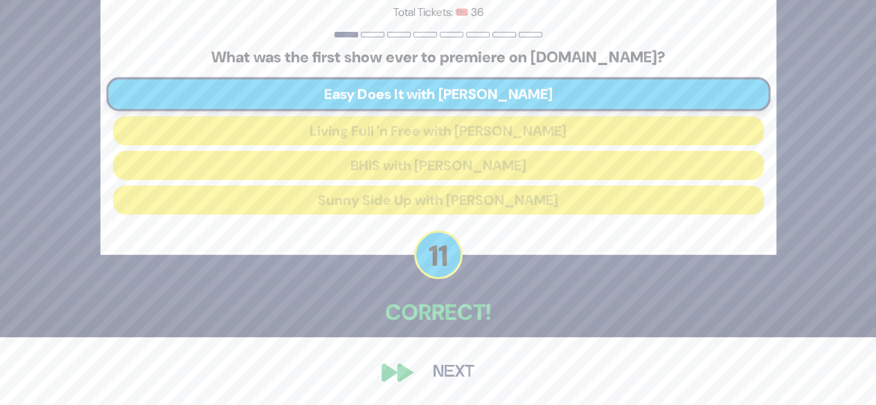
click at [439, 364] on button "Next" at bounding box center [454, 373] width 80 height 32
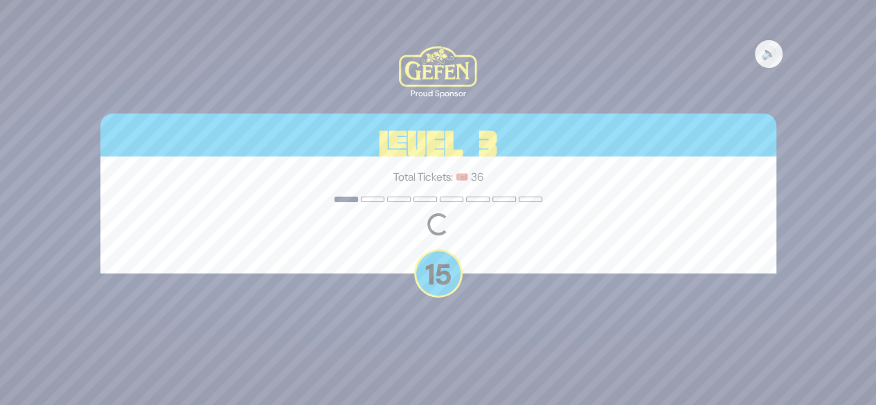
scroll to position [0, 0]
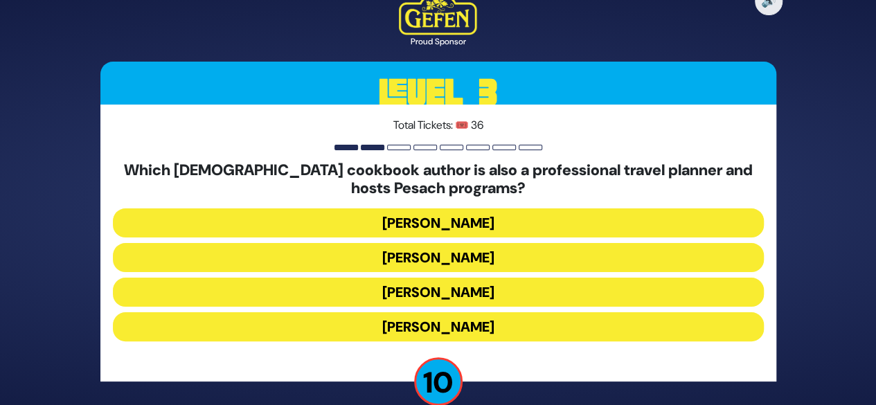
click at [453, 261] on button "Naomi Nachman" at bounding box center [438, 257] width 651 height 29
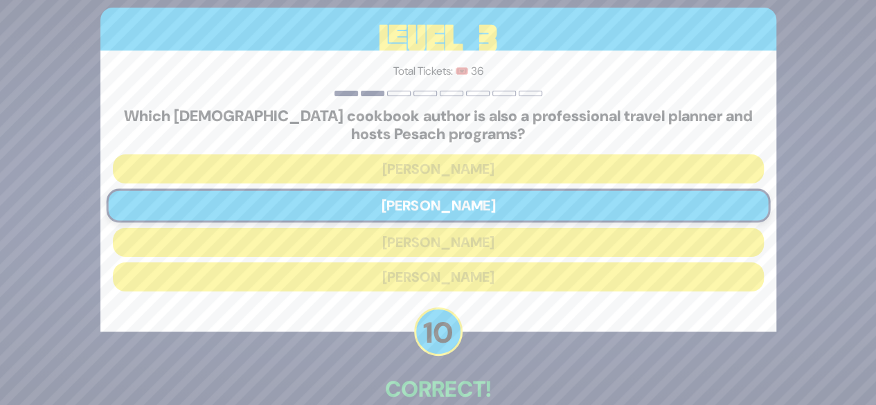
scroll to position [76, 0]
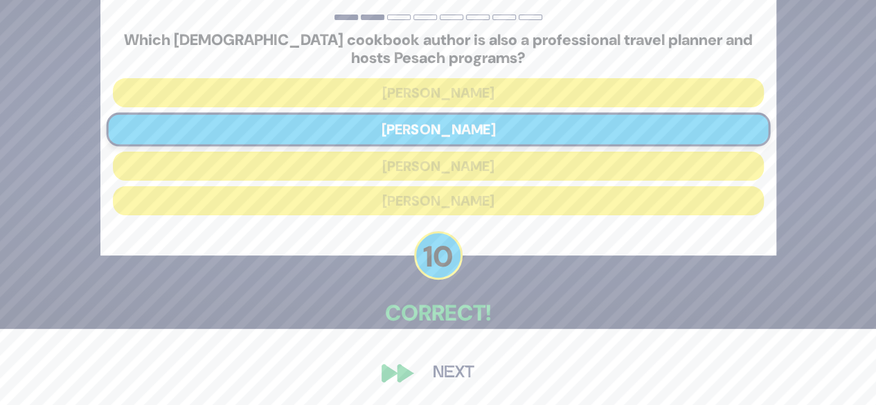
click at [449, 375] on button "Next" at bounding box center [454, 373] width 80 height 32
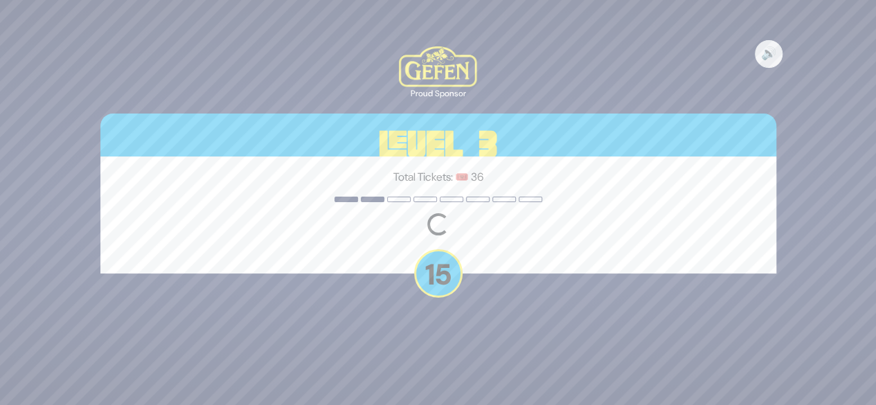
scroll to position [0, 0]
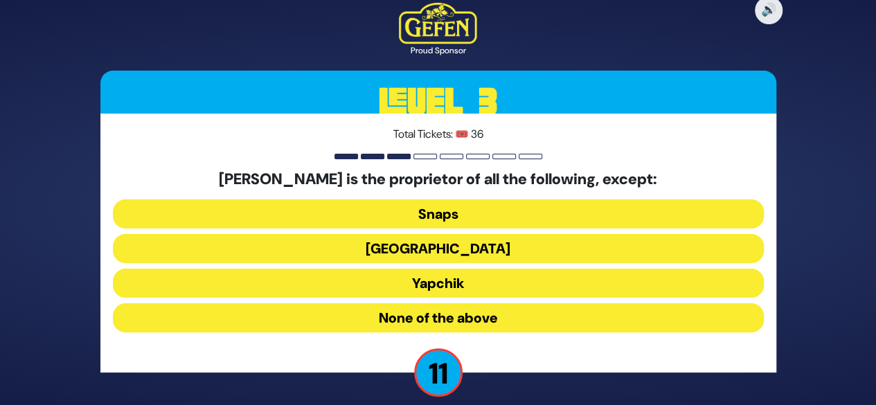
click at [432, 289] on button "Yapchik" at bounding box center [438, 283] width 651 height 29
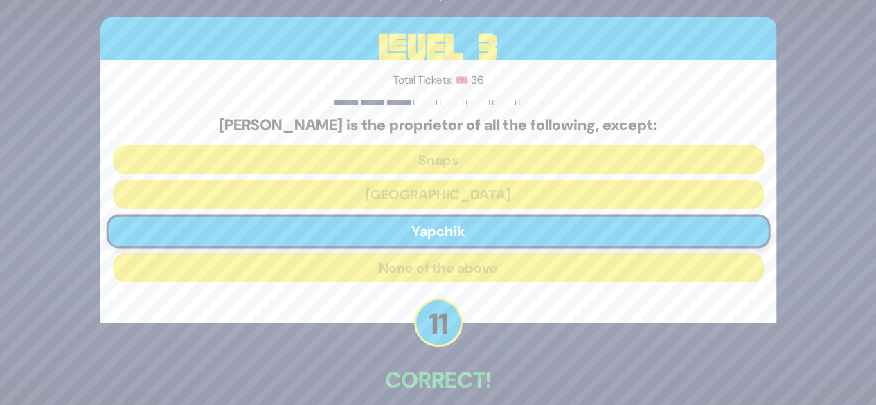
scroll to position [68, 0]
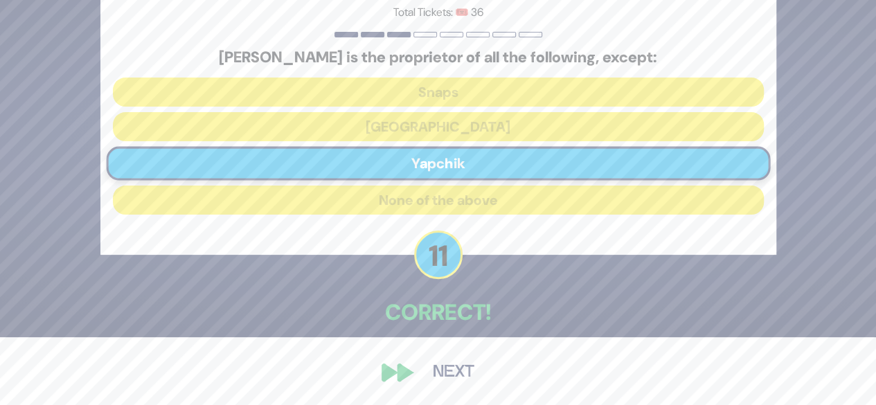
click at [456, 375] on button "Next" at bounding box center [454, 373] width 80 height 32
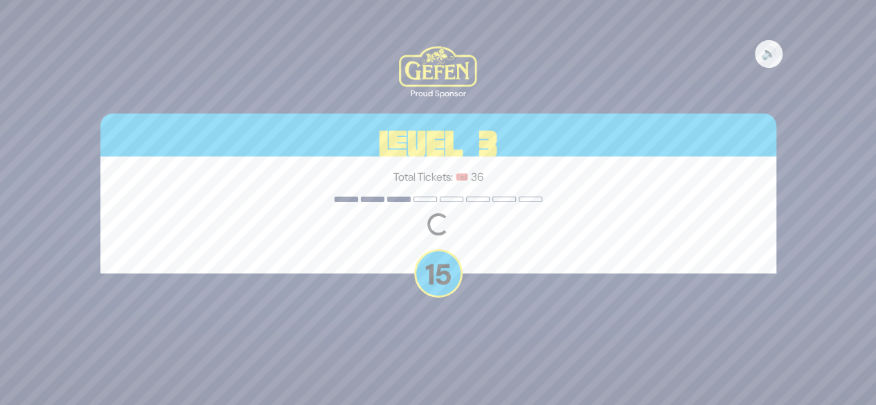
scroll to position [0, 0]
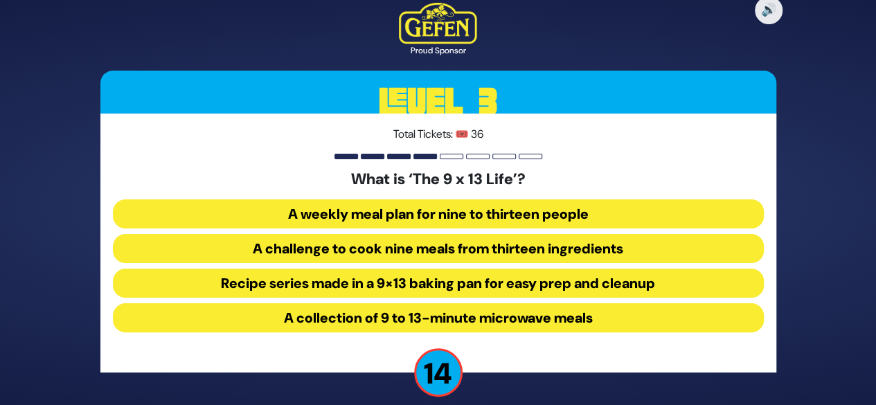
click at [451, 283] on button "Recipe series made in a 9×13 baking pan for easy prep and cleanup" at bounding box center [438, 283] width 651 height 29
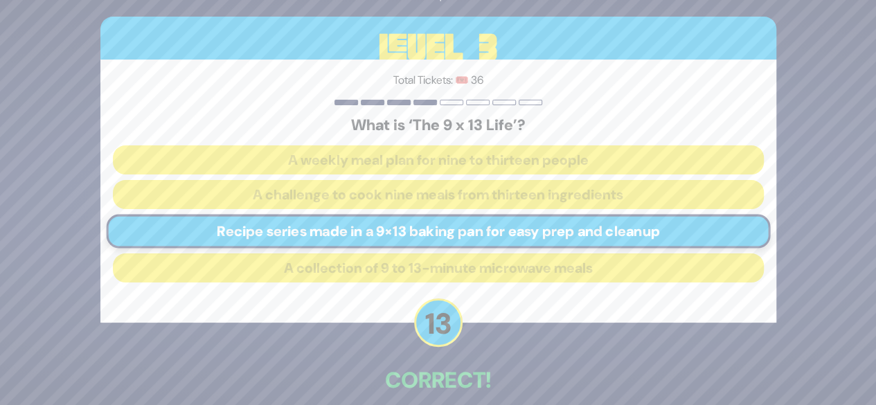
scroll to position [68, 0]
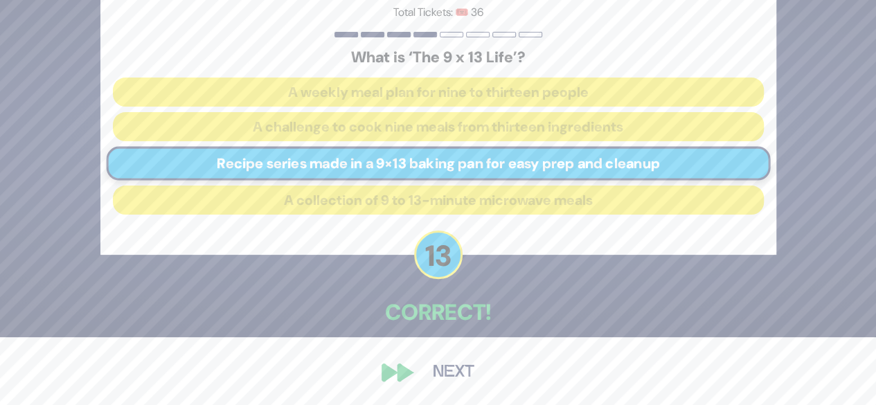
click at [450, 368] on button "Next" at bounding box center [454, 373] width 80 height 32
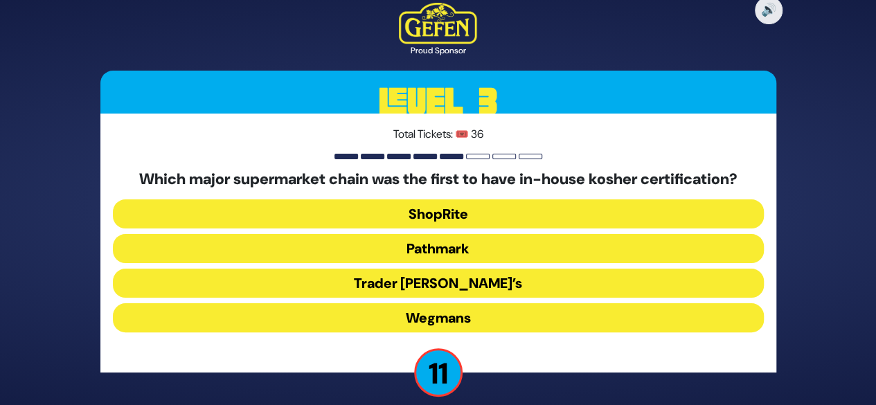
click at [459, 211] on button "ShopRite" at bounding box center [438, 214] width 651 height 29
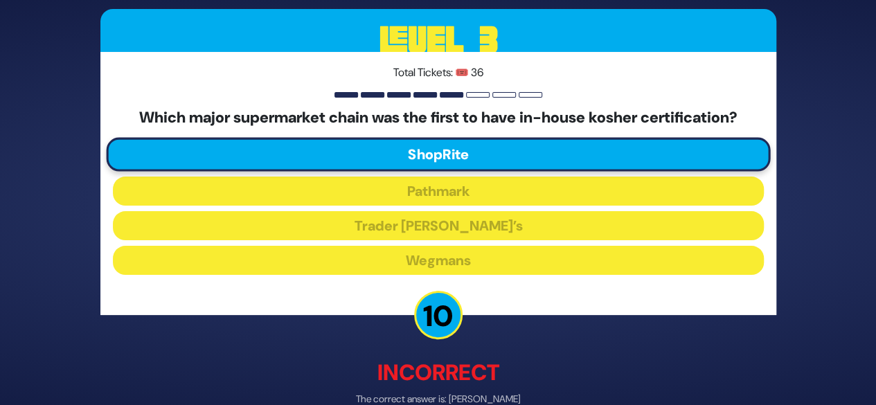
scroll to position [75, 0]
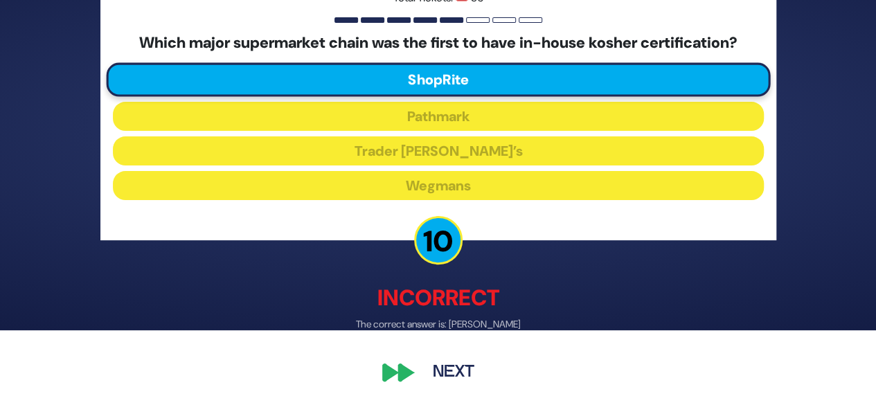
click at [439, 369] on button "Next" at bounding box center [454, 373] width 80 height 32
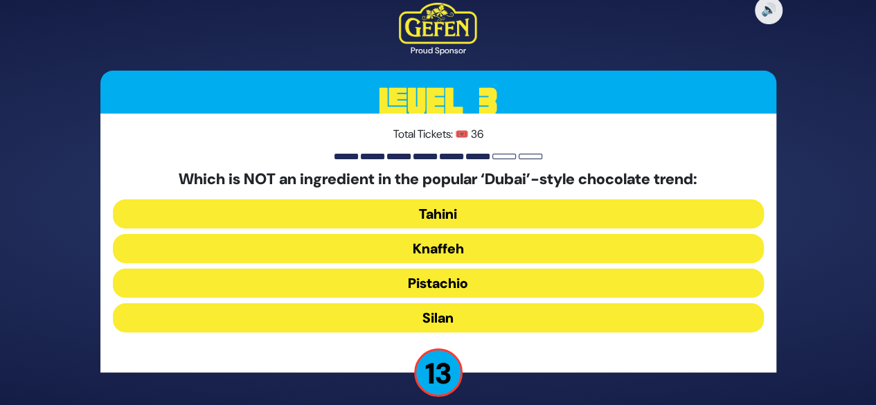
click at [436, 317] on button "Silan" at bounding box center [438, 317] width 651 height 29
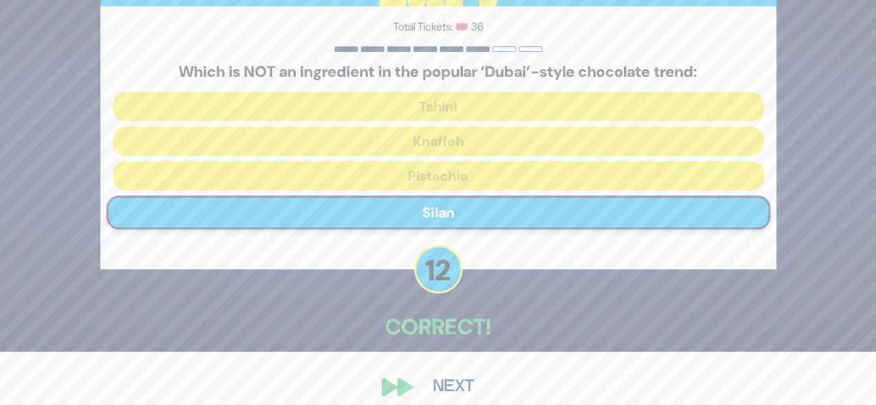
scroll to position [68, 0]
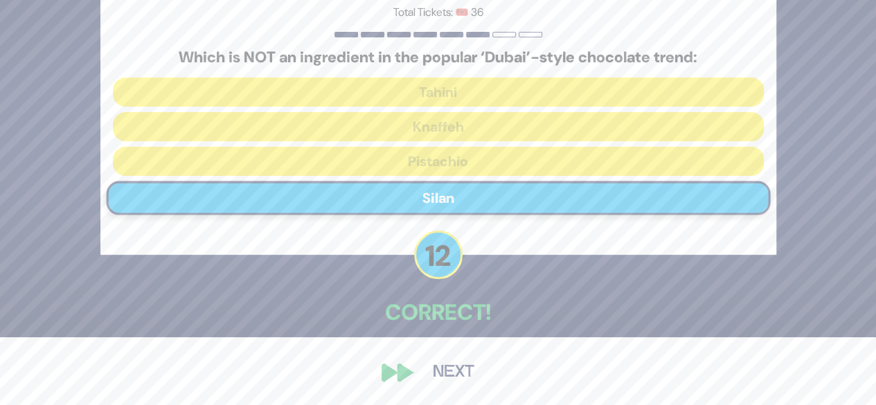
click at [450, 369] on button "Next" at bounding box center [454, 373] width 80 height 32
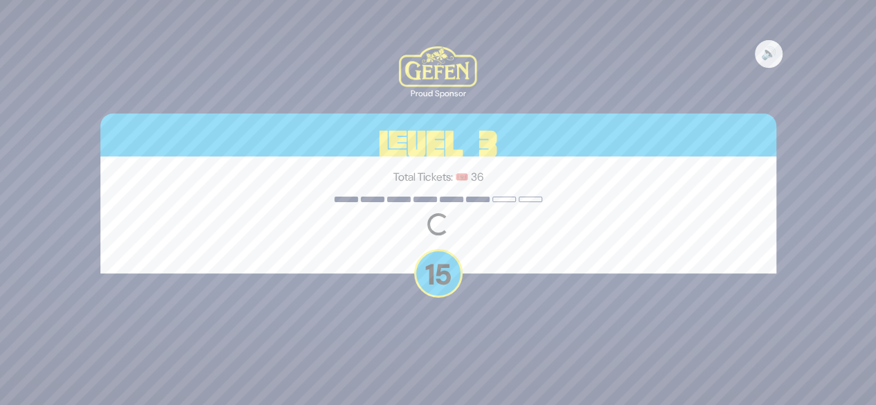
scroll to position [0, 0]
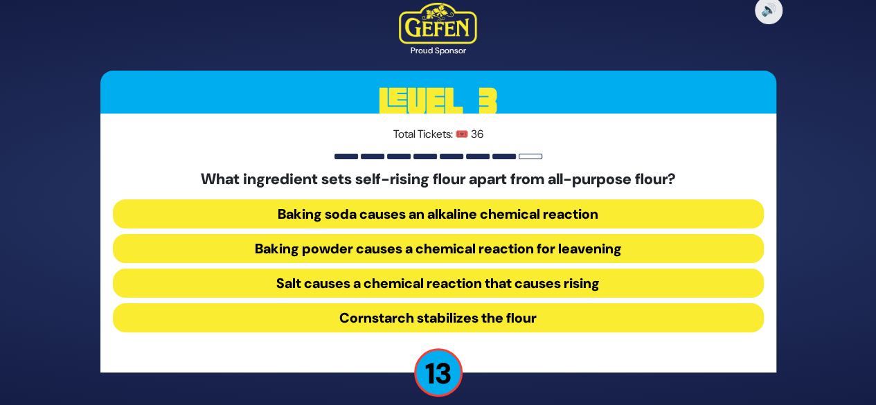
click at [402, 240] on button "Baking powder causes a chemical reaction for leavening" at bounding box center [438, 248] width 651 height 29
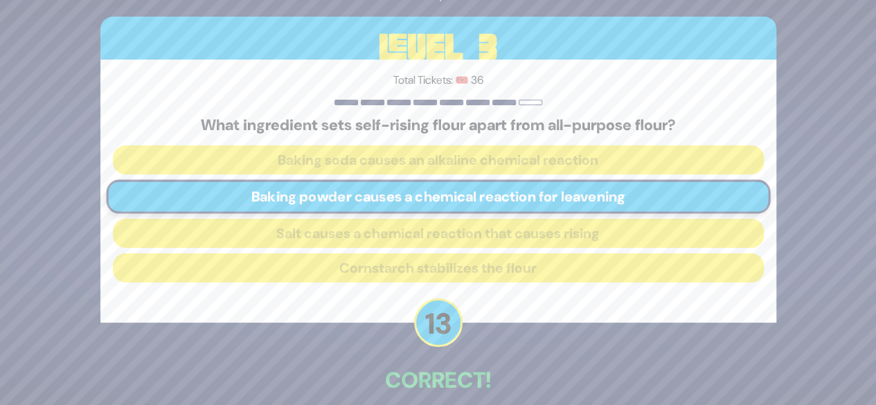
scroll to position [68, 0]
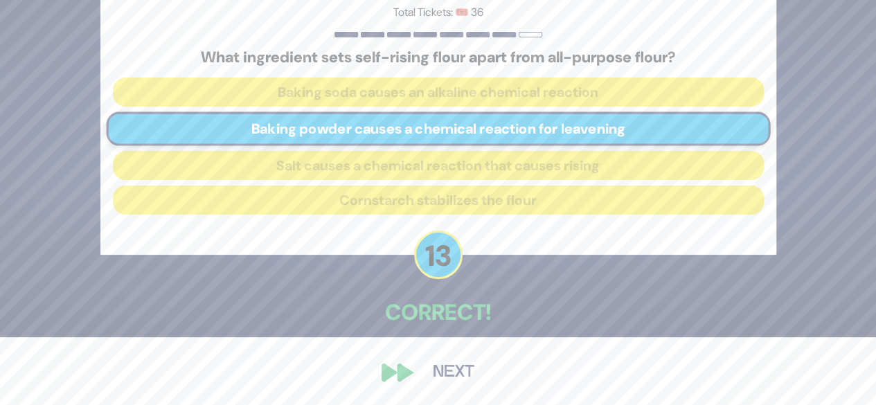
click at [447, 371] on button "Next" at bounding box center [454, 373] width 80 height 32
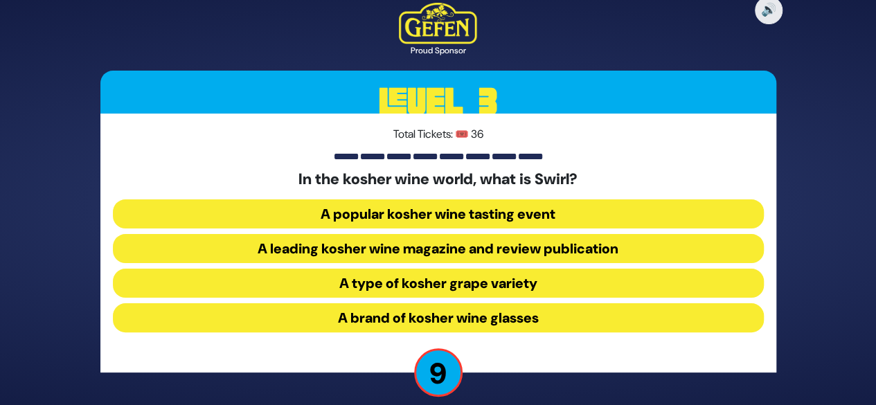
click at [434, 215] on button "A popular kosher wine tasting event" at bounding box center [438, 214] width 651 height 29
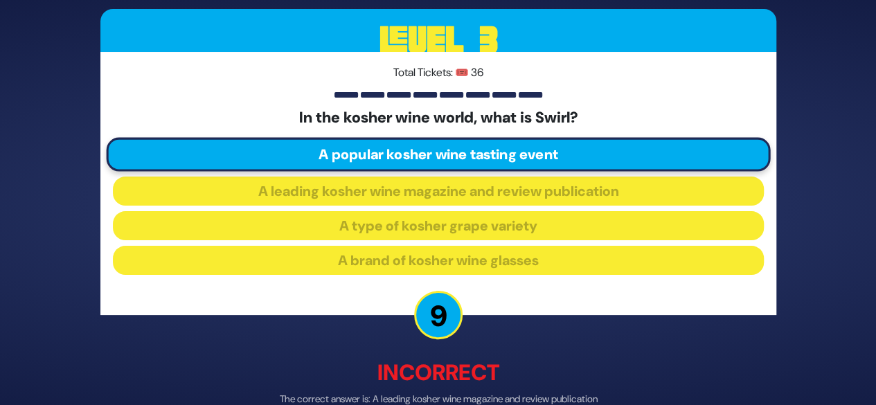
scroll to position [75, 0]
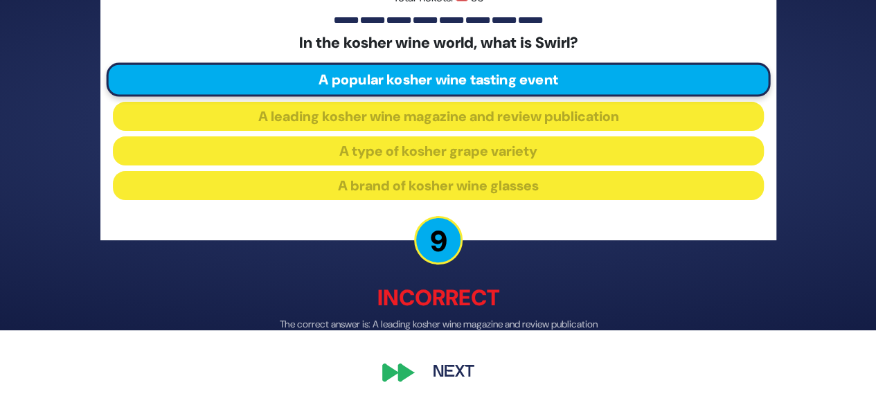
click at [431, 382] on button "Next" at bounding box center [454, 373] width 80 height 32
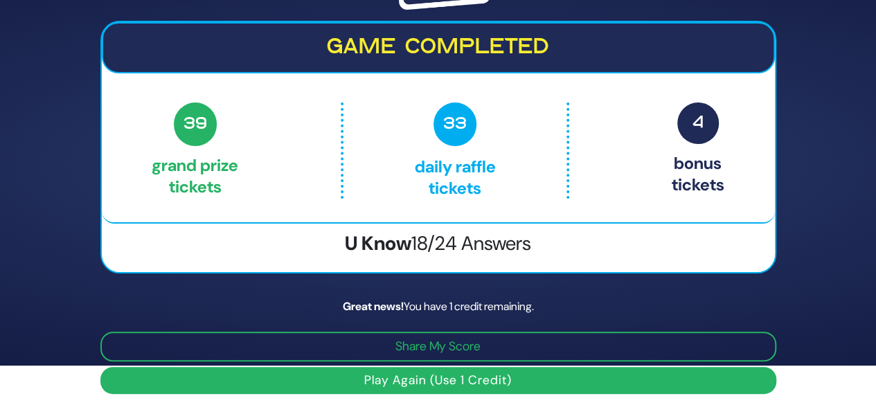
scroll to position [44, 0]
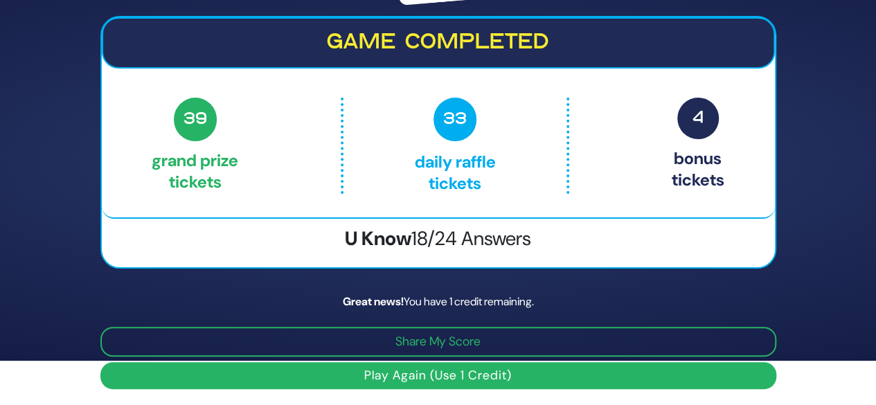
click at [430, 375] on button "Play Again (Use 1 Credit)" at bounding box center [438, 375] width 676 height 27
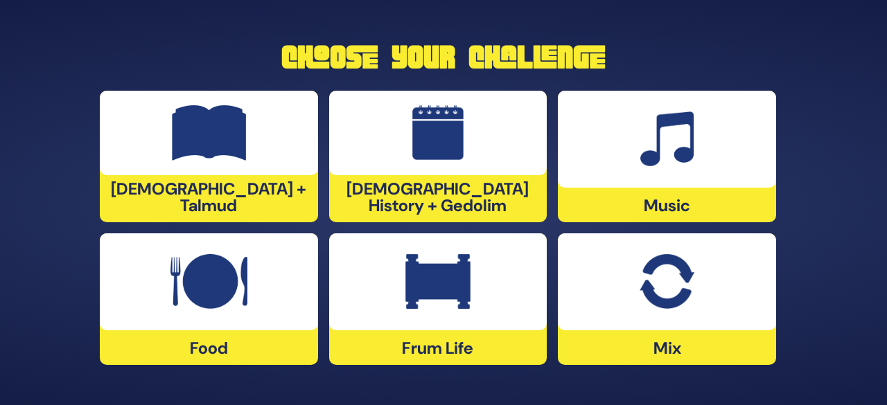
click at [222, 267] on img at bounding box center [208, 281] width 77 height 55
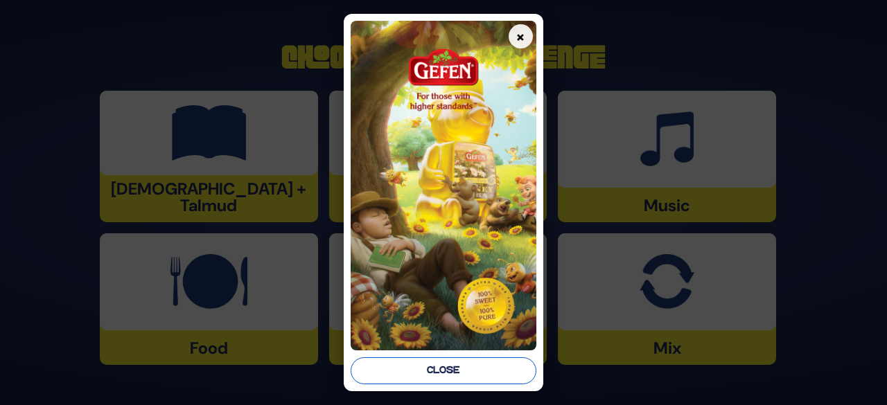
click at [495, 370] on button "Close" at bounding box center [444, 370] width 186 height 27
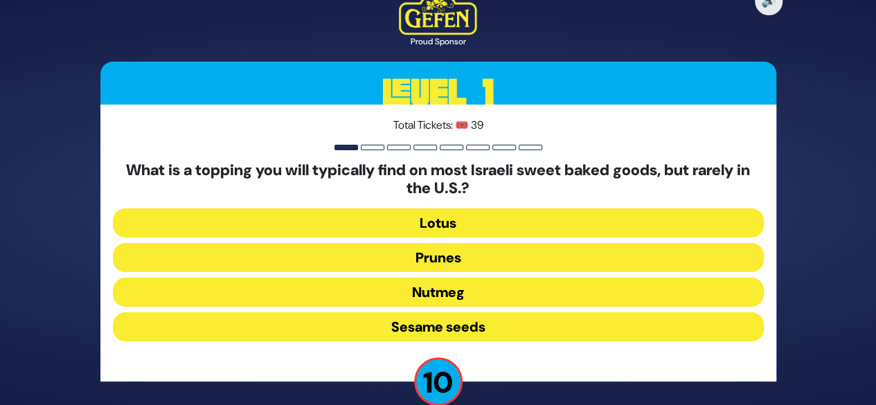
click at [439, 328] on button "Sesame seeds" at bounding box center [438, 326] width 651 height 29
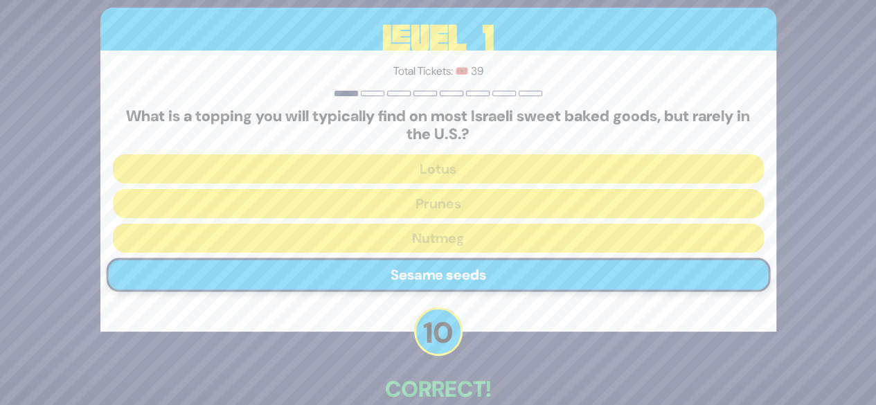
scroll to position [76, 0]
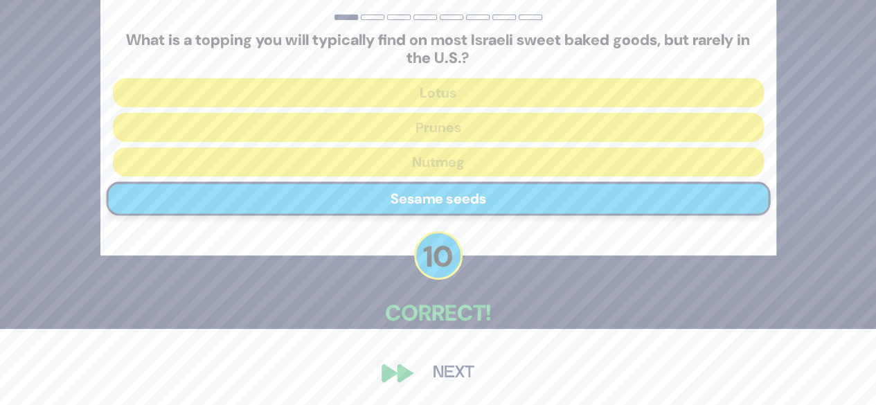
click at [453, 374] on button "Next" at bounding box center [454, 373] width 80 height 32
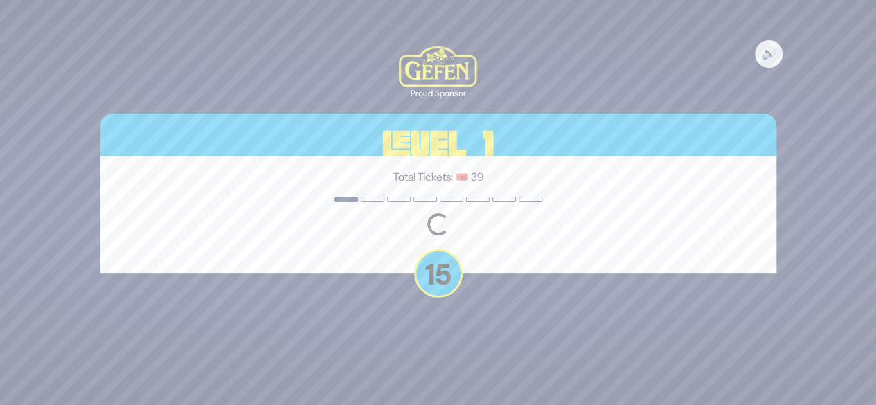
scroll to position [0, 0]
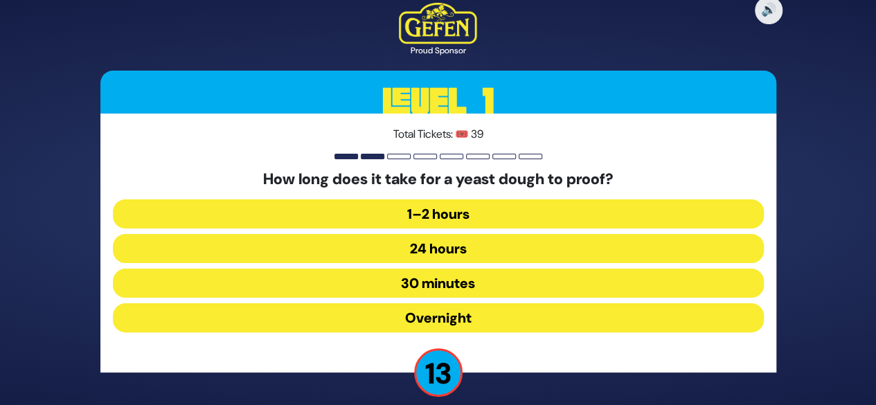
click at [430, 214] on button "1–2 hours" at bounding box center [438, 214] width 651 height 29
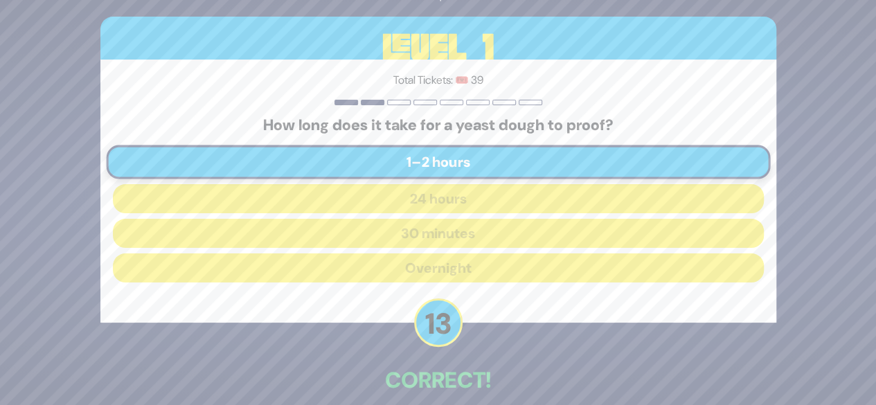
scroll to position [68, 0]
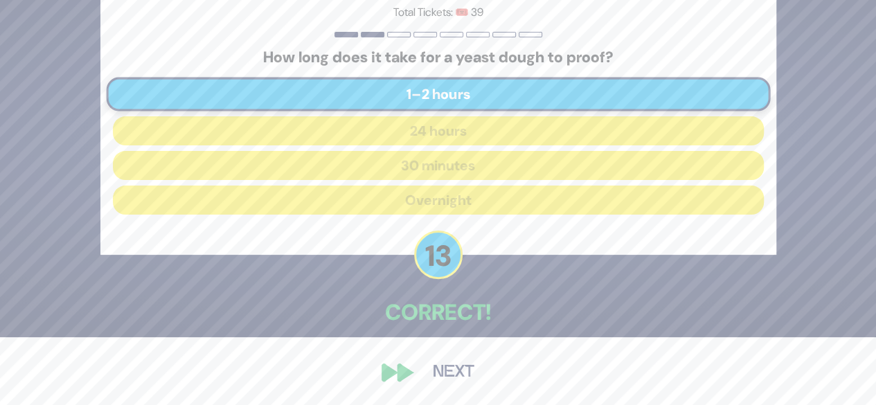
click at [443, 375] on button "Next" at bounding box center [454, 373] width 80 height 32
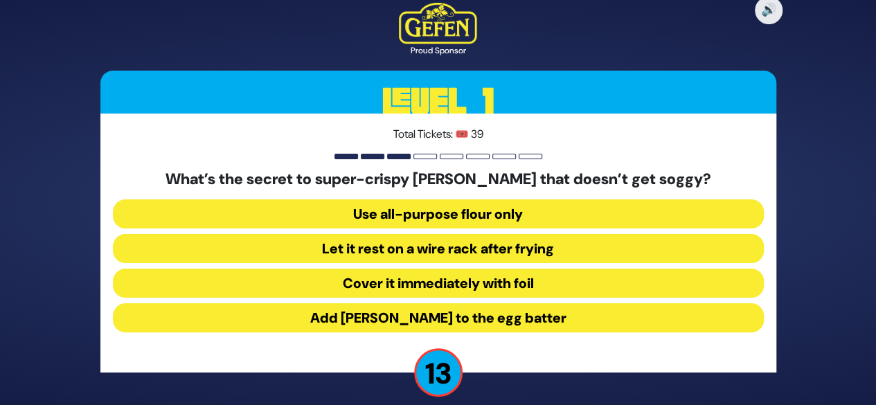
click at [443, 251] on button "Let it rest on a wire rack after frying" at bounding box center [438, 248] width 651 height 29
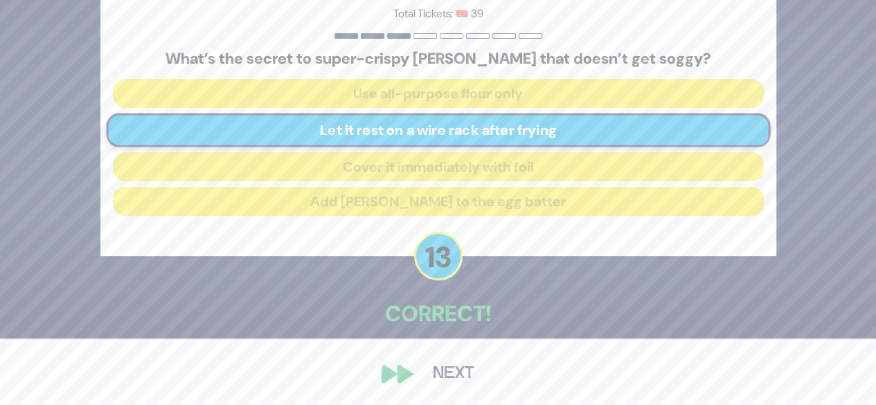
scroll to position [68, 0]
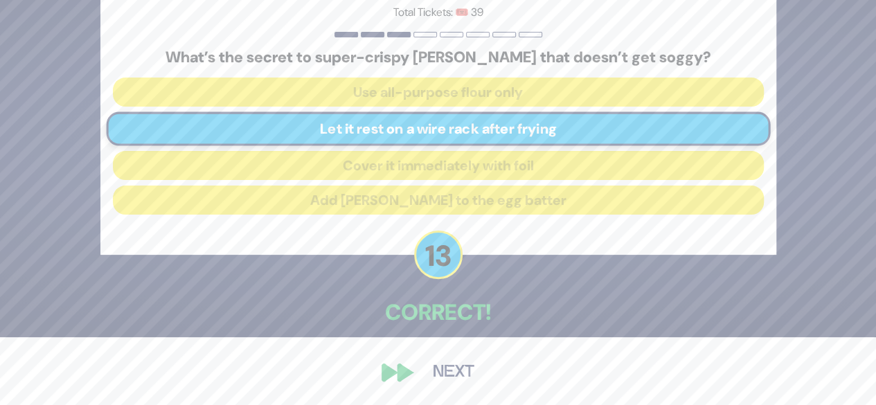
click at [464, 374] on button "Next" at bounding box center [454, 373] width 80 height 32
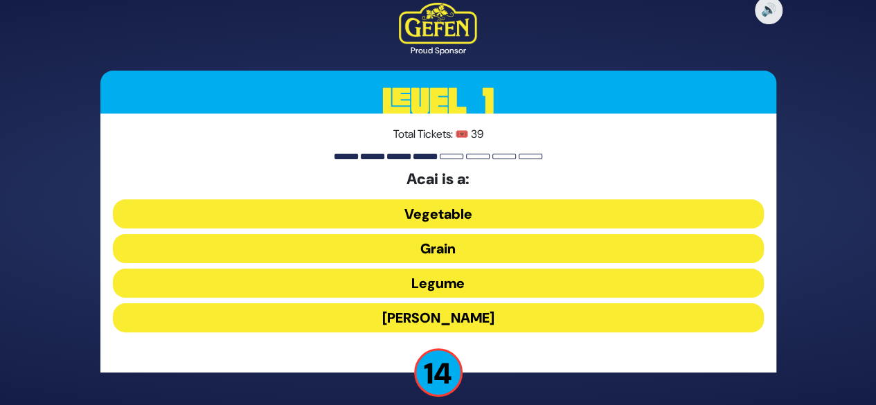
click at [455, 313] on button "[PERSON_NAME]" at bounding box center [438, 317] width 651 height 29
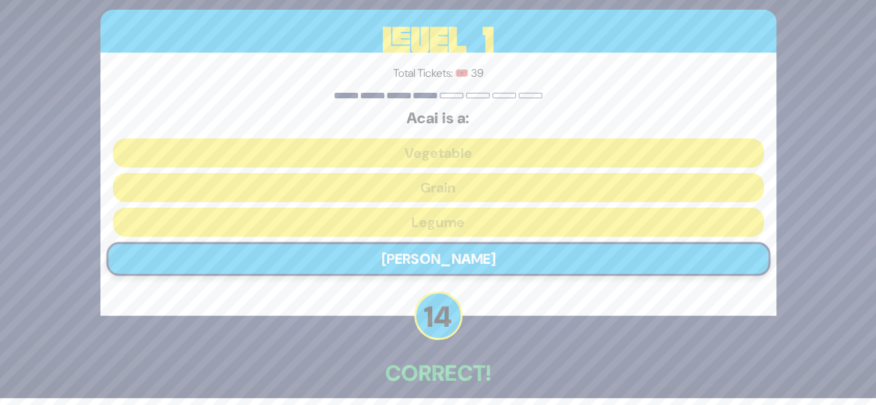
scroll to position [68, 0]
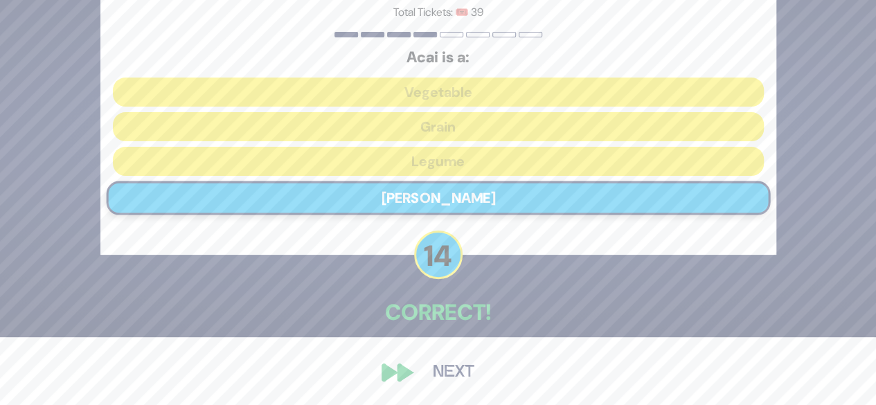
click at [452, 374] on button "Next" at bounding box center [454, 373] width 80 height 32
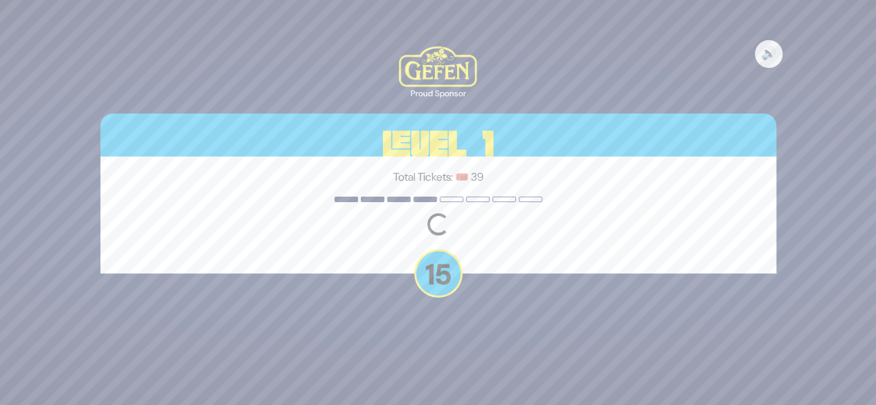
scroll to position [0, 0]
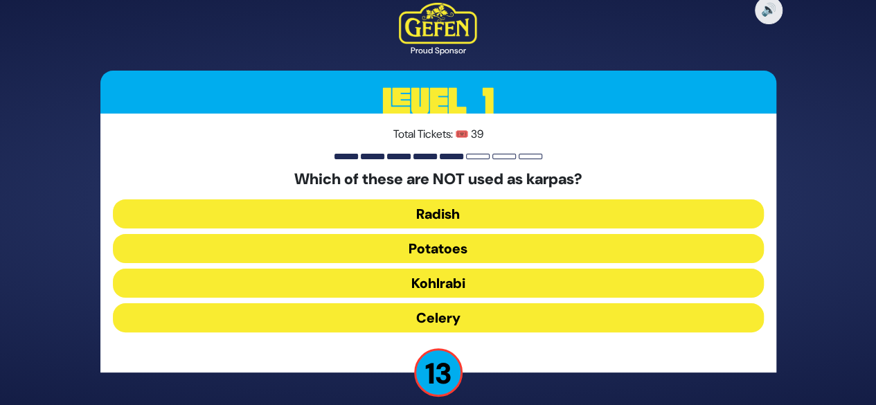
click at [468, 279] on button "Kohlrabi" at bounding box center [438, 283] width 651 height 29
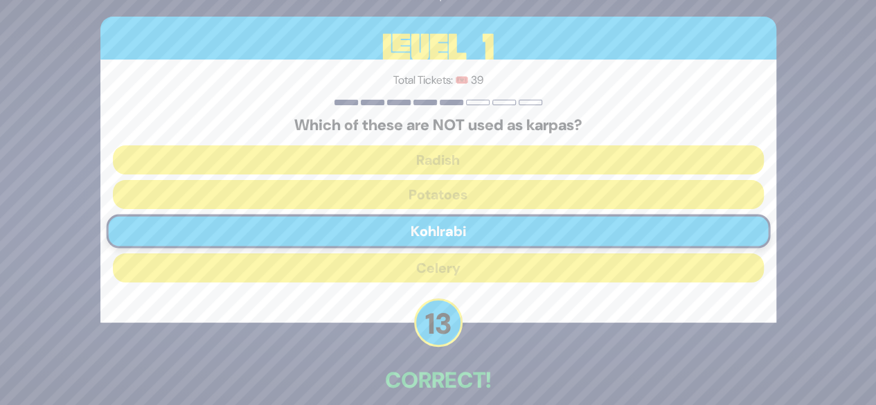
scroll to position [68, 0]
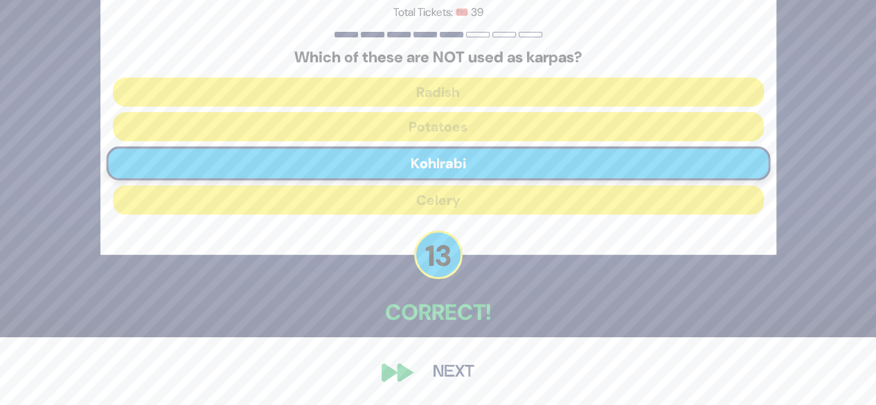
click at [443, 372] on button "Next" at bounding box center [454, 373] width 80 height 32
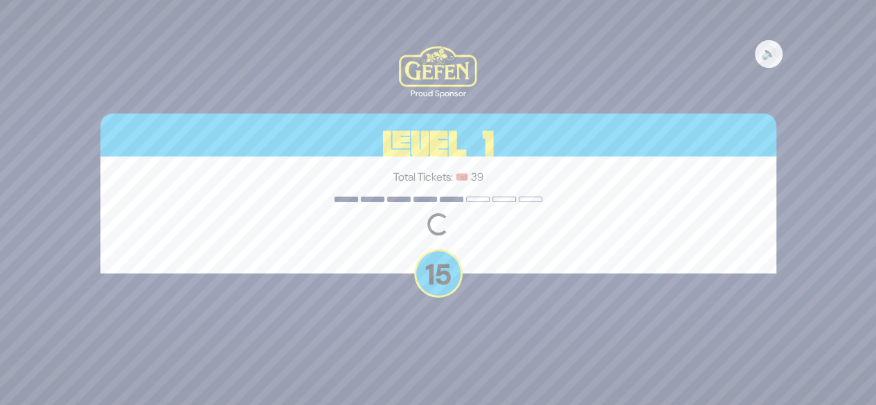
scroll to position [0, 0]
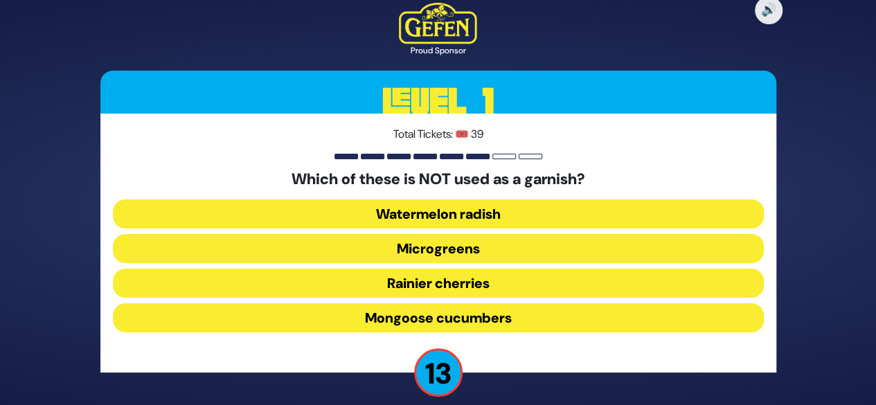
click at [449, 281] on button "Rainier cherries" at bounding box center [438, 283] width 651 height 29
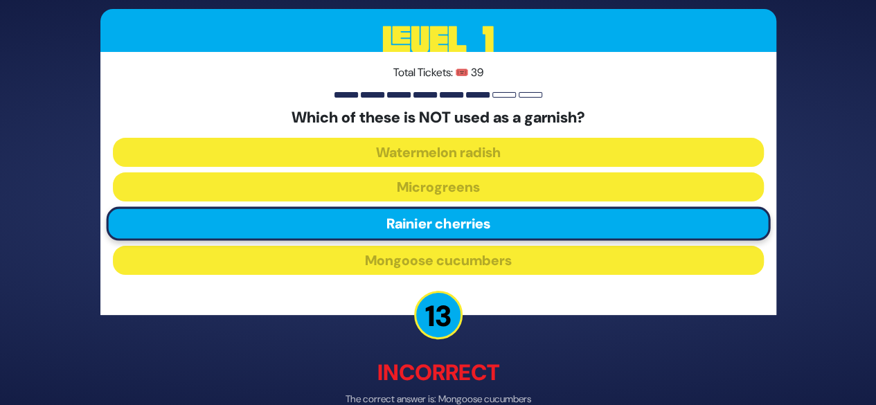
scroll to position [75, 0]
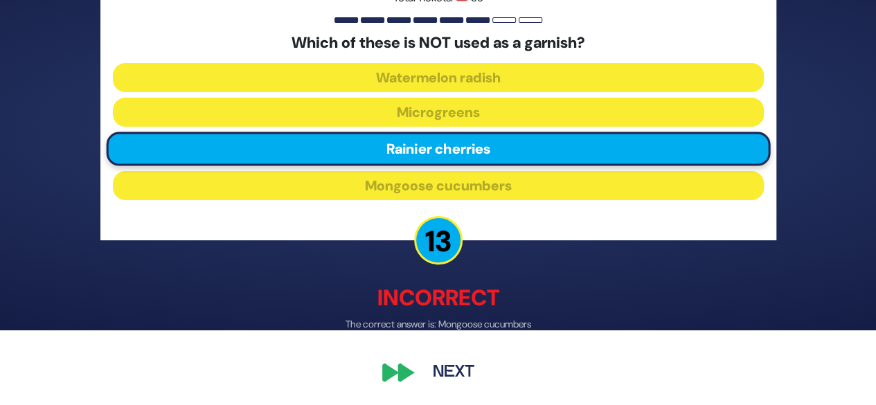
click at [448, 378] on button "Next" at bounding box center [454, 373] width 80 height 32
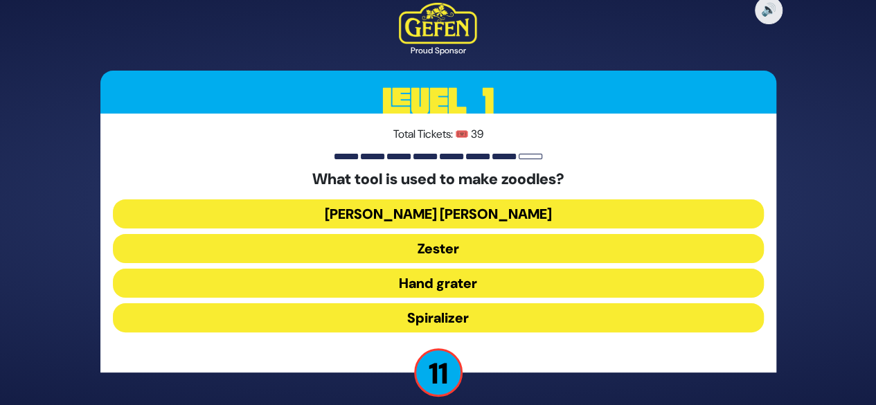
click at [449, 217] on button "[PERSON_NAME] [PERSON_NAME]" at bounding box center [438, 214] width 651 height 29
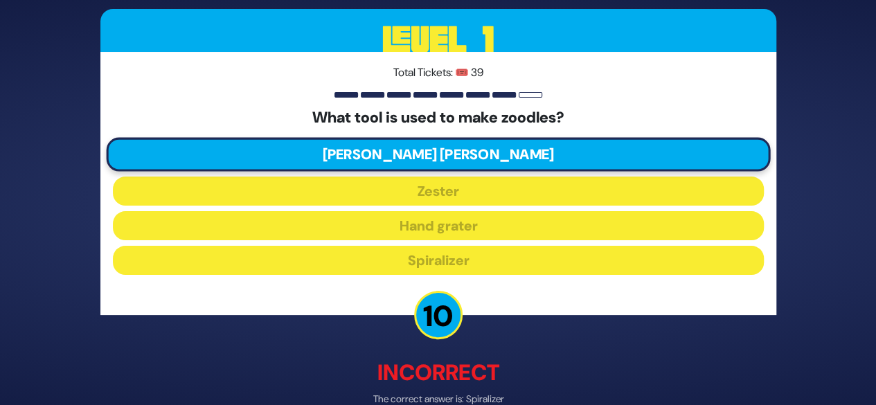
scroll to position [75, 0]
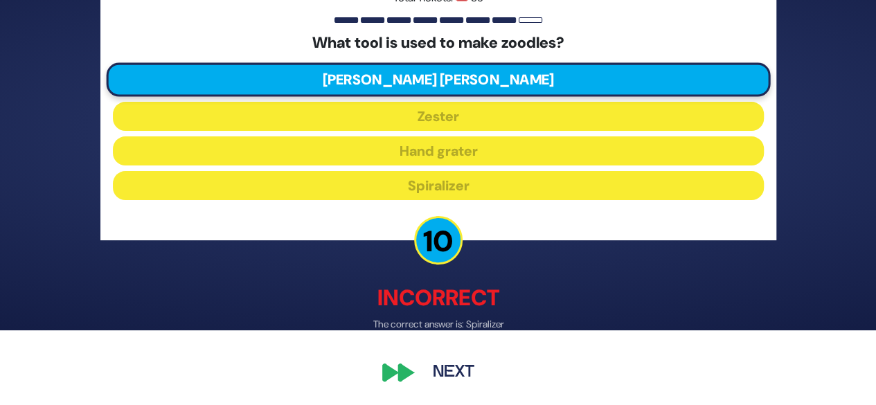
click at [456, 383] on button "Next" at bounding box center [454, 373] width 80 height 32
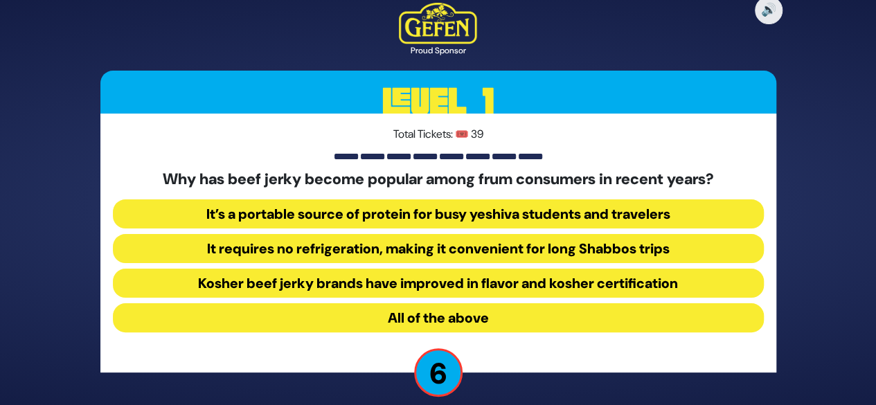
click at [444, 213] on button "It’s a portable source of protein for busy yeshiva students and travelers" at bounding box center [438, 214] width 651 height 29
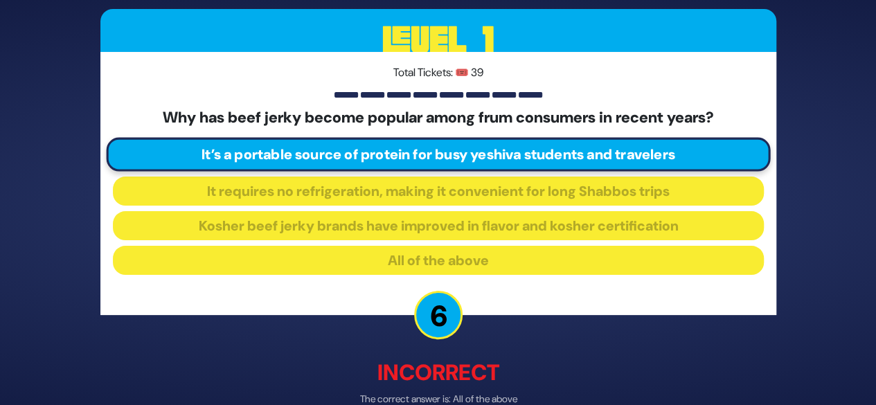
scroll to position [75, 0]
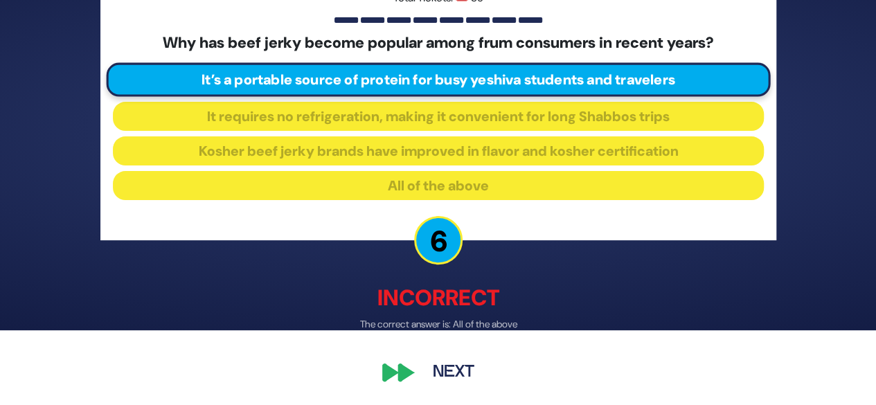
click at [445, 373] on button "Next" at bounding box center [454, 373] width 80 height 32
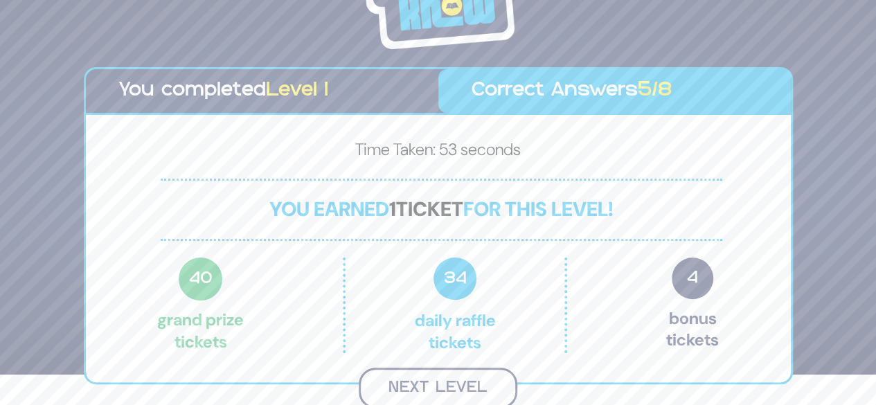
scroll to position [28, 0]
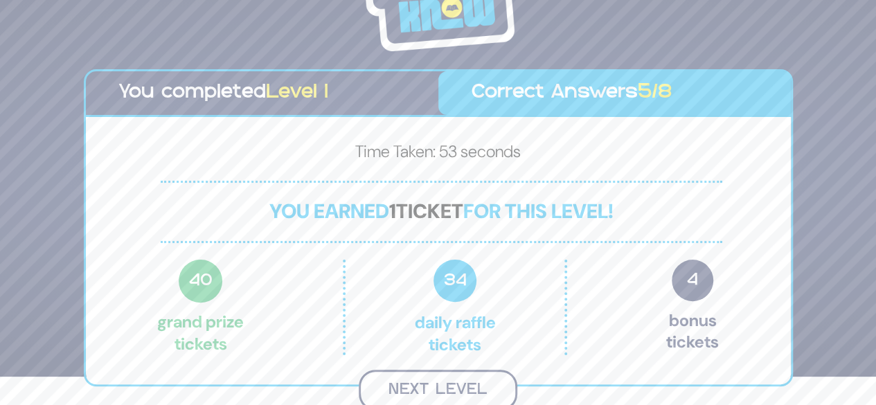
click at [430, 389] on button "Next Level" at bounding box center [438, 390] width 159 height 41
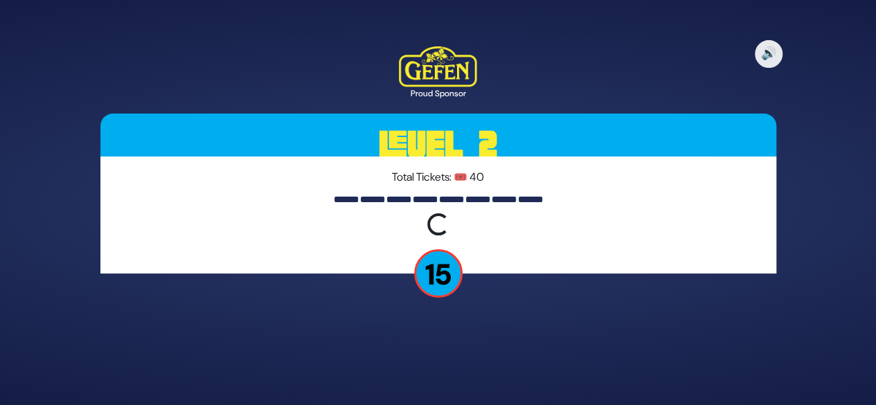
scroll to position [0, 0]
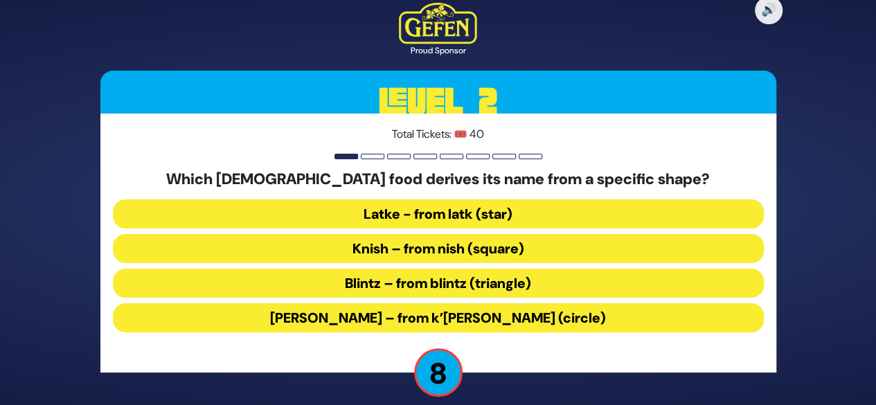
click at [348, 290] on button "Blintz – from blintz (triangle)" at bounding box center [438, 283] width 651 height 29
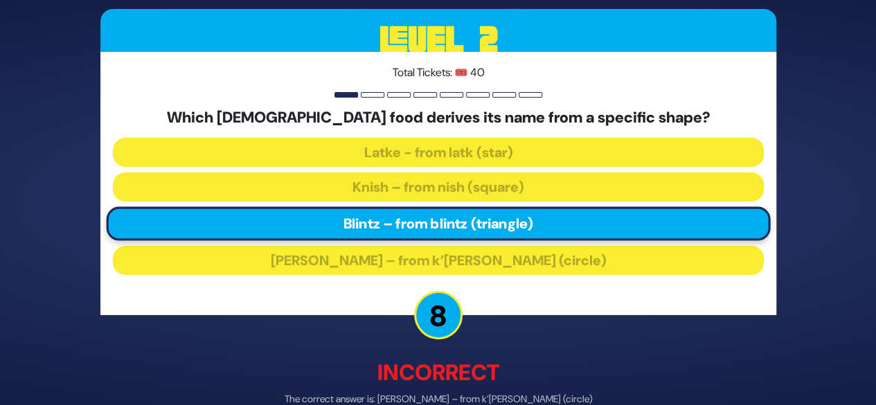
scroll to position [75, 0]
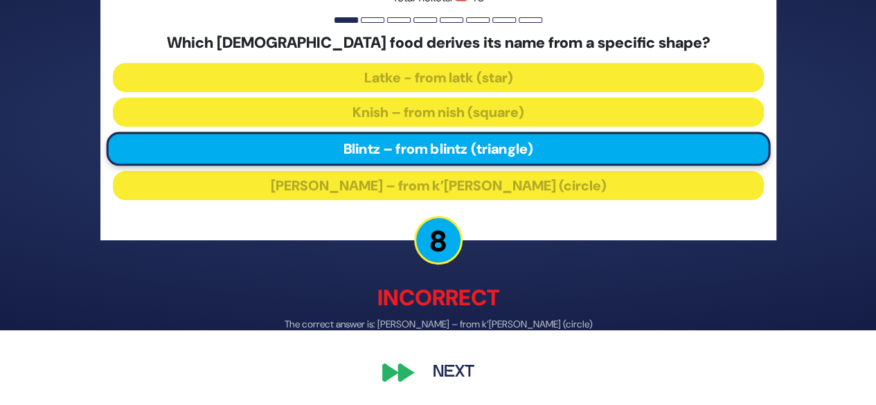
click at [448, 366] on button "Next" at bounding box center [454, 373] width 80 height 32
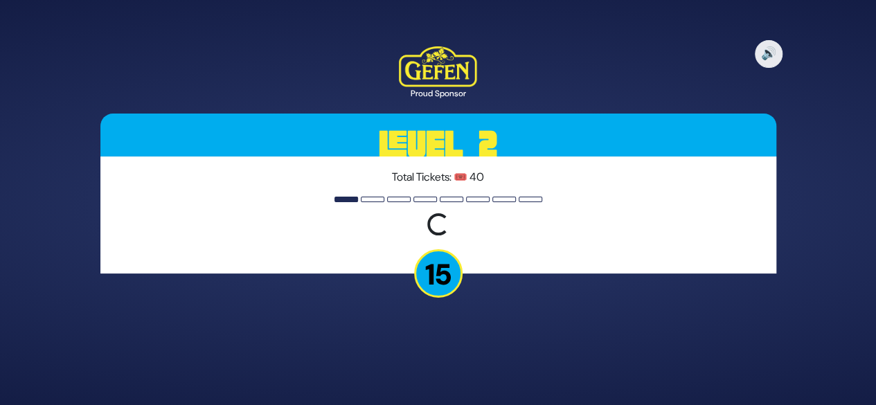
scroll to position [0, 0]
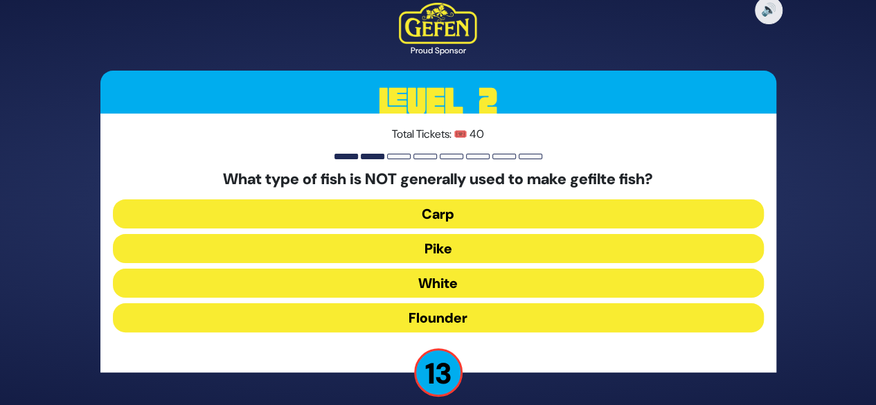
click at [436, 317] on button "Flounder" at bounding box center [438, 317] width 651 height 29
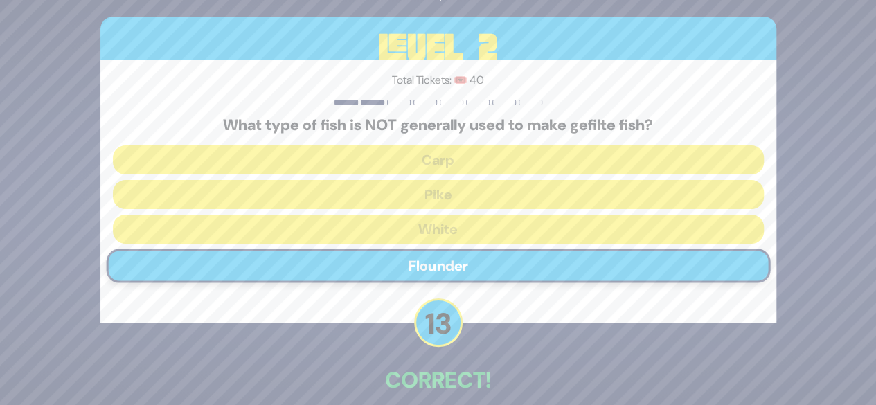
scroll to position [68, 0]
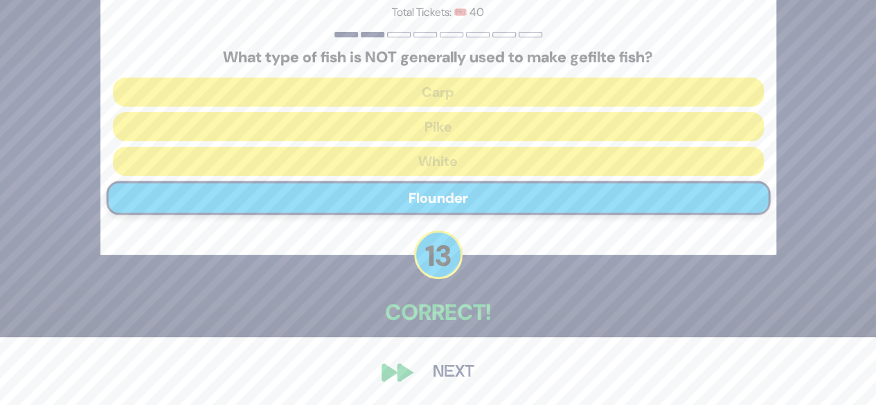
click at [450, 371] on button "Next" at bounding box center [454, 373] width 80 height 32
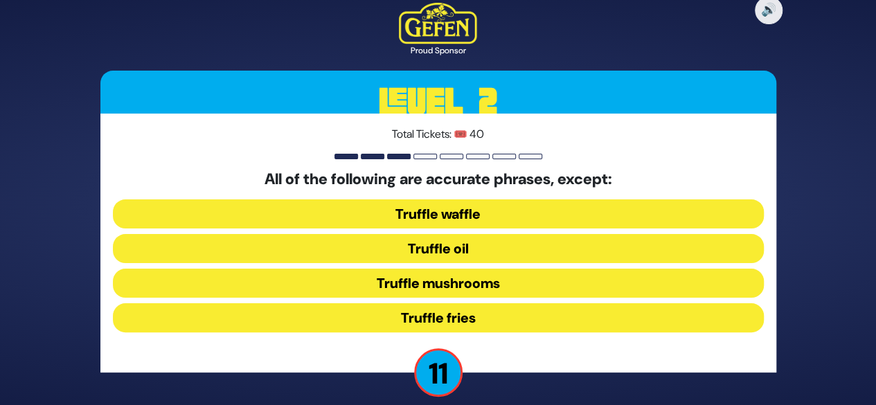
click at [446, 206] on button "Truffle waffle" at bounding box center [438, 214] width 651 height 29
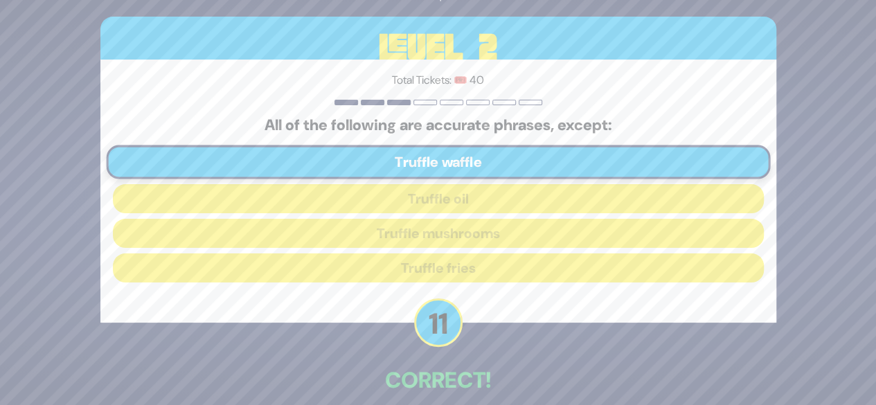
scroll to position [68, 0]
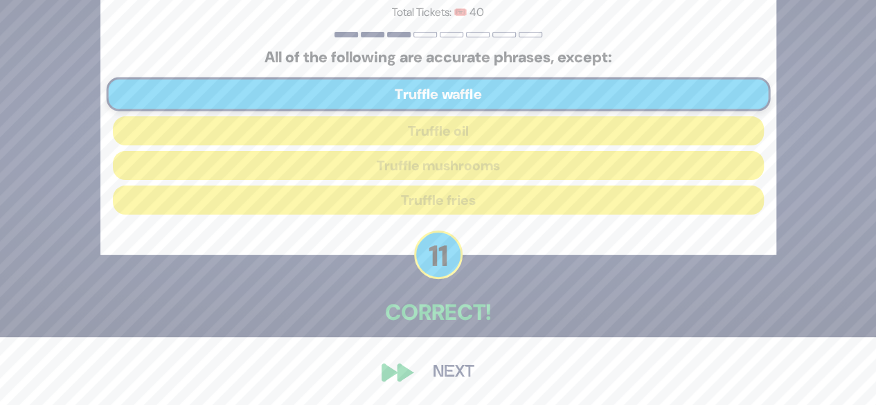
click at [441, 369] on button "Next" at bounding box center [454, 373] width 80 height 32
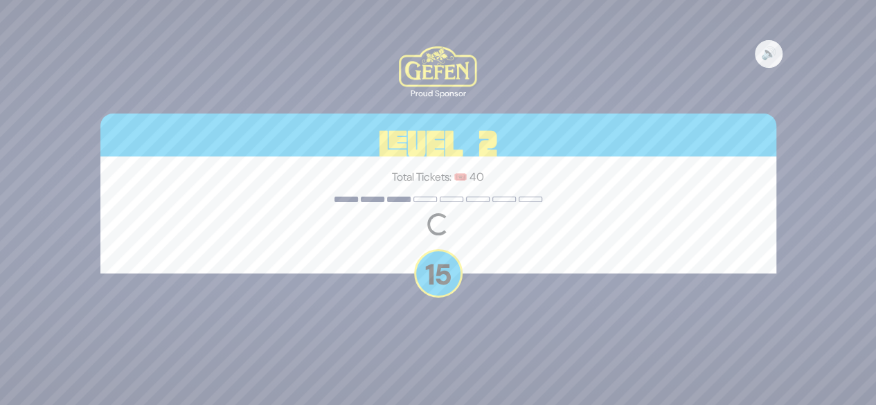
scroll to position [0, 0]
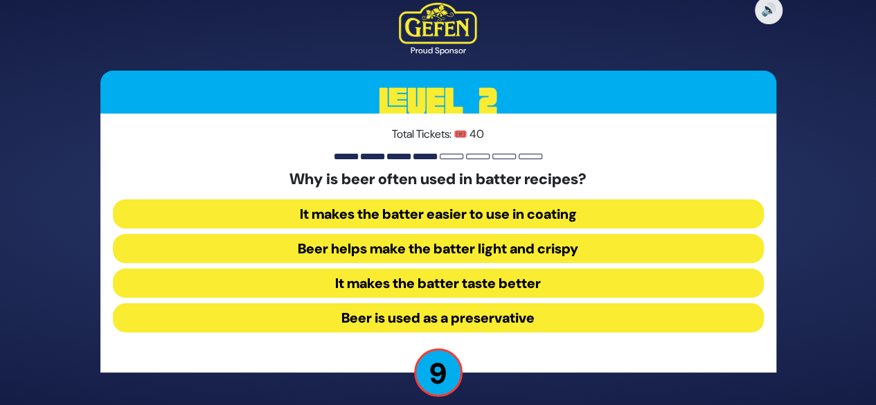
click at [420, 247] on button "Beer helps make the batter light and crispy" at bounding box center [438, 248] width 651 height 29
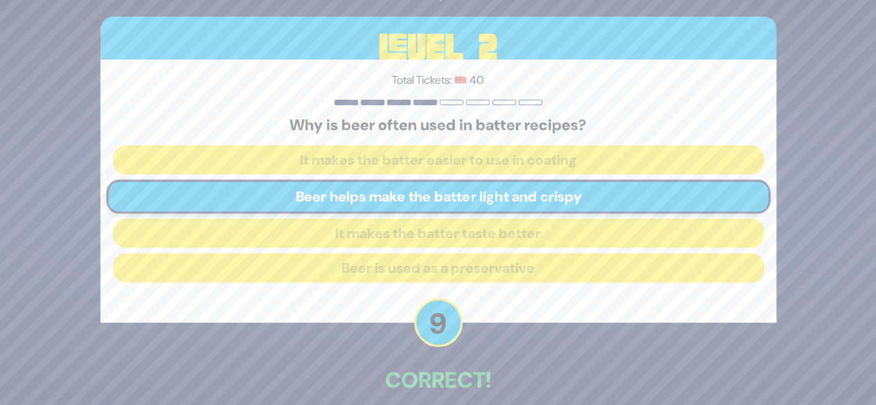
scroll to position [68, 0]
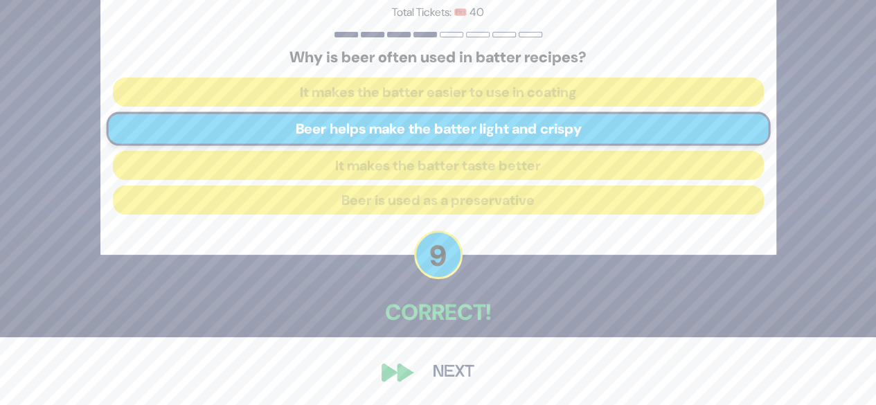
click at [453, 371] on button "Next" at bounding box center [454, 373] width 80 height 32
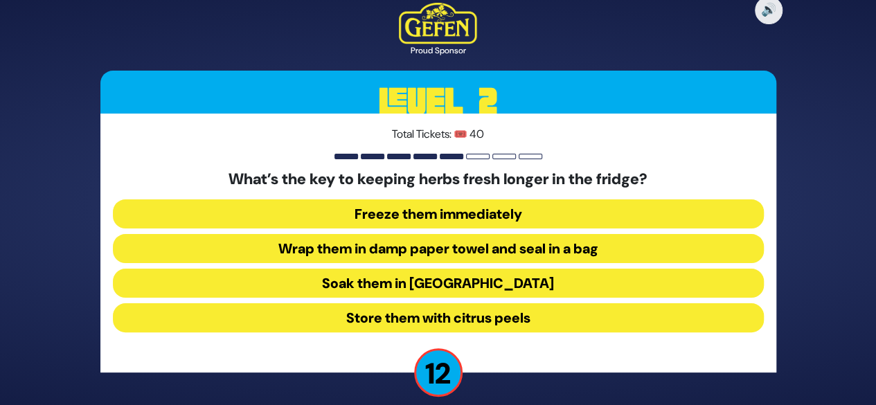
click at [440, 248] on button "Wrap them in damp paper towel and seal in a bag" at bounding box center [438, 248] width 651 height 29
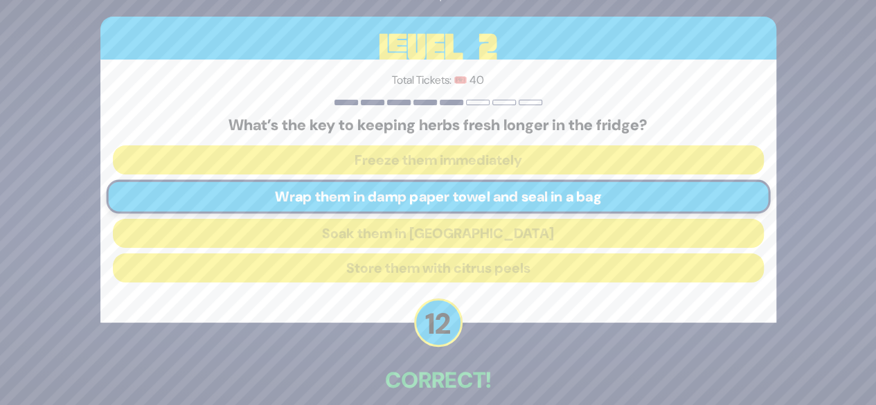
scroll to position [68, 0]
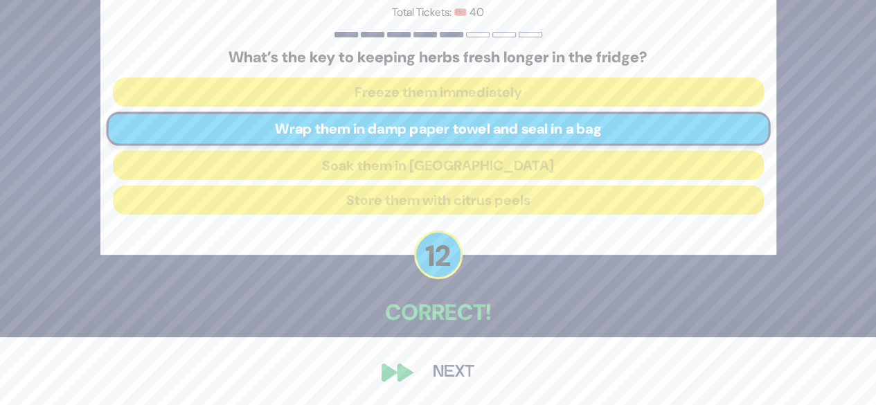
click at [436, 373] on button "Next" at bounding box center [454, 373] width 80 height 32
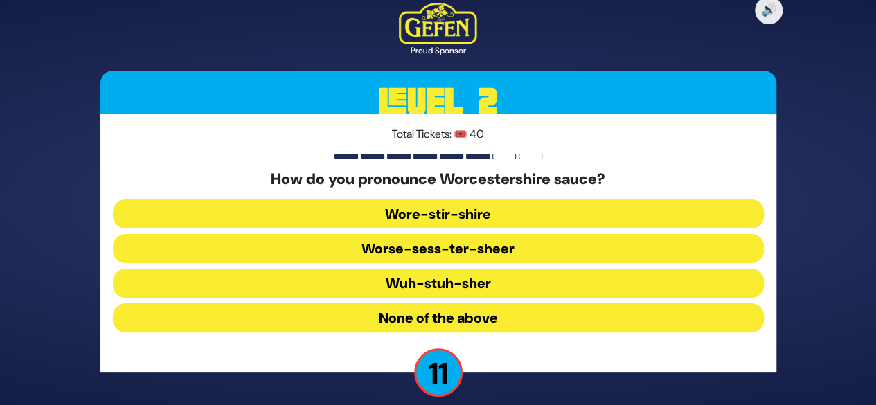
click at [459, 281] on button "Wuh-stuh-sher" at bounding box center [438, 283] width 651 height 29
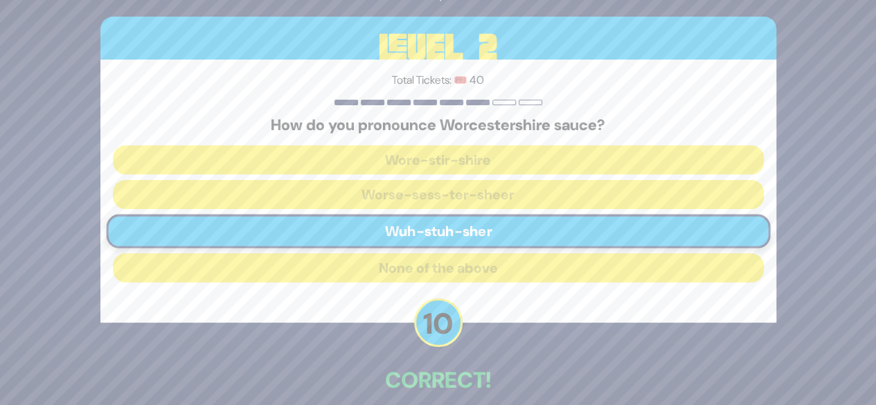
scroll to position [68, 0]
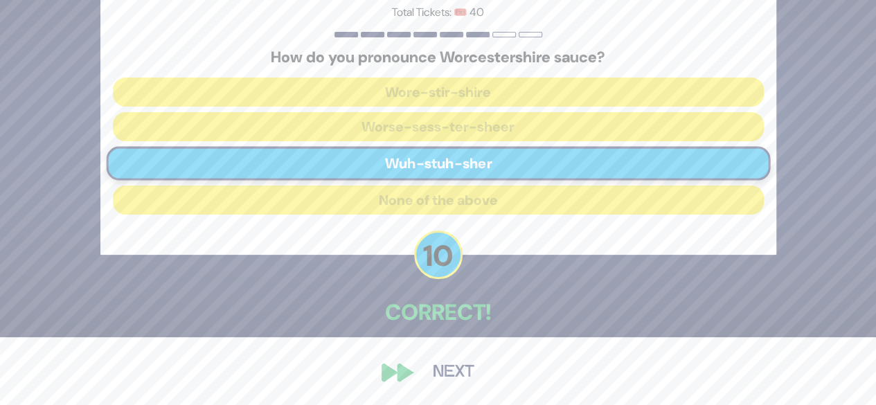
click at [460, 368] on button "Next" at bounding box center [454, 373] width 80 height 32
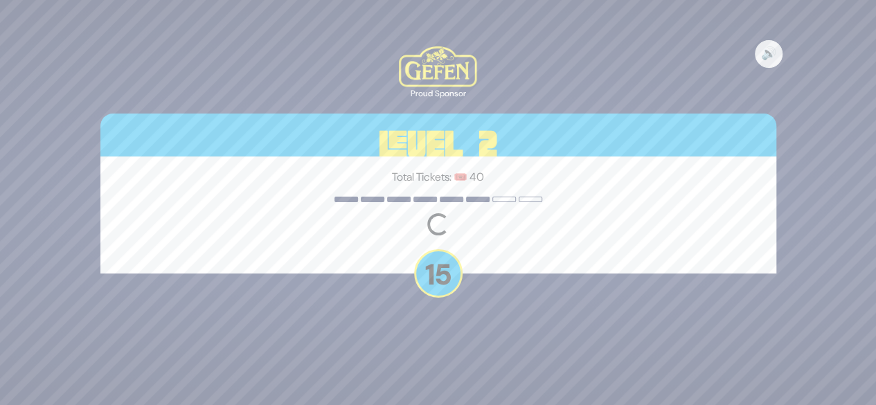
scroll to position [0, 0]
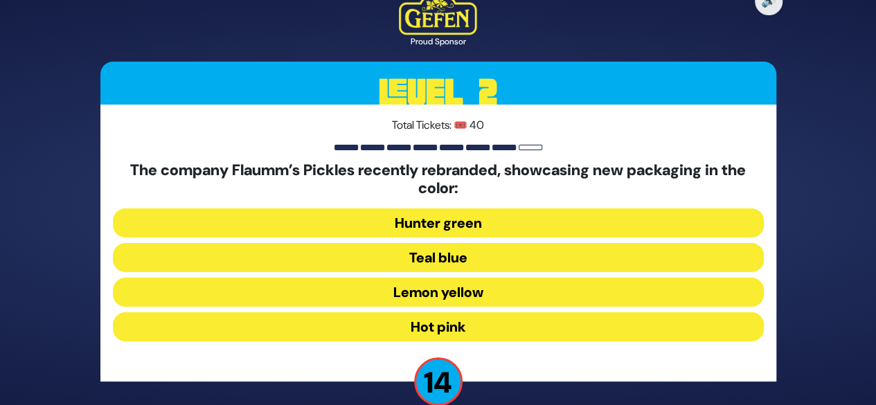
click at [423, 326] on button "Hot pink" at bounding box center [438, 326] width 651 height 29
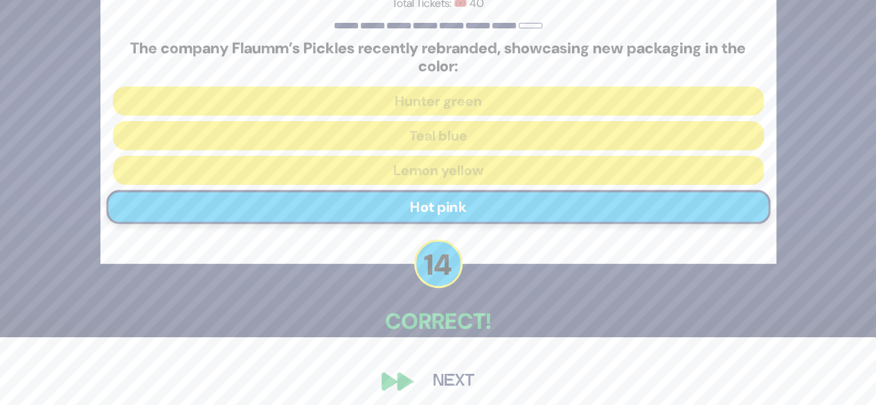
scroll to position [76, 0]
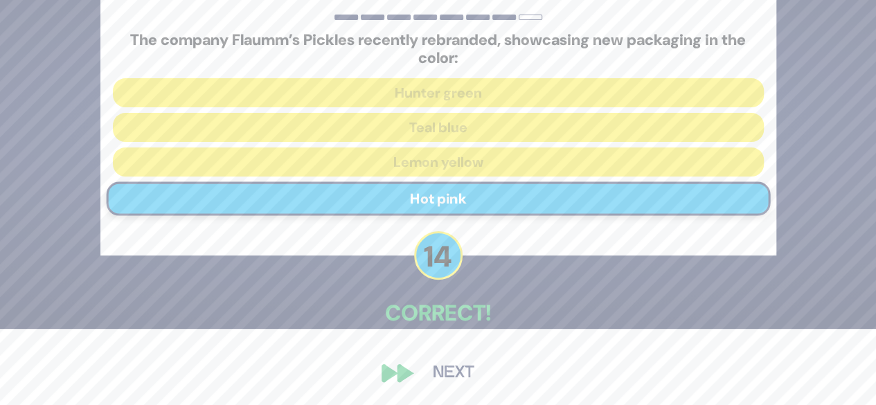
click at [445, 370] on button "Next" at bounding box center [454, 373] width 80 height 32
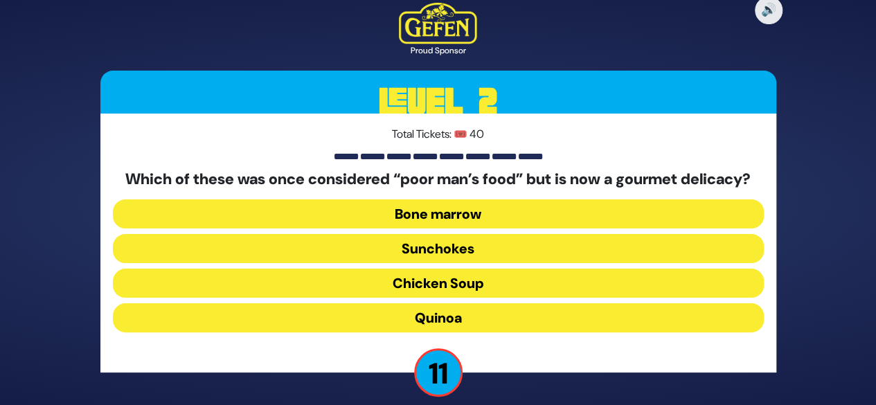
click at [429, 294] on button "Chicken Soup" at bounding box center [438, 283] width 651 height 29
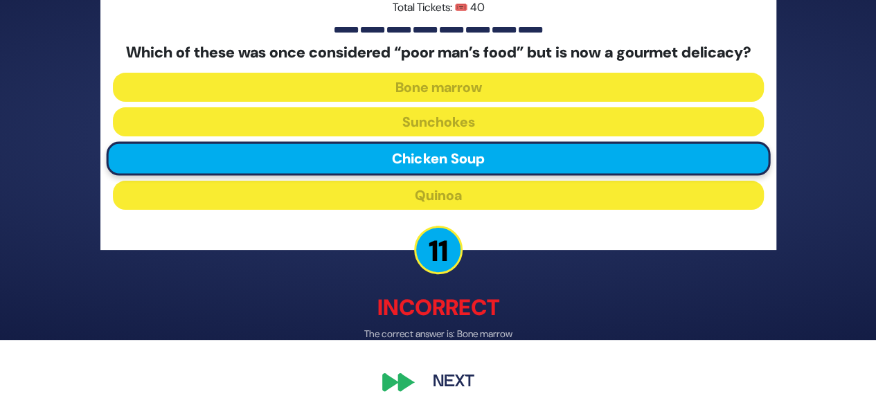
scroll to position [67, 0]
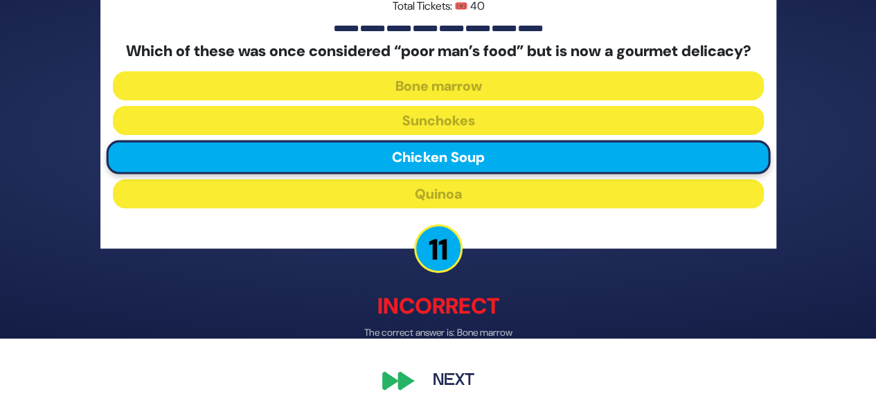
click at [443, 380] on button "Next" at bounding box center [454, 382] width 80 height 32
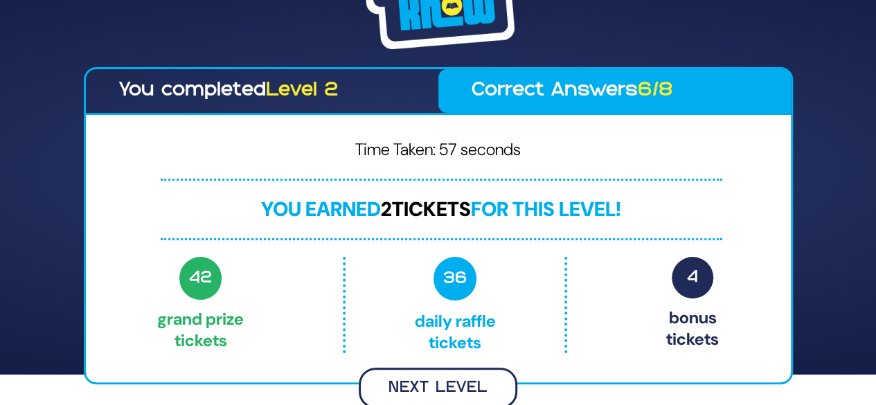
scroll to position [29, 0]
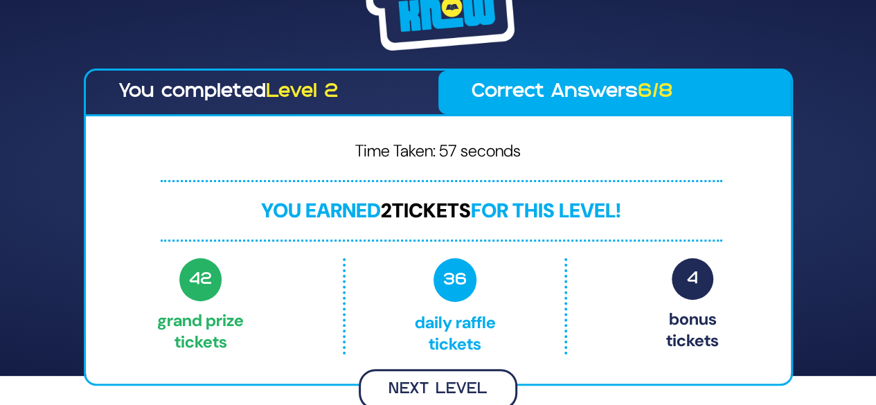
click at [407, 374] on button "Next Level" at bounding box center [438, 389] width 159 height 41
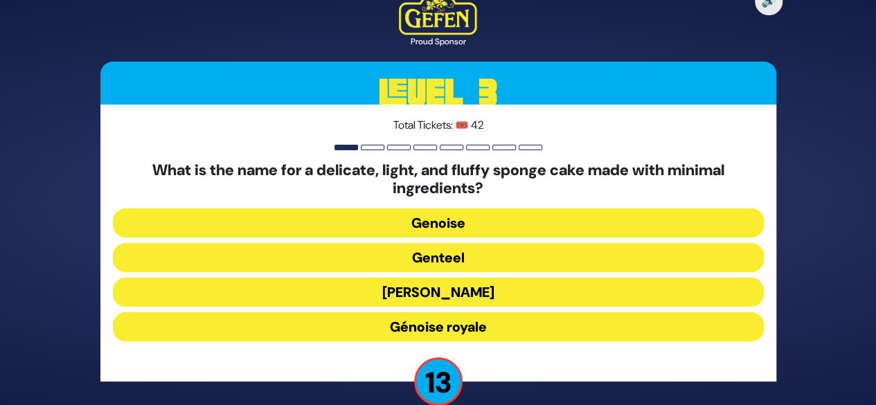
click at [457, 224] on button "Genoise" at bounding box center [438, 223] width 651 height 29
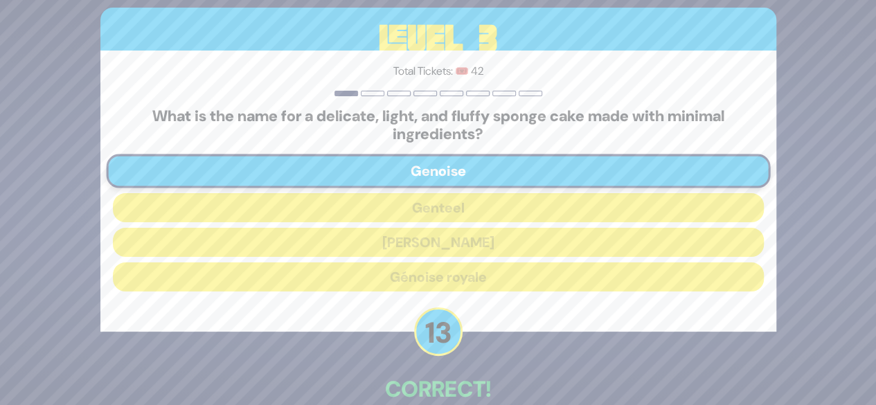
scroll to position [76, 0]
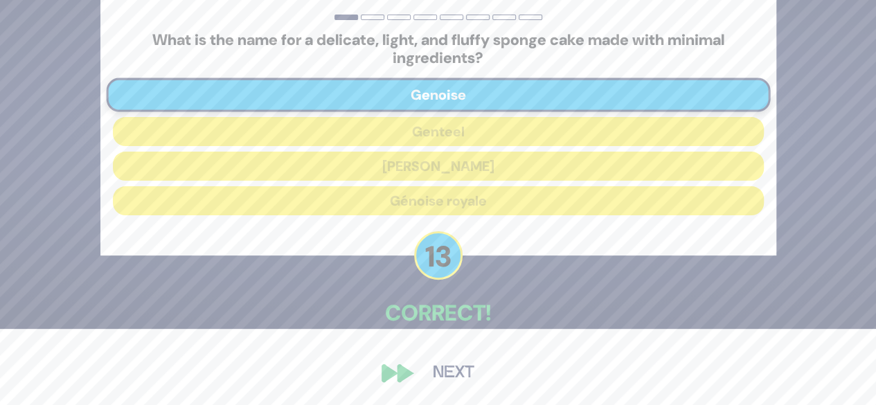
click at [436, 365] on button "Next" at bounding box center [454, 373] width 80 height 32
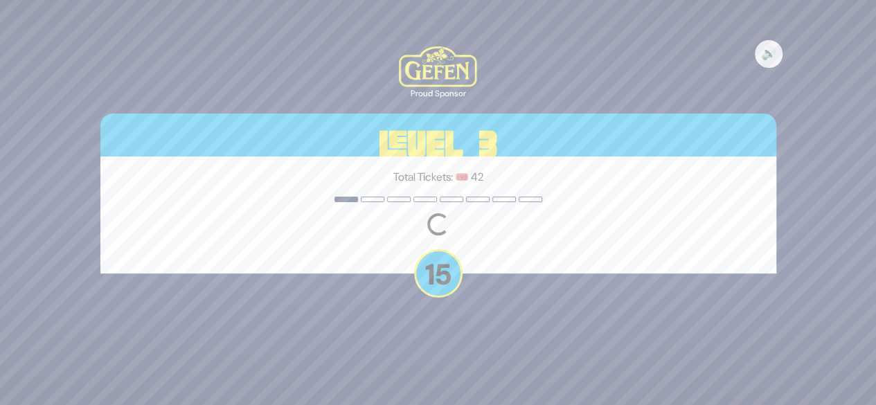
scroll to position [0, 0]
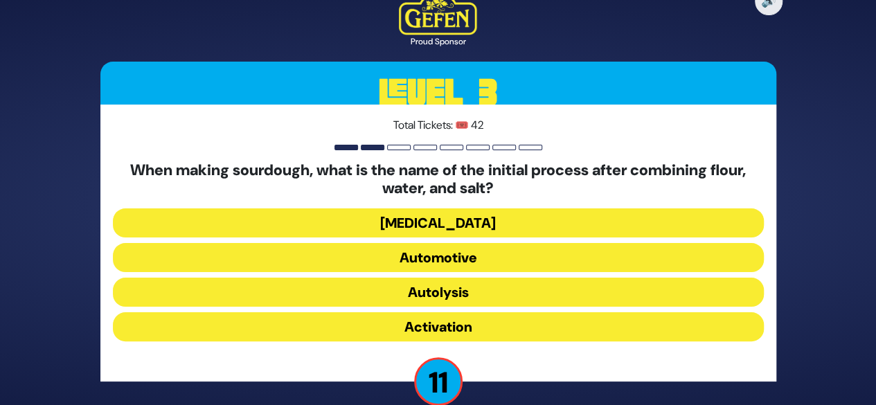
click at [445, 324] on button "Activation" at bounding box center [438, 326] width 651 height 29
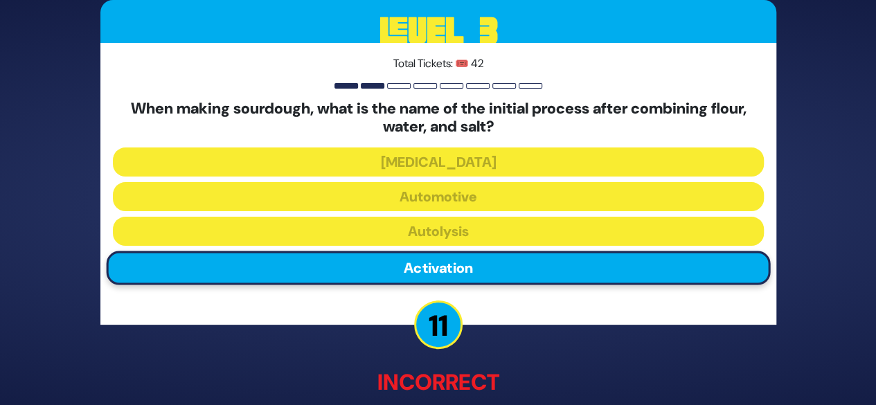
scroll to position [84, 0]
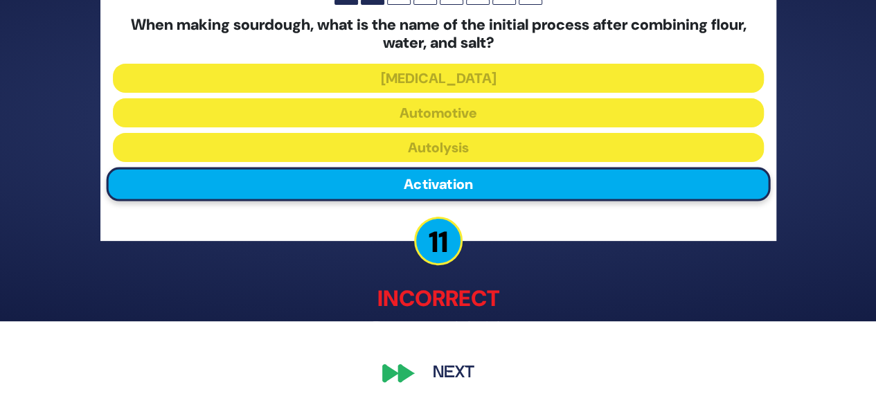
click at [457, 368] on button "Next" at bounding box center [454, 373] width 80 height 32
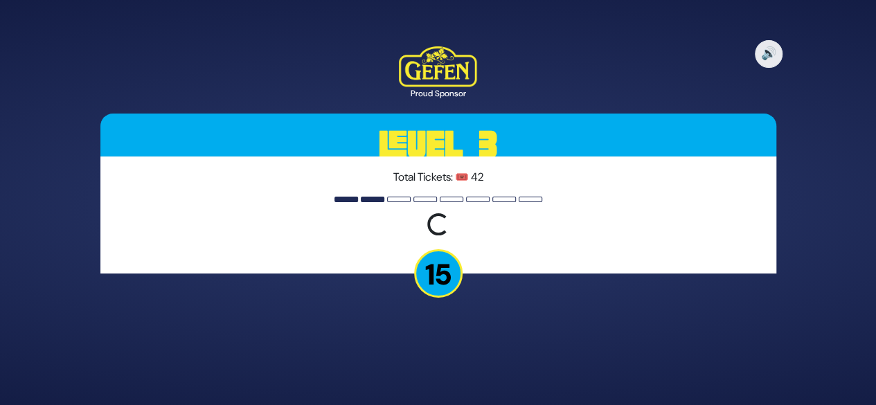
scroll to position [0, 0]
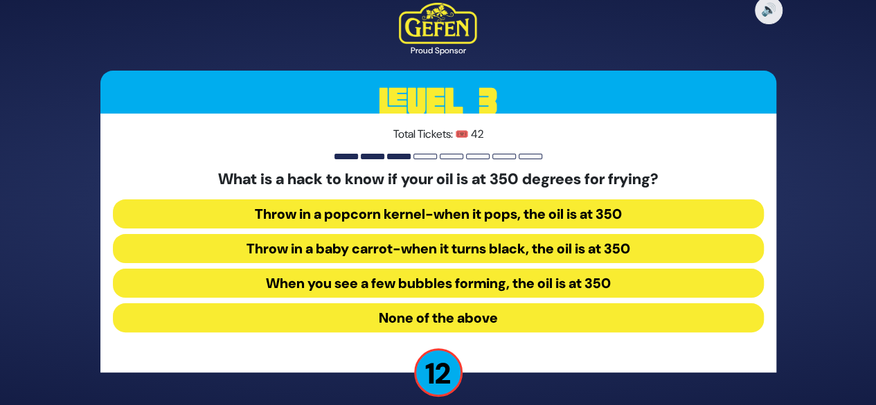
click at [470, 256] on button "Throw in a baby carrot-when it turns black, the oil is at 350" at bounding box center [438, 248] width 651 height 29
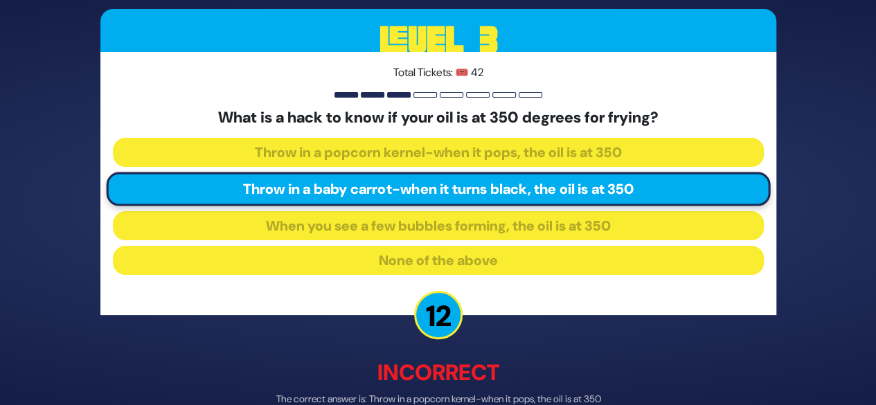
scroll to position [75, 0]
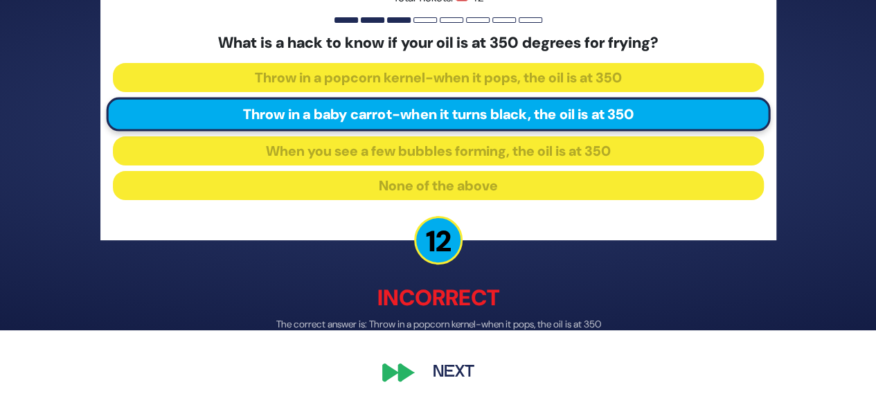
click at [443, 371] on button "Next" at bounding box center [454, 373] width 80 height 32
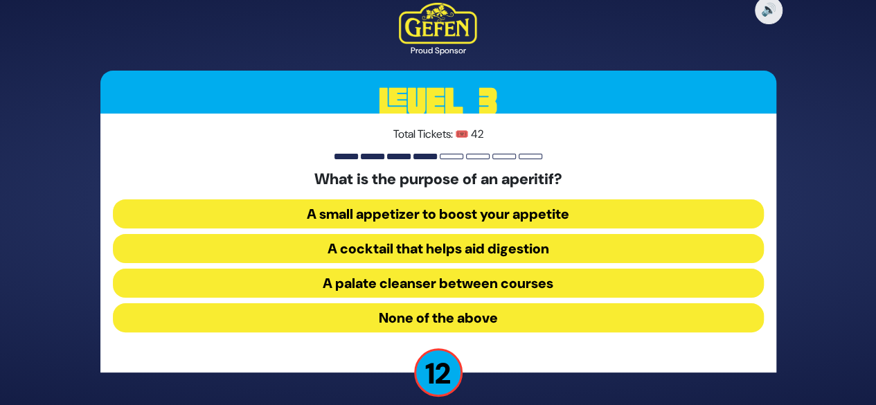
click at [498, 251] on button "A cocktail that helps aid digestion" at bounding box center [438, 248] width 651 height 29
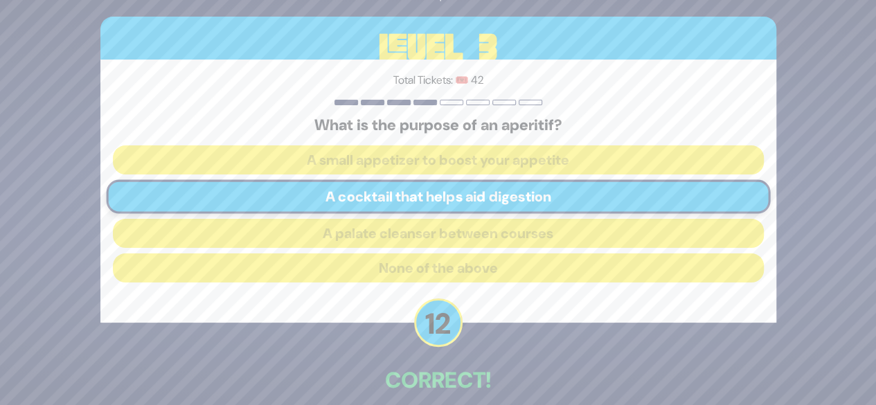
scroll to position [68, 0]
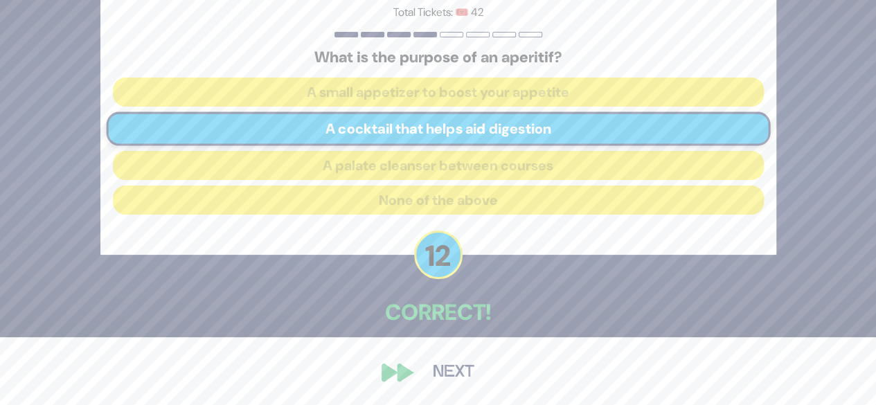
click at [445, 365] on button "Next" at bounding box center [454, 373] width 80 height 32
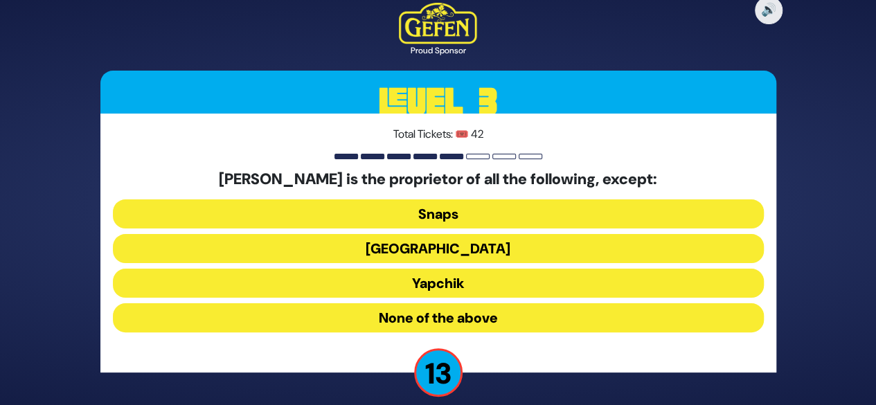
click at [448, 281] on button "Yapchik" at bounding box center [438, 283] width 651 height 29
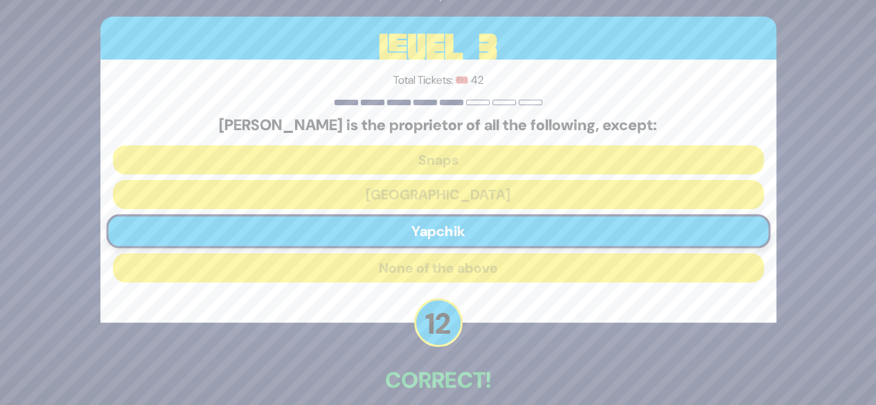
scroll to position [68, 0]
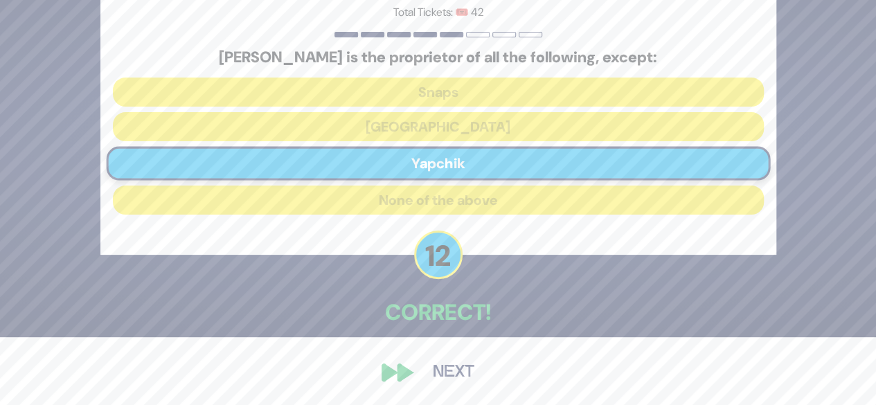
click at [451, 371] on button "Next" at bounding box center [454, 373] width 80 height 32
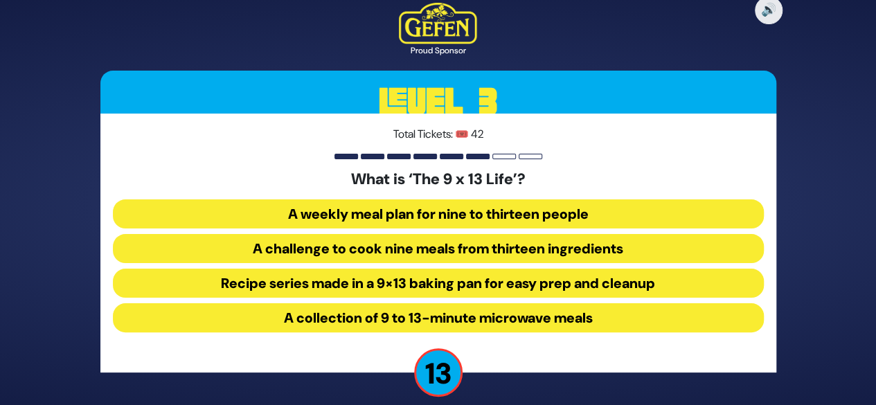
click at [470, 286] on button "Recipe series made in a 9×13 baking pan for easy prep and cleanup" at bounding box center [438, 283] width 651 height 29
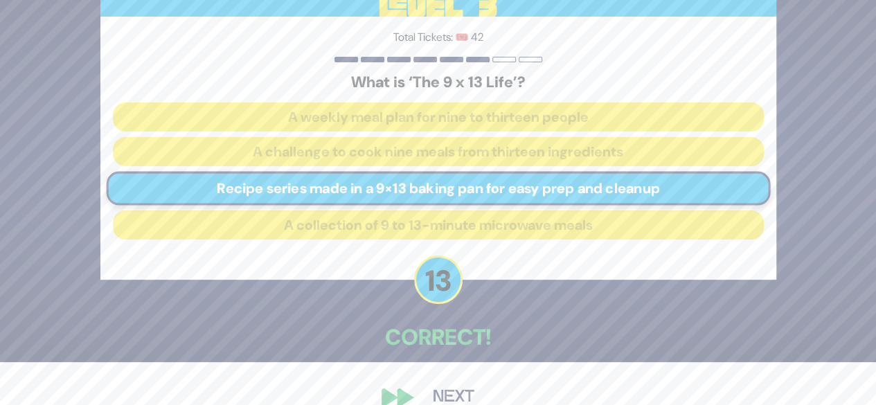
scroll to position [68, 0]
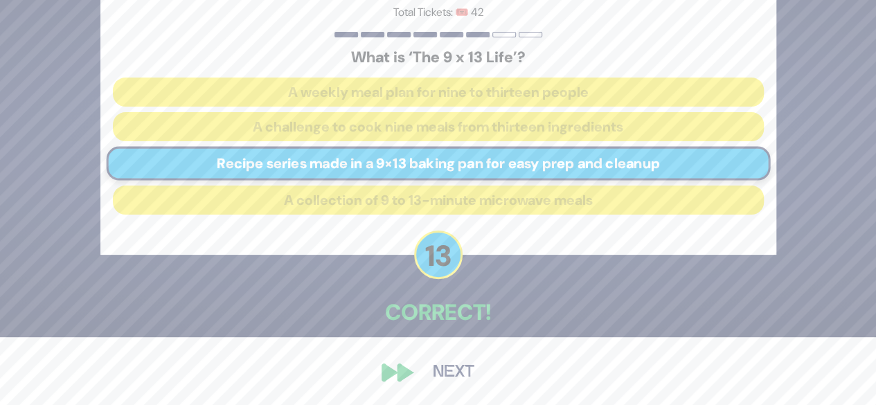
click at [455, 373] on button "Next" at bounding box center [454, 373] width 80 height 32
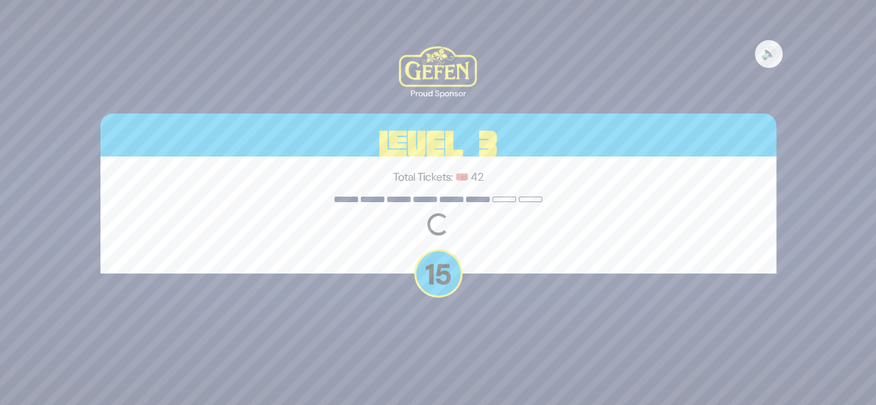
scroll to position [0, 0]
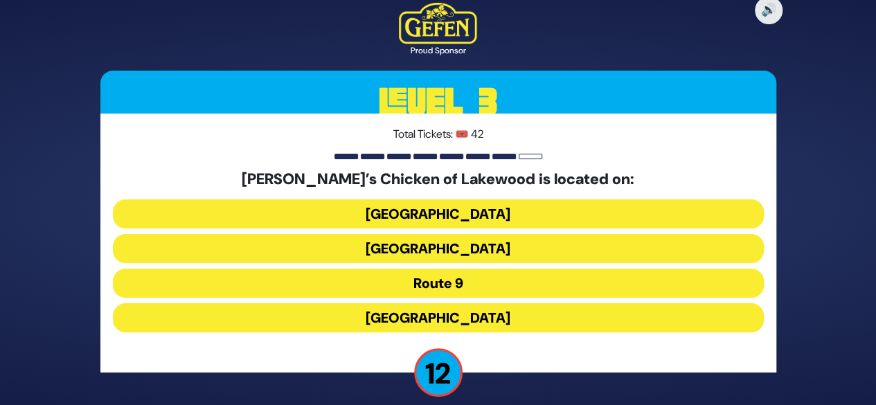
click at [433, 254] on button "[GEOGRAPHIC_DATA]" at bounding box center [438, 248] width 651 height 29
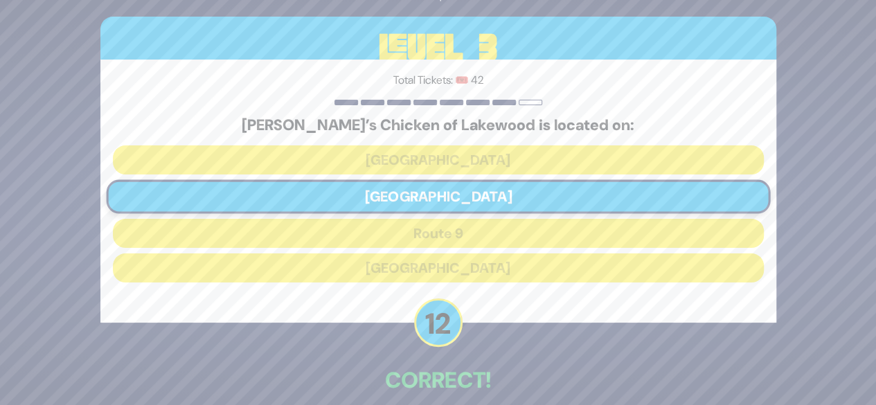
scroll to position [68, 0]
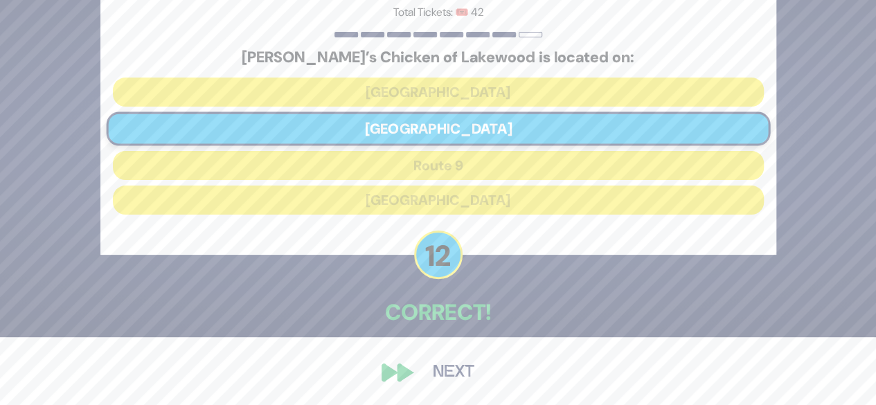
click at [445, 368] on button "Next" at bounding box center [454, 373] width 80 height 32
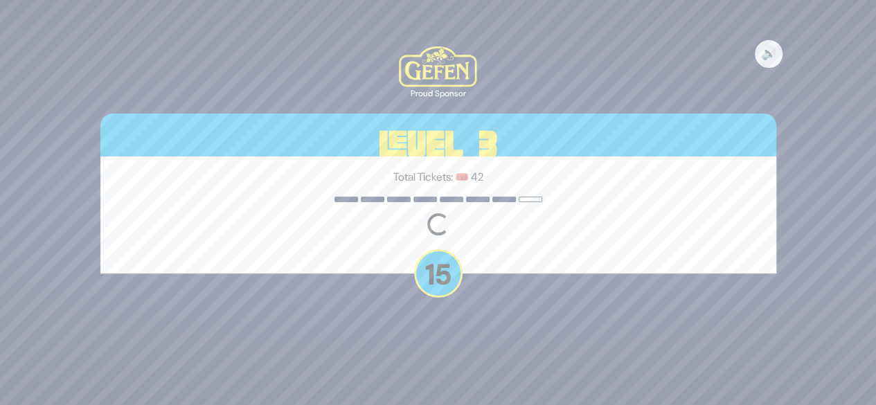
scroll to position [0, 0]
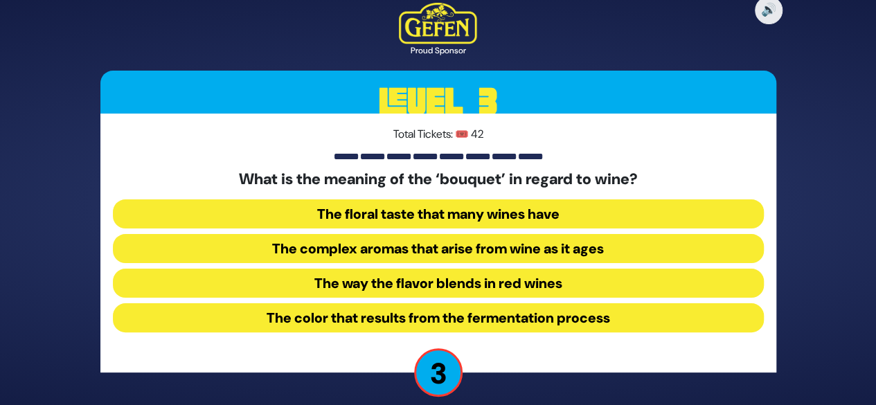
click at [413, 248] on button "The complex aromas that arise from wine as it ages" at bounding box center [438, 248] width 651 height 29
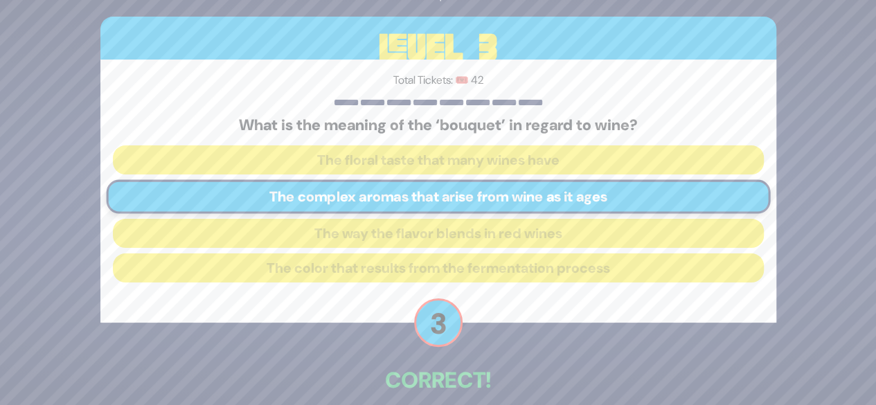
scroll to position [68, 0]
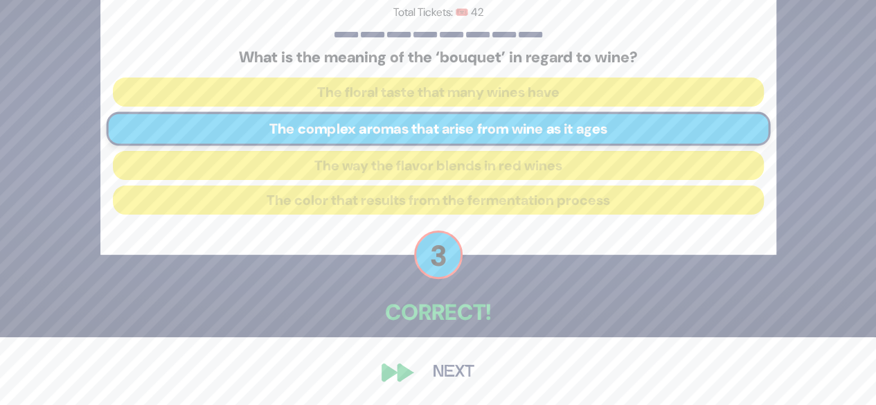
click at [443, 375] on button "Next" at bounding box center [454, 373] width 80 height 32
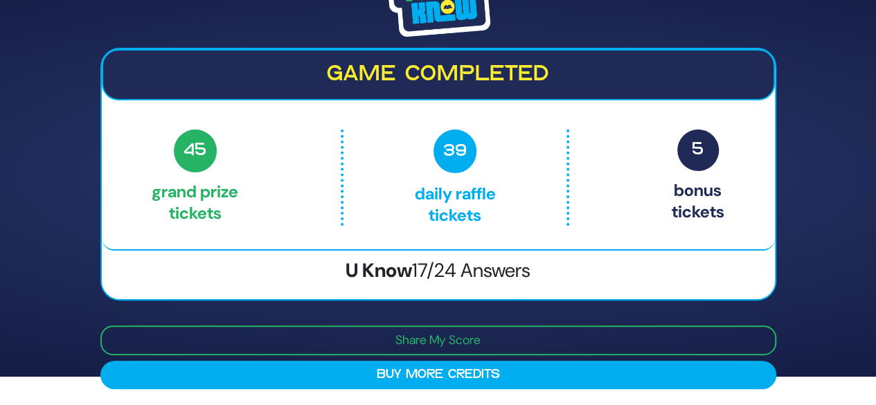
scroll to position [0, 0]
